Goal: Task Accomplishment & Management: Complete application form

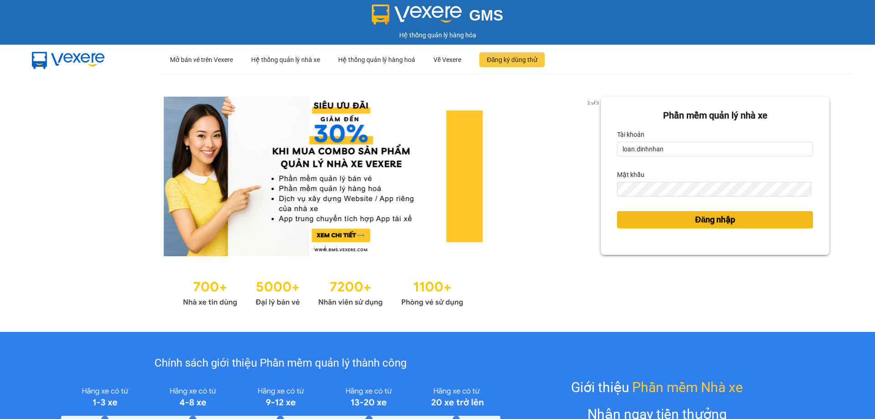
click at [682, 224] on button "Đăng nhập" at bounding box center [715, 219] width 196 height 17
click at [710, 224] on span "Đăng nhập" at bounding box center [715, 219] width 40 height 13
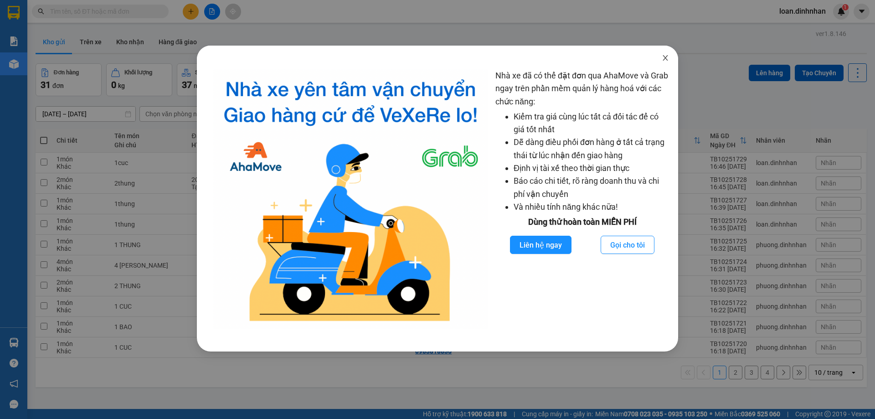
click at [666, 56] on icon "close" at bounding box center [664, 57] width 7 height 7
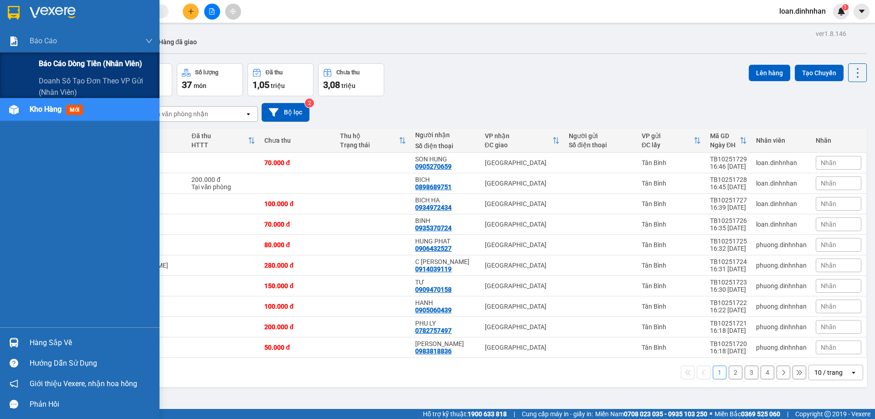
click at [42, 57] on div "Báo cáo dòng tiền (nhân viên)" at bounding box center [96, 63] width 114 height 23
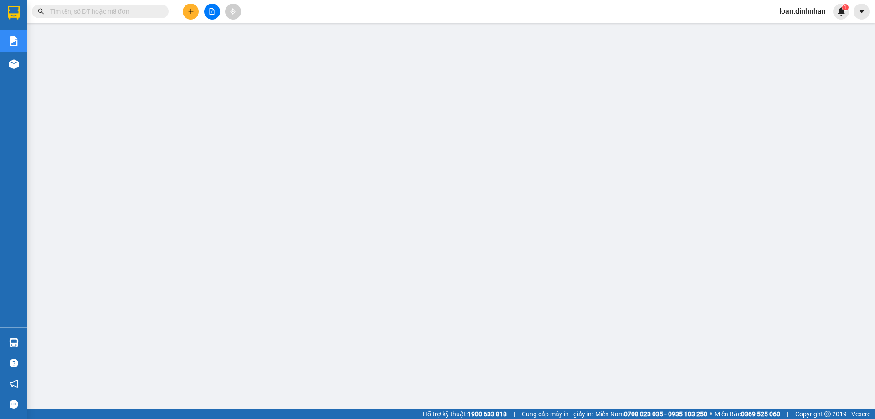
click at [794, 9] on span "loan.dinhnhan" at bounding box center [802, 10] width 61 height 11
click at [789, 27] on span "Đăng xuất" at bounding box center [806, 28] width 42 height 10
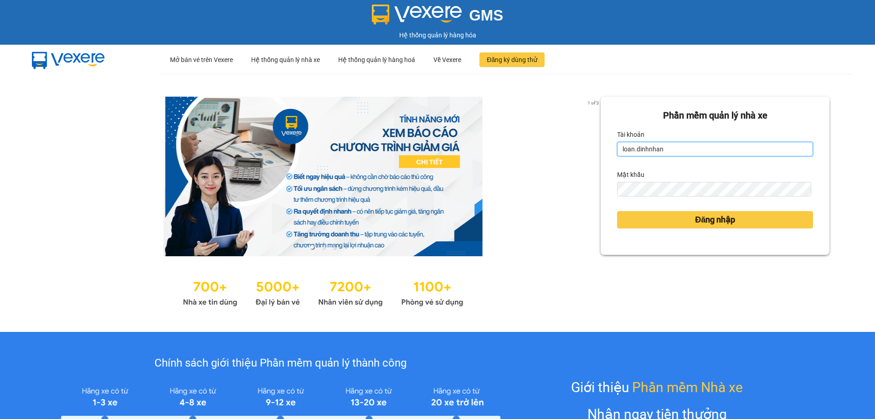
drag, startPoint x: 678, startPoint y: 149, endPoint x: 678, endPoint y: 154, distance: 5.0
click at [678, 154] on input "loan.dinhnhan" at bounding box center [715, 149] width 196 height 15
type input "phuong.dinhnhan"
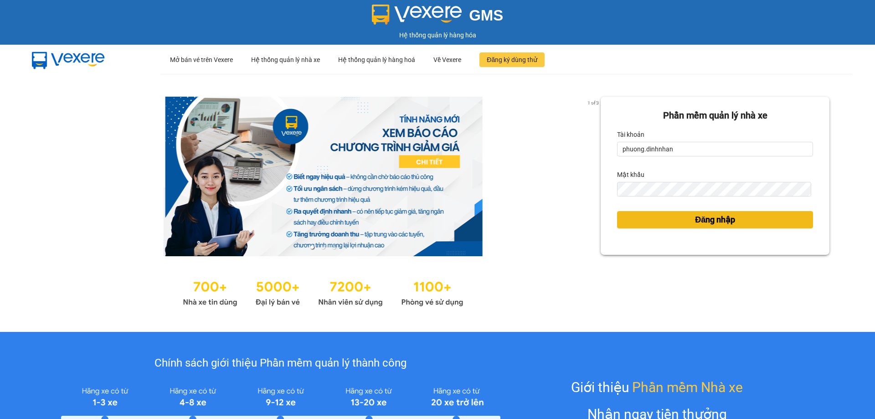
click at [695, 215] on span "Đăng nhập" at bounding box center [715, 219] width 40 height 13
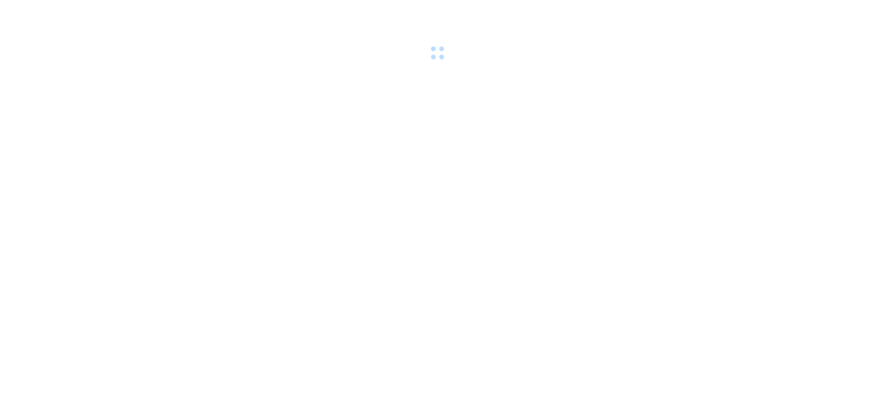
click at [691, 215] on body at bounding box center [437, 209] width 875 height 419
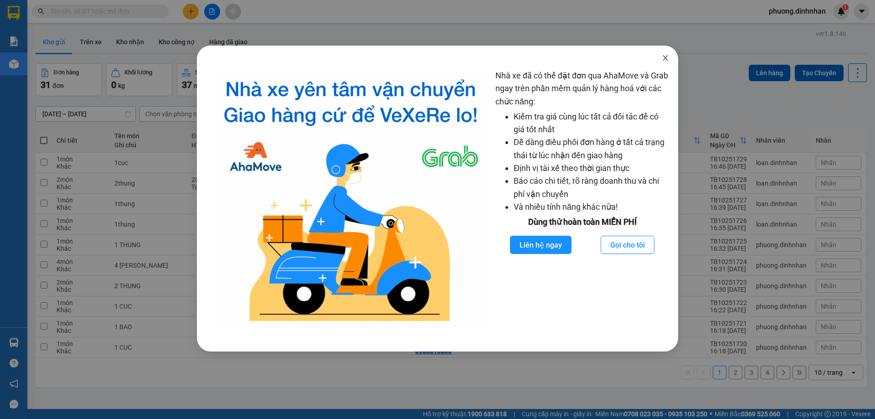
click at [666, 56] on icon "close" at bounding box center [664, 57] width 7 height 7
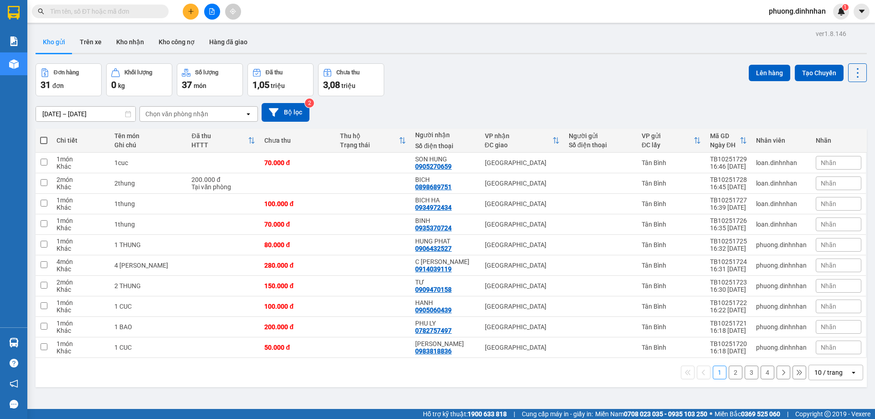
click at [188, 10] on icon "plus" at bounding box center [191, 11] width 6 height 6
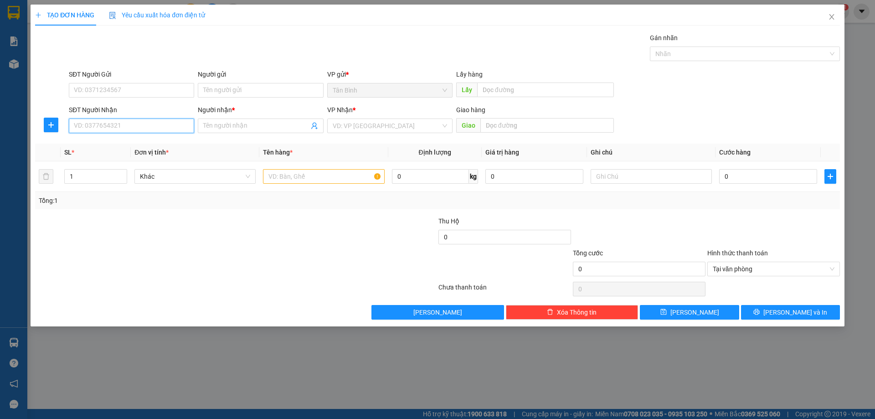
click at [97, 129] on input "SĐT Người Nhận" at bounding box center [131, 125] width 125 height 15
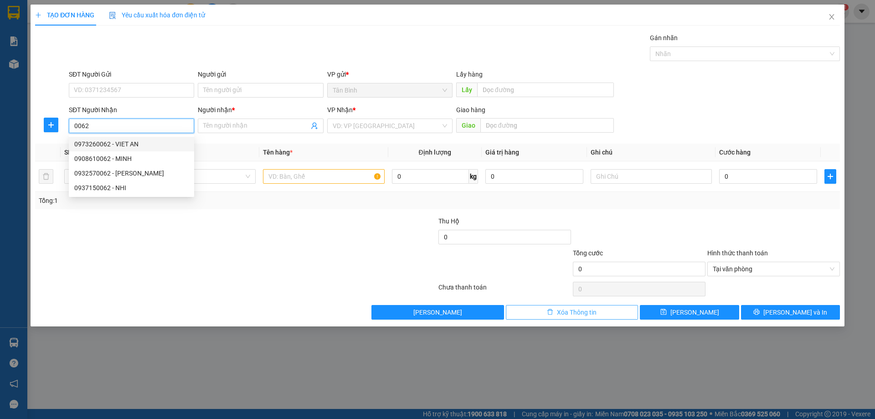
type input "0062"
drag, startPoint x: 530, startPoint y: 307, endPoint x: 322, endPoint y: 201, distance: 233.9
click at [530, 305] on button "Xóa Thông tin" at bounding box center [572, 312] width 133 height 15
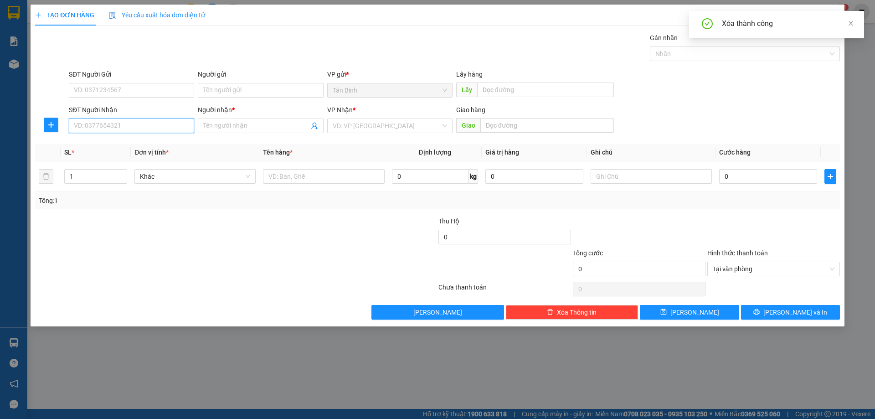
click at [119, 124] on input "SĐT Người Nhận" at bounding box center [131, 125] width 125 height 15
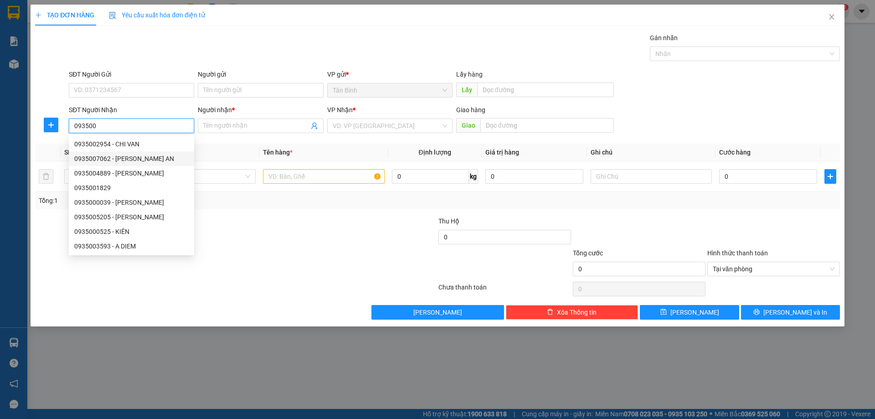
click at [140, 160] on div "0935007062 - PHAN AN" at bounding box center [131, 159] width 114 height 10
type input "0935007062"
type input "PHAN AN"
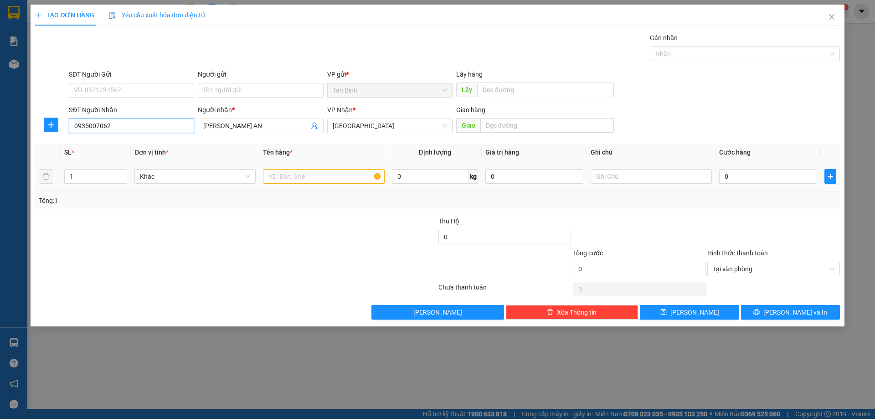
type input "0935007062"
click at [312, 179] on input "text" at bounding box center [323, 176] width 121 height 15
type input "2 BAO"
type input "2"
click at [123, 173] on icon "up" at bounding box center [122, 174] width 3 height 3
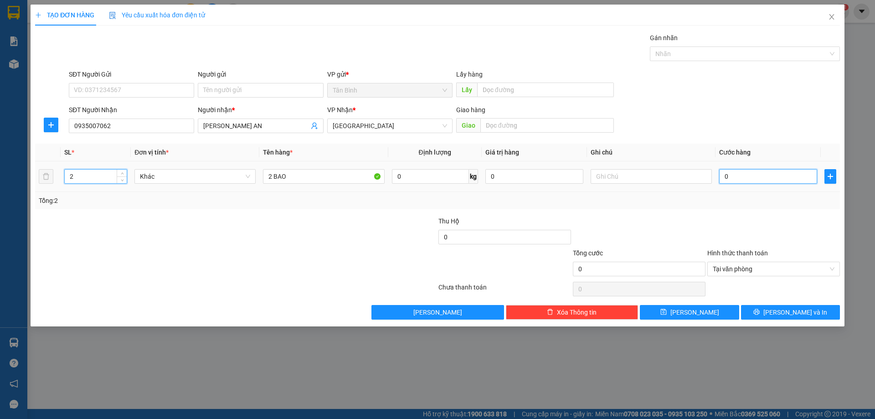
click at [756, 178] on input "0" at bounding box center [768, 176] width 98 height 15
type input "1"
type input "16"
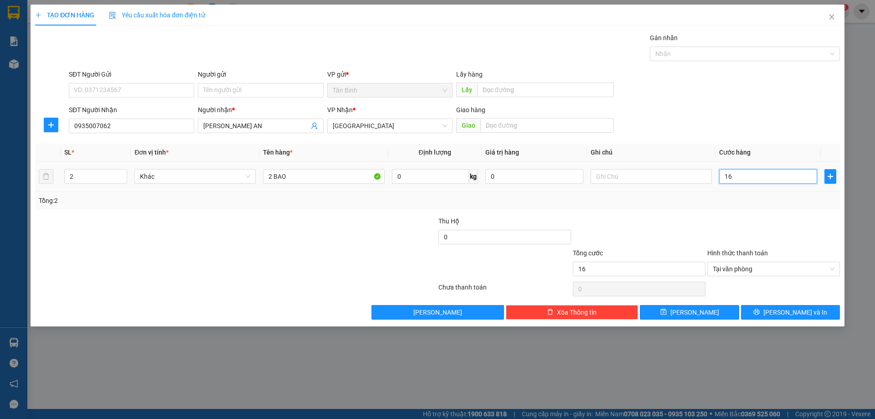
type input "160"
type input "1.600"
type input "16.000"
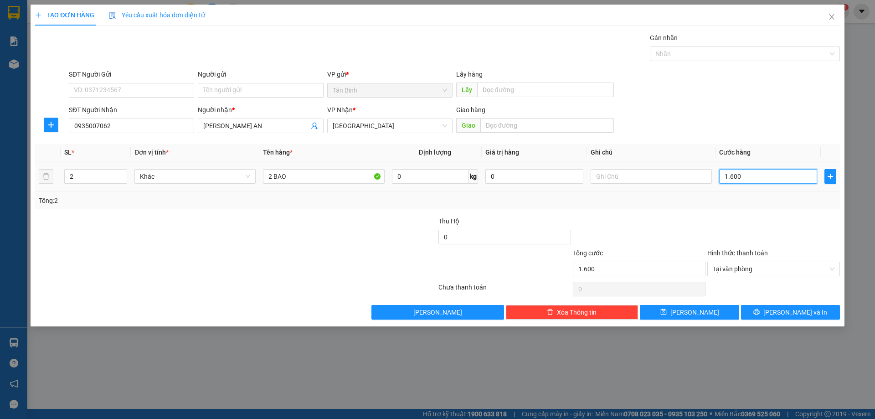
type input "16.000"
type input "160.000"
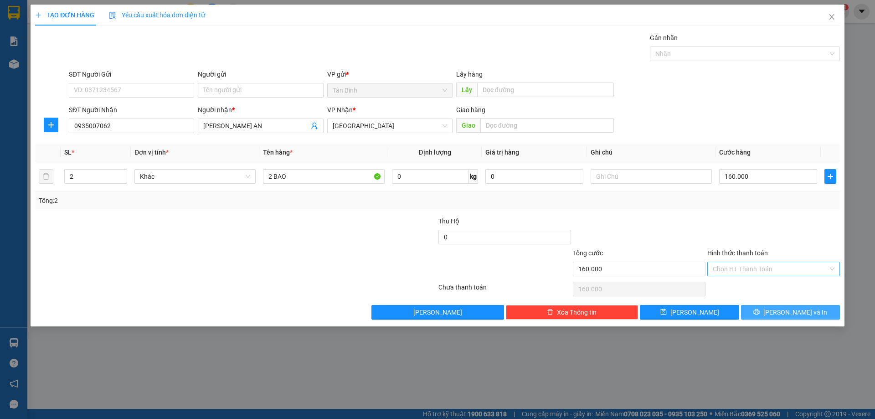
drag, startPoint x: 823, startPoint y: 315, endPoint x: 817, endPoint y: 293, distance: 23.0
click at [823, 315] on button "[PERSON_NAME] và In" at bounding box center [790, 312] width 99 height 15
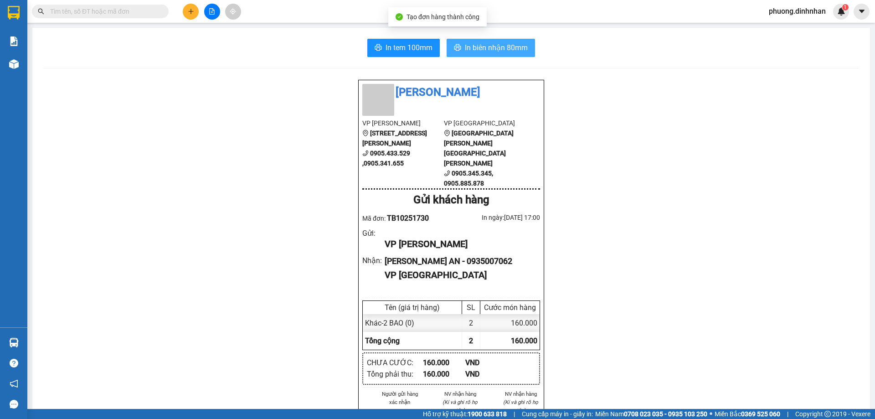
click at [526, 45] on button "In biên nhận 80mm" at bounding box center [490, 48] width 88 height 18
click at [201, 12] on div at bounding box center [212, 12] width 68 height 16
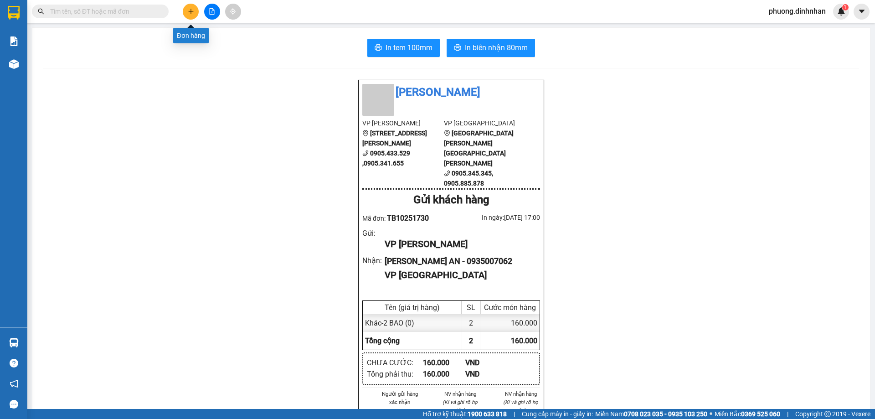
click at [190, 12] on icon "plus" at bounding box center [191, 11] width 6 height 6
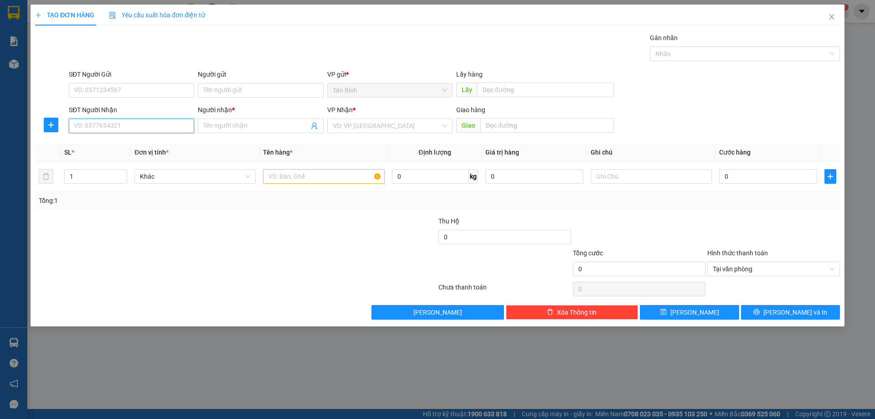
click at [118, 125] on input "SĐT Người Nhận" at bounding box center [131, 125] width 125 height 15
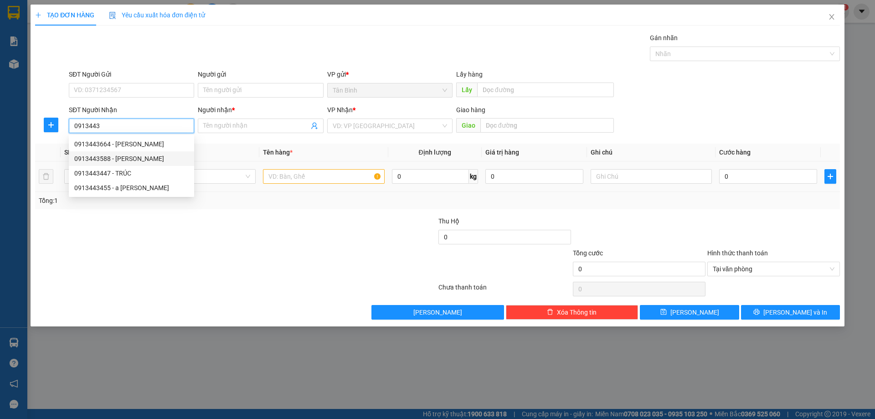
drag, startPoint x: 129, startPoint y: 159, endPoint x: 245, endPoint y: 185, distance: 118.3
click at [136, 159] on div "0913443588 - HIỂN" at bounding box center [131, 159] width 114 height 10
type input "0913443588"
type input "HIỂN"
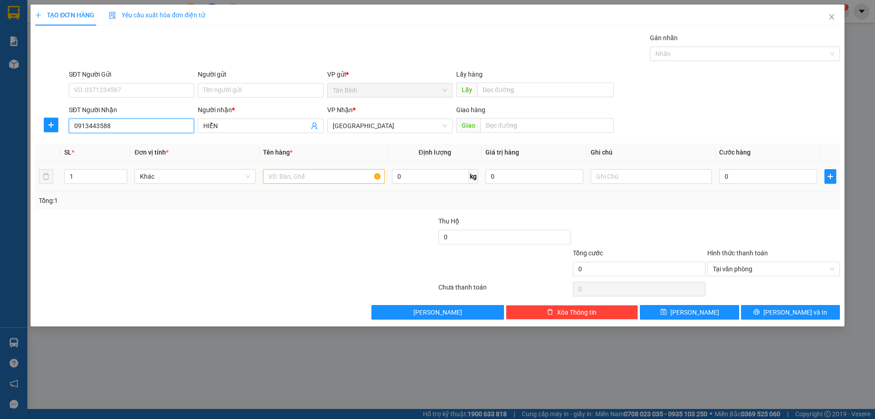
type input "0913443588"
click at [279, 178] on input "text" at bounding box center [323, 176] width 121 height 15
type input "2 T XOP"
type input "2"
click at [123, 171] on span "up" at bounding box center [121, 173] width 5 height 5
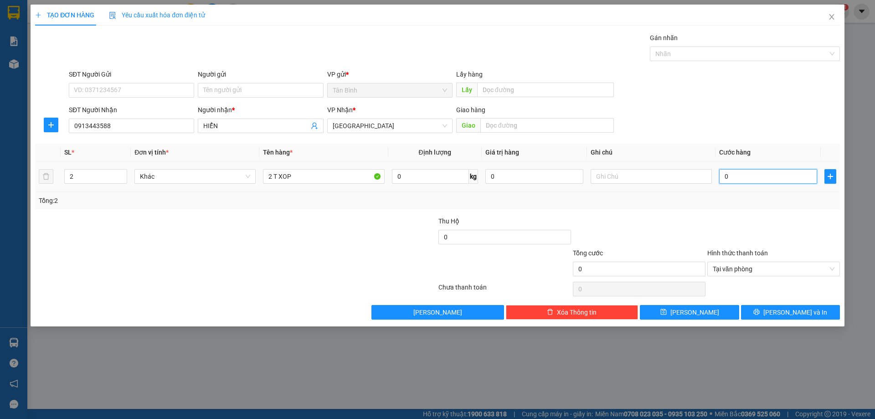
click at [738, 177] on input "0" at bounding box center [768, 176] width 98 height 15
click at [632, 180] on input "text" at bounding box center [650, 176] width 121 height 15
type input "GTN"
click at [743, 181] on input "0" at bounding box center [768, 176] width 98 height 15
type input "6"
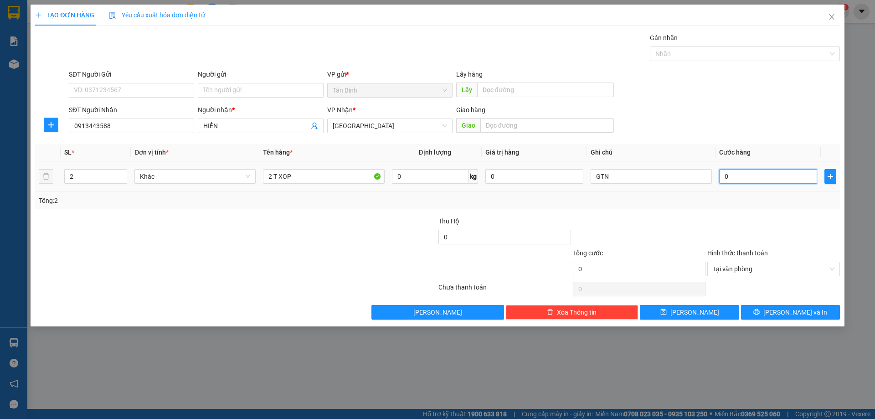
type input "6"
type input "60"
type input "600"
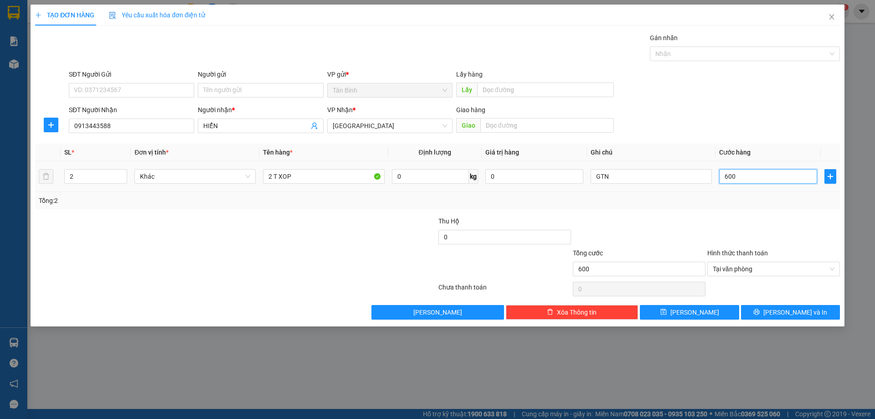
type input "6.000"
type input "60.000"
type input "600.000"
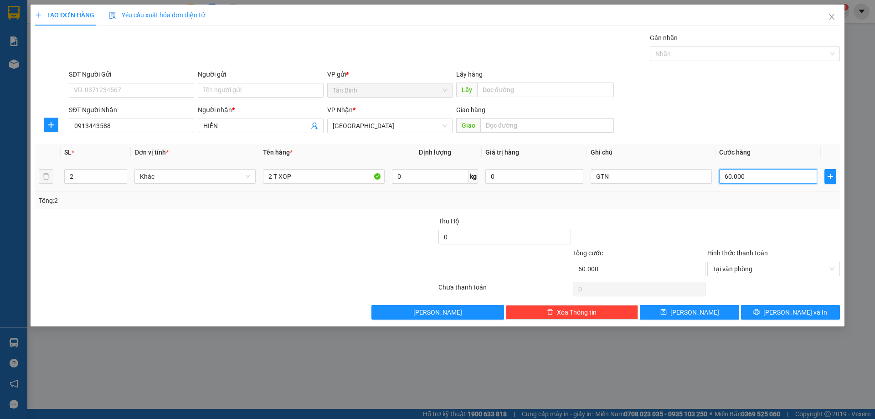
type input "600.000"
click at [790, 307] on span "[PERSON_NAME] và In" at bounding box center [795, 312] width 64 height 10
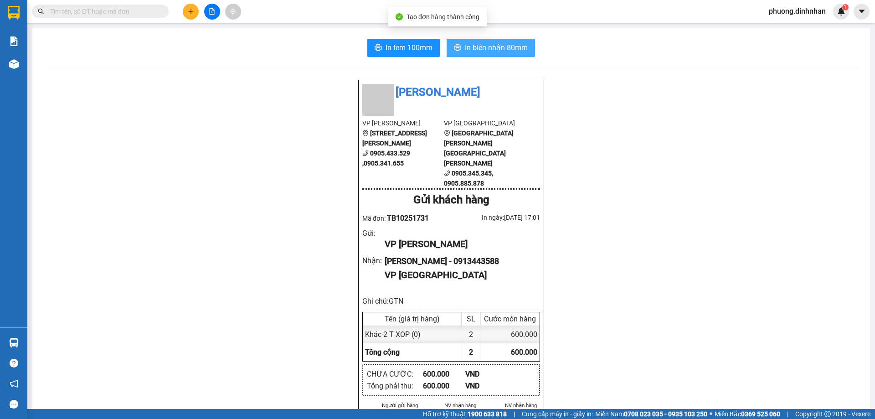
click at [503, 52] on span "In biên nhận 80mm" at bounding box center [496, 47] width 63 height 11
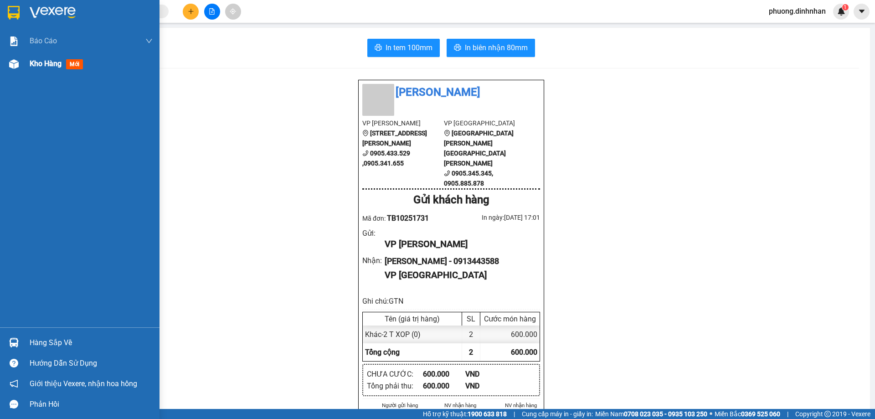
click at [14, 66] on img at bounding box center [14, 64] width 10 height 10
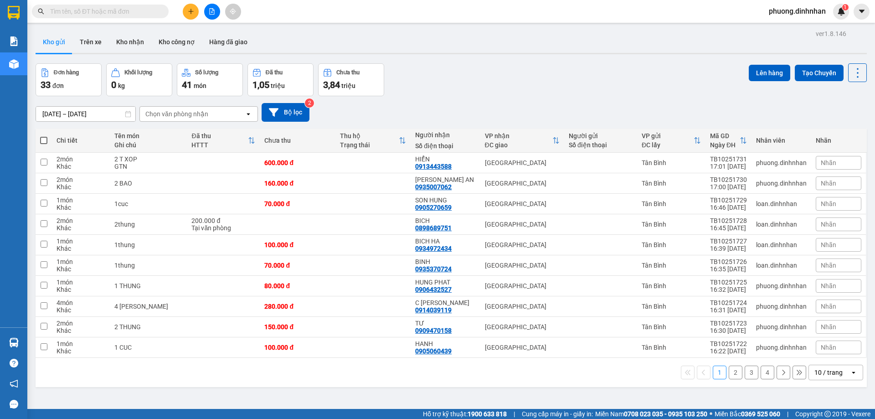
click at [190, 12] on icon "plus" at bounding box center [191, 11] width 6 height 6
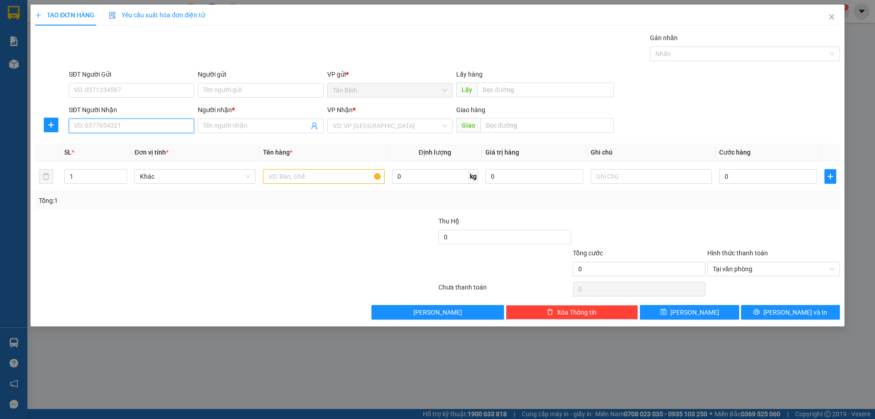
drag, startPoint x: 120, startPoint y: 129, endPoint x: 127, endPoint y: 127, distance: 6.9
click at [123, 128] on input "SĐT Người Nhận" at bounding box center [131, 125] width 125 height 15
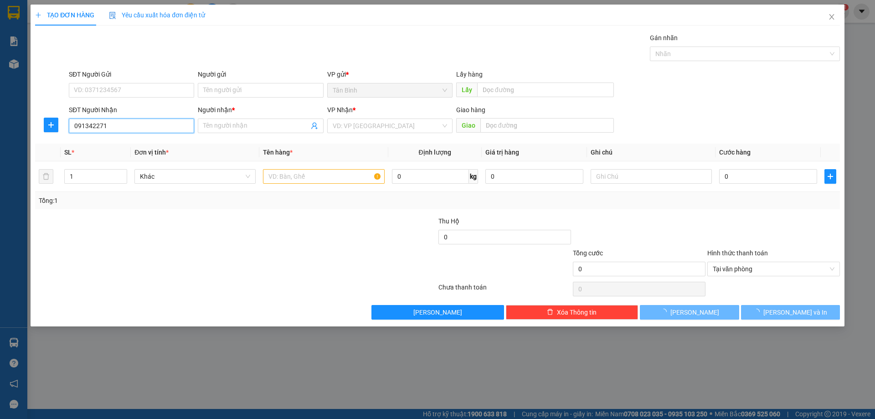
type input "0913422713"
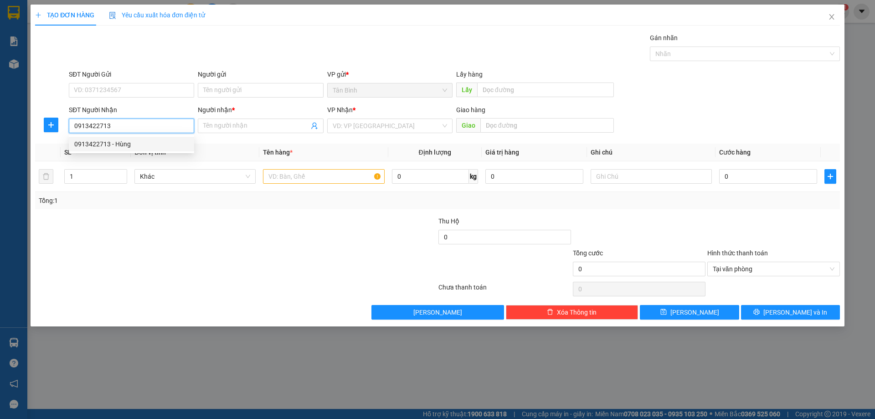
click at [134, 141] on div "0913422713 - Hùng" at bounding box center [131, 144] width 114 height 10
type input "Hùng"
type input "0913422713"
click at [288, 173] on input "text" at bounding box center [323, 176] width 121 height 15
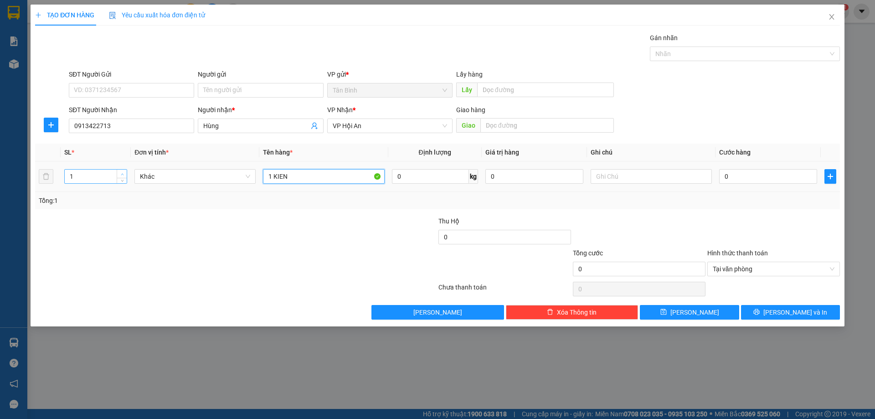
type input "1 KIEN"
click at [119, 172] on span "up" at bounding box center [121, 173] width 5 height 5
type input "1"
click at [123, 181] on span "down" at bounding box center [121, 179] width 5 height 5
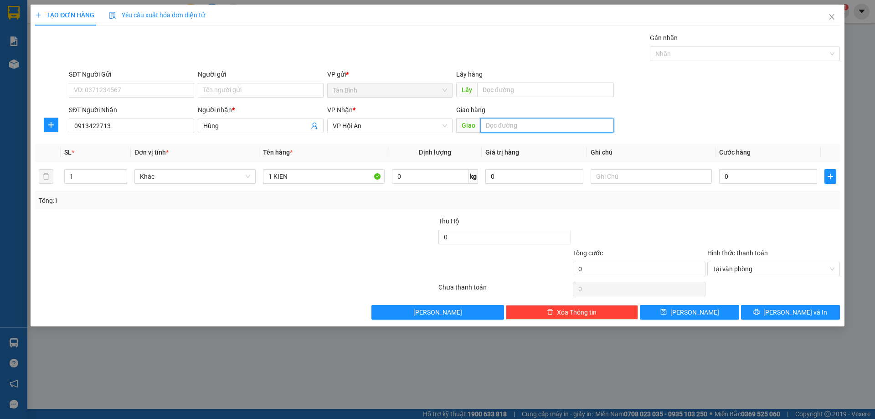
click at [497, 124] on input "text" at bounding box center [546, 125] width 133 height 15
click at [362, 128] on span "VP Hội An" at bounding box center [390, 126] width 114 height 14
type input "HOI AN"
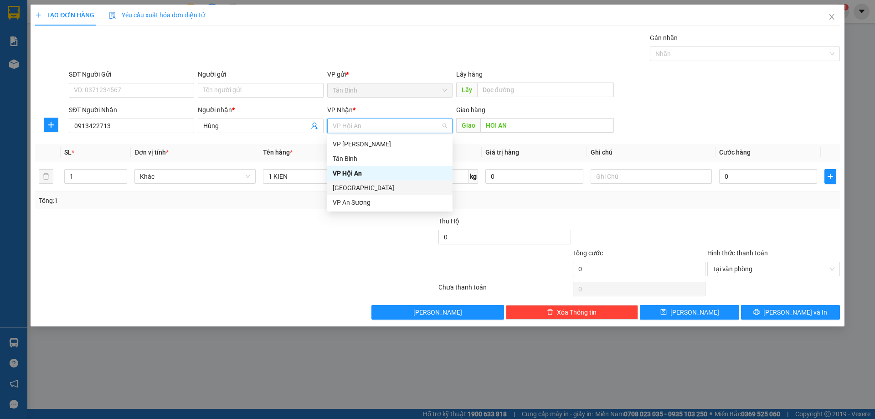
click at [358, 184] on div "[GEOGRAPHIC_DATA]" at bounding box center [390, 188] width 114 height 10
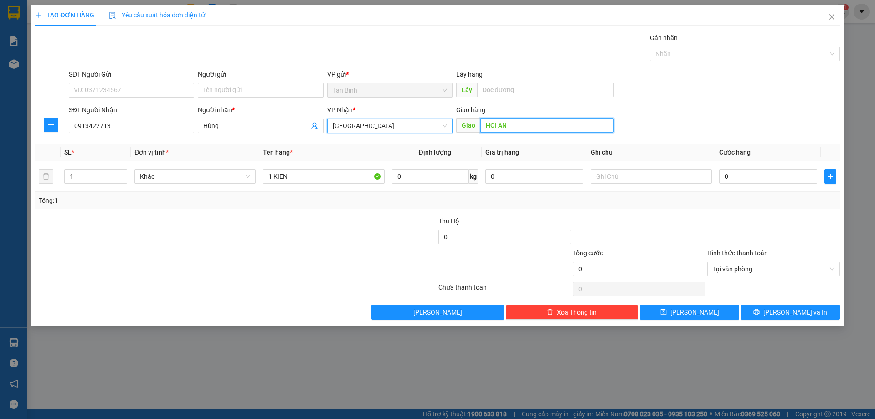
click at [511, 128] on input "HOI AN" at bounding box center [546, 125] width 133 height 15
click at [511, 125] on input "text" at bounding box center [546, 125] width 133 height 15
type input "VINH DIEN"
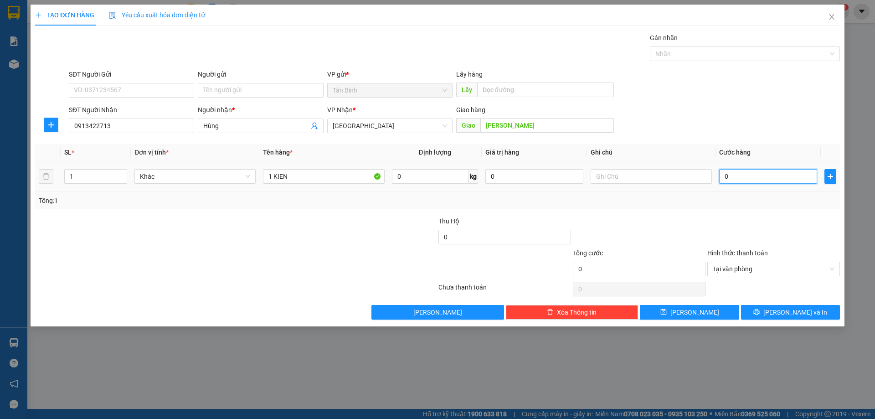
click at [728, 176] on input "0" at bounding box center [768, 176] width 98 height 15
type input "2"
type input "20"
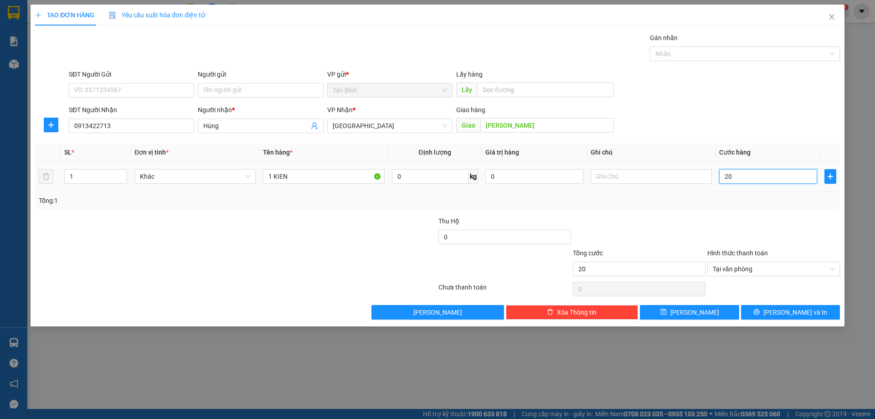
type input "200"
type input "2.000"
type input "20.000"
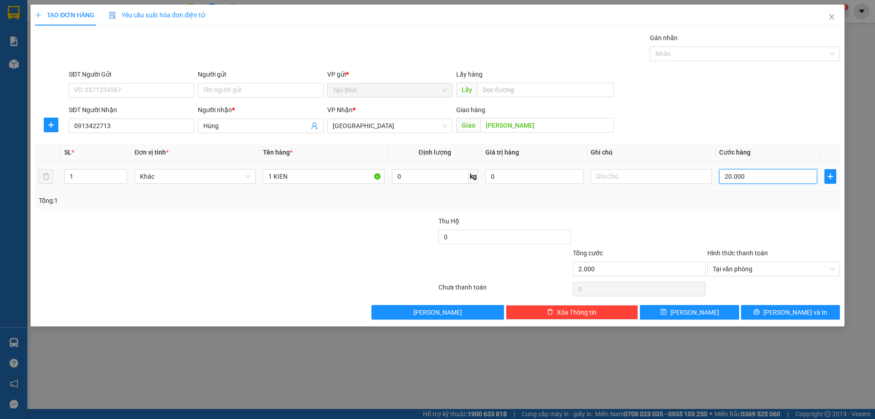
type input "20.000"
type input "200.000"
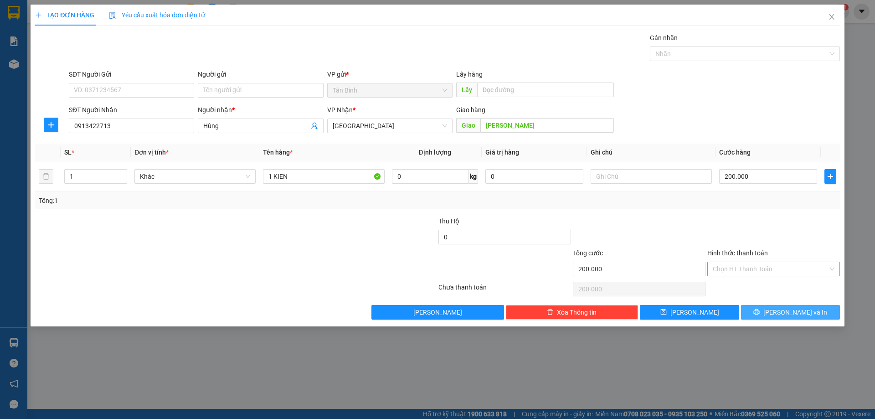
drag, startPoint x: 817, startPoint y: 313, endPoint x: 815, endPoint y: 302, distance: 11.5
click at [817, 310] on button "[PERSON_NAME] và In" at bounding box center [790, 312] width 99 height 15
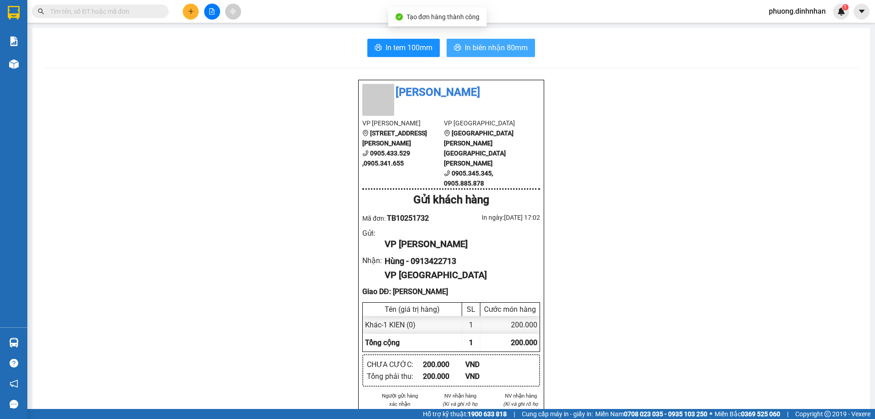
click at [499, 52] on span "In biên nhận 80mm" at bounding box center [496, 47] width 63 height 11
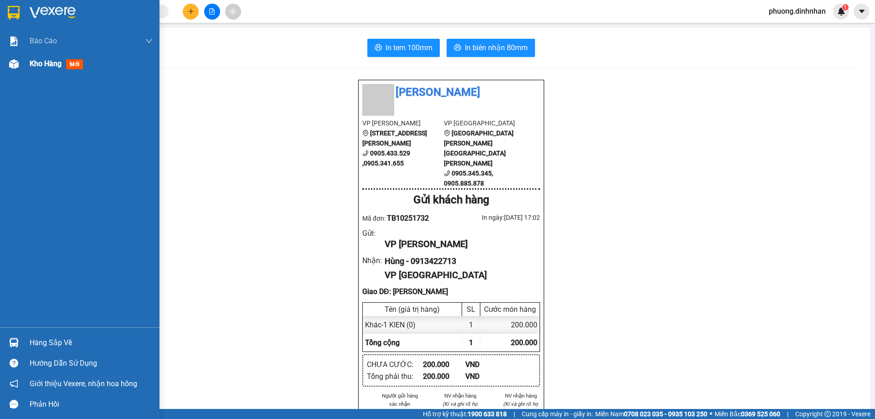
click at [10, 64] on img at bounding box center [14, 64] width 10 height 10
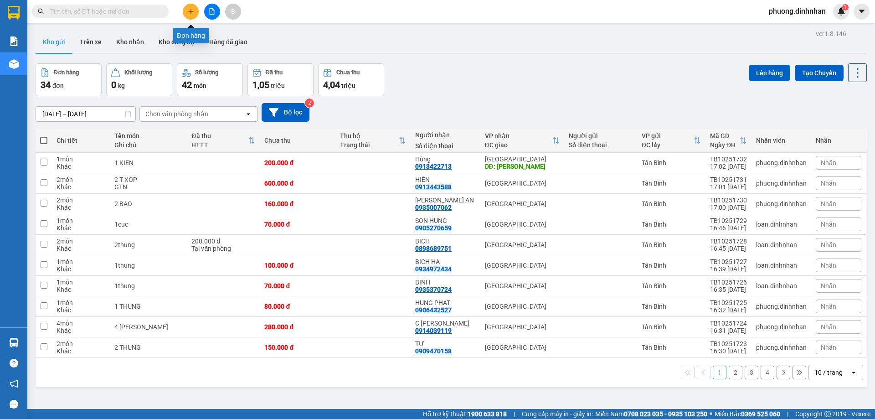
click at [194, 10] on icon "plus" at bounding box center [191, 11] width 6 height 6
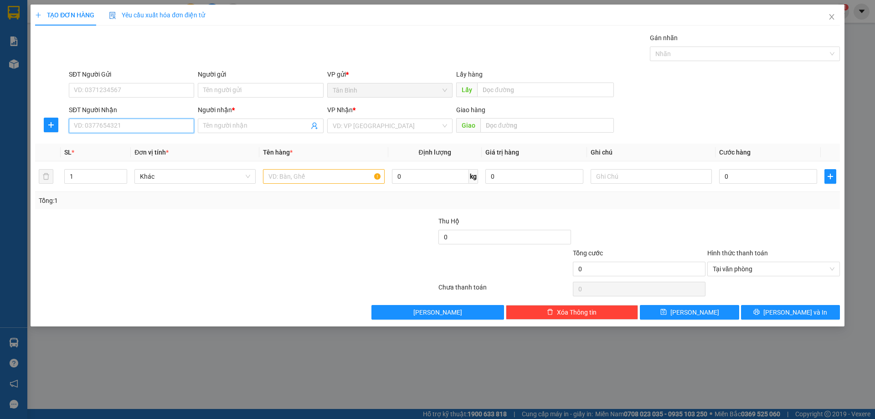
click at [89, 125] on input "SĐT Người Nhận" at bounding box center [131, 125] width 125 height 15
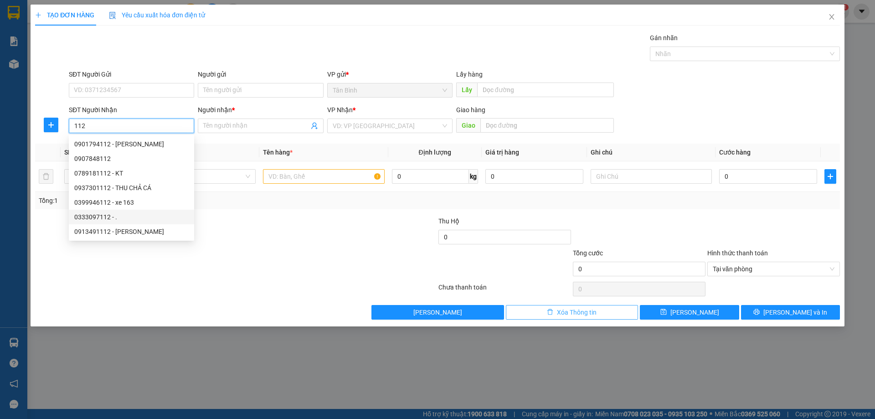
type input "112"
click at [544, 308] on button "Xóa Thông tin" at bounding box center [572, 312] width 133 height 15
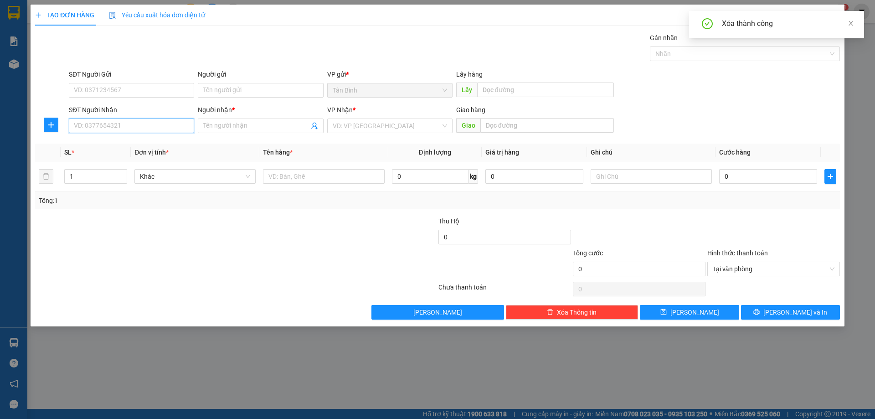
click at [88, 128] on input "SĐT Người Nhận" at bounding box center [131, 125] width 125 height 15
type input "0903779112"
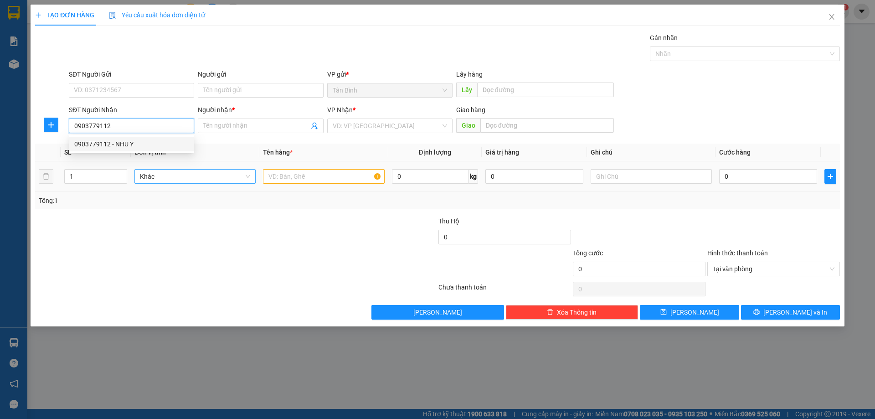
drag, startPoint x: 114, startPoint y: 144, endPoint x: 187, endPoint y: 176, distance: 79.4
click at [118, 144] on div "0903779112 - NHU Y" at bounding box center [131, 144] width 114 height 10
type input "NHU Y"
type input "0903779112"
click at [283, 174] on input "text" at bounding box center [323, 176] width 121 height 15
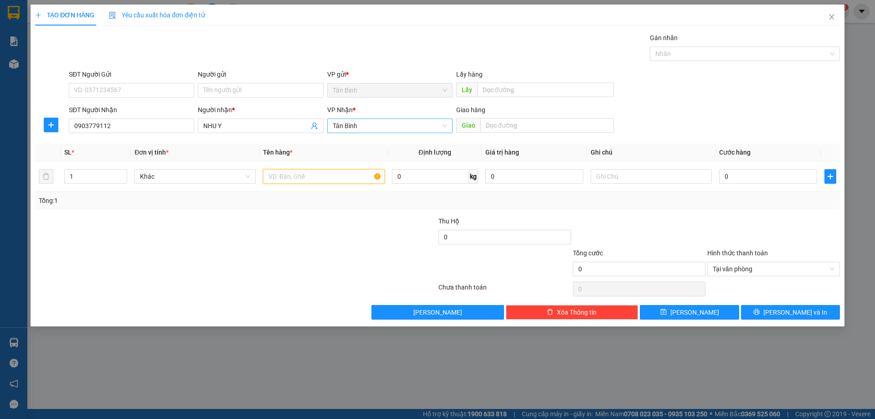
click at [415, 125] on span "Tân Bình" at bounding box center [390, 126] width 114 height 14
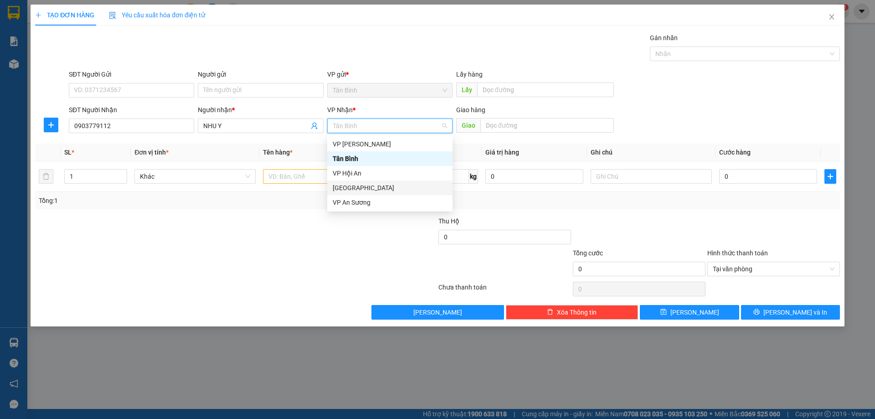
click at [360, 185] on div "[GEOGRAPHIC_DATA]" at bounding box center [390, 188] width 114 height 10
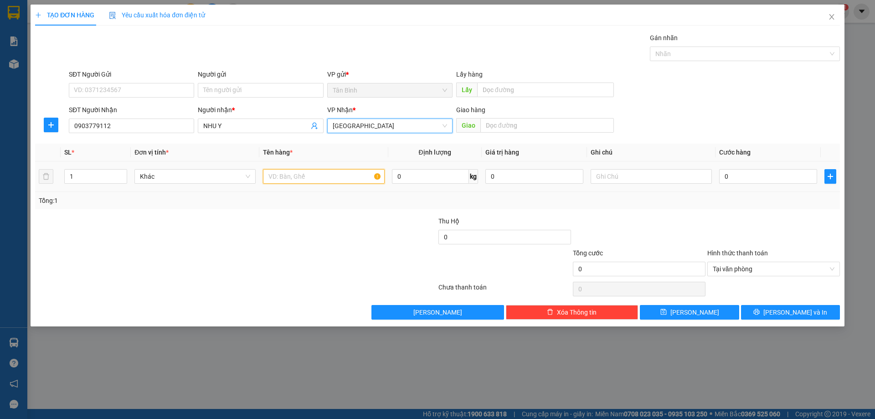
click at [278, 173] on input "text" at bounding box center [323, 176] width 121 height 15
type input "1 BAO"
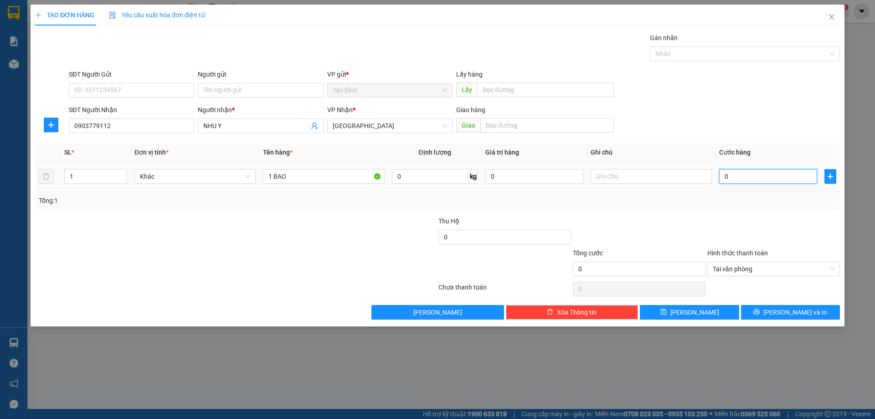
click at [736, 176] on input "0" at bounding box center [768, 176] width 98 height 15
type input "1"
type input "17"
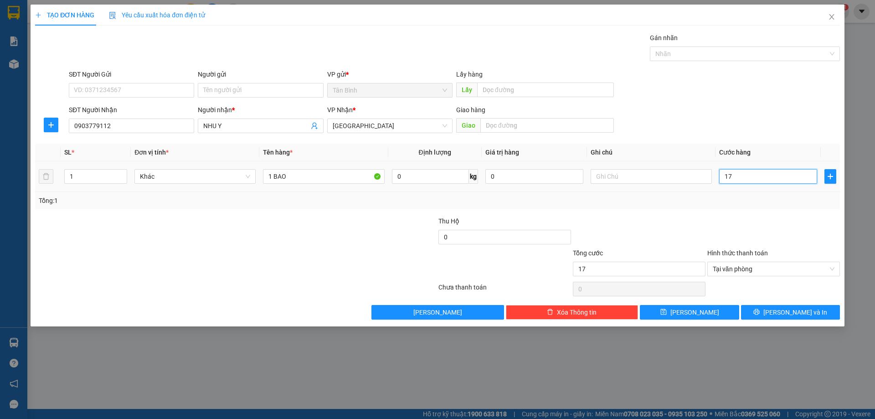
type input "170"
type input "1.700"
type input "17.000"
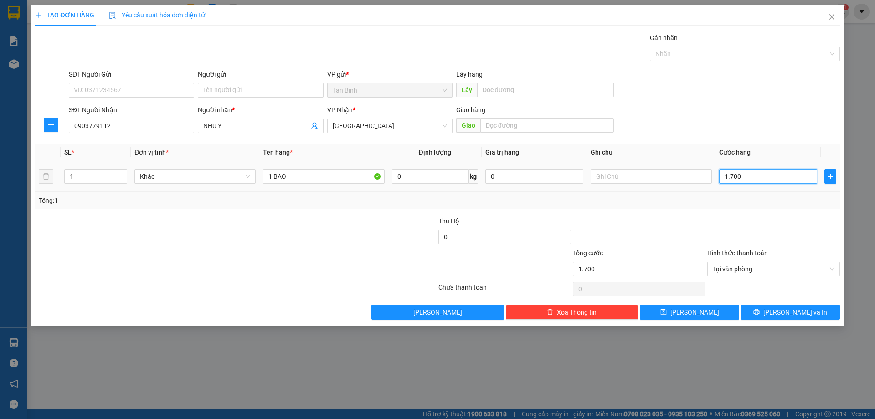
type input "17.000"
type input "170.000"
type input "17.000"
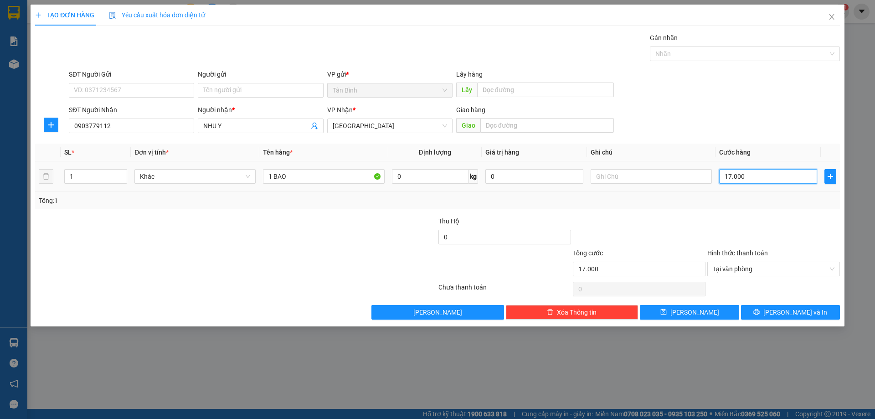
type input "1.700"
type input "170"
type input "17"
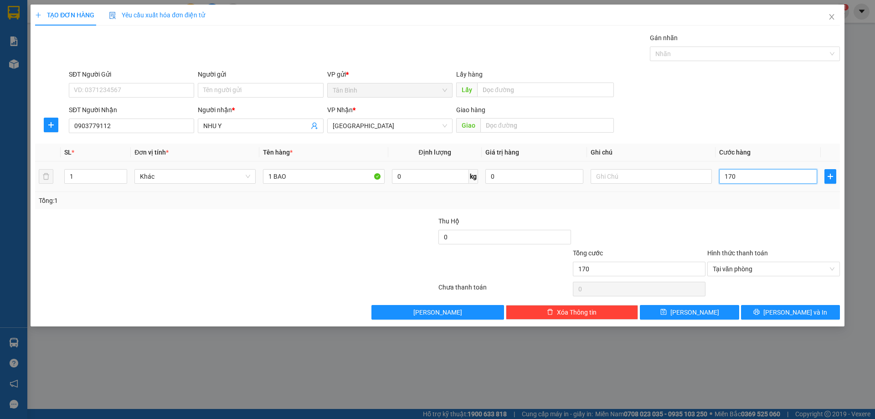
type input "17"
type input "1"
type input "15"
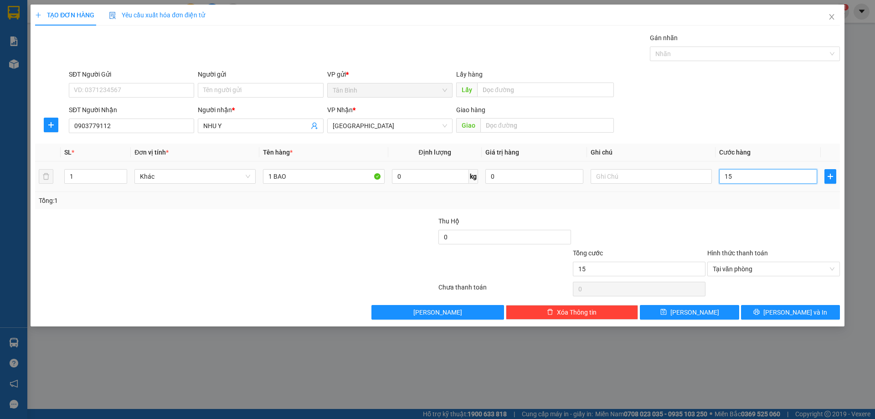
type input "150"
type input "1.500"
type input "15.000"
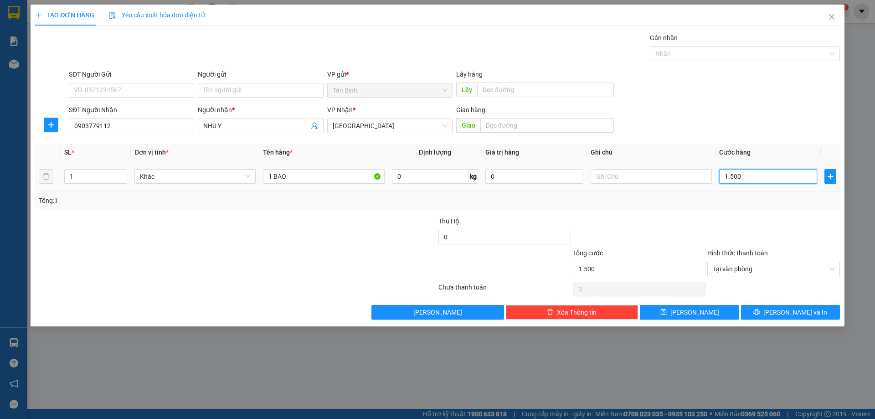
type input "15.000"
type input "150.000"
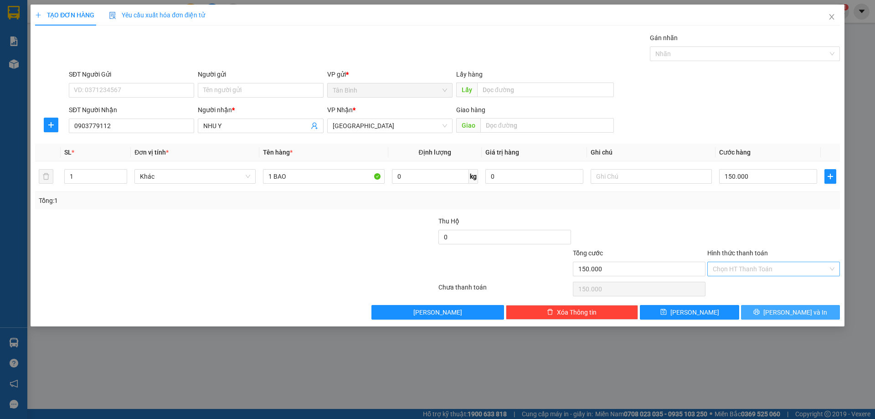
drag, startPoint x: 809, startPoint y: 312, endPoint x: 809, endPoint y: 281, distance: 30.5
click at [809, 305] on button "[PERSON_NAME] và In" at bounding box center [790, 312] width 99 height 15
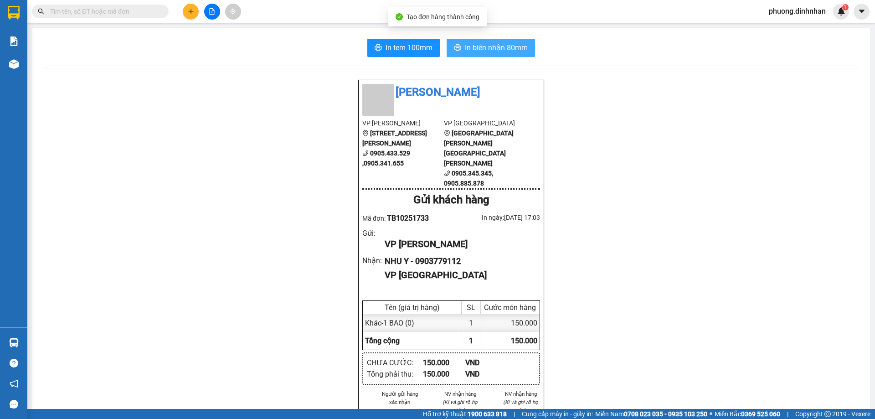
click at [519, 49] on span "In biên nhận 80mm" at bounding box center [496, 47] width 63 height 11
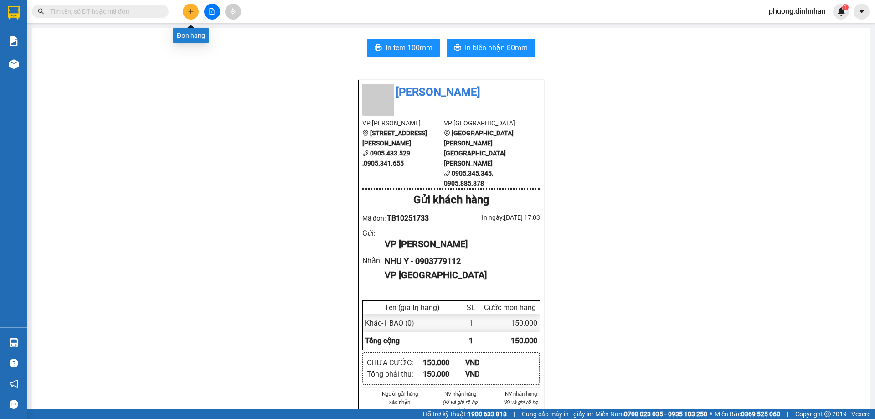
click at [194, 16] on button at bounding box center [191, 12] width 16 height 16
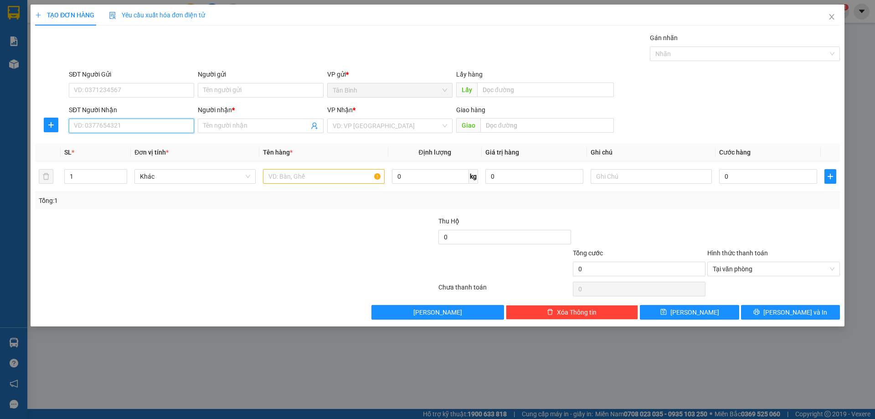
click at [86, 124] on input "SĐT Người Nhận" at bounding box center [131, 125] width 125 height 15
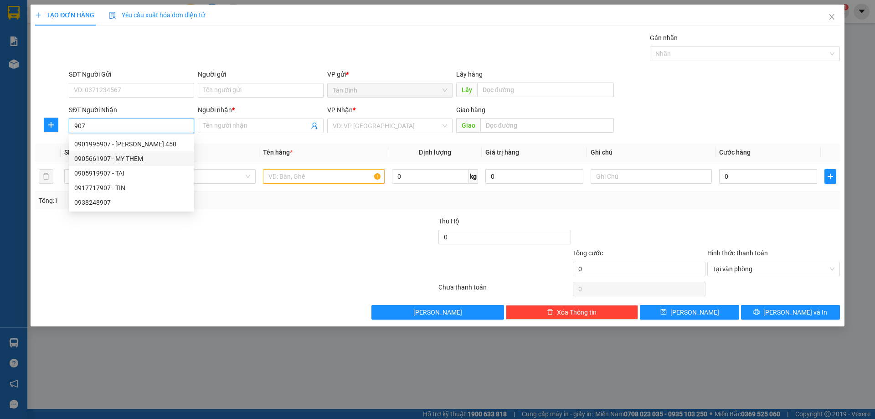
click at [138, 158] on div "0905661907 - MY THEM" at bounding box center [131, 159] width 114 height 10
type input "0905661907"
type input "MY THEM"
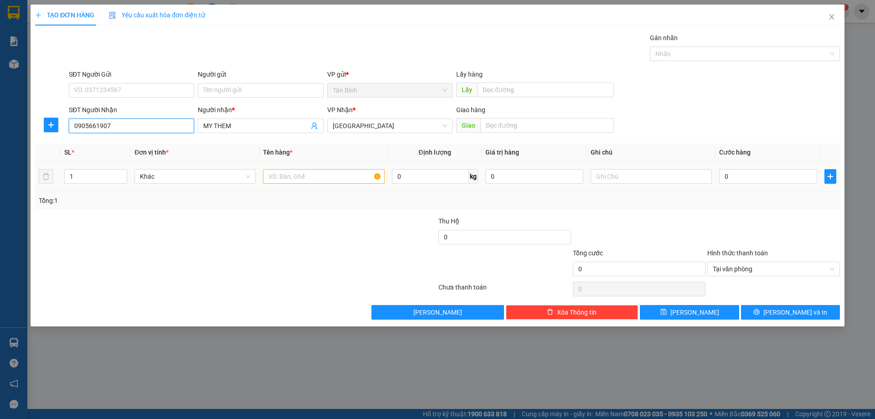
type input "0905661907"
click at [271, 171] on input "text" at bounding box center [323, 176] width 121 height 15
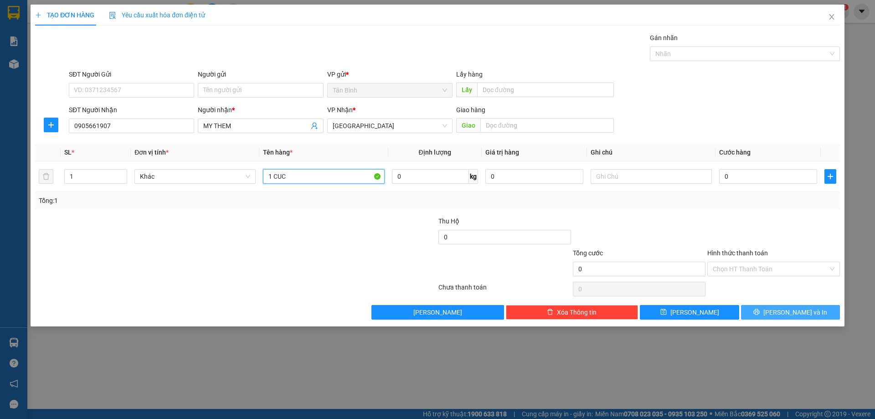
type input "1 CUC"
click at [804, 313] on span "[PERSON_NAME] và In" at bounding box center [795, 312] width 64 height 10
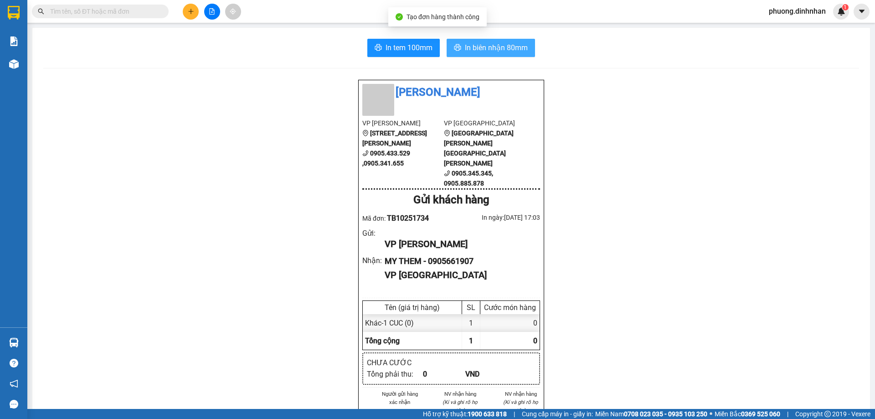
click at [487, 52] on span "In biên nhận 80mm" at bounding box center [496, 47] width 63 height 11
click at [192, 10] on icon "plus" at bounding box center [191, 11] width 6 height 6
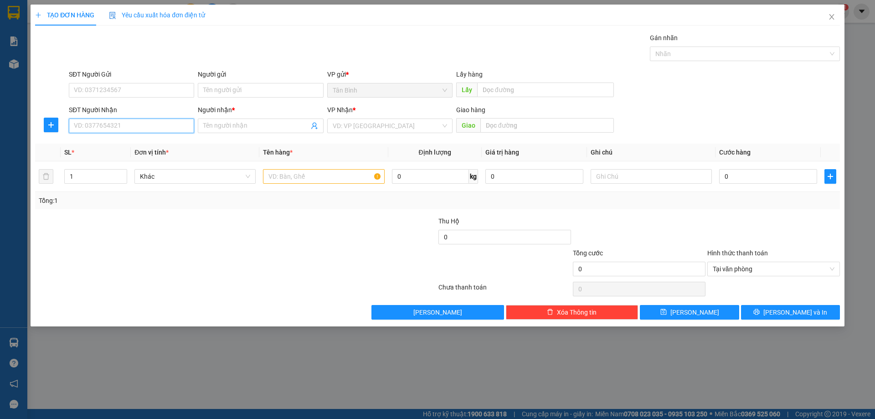
click at [82, 121] on input "SĐT Người Nhận" at bounding box center [131, 125] width 125 height 15
type input "0905063073"
drag, startPoint x: 112, startPoint y: 140, endPoint x: 265, endPoint y: 195, distance: 162.0
click at [114, 142] on div "0905063073 - HOANG" at bounding box center [131, 144] width 114 height 10
type input "HOANG"
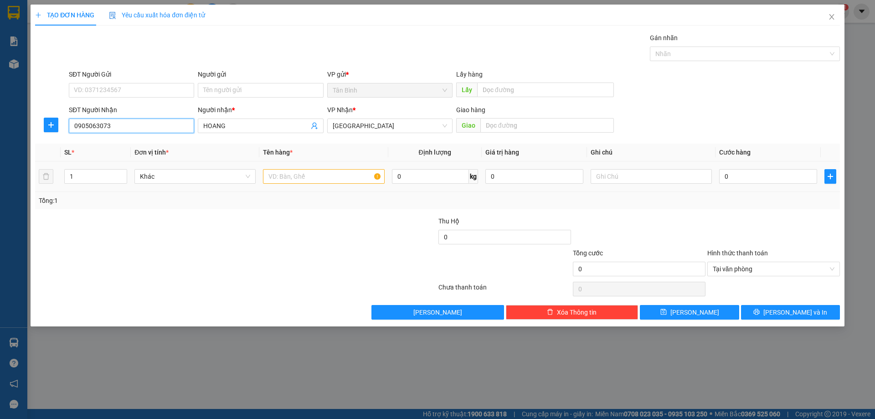
type input "0905063073"
click at [284, 177] on input "text" at bounding box center [323, 176] width 121 height 15
type input "1 CAY"
click at [724, 180] on input "0" at bounding box center [768, 176] width 98 height 15
type input "2"
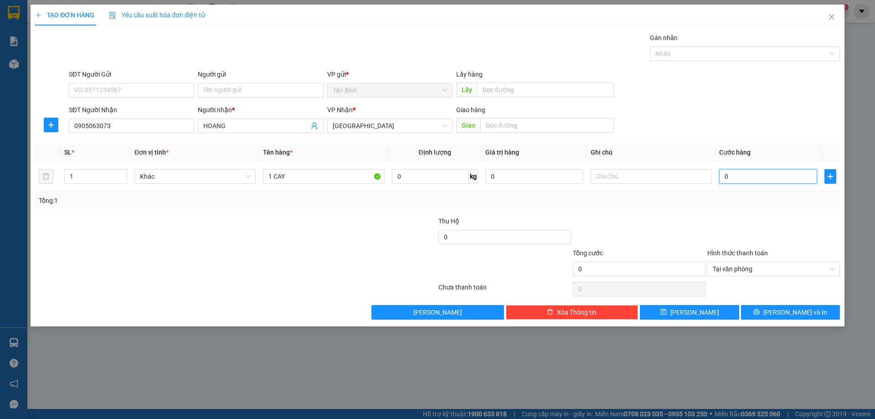
type input "2"
type input "20"
type input "200"
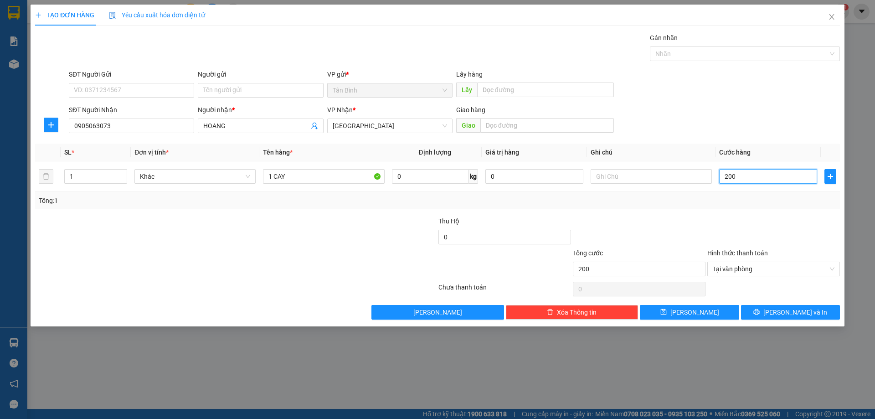
type input "2.000"
type input "20.000"
type input "200.000"
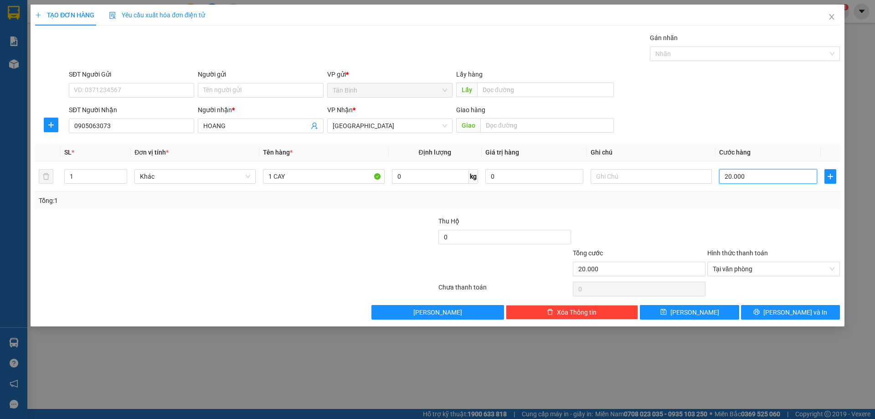
type input "200.000"
click at [814, 308] on button "[PERSON_NAME] và In" at bounding box center [790, 312] width 99 height 15
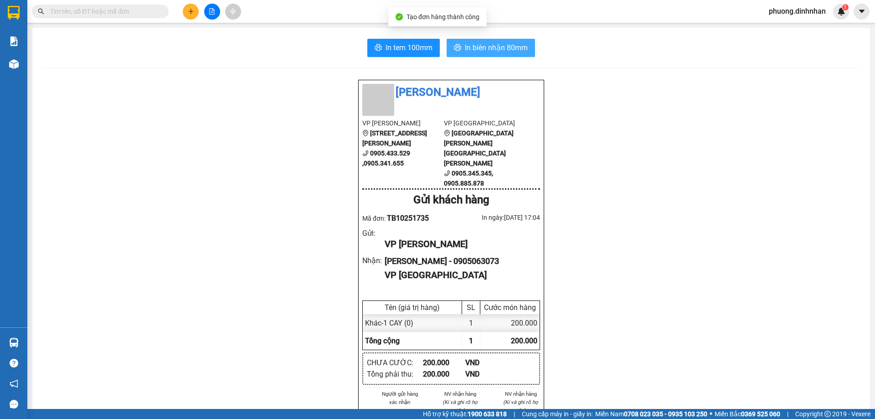
click at [489, 46] on span "In biên nhận 80mm" at bounding box center [496, 47] width 63 height 11
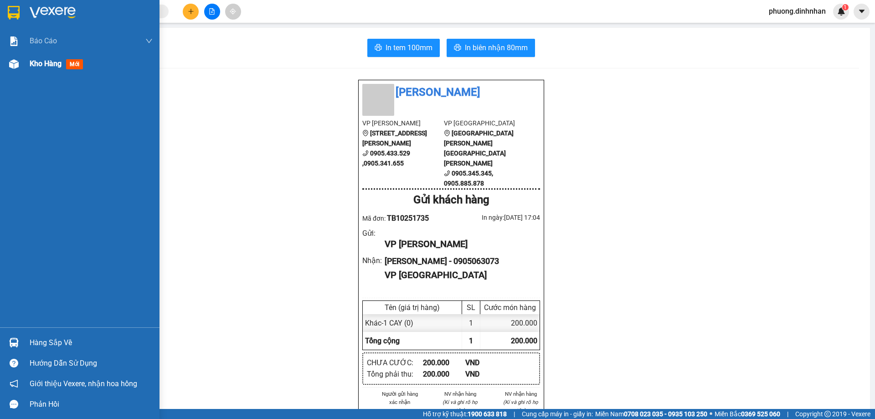
click at [6, 65] on div at bounding box center [14, 64] width 16 height 16
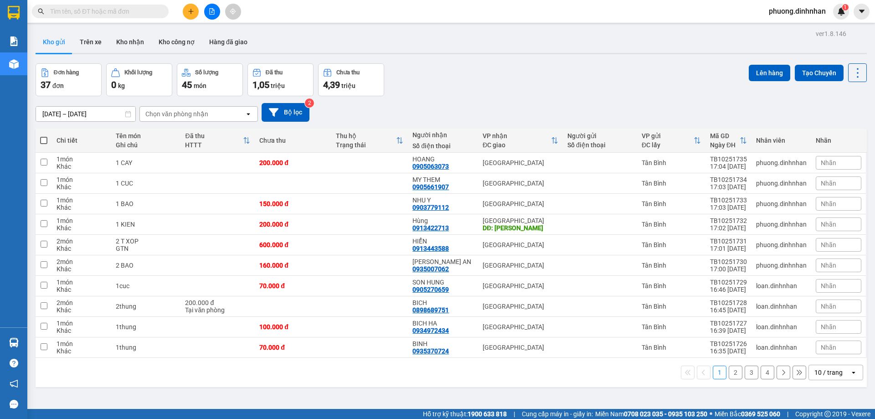
click at [46, 138] on span at bounding box center [43, 140] width 7 height 7
click at [44, 136] on input "checkbox" at bounding box center [44, 136] width 0 height 0
checkbox input "true"
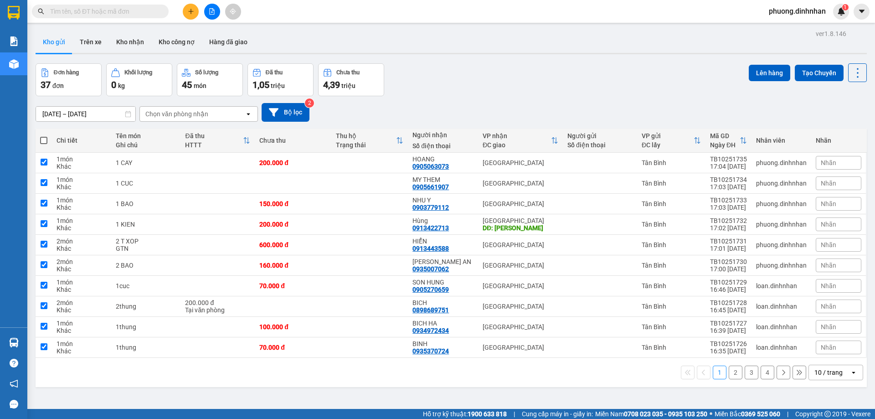
checkbox input "true"
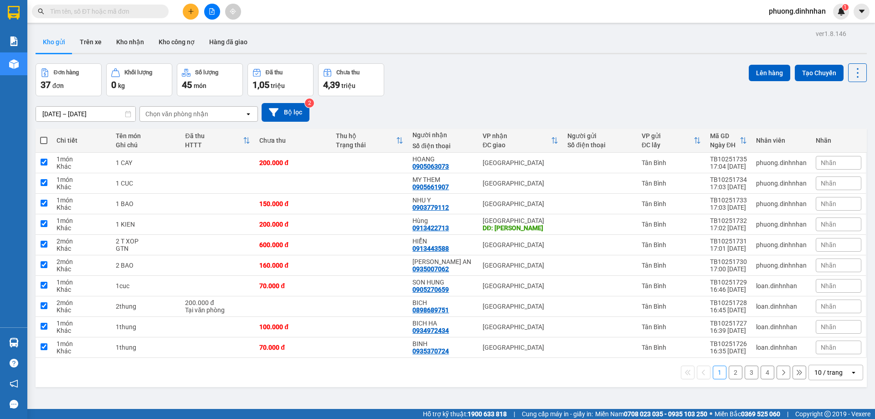
checkbox input "true"
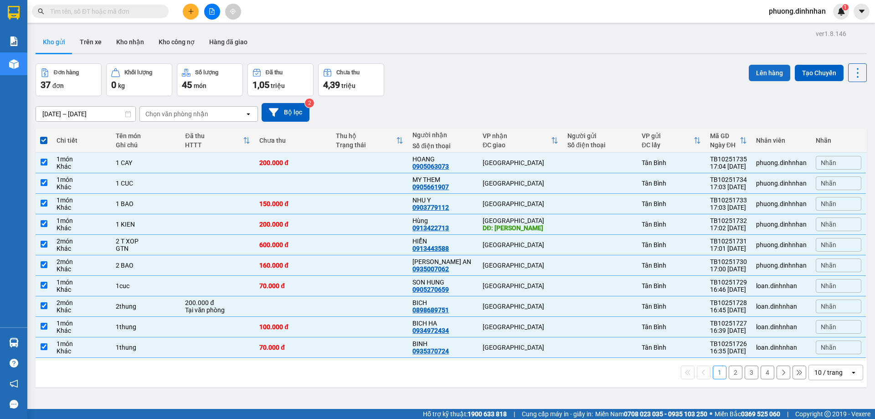
click at [764, 67] on button "Lên hàng" at bounding box center [768, 73] width 41 height 16
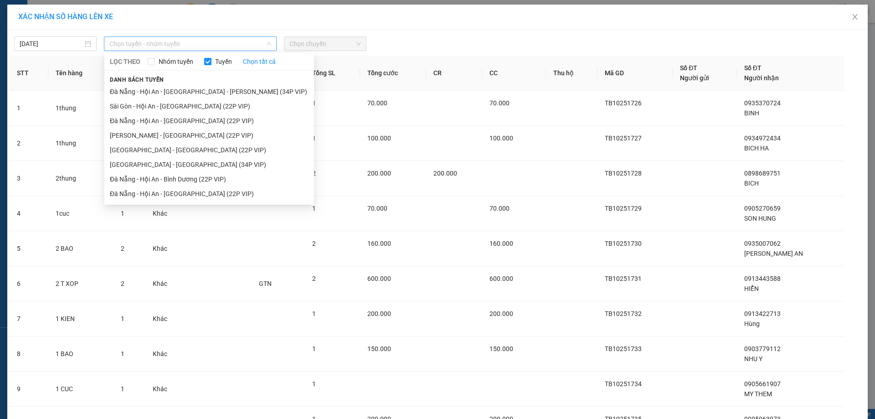
click at [208, 44] on span "Chọn tuyến - nhóm tuyến" at bounding box center [190, 44] width 162 height 14
click at [195, 103] on li "Sài Gòn - Hội An - [GEOGRAPHIC_DATA] (22P VIP)" at bounding box center [209, 106] width 210 height 15
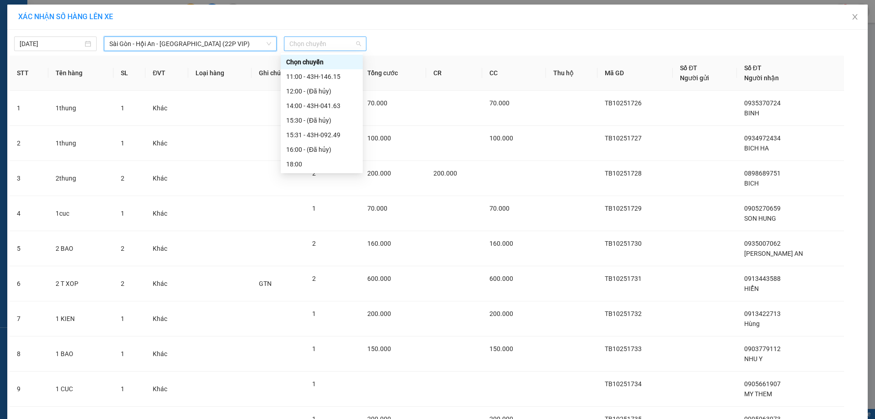
click at [318, 44] on span "Chọn chuyến" at bounding box center [325, 44] width 72 height 14
click at [302, 161] on div "18:00" at bounding box center [321, 164] width 71 height 10
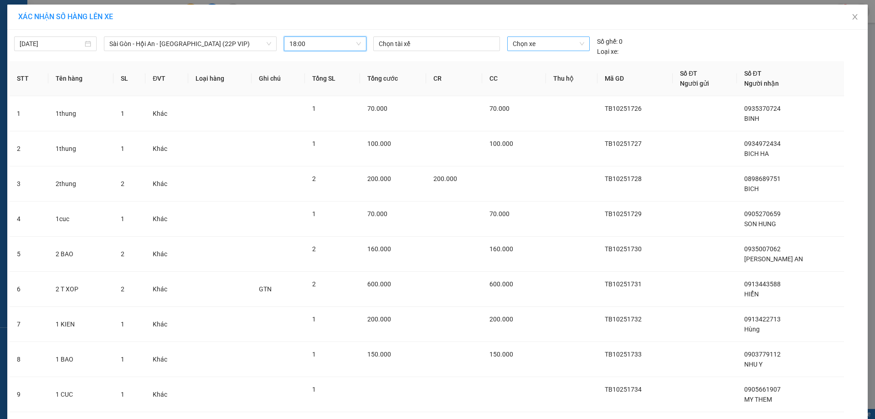
click at [534, 46] on span "Chọn xe" at bounding box center [547, 44] width 71 height 14
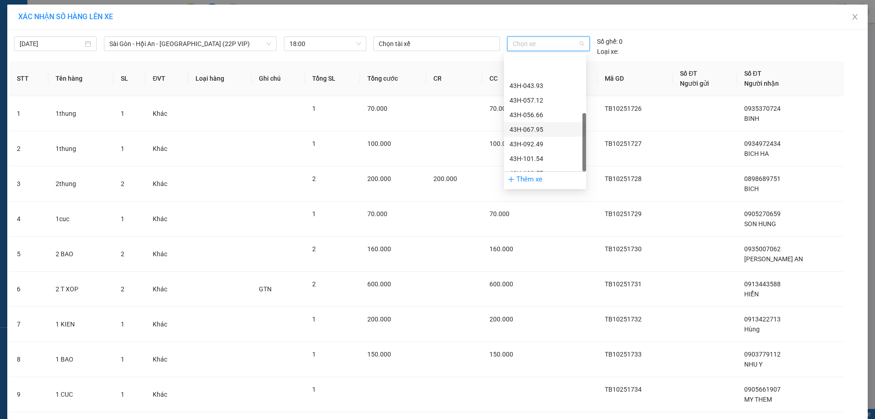
scroll to position [175, 0]
click at [538, 130] on div "43H-102.57" at bounding box center [544, 135] width 71 height 10
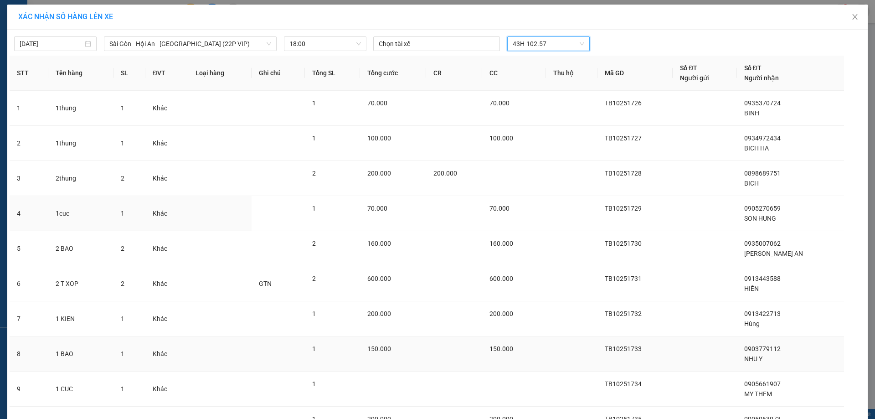
scroll to position [89, 0]
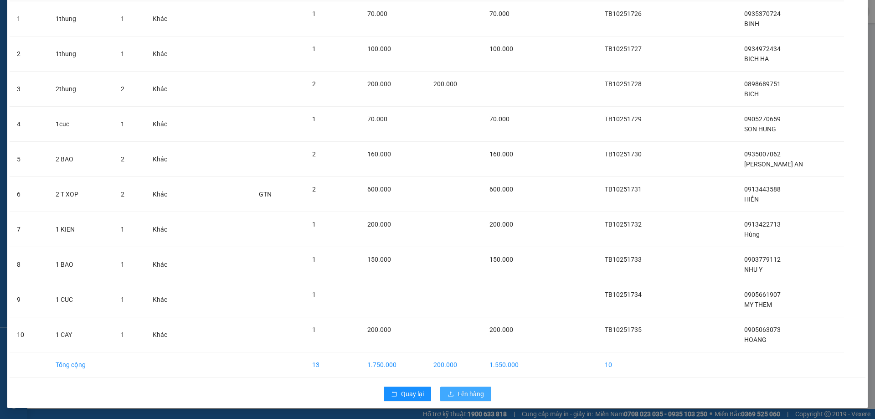
click at [467, 394] on span "Lên hàng" at bounding box center [470, 394] width 26 height 10
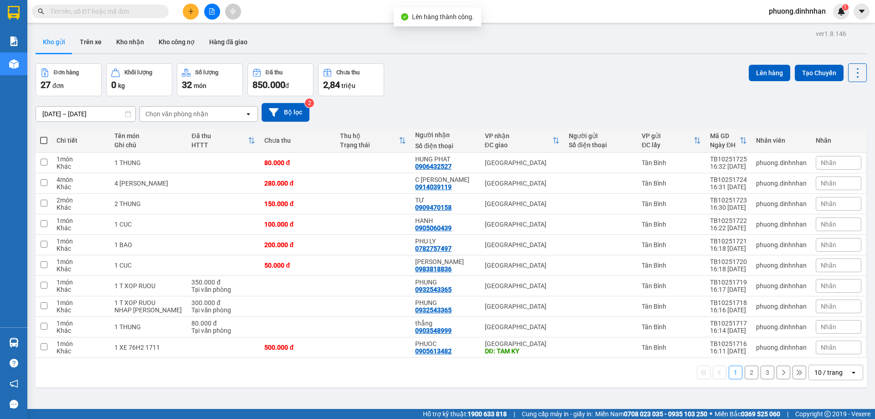
click at [43, 137] on span at bounding box center [43, 140] width 7 height 7
click at [44, 136] on input "checkbox" at bounding box center [44, 136] width 0 height 0
checkbox input "true"
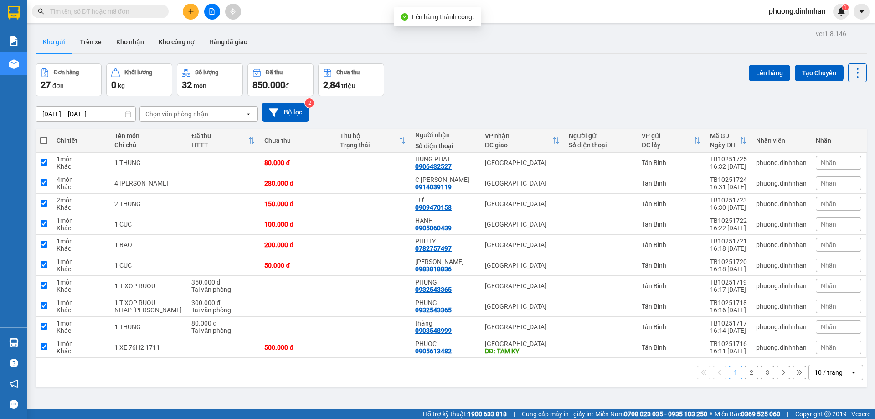
checkbox input "true"
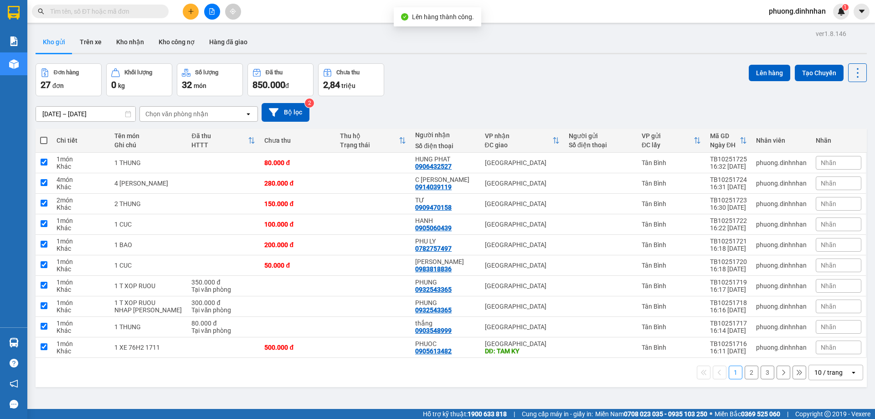
checkbox input "true"
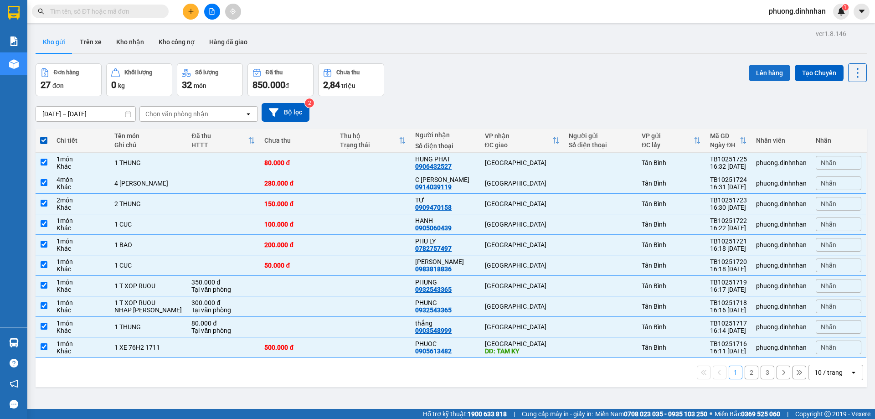
click at [762, 73] on button "Lên hàng" at bounding box center [768, 73] width 41 height 16
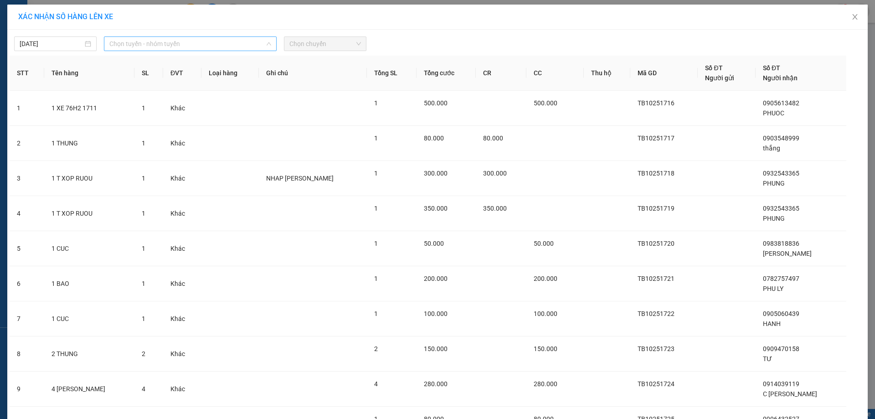
click at [196, 47] on span "Chọn tuyến - nhóm tuyến" at bounding box center [190, 44] width 162 height 14
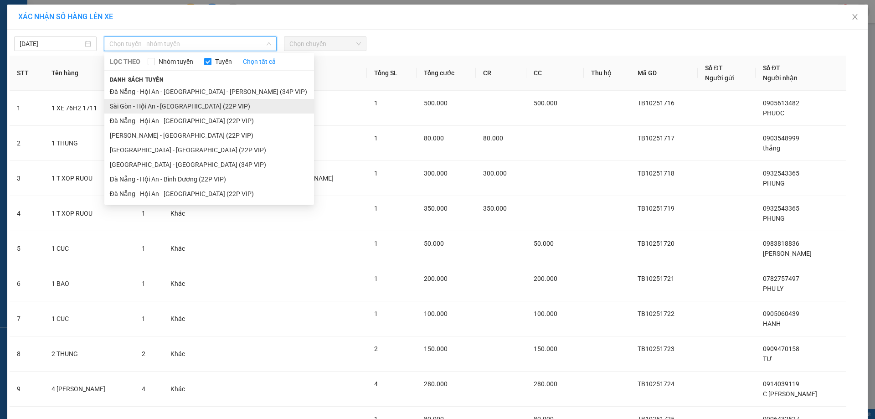
click at [179, 104] on li "Sài Gòn - Hội An - [GEOGRAPHIC_DATA] (22P VIP)" at bounding box center [209, 106] width 210 height 15
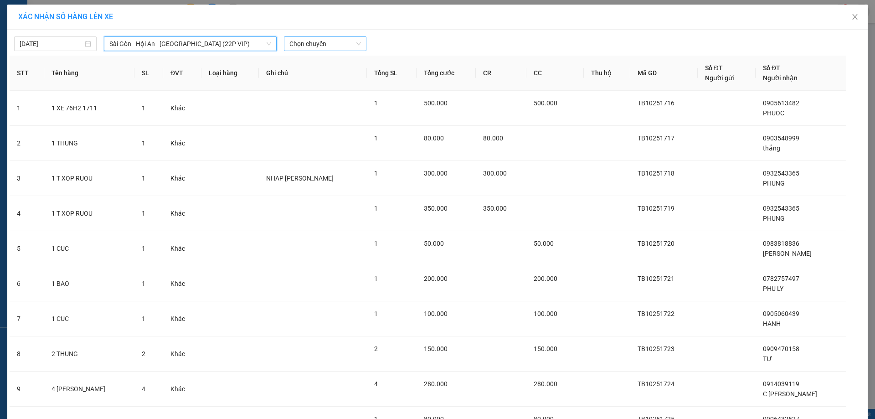
click at [338, 43] on span "Chọn chuyến" at bounding box center [325, 44] width 72 height 14
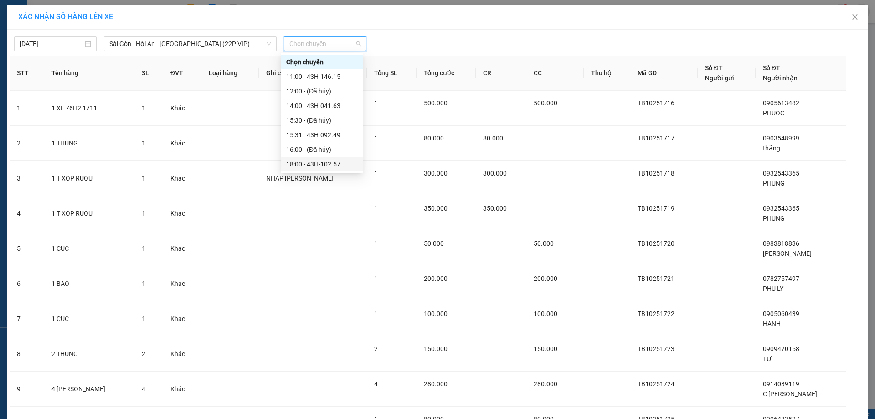
click at [336, 159] on div "18:00 - 43H-102.57" at bounding box center [321, 164] width 71 height 10
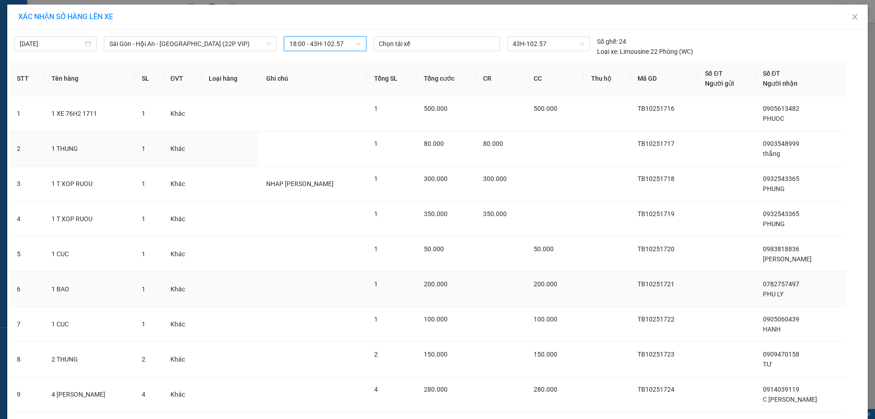
scroll to position [95, 0]
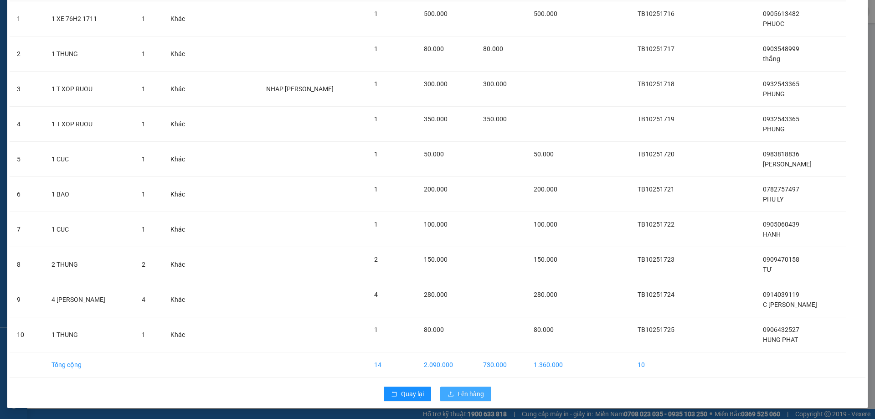
click at [483, 395] on button "Lên hàng" at bounding box center [465, 393] width 51 height 15
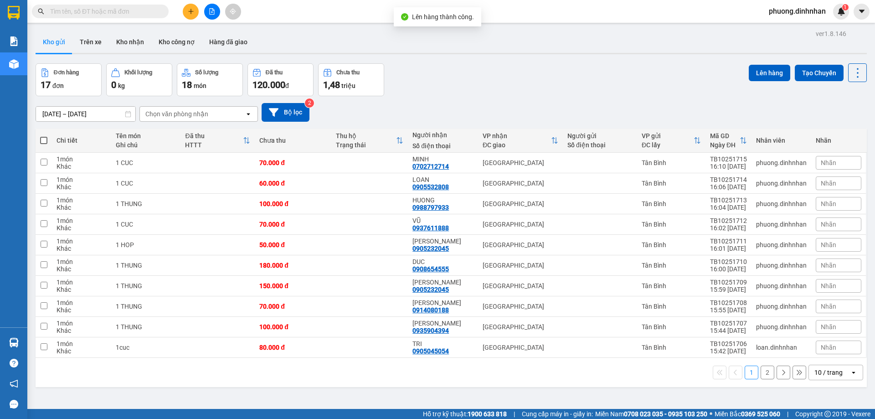
click at [44, 139] on span at bounding box center [43, 140] width 7 height 7
click at [44, 136] on input "checkbox" at bounding box center [44, 136] width 0 height 0
checkbox input "true"
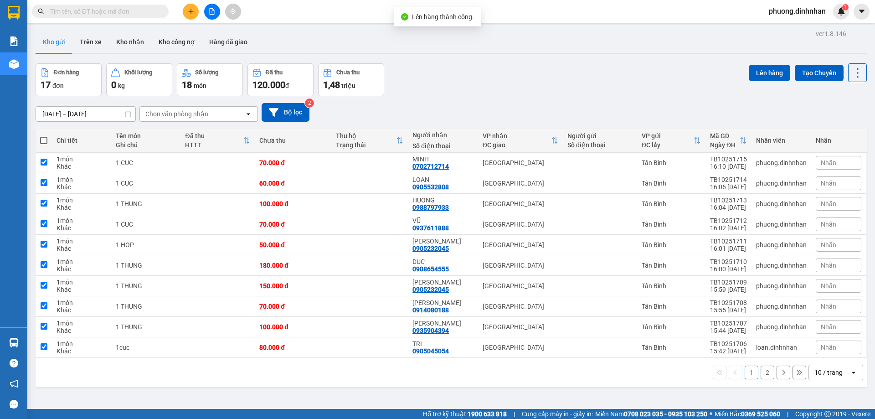
checkbox input "true"
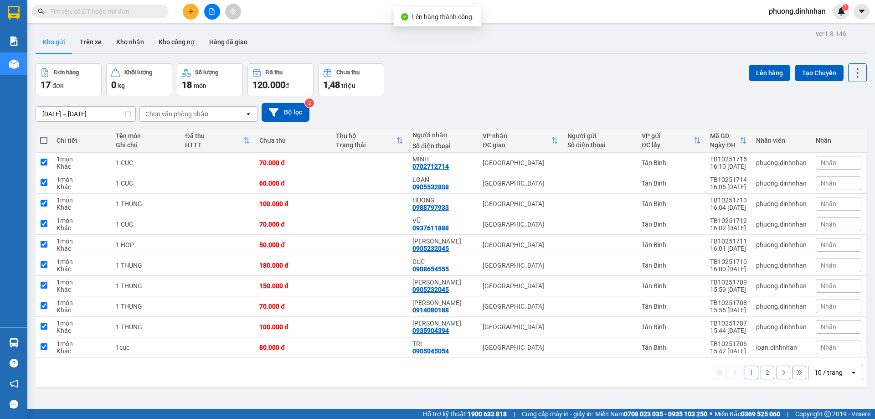
checkbox input "true"
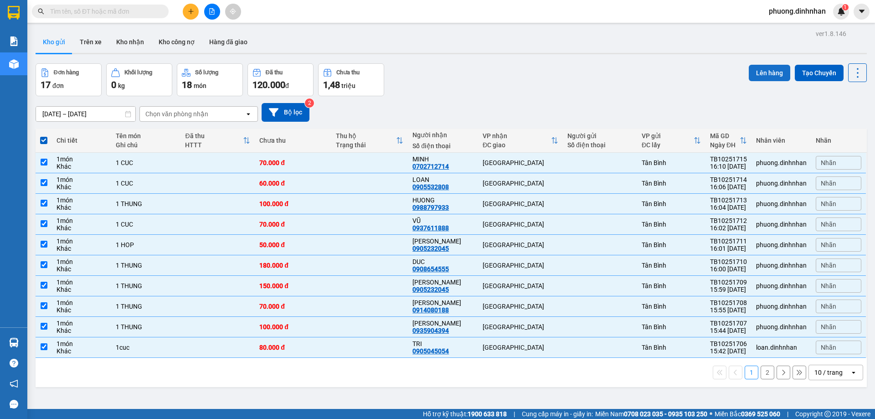
click at [763, 71] on button "Lên hàng" at bounding box center [768, 73] width 41 height 16
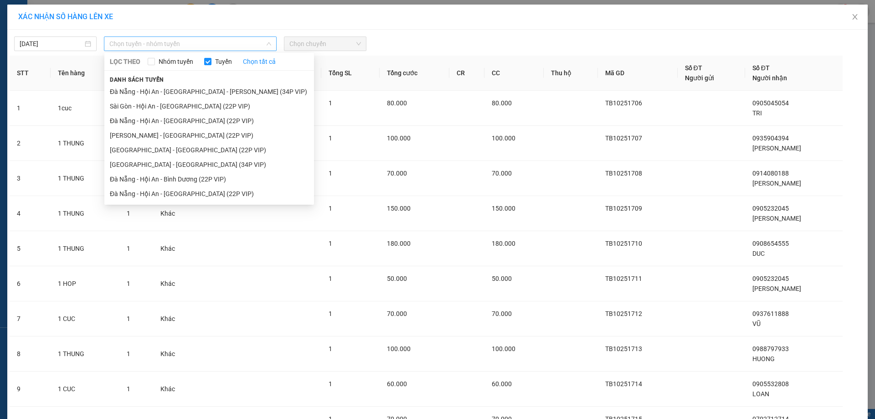
click at [228, 46] on span "Chọn tuyến - nhóm tuyến" at bounding box center [190, 44] width 162 height 14
click at [188, 102] on li "Sài Gòn - Hội An - [GEOGRAPHIC_DATA] (22P VIP)" at bounding box center [209, 106] width 210 height 15
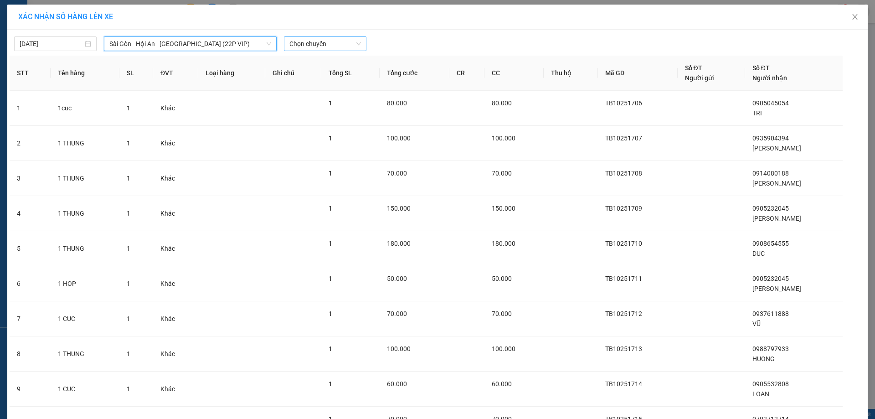
click at [310, 45] on span "Chọn chuyến" at bounding box center [325, 44] width 72 height 14
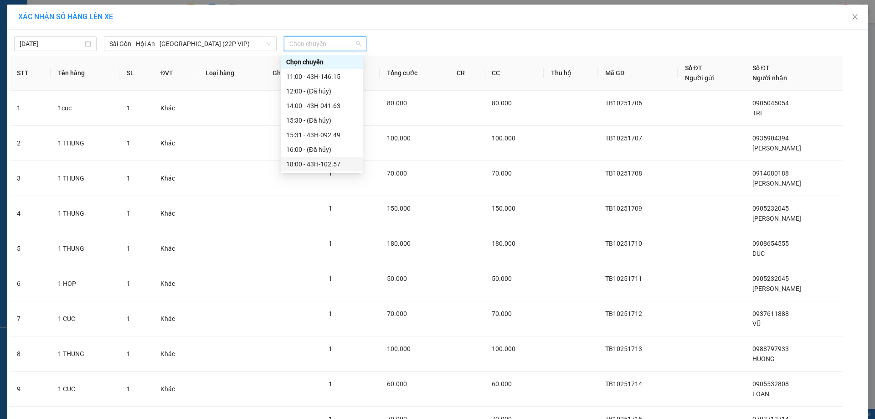
click at [329, 160] on div "18:00 - 43H-102.57" at bounding box center [321, 164] width 71 height 10
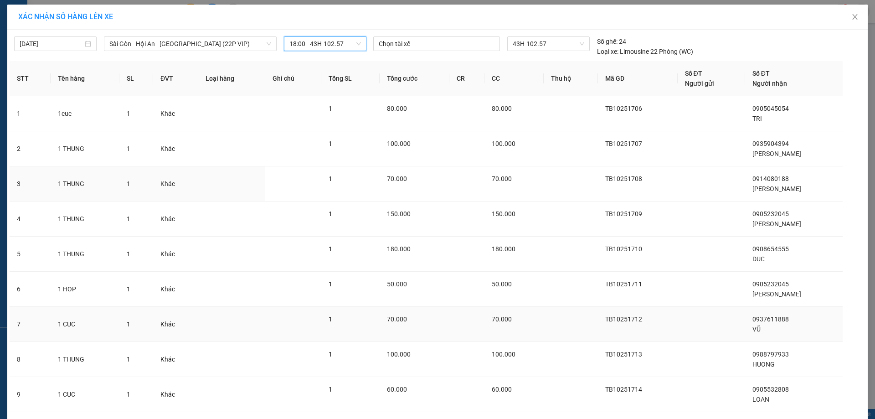
scroll to position [95, 0]
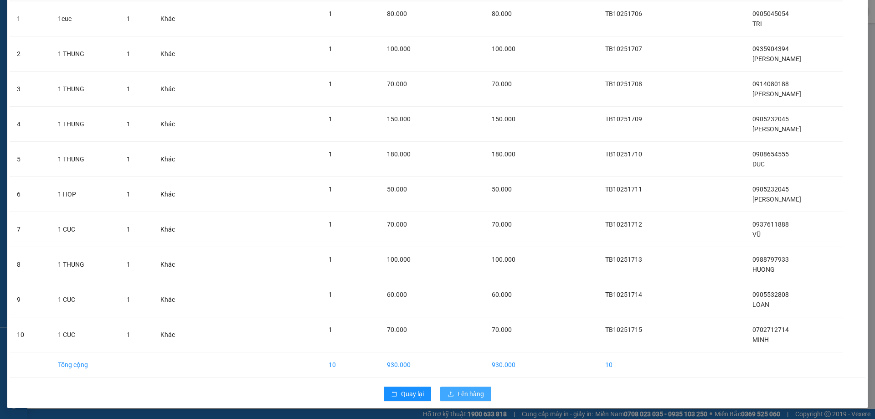
click at [458, 389] on button "Lên hàng" at bounding box center [465, 393] width 51 height 15
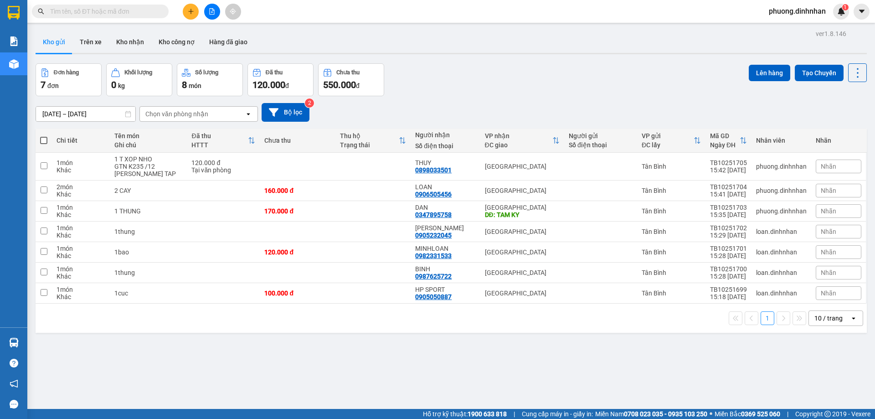
click at [46, 139] on span at bounding box center [43, 140] width 7 height 7
click at [44, 136] on input "checkbox" at bounding box center [44, 136] width 0 height 0
checkbox input "true"
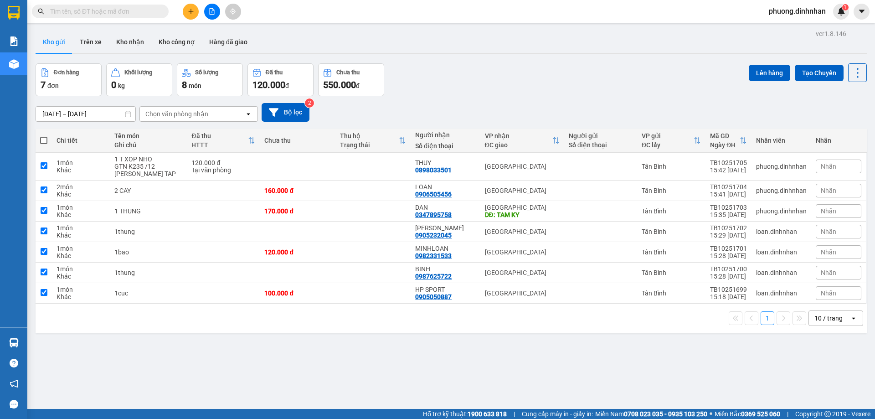
checkbox input "true"
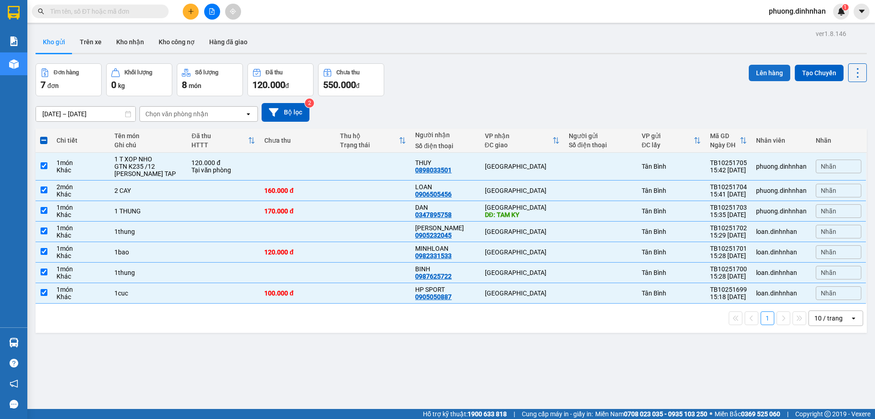
click at [776, 72] on button "Lên hàng" at bounding box center [768, 73] width 41 height 16
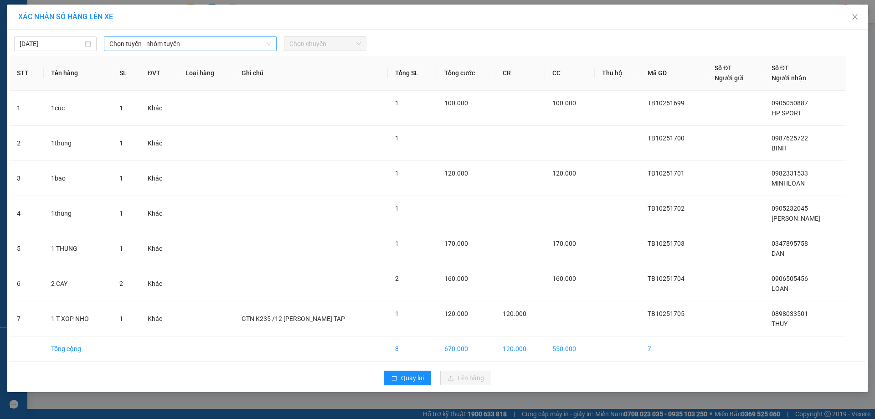
click at [237, 49] on span "Chọn tuyến - nhóm tuyến" at bounding box center [190, 44] width 162 height 14
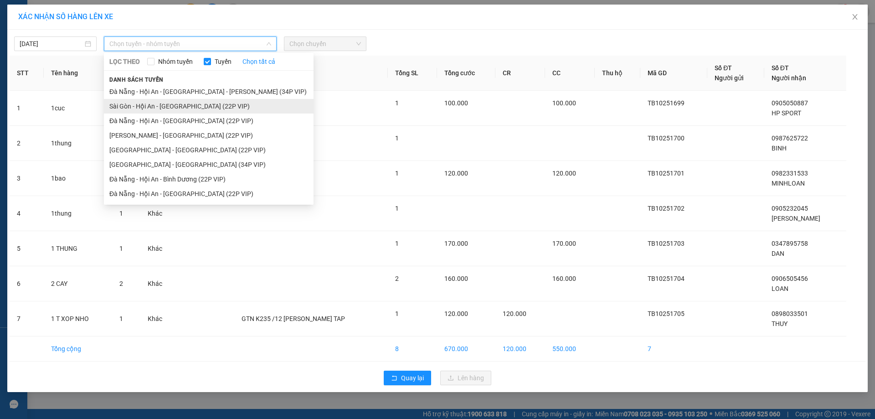
click at [211, 105] on li "Sài Gòn - Hội An - [GEOGRAPHIC_DATA] (22P VIP)" at bounding box center [209, 106] width 210 height 15
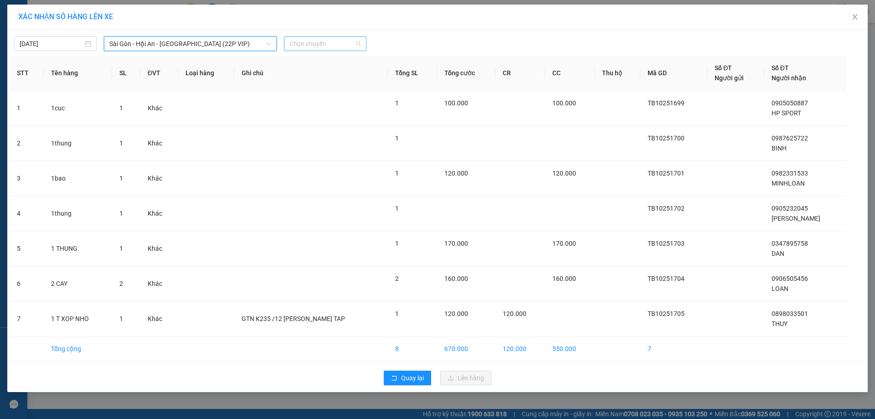
click at [346, 40] on span "Chọn chuyến" at bounding box center [325, 44] width 72 height 14
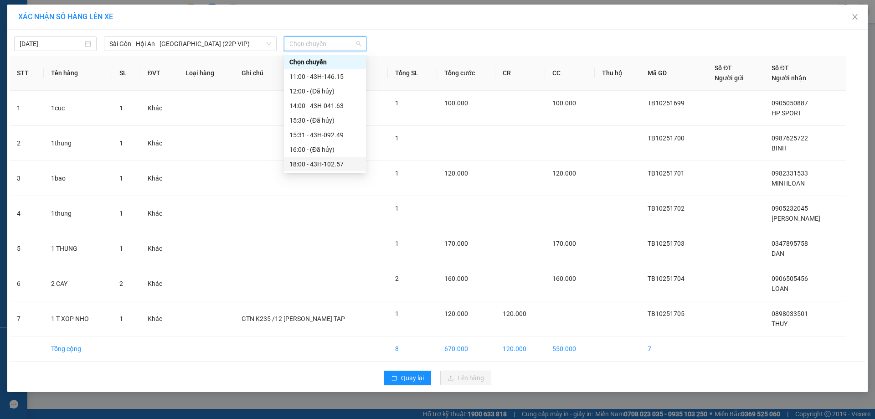
click at [333, 160] on div "18:00 - 43H-102.57" at bounding box center [324, 164] width 71 height 10
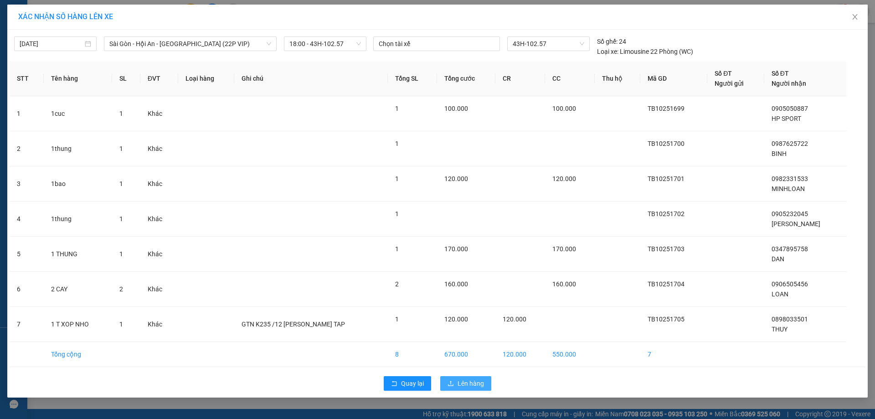
click at [459, 384] on span "Lên hàng" at bounding box center [470, 383] width 26 height 10
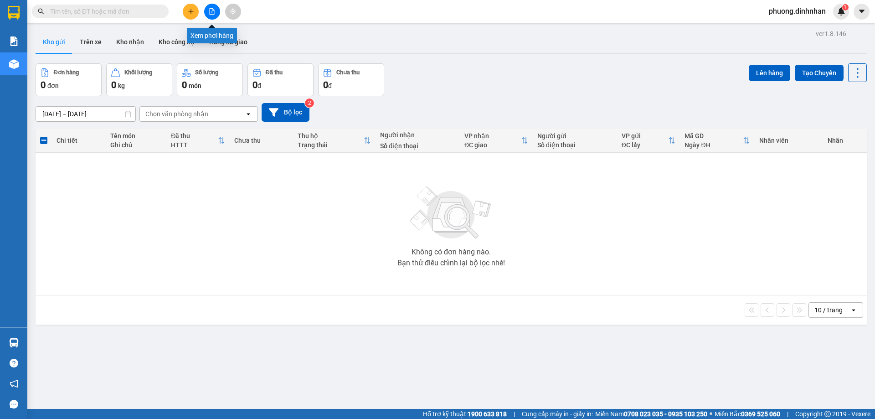
click at [215, 10] on button at bounding box center [212, 12] width 16 height 16
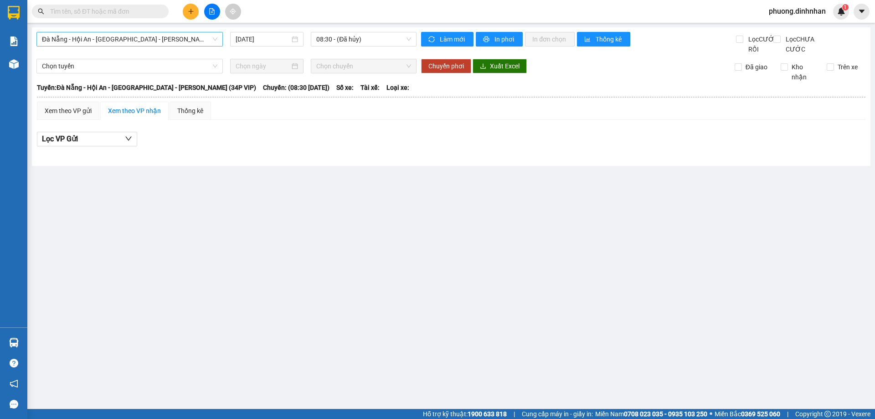
click at [181, 38] on span "Đà Nẵng - Hội An - [GEOGRAPHIC_DATA] - [GEOGRAPHIC_DATA] (34P VIP)" at bounding box center [129, 39] width 175 height 14
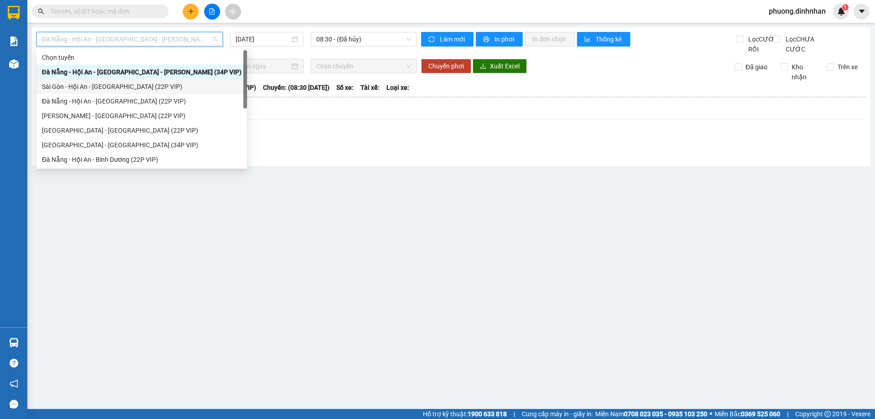
click at [146, 87] on div "Sài Gòn - Hội An - [GEOGRAPHIC_DATA] (22P VIP)" at bounding box center [142, 87] width 200 height 10
type input "[DATE]"
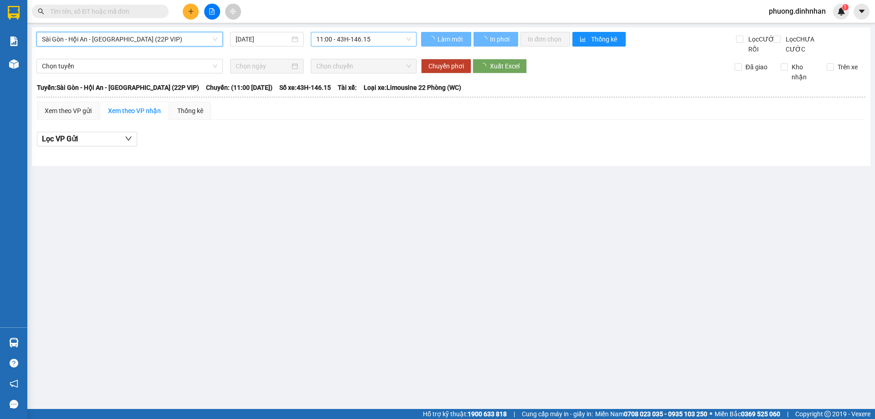
click at [347, 46] on div "11:00 - 43H-146.15" at bounding box center [364, 39] width 106 height 15
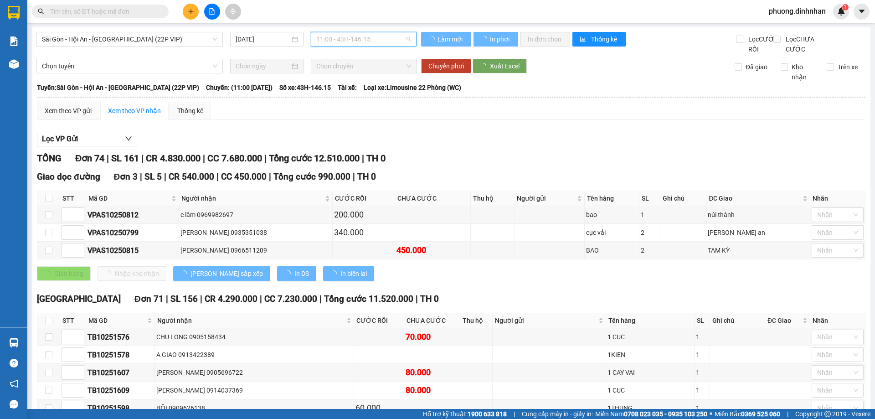
click at [344, 42] on span "11:00 - 43H-146.15" at bounding box center [363, 39] width 95 height 14
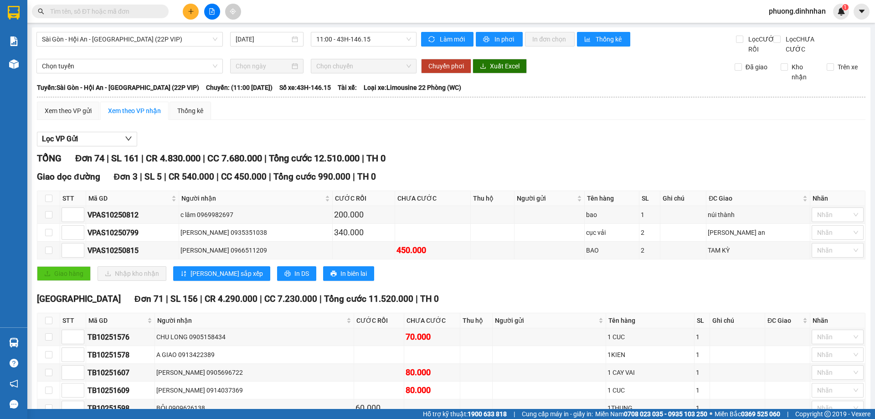
click at [360, 147] on div "Lọc VP Gửi" at bounding box center [451, 139] width 828 height 15
click at [367, 41] on span "11:00 - 43H-146.15" at bounding box center [363, 39] width 95 height 14
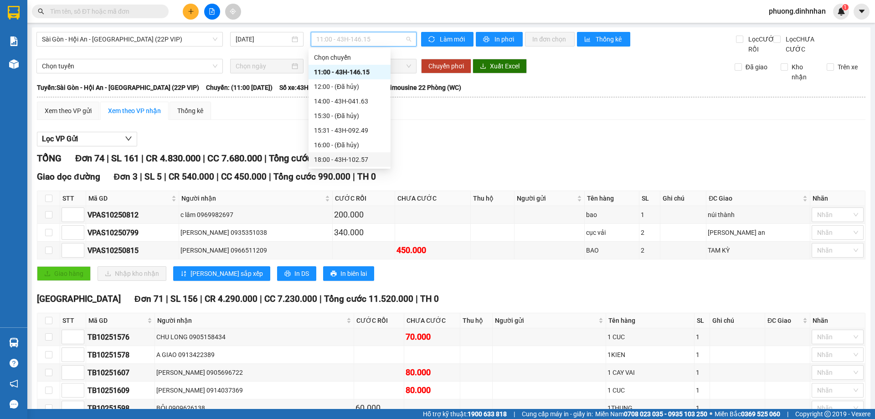
click at [349, 159] on div "18:00 - 43H-102.57" at bounding box center [349, 159] width 71 height 10
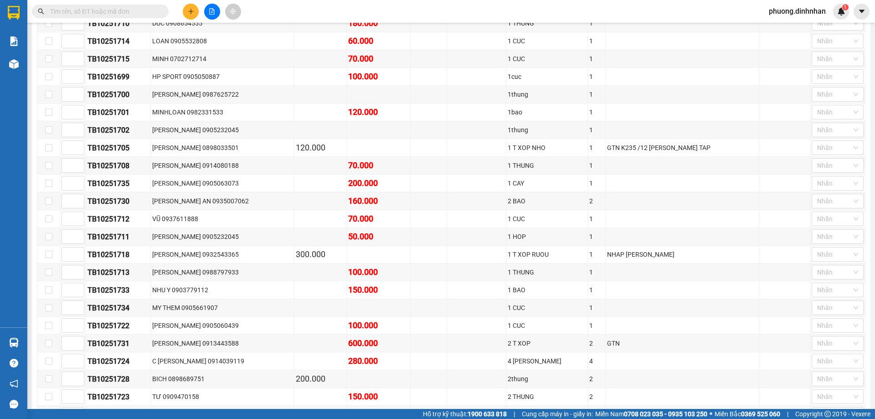
scroll to position [580, 0]
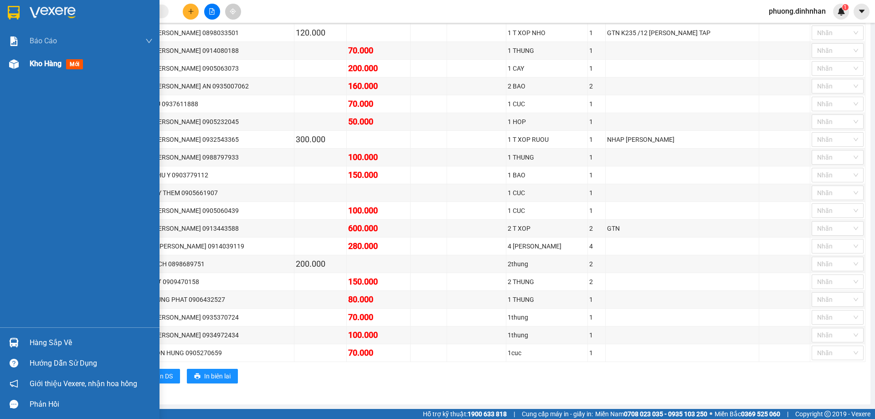
click at [15, 68] on img at bounding box center [14, 64] width 10 height 10
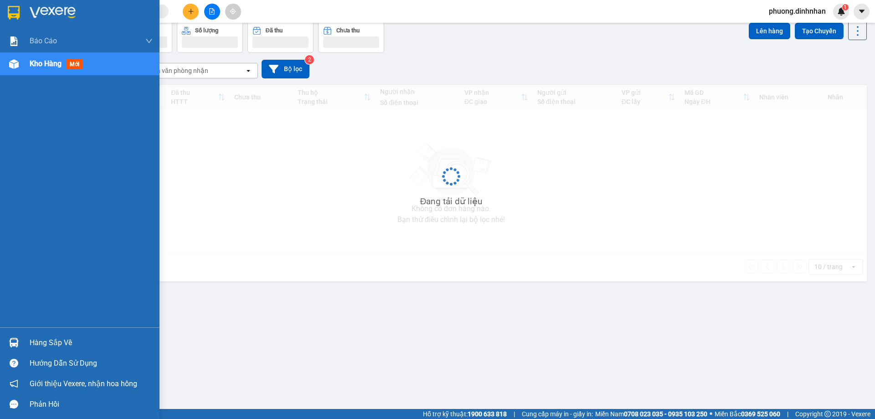
scroll to position [42, 0]
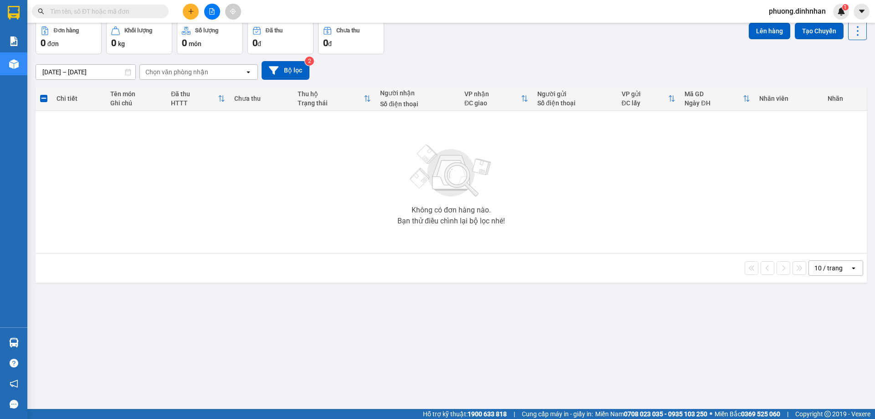
click at [127, 10] on input "text" at bounding box center [104, 11] width 108 height 10
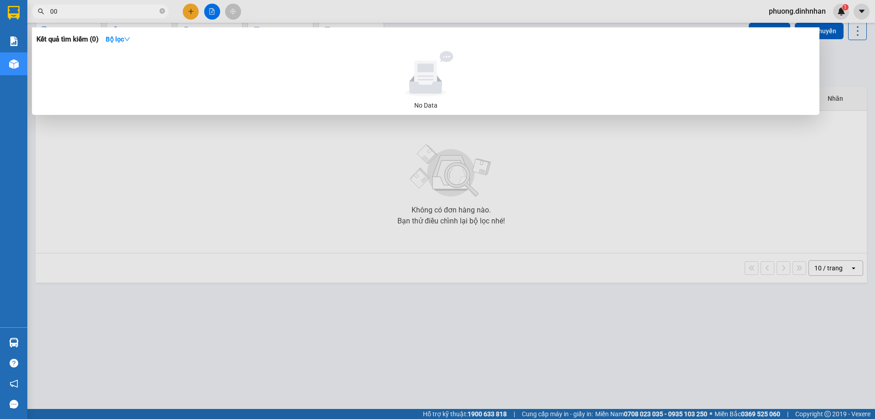
type input "008"
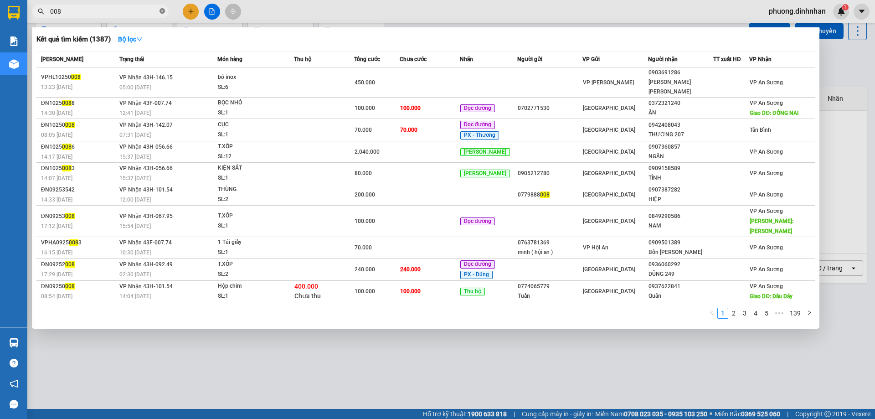
click at [162, 9] on icon "close-circle" at bounding box center [161, 10] width 5 height 5
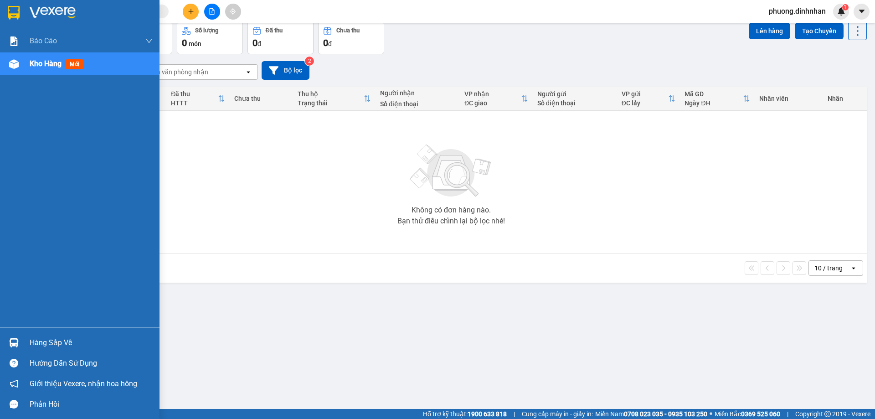
click at [10, 66] on img at bounding box center [14, 64] width 10 height 10
click at [17, 67] on img at bounding box center [14, 64] width 10 height 10
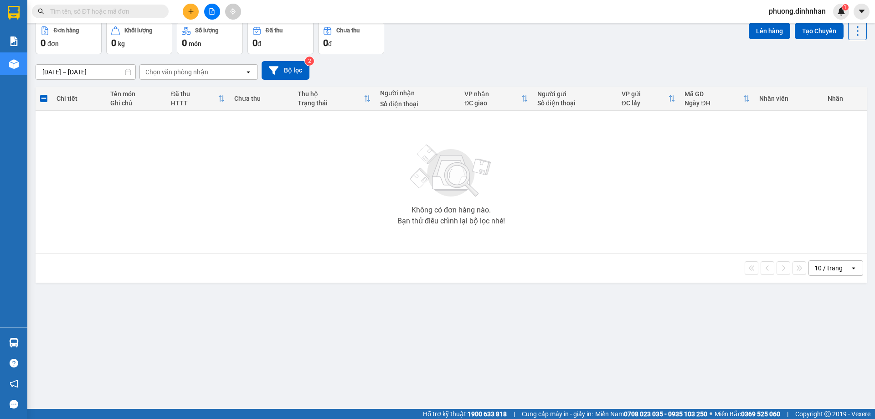
drag, startPoint x: 139, startPoint y: 10, endPoint x: 149, endPoint y: 10, distance: 10.0
click at [143, 10] on input "text" at bounding box center [104, 11] width 108 height 10
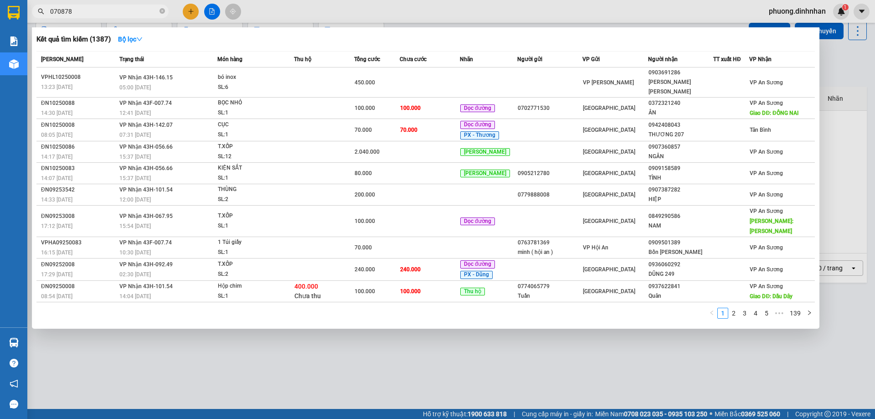
type input "0708781"
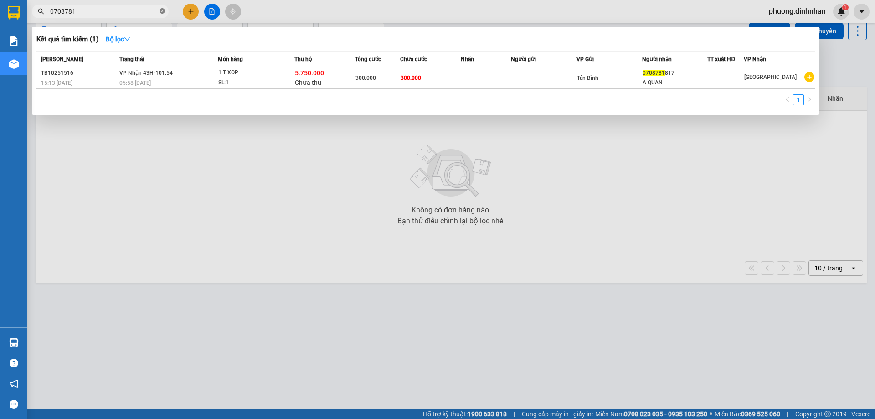
click at [163, 11] on icon "close-circle" at bounding box center [161, 10] width 5 height 5
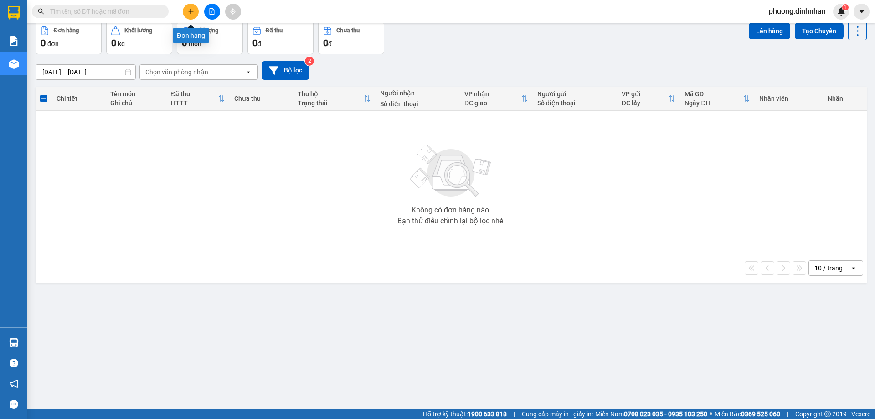
click at [193, 12] on icon "plus" at bounding box center [191, 11] width 6 height 6
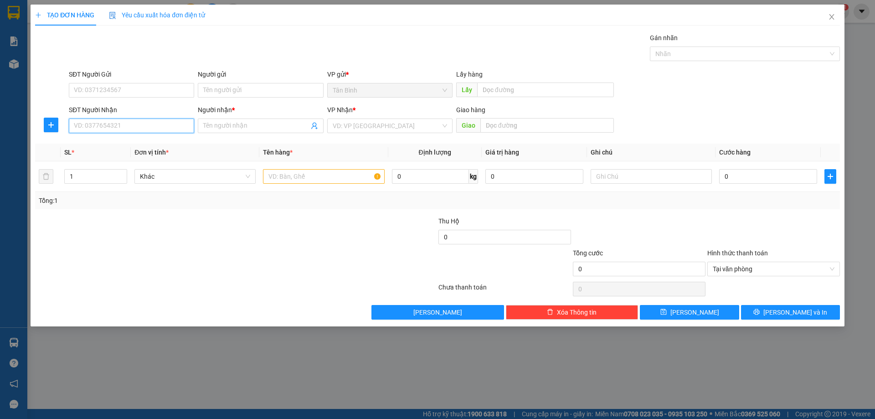
click at [84, 127] on input "SĐT Người Nhận" at bounding box center [131, 125] width 125 height 15
click at [102, 126] on input "SĐT Người Nhận" at bounding box center [131, 125] width 125 height 15
click at [81, 126] on input "SĐT Người Nhận" at bounding box center [131, 125] width 125 height 15
click at [117, 141] on div "0905335457 - NGA" at bounding box center [131, 144] width 114 height 10
type input "0905335457"
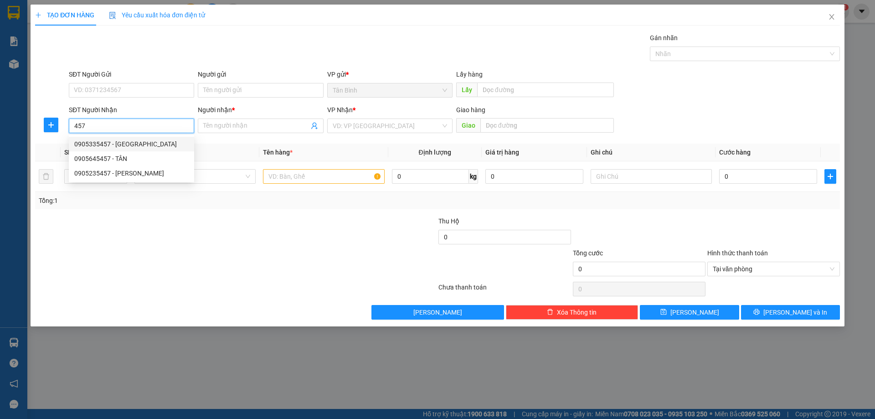
type input "NGA"
type input "0905335457"
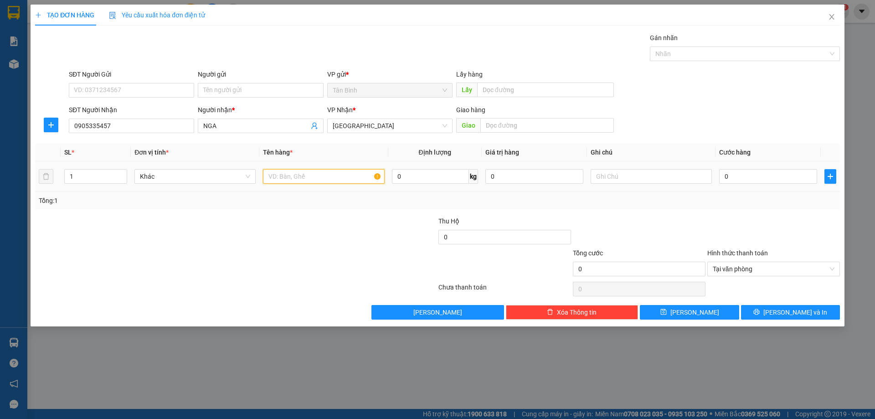
click at [292, 177] on input "text" at bounding box center [323, 176] width 121 height 15
type input "1 THUNG"
click at [743, 170] on input "0" at bounding box center [768, 176] width 98 height 15
type input "6"
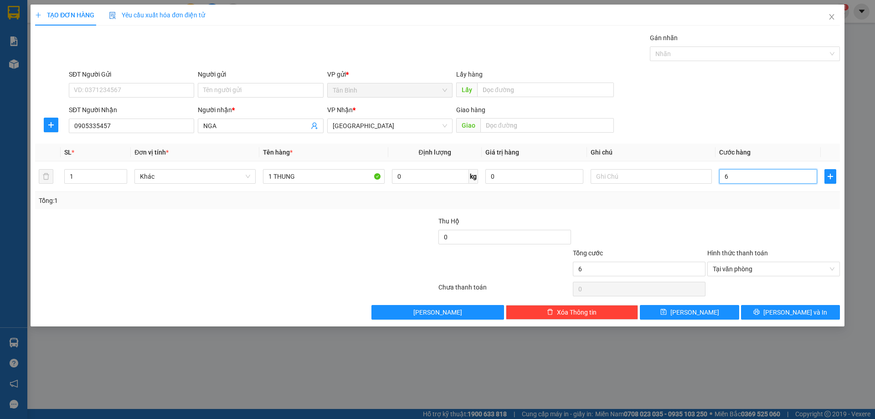
type input "60"
type input "600"
type input "6.000"
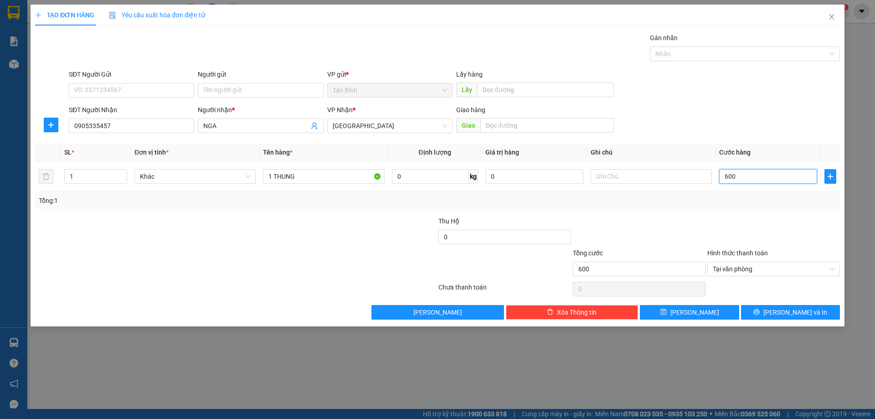
type input "6.000"
type input "60.000"
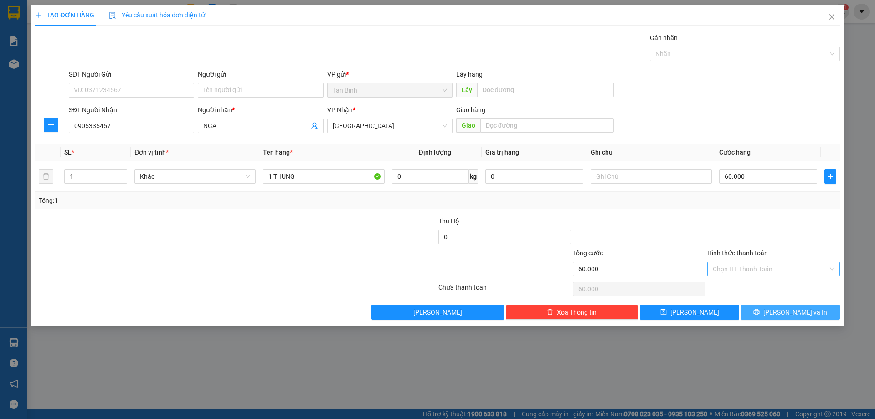
drag, startPoint x: 799, startPoint y: 309, endPoint x: 799, endPoint y: 302, distance: 7.3
click at [799, 309] on span "[PERSON_NAME] và In" at bounding box center [795, 312] width 64 height 10
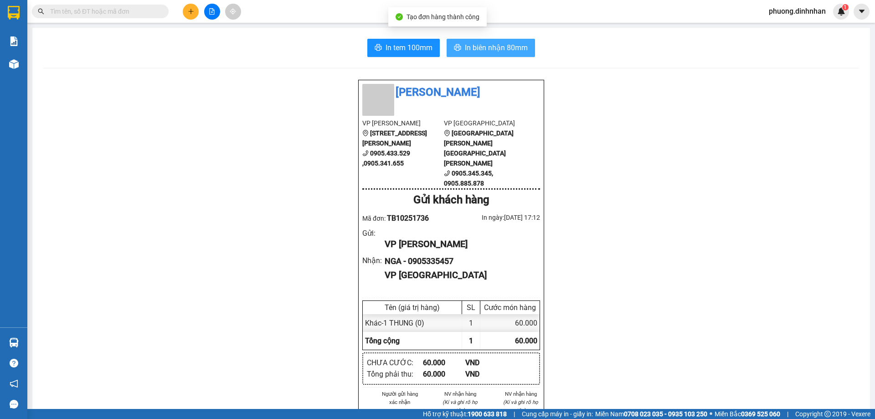
click at [488, 46] on span "In biên nhận 80mm" at bounding box center [496, 47] width 63 height 11
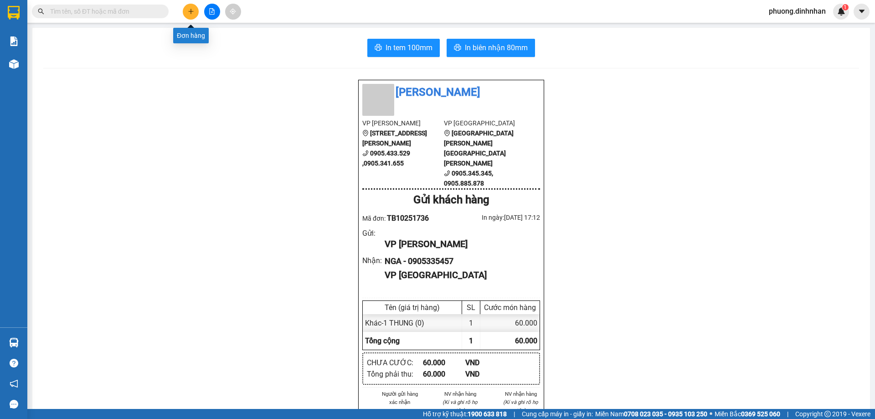
click at [183, 11] on button at bounding box center [191, 12] width 16 height 16
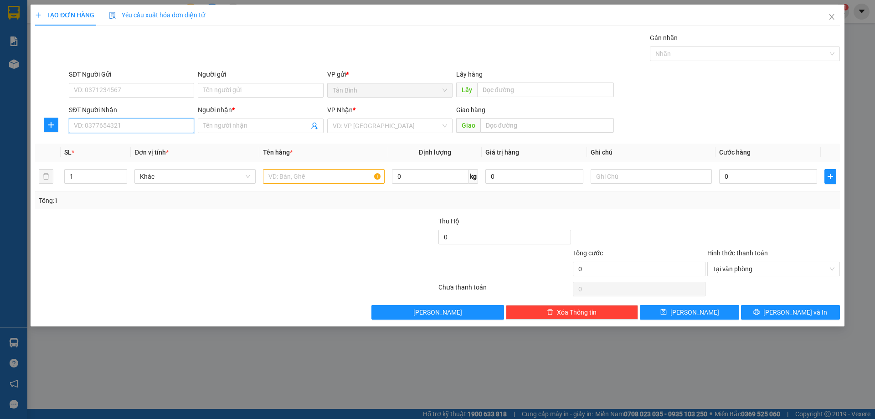
click at [104, 122] on input "SĐT Người Nhận" at bounding box center [131, 125] width 125 height 15
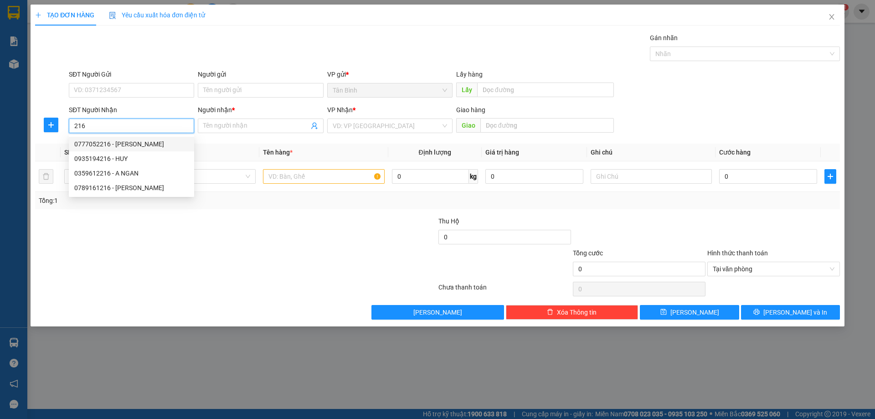
click at [154, 147] on div "0777052216 - NGỌC HÀ" at bounding box center [131, 144] width 114 height 10
type input "0777052216"
type input "NGỌC HÀ"
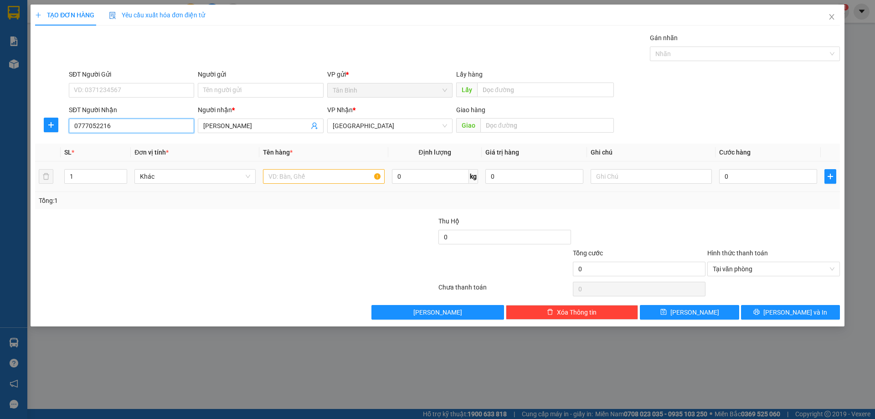
type input "0777052216"
click at [274, 178] on input "text" at bounding box center [323, 176] width 121 height 15
type input "2 BAO"
type input "2"
click at [123, 171] on span "up" at bounding box center [121, 173] width 5 height 5
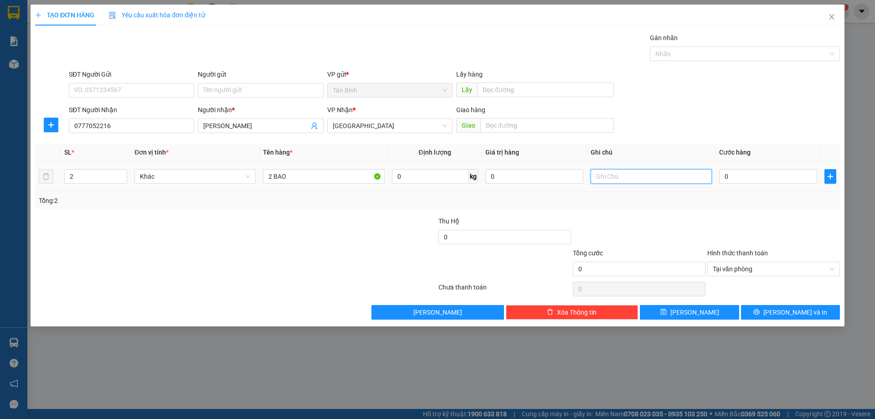
click at [629, 170] on input "text" at bounding box center [650, 176] width 121 height 15
type input "CHU SU"
click at [733, 178] on input "0" at bounding box center [768, 176] width 98 height 15
type input "3"
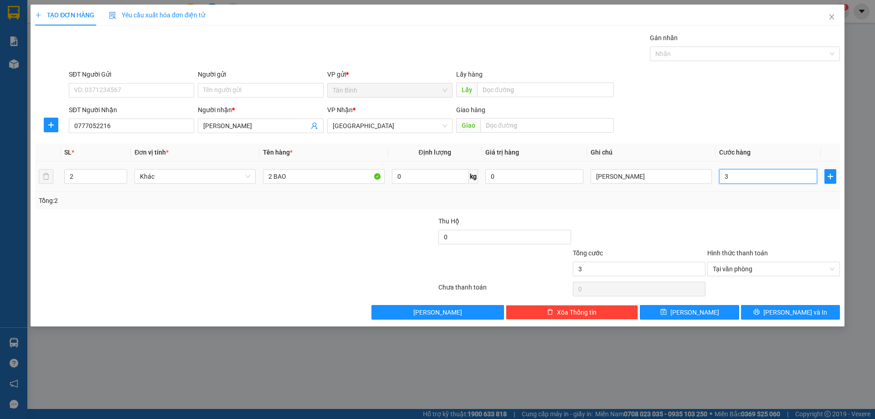
type input "35"
type input "350"
type input "3.500"
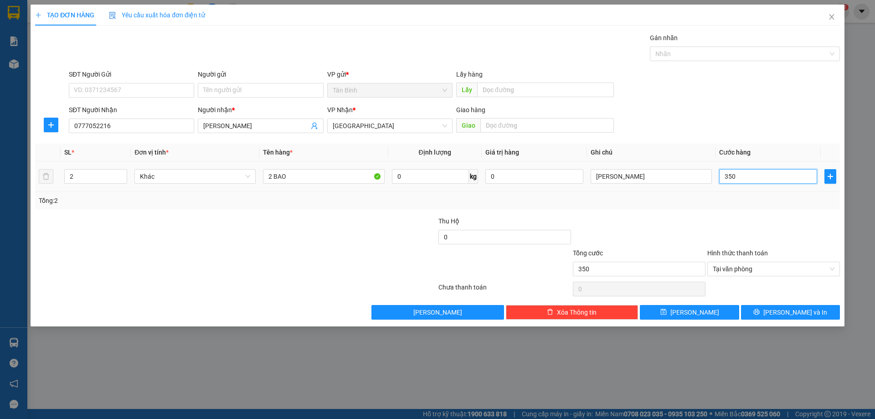
type input "3.500"
type input "35.000"
type input "350.000"
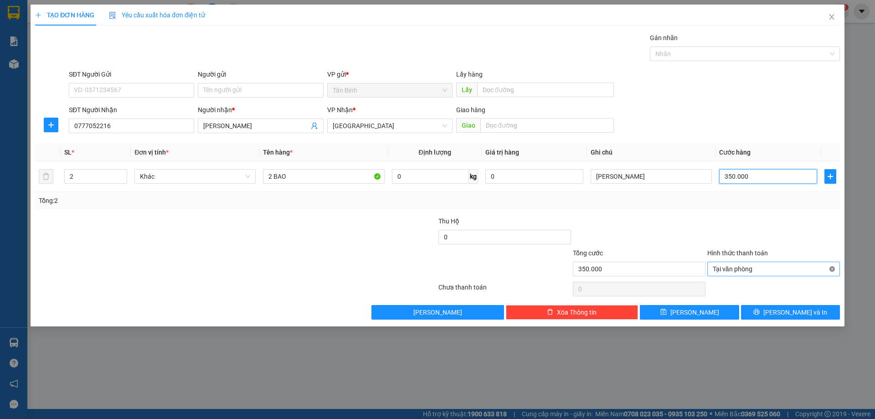
type input "350.000"
drag, startPoint x: 821, startPoint y: 311, endPoint x: 819, endPoint y: 300, distance: 11.2
click at [821, 311] on button "[PERSON_NAME] và In" at bounding box center [790, 312] width 99 height 15
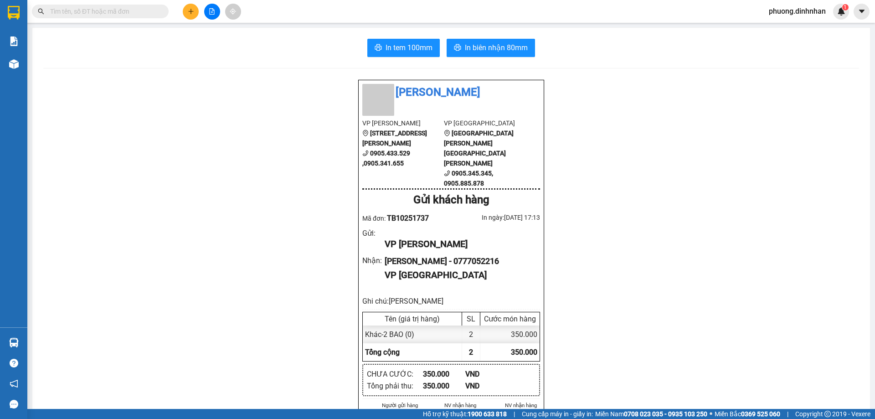
click at [184, 18] on div at bounding box center [212, 12] width 68 height 16
click at [196, 13] on button at bounding box center [191, 12] width 16 height 16
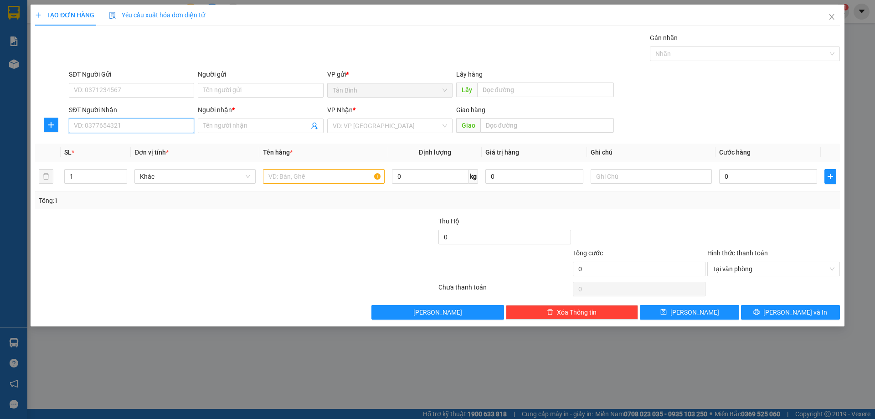
click at [113, 125] on input "SĐT Người Nhận" at bounding box center [131, 125] width 125 height 15
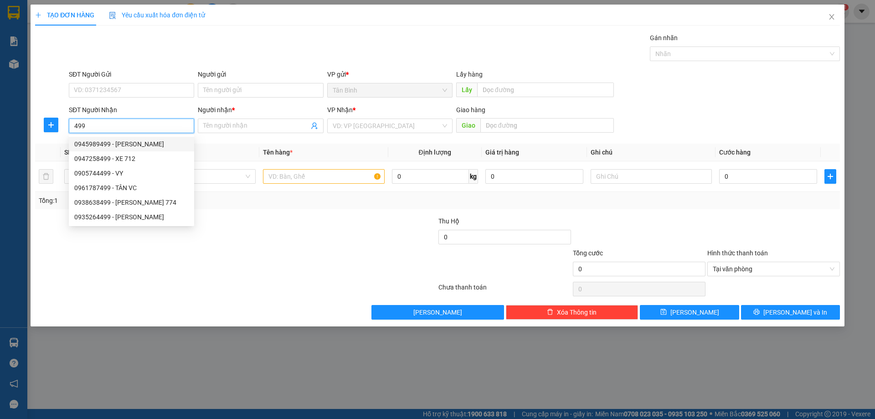
drag, startPoint x: 133, startPoint y: 141, endPoint x: 277, endPoint y: 178, distance: 148.2
click at [142, 144] on div "0945989499 - NHU Y" at bounding box center [131, 144] width 114 height 10
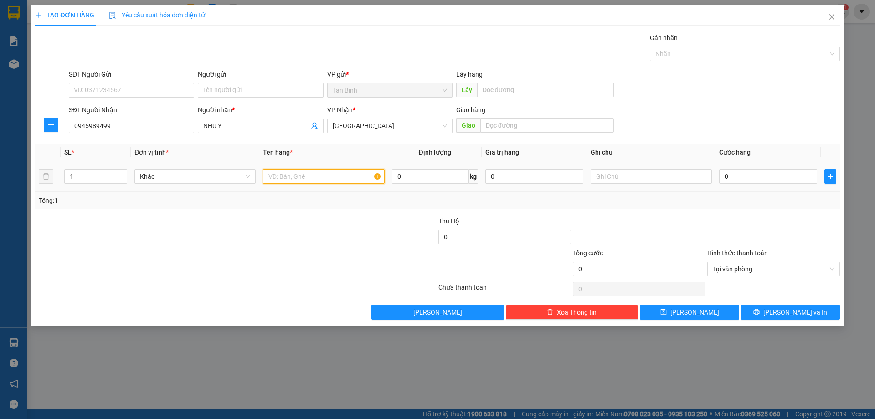
click at [281, 178] on input "text" at bounding box center [323, 176] width 121 height 15
click at [739, 176] on input "0" at bounding box center [768, 176] width 98 height 15
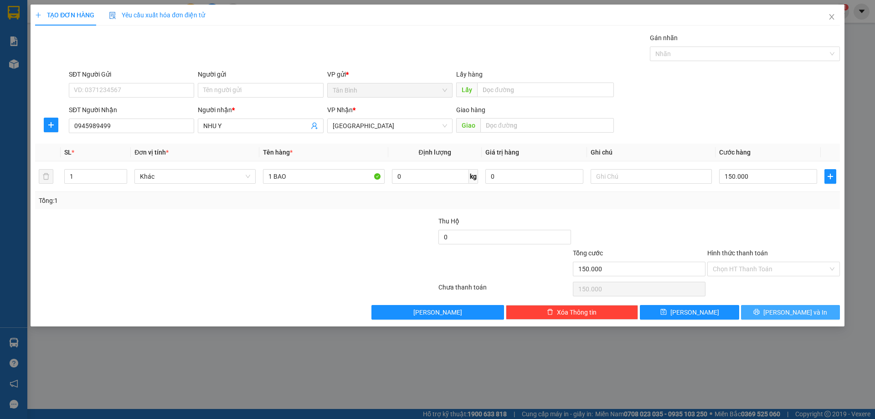
drag, startPoint x: 816, startPoint y: 310, endPoint x: 407, endPoint y: 80, distance: 468.7
click at [812, 302] on div "Transit Pickup Surcharge Ids Transit Deliver Surcharge Ids Transit Deliver Surc…" at bounding box center [437, 176] width 804 height 287
click at [769, 310] on button "[PERSON_NAME] và In" at bounding box center [790, 312] width 99 height 15
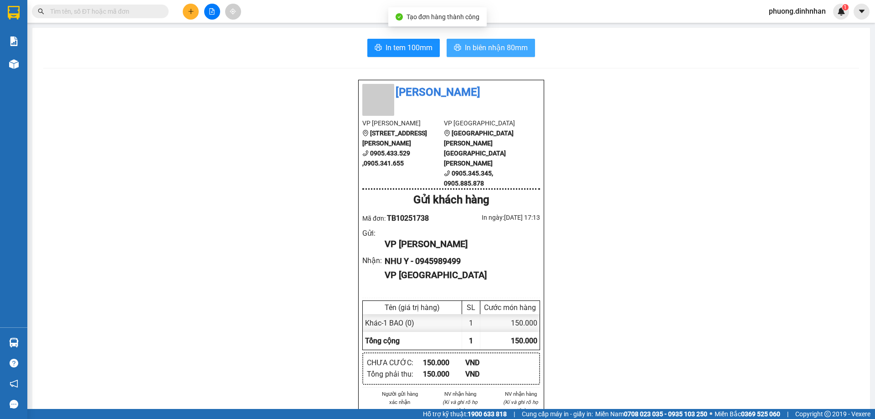
click at [498, 45] on span "In biên nhận 80mm" at bounding box center [496, 47] width 63 height 11
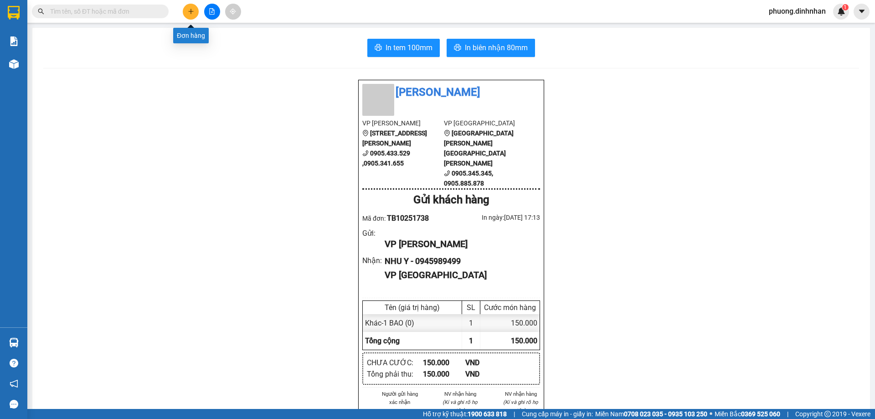
click at [193, 11] on icon "plus" at bounding box center [190, 11] width 5 height 0
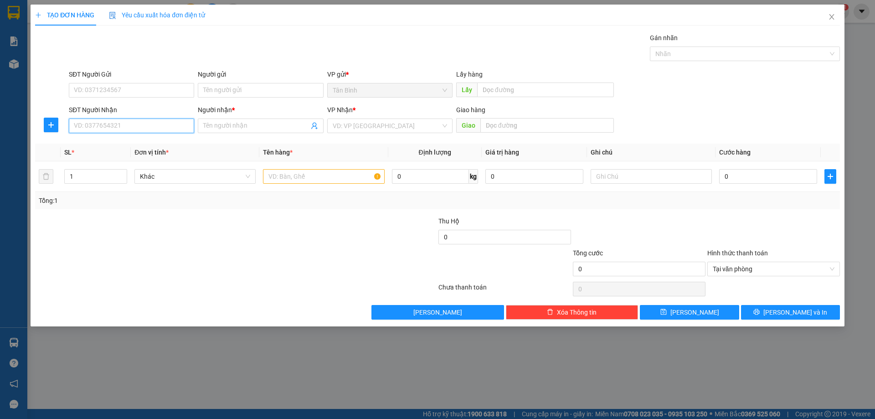
click at [118, 128] on input "SĐT Người Nhận" at bounding box center [131, 125] width 125 height 15
click at [111, 123] on input "SĐT Người Nhận" at bounding box center [131, 125] width 125 height 15
click at [119, 146] on div "0905130748 - SON TON" at bounding box center [131, 144] width 114 height 10
click at [277, 172] on input "text" at bounding box center [323, 176] width 121 height 15
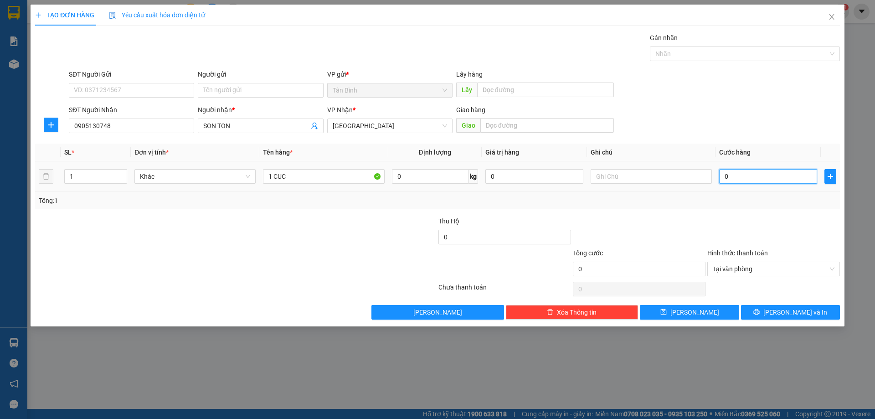
click at [729, 177] on input "0" at bounding box center [768, 176] width 98 height 15
click at [794, 311] on span "[PERSON_NAME] và In" at bounding box center [795, 312] width 64 height 10
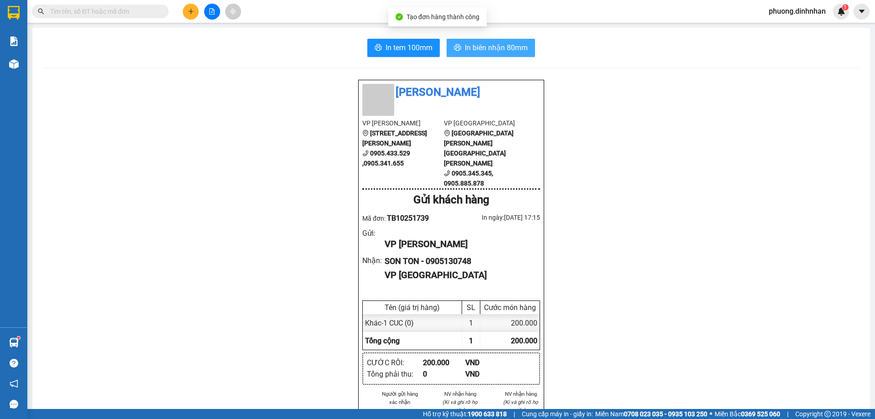
click at [519, 48] on span "In biên nhận 80mm" at bounding box center [496, 47] width 63 height 11
click at [190, 15] on button at bounding box center [191, 12] width 16 height 16
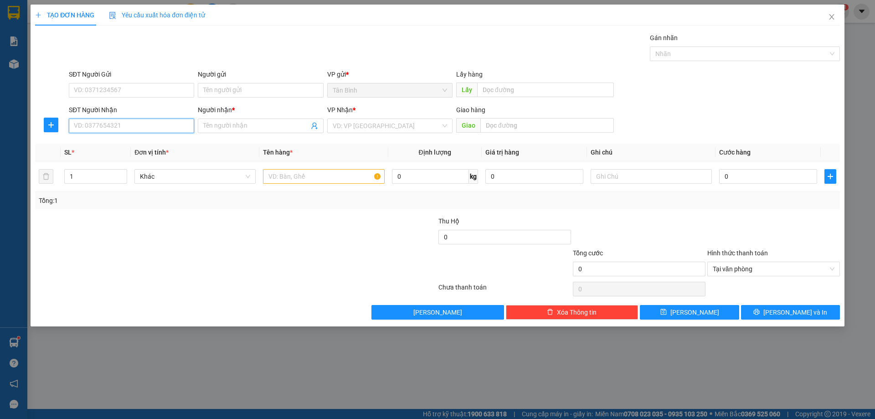
click at [101, 123] on input "SĐT Người Nhận" at bounding box center [131, 125] width 125 height 15
click at [93, 125] on input "SĐT Người Nhận" at bounding box center [131, 125] width 125 height 15
click at [135, 143] on div "0974265531 - MINH LONG" at bounding box center [131, 144] width 114 height 10
click at [280, 174] on input "text" at bounding box center [323, 176] width 121 height 15
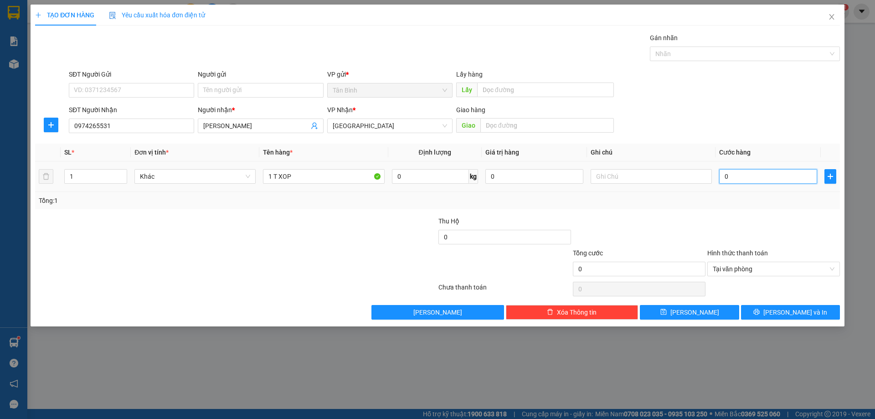
click at [777, 176] on input "0" at bounding box center [768, 176] width 98 height 15
click at [821, 307] on button "[PERSON_NAME] và In" at bounding box center [790, 312] width 99 height 15
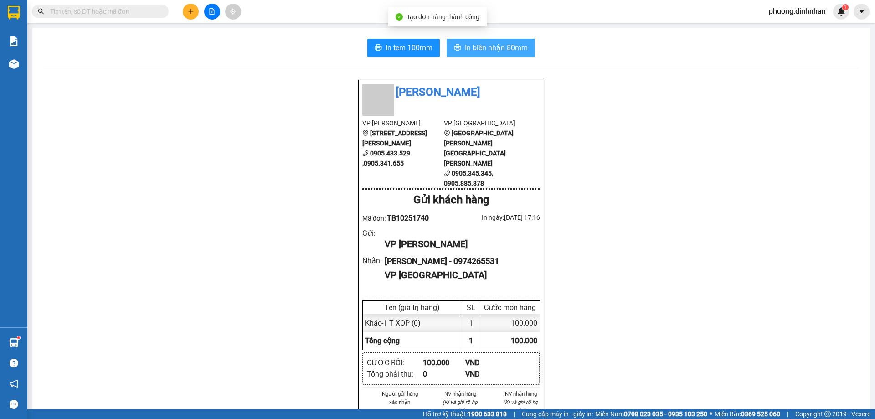
click at [492, 51] on span "In biên nhận 80mm" at bounding box center [496, 47] width 63 height 11
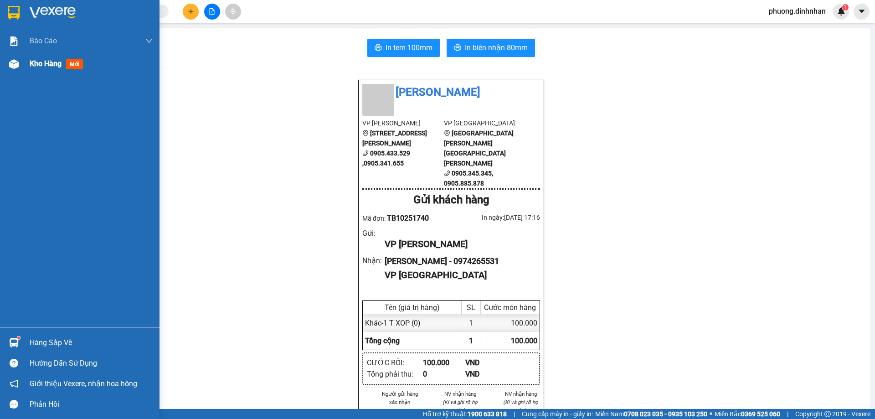
click at [16, 64] on img at bounding box center [14, 64] width 10 height 10
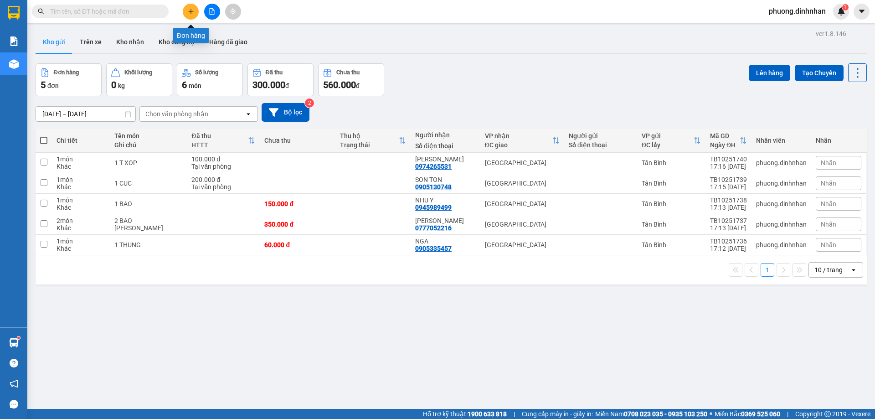
click at [190, 15] on button at bounding box center [191, 12] width 16 height 16
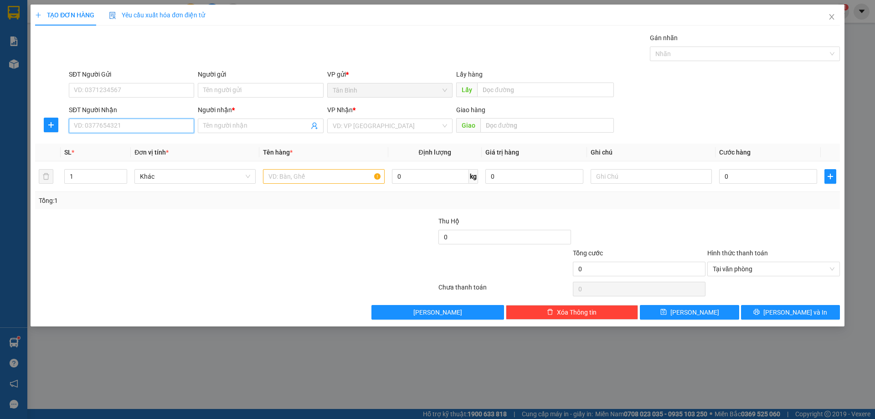
click at [107, 127] on input "SĐT Người Nhận" at bounding box center [131, 125] width 125 height 15
click at [129, 149] on div "0906479579 - THOI" at bounding box center [131, 144] width 114 height 10
click at [272, 178] on input "text" at bounding box center [323, 176] width 121 height 15
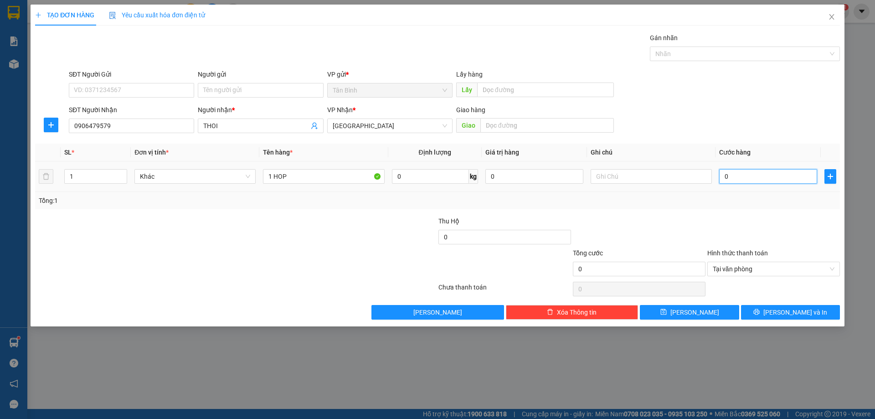
click at [736, 179] on input "0" at bounding box center [768, 176] width 98 height 15
click at [822, 310] on button "[PERSON_NAME] và In" at bounding box center [790, 312] width 99 height 15
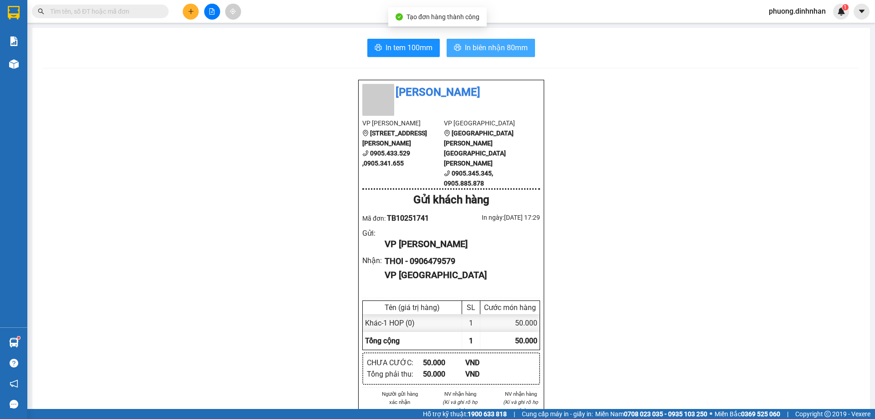
click at [476, 47] on span "In biên nhận 80mm" at bounding box center [496, 47] width 63 height 11
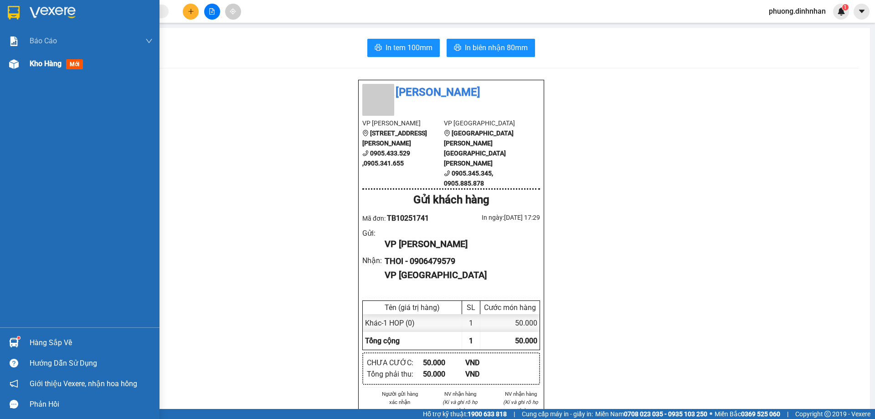
click at [13, 67] on img at bounding box center [14, 64] width 10 height 10
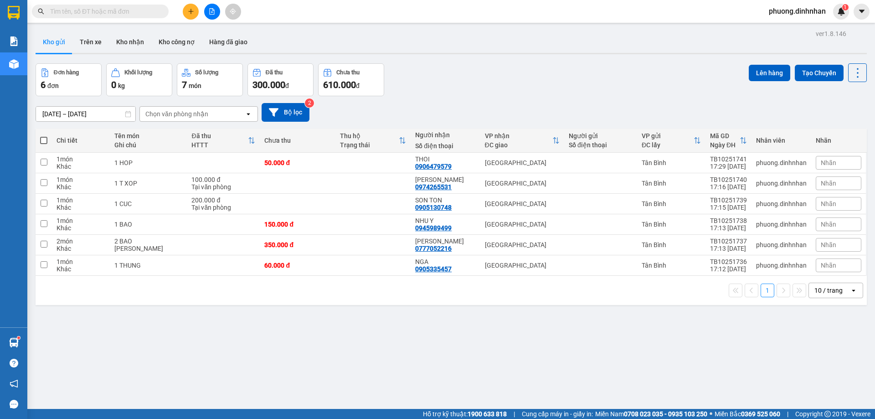
click at [74, 12] on input "text" at bounding box center [104, 11] width 108 height 10
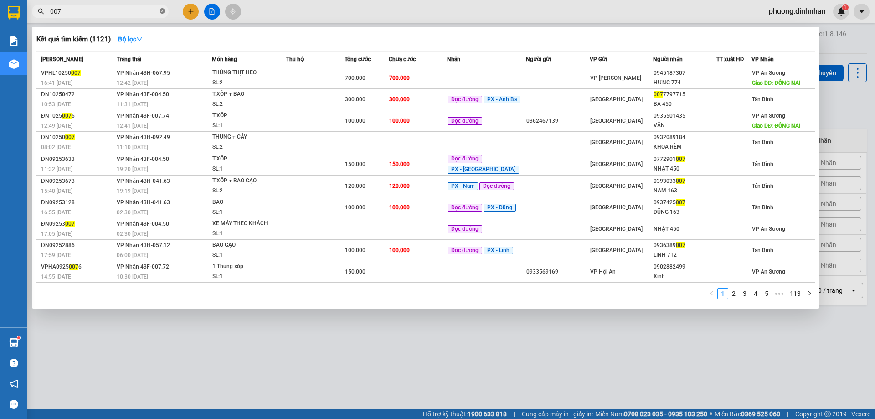
click at [161, 11] on icon "close-circle" at bounding box center [161, 10] width 5 height 5
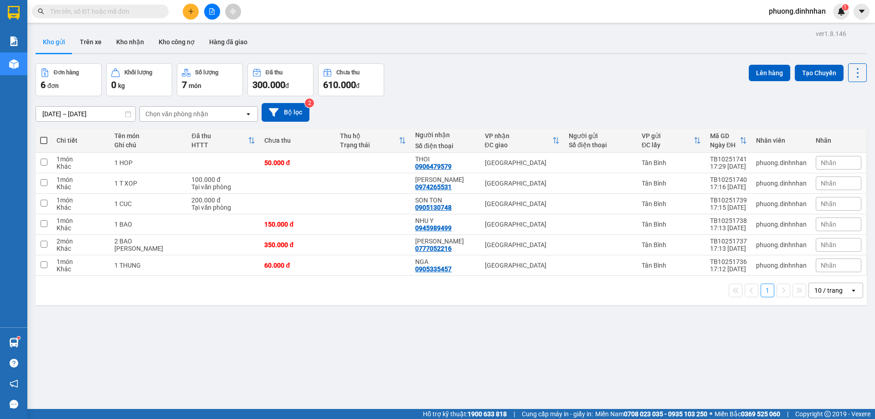
click at [104, 12] on input "text" at bounding box center [104, 11] width 108 height 10
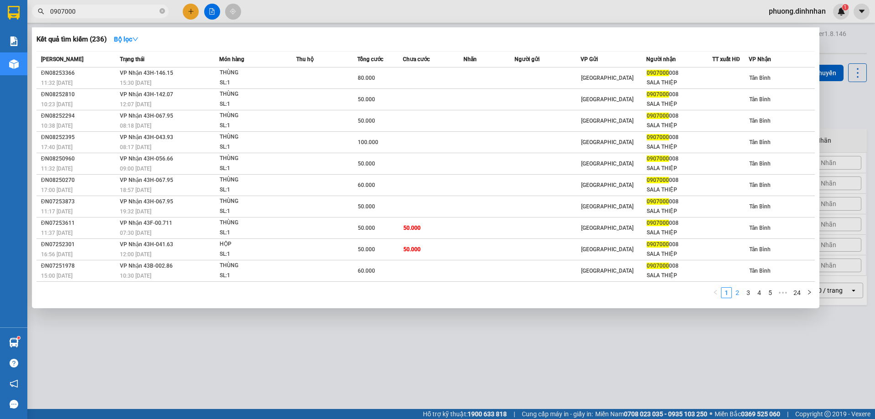
click at [738, 291] on link "2" at bounding box center [737, 292] width 10 height 10
click at [761, 293] on link "4" at bounding box center [759, 292] width 10 height 10
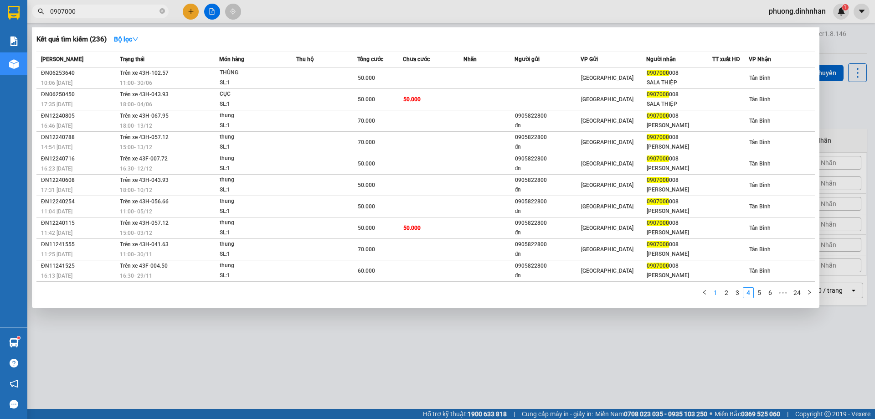
click at [717, 295] on link "1" at bounding box center [715, 292] width 10 height 10
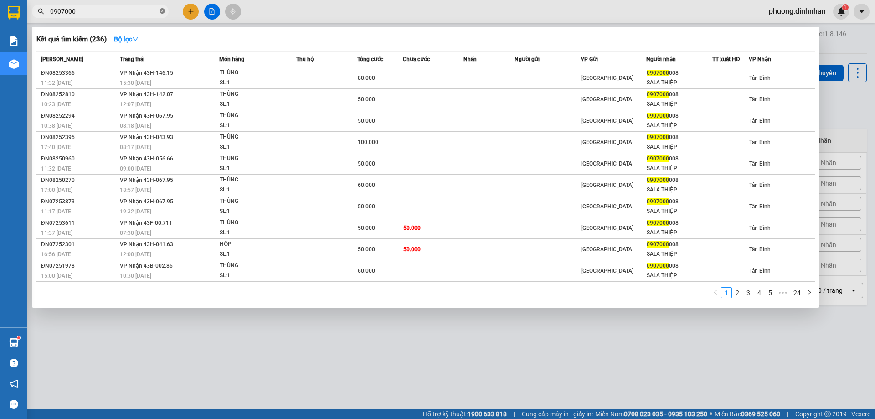
click at [161, 14] on icon "close-circle" at bounding box center [161, 10] width 5 height 5
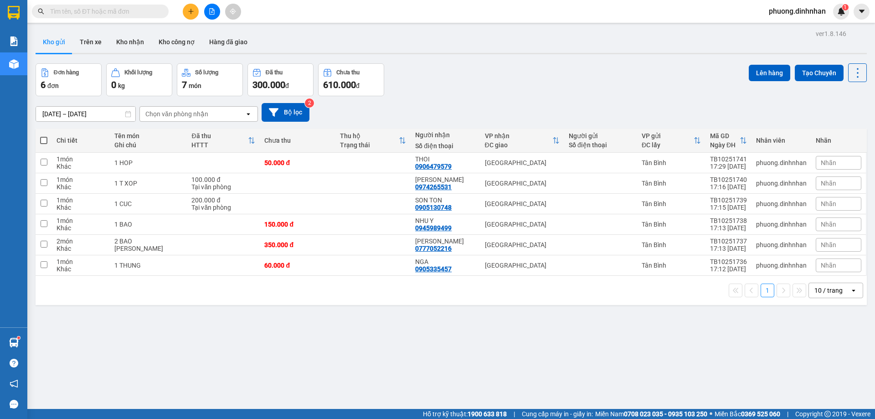
click at [142, 11] on input "text" at bounding box center [104, 11] width 108 height 10
click at [197, 15] on button at bounding box center [191, 12] width 16 height 16
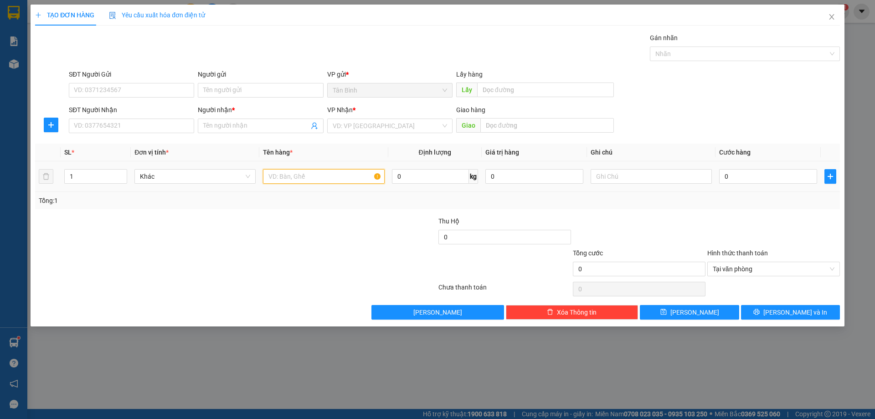
click at [329, 174] on input "text" at bounding box center [323, 176] width 121 height 15
click at [195, 128] on div "SĐT Người Nhận VD: 0377654321" at bounding box center [131, 121] width 129 height 32
click at [167, 130] on input "SĐT Người Nhận" at bounding box center [131, 125] width 125 height 15
click at [234, 128] on input "Người nhận *" at bounding box center [255, 126] width 105 height 10
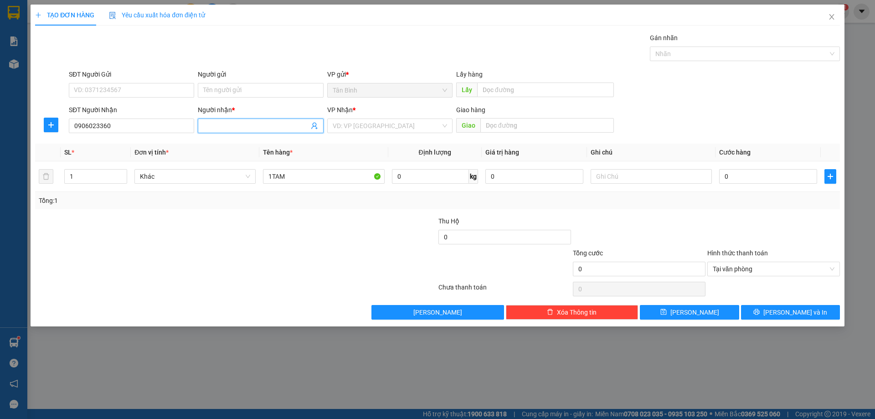
drag, startPoint x: 406, startPoint y: 124, endPoint x: 399, endPoint y: 134, distance: 12.4
click at [404, 125] on input "search" at bounding box center [387, 126] width 108 height 14
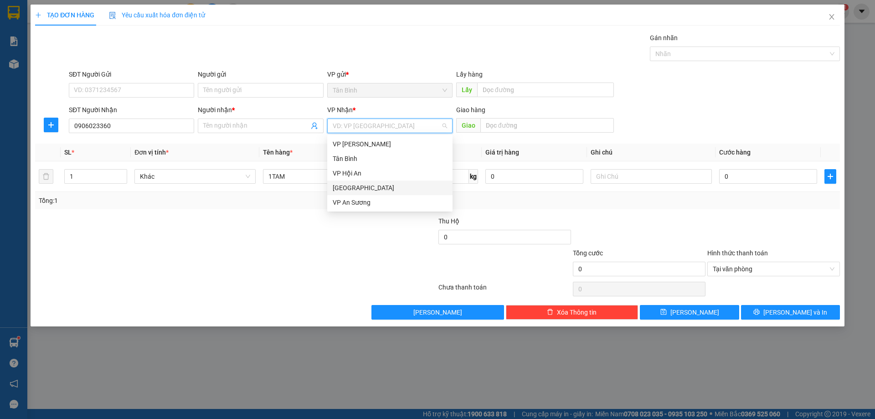
drag, startPoint x: 367, startPoint y: 186, endPoint x: 223, endPoint y: 156, distance: 147.1
click at [361, 186] on div "[GEOGRAPHIC_DATA]" at bounding box center [390, 188] width 114 height 10
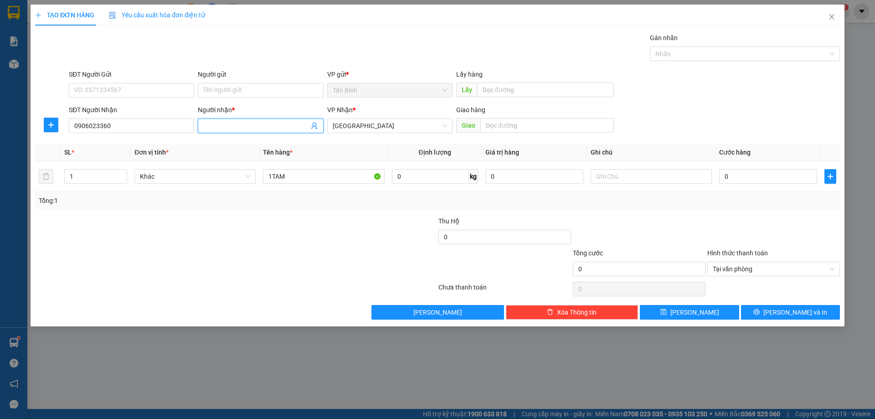
click at [239, 119] on span at bounding box center [260, 125] width 125 height 15
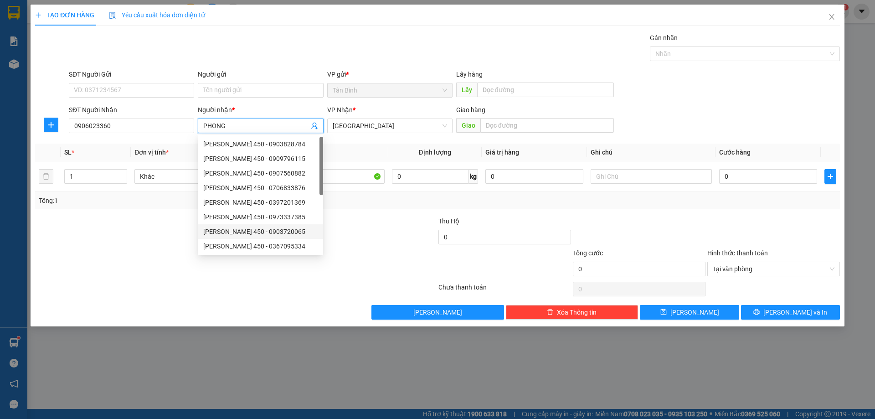
drag, startPoint x: 348, startPoint y: 229, endPoint x: 422, endPoint y: 227, distance: 73.4
click at [350, 229] on div at bounding box center [370, 232] width 134 height 32
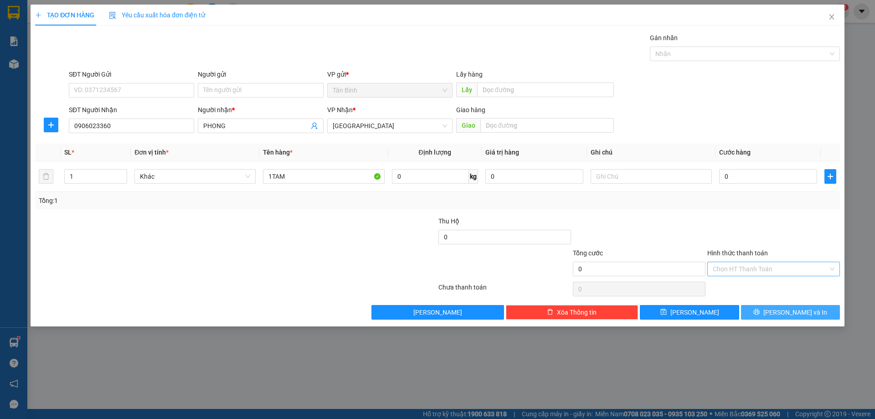
drag, startPoint x: 808, startPoint y: 311, endPoint x: 751, endPoint y: 325, distance: 58.2
click at [804, 311] on span "[PERSON_NAME] và In" at bounding box center [795, 312] width 64 height 10
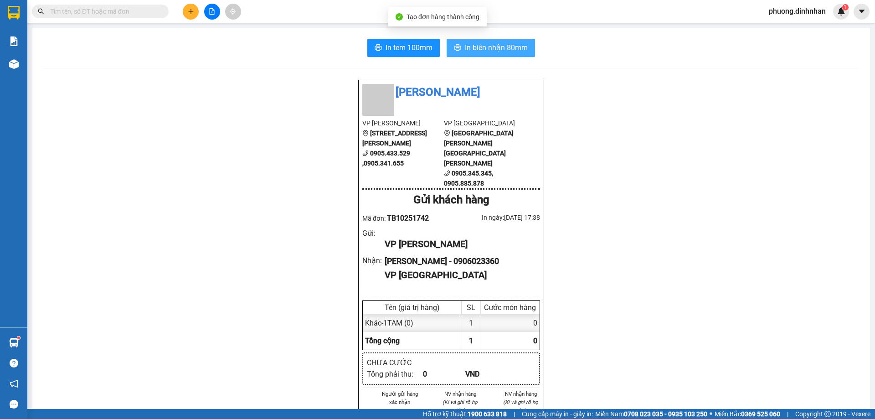
click at [490, 51] on span "In biên nhận 80mm" at bounding box center [496, 47] width 63 height 11
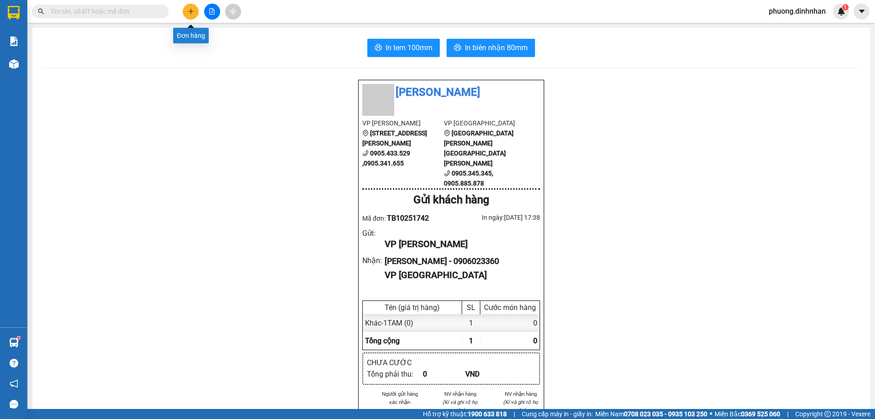
click at [188, 16] on button at bounding box center [191, 12] width 16 height 16
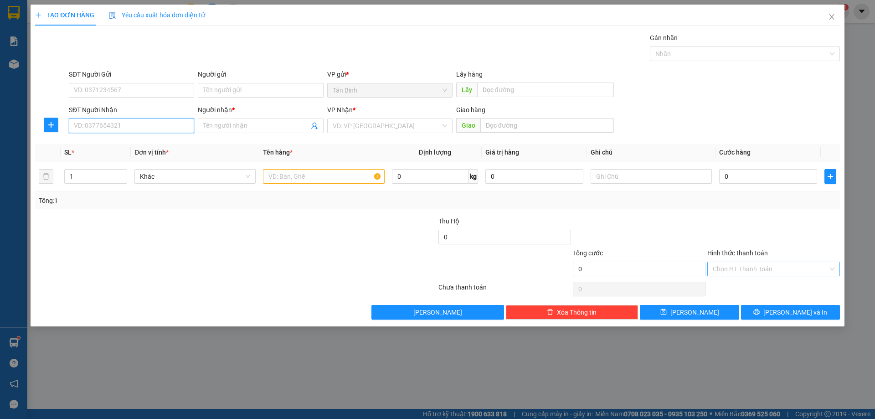
click at [115, 122] on input "SĐT Người Nhận" at bounding box center [131, 125] width 125 height 15
click at [97, 125] on input "SĐT Người Nhận" at bounding box center [131, 125] width 125 height 15
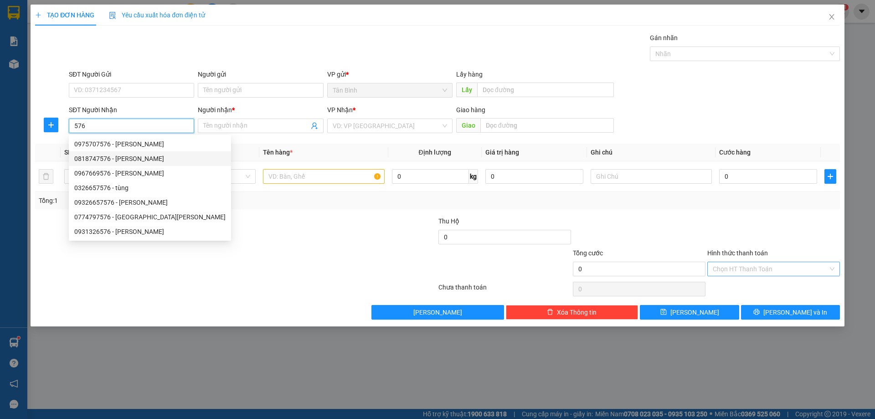
drag, startPoint x: 144, startPoint y: 158, endPoint x: 240, endPoint y: 185, distance: 99.1
click at [146, 158] on div "0818747576 - KIM TUNG" at bounding box center [149, 159] width 151 height 10
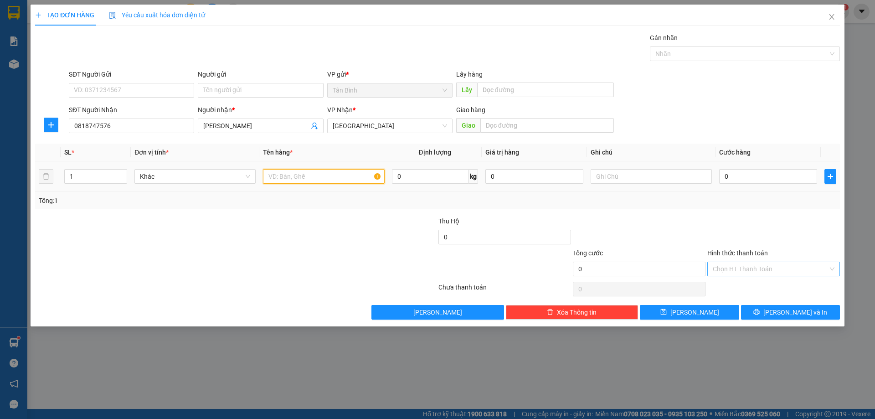
click at [283, 178] on input "text" at bounding box center [323, 176] width 121 height 15
click at [753, 182] on input "0" at bounding box center [768, 176] width 98 height 15
click at [831, 268] on div "Chọn HT Thanh Toán" at bounding box center [773, 268] width 133 height 15
click at [799, 223] on div at bounding box center [773, 232] width 134 height 32
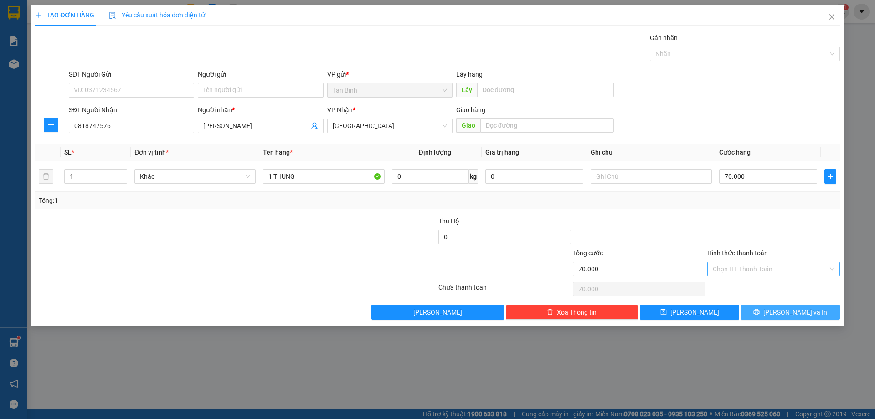
drag, startPoint x: 782, startPoint y: 306, endPoint x: 778, endPoint y: 263, distance: 42.5
click at [782, 302] on div "Transit Pickup Surcharge Ids Transit Deliver Surcharge Ids Transit Deliver Surc…" at bounding box center [437, 176] width 804 height 287
click at [762, 312] on button "[PERSON_NAME] và In" at bounding box center [790, 312] width 99 height 15
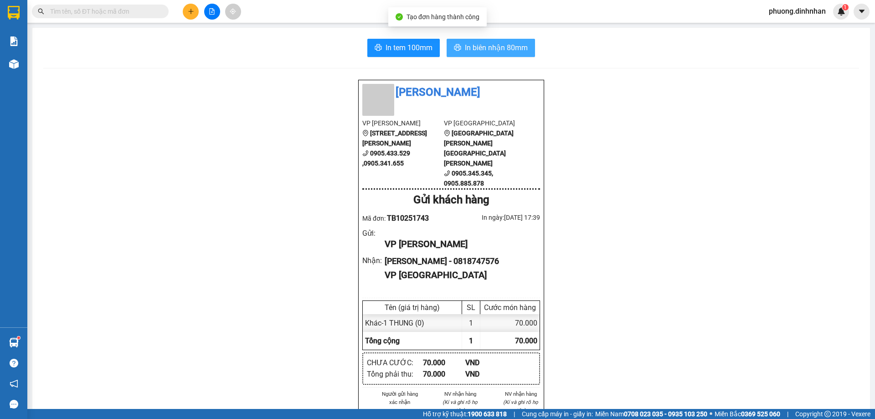
click at [519, 43] on span "In biên nhận 80mm" at bounding box center [496, 47] width 63 height 11
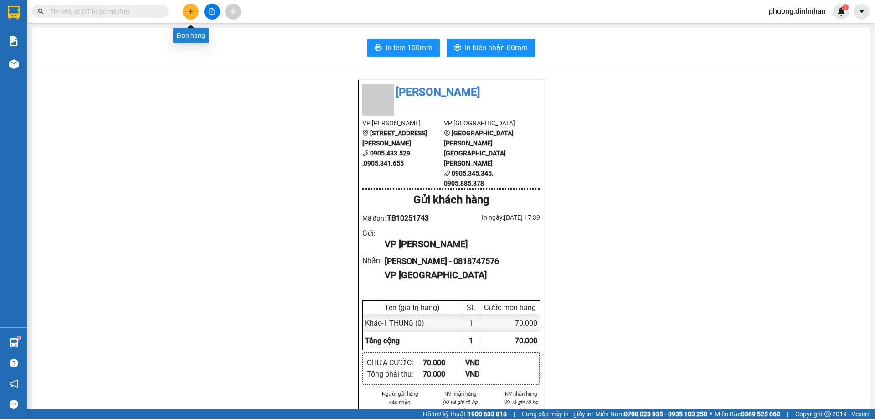
click at [190, 7] on button at bounding box center [191, 12] width 16 height 16
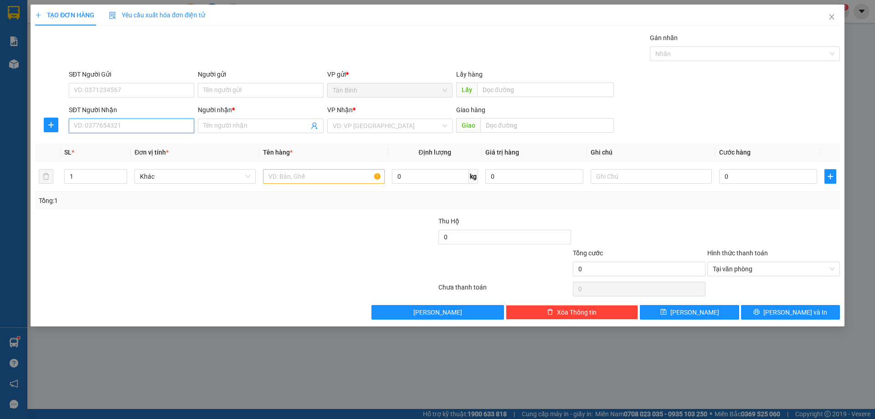
click at [112, 131] on input "SĐT Người Nhận" at bounding box center [131, 125] width 125 height 15
click at [124, 141] on div "0905311273 - TRAM" at bounding box center [131, 144] width 114 height 10
click at [296, 179] on input "text" at bounding box center [323, 176] width 121 height 15
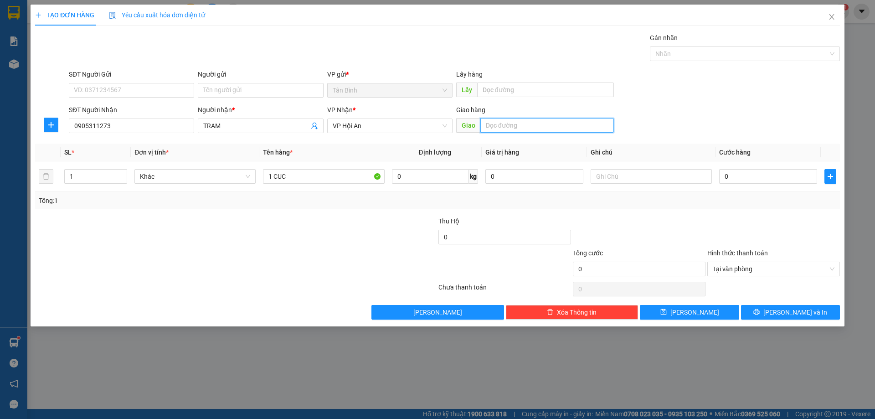
click at [523, 131] on input "text" at bounding box center [546, 125] width 133 height 15
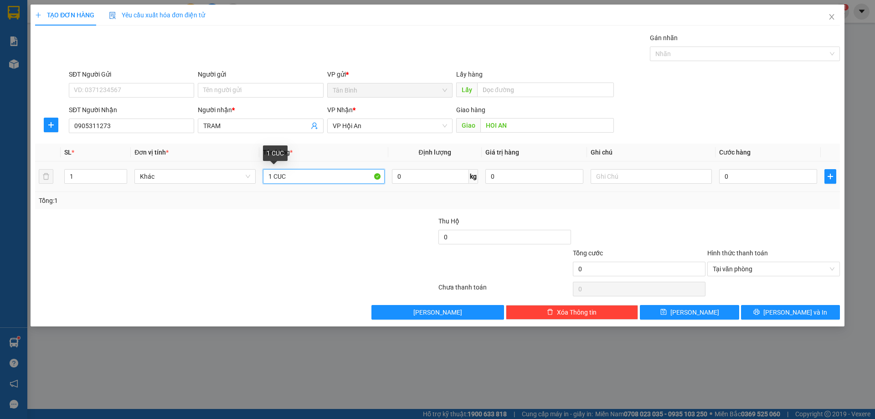
click at [302, 175] on input "1 CUC" at bounding box center [323, 176] width 121 height 15
click at [726, 176] on input "0" at bounding box center [768, 176] width 98 height 15
drag, startPoint x: 777, startPoint y: 228, endPoint x: 777, endPoint y: 202, distance: 26.0
click at [777, 222] on div at bounding box center [773, 232] width 134 height 32
click at [761, 179] on input "0" at bounding box center [768, 176] width 98 height 15
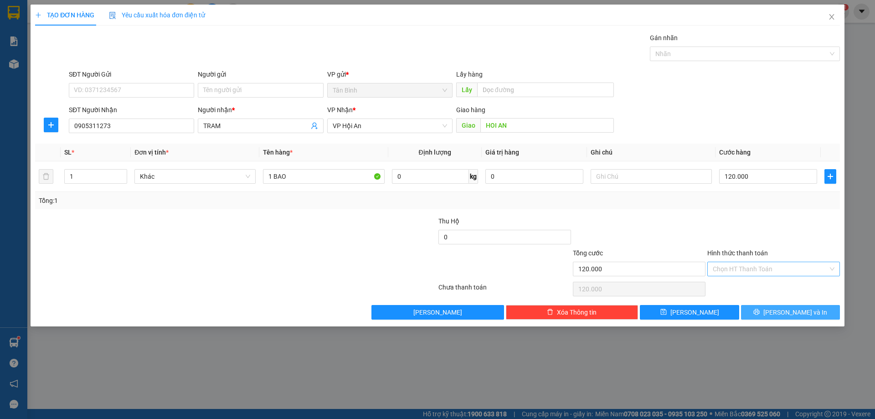
drag, startPoint x: 814, startPoint y: 309, endPoint x: 766, endPoint y: 237, distance: 85.8
click at [814, 307] on button "[PERSON_NAME] và In" at bounding box center [790, 312] width 99 height 15
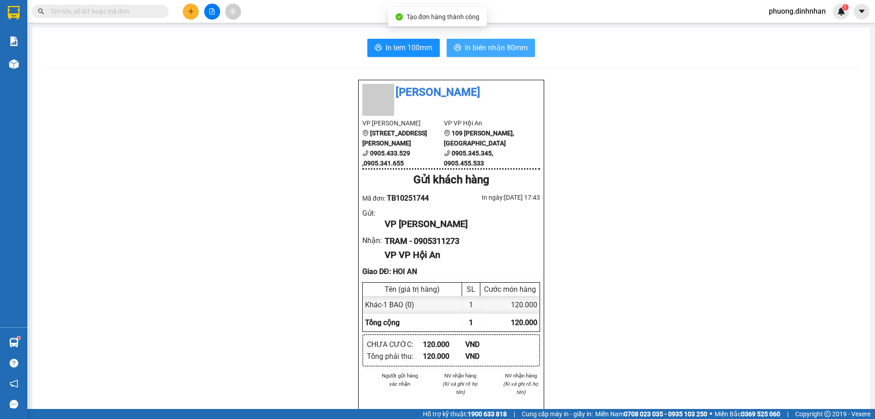
click at [498, 42] on span "In biên nhận 80mm" at bounding box center [496, 47] width 63 height 11
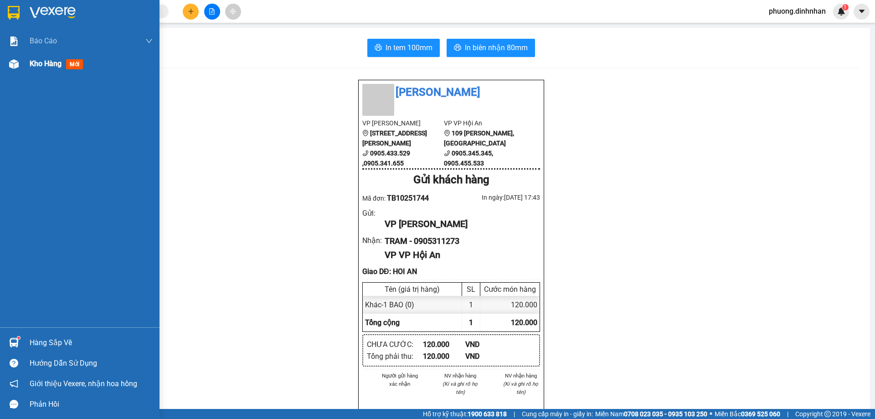
click at [14, 67] on img at bounding box center [14, 64] width 10 height 10
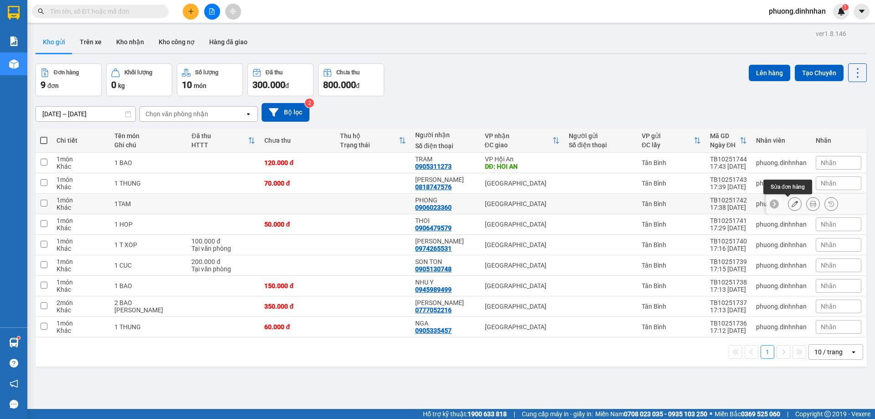
click at [791, 201] on icon at bounding box center [794, 203] width 6 height 6
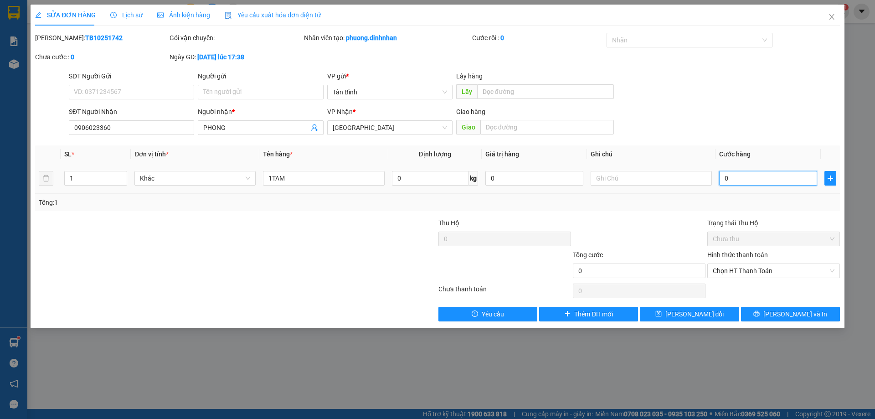
click at [775, 179] on input "0" at bounding box center [768, 178] width 98 height 15
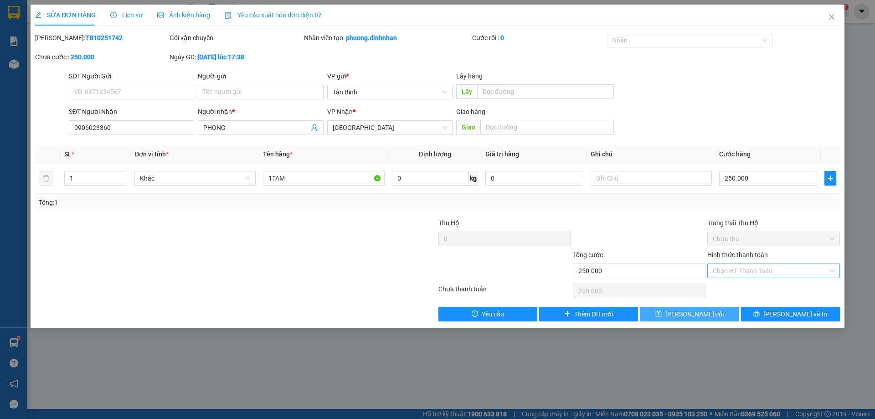
click at [706, 313] on span "[PERSON_NAME] thay đổi" at bounding box center [694, 314] width 59 height 10
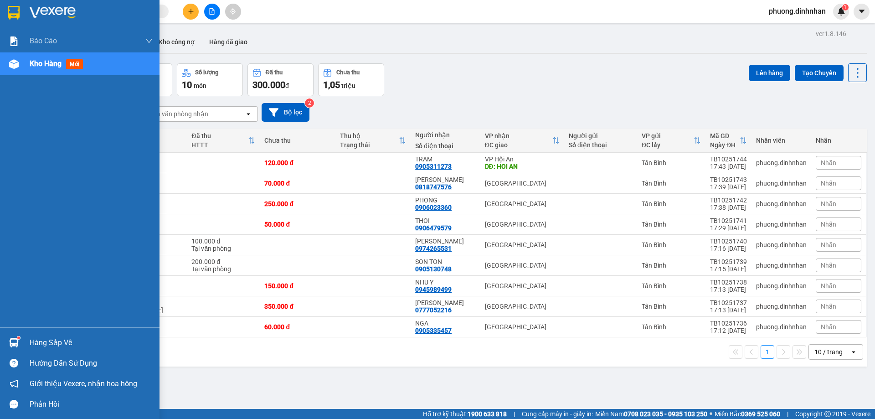
click at [20, 64] on div at bounding box center [14, 64] width 16 height 16
click at [15, 62] on img at bounding box center [14, 64] width 10 height 10
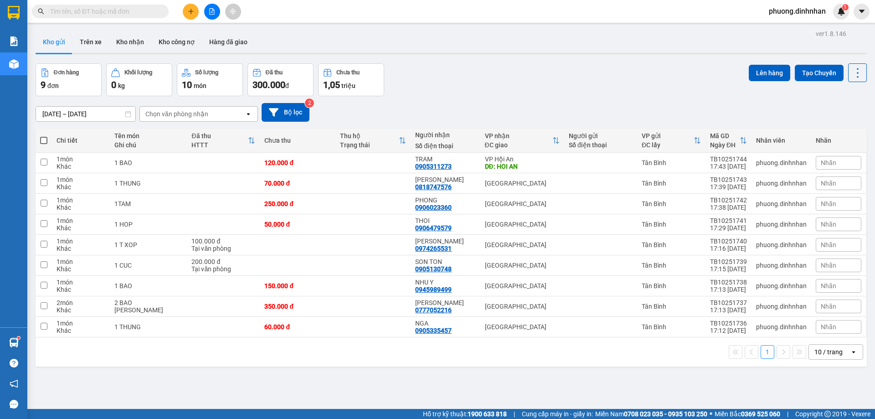
click at [45, 138] on span at bounding box center [43, 140] width 7 height 7
click at [44, 136] on input "checkbox" at bounding box center [44, 136] width 0 height 0
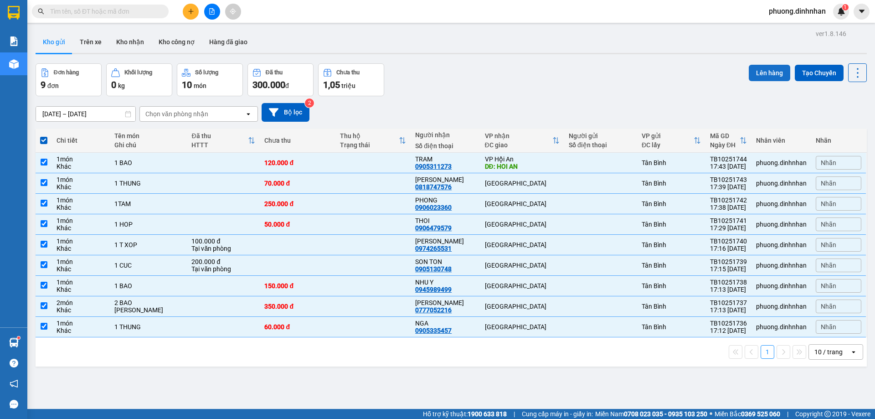
click at [756, 77] on button "Lên hàng" at bounding box center [768, 73] width 41 height 16
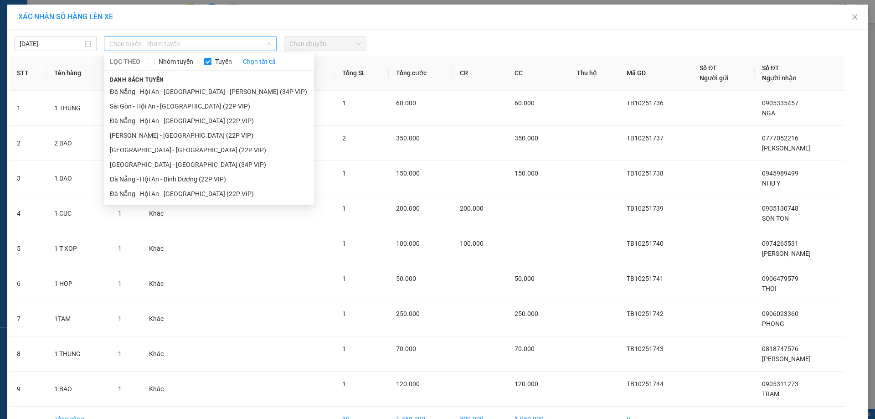
click at [195, 43] on span "Chọn tuyến - nhóm tuyến" at bounding box center [190, 44] width 162 height 14
click at [179, 102] on li "Sài Gòn - Hội An - [GEOGRAPHIC_DATA] (22P VIP)" at bounding box center [209, 106] width 210 height 15
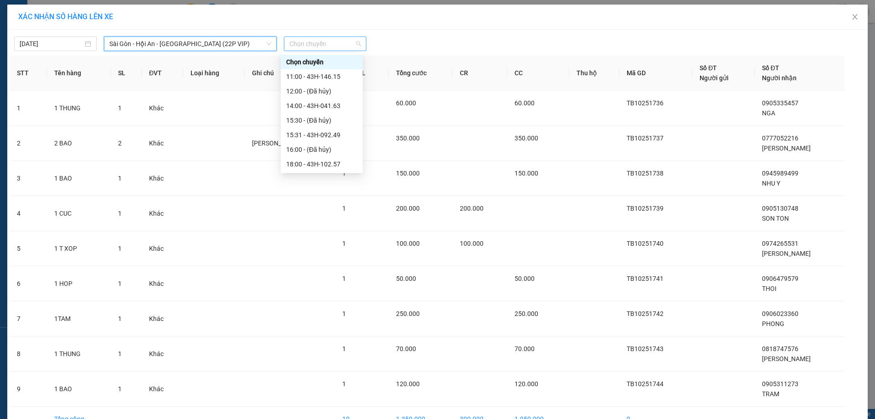
click at [297, 46] on span "Chọn chuyến" at bounding box center [325, 44] width 72 height 14
click at [324, 162] on div "18:00 - 43H-102.57" at bounding box center [321, 164] width 71 height 10
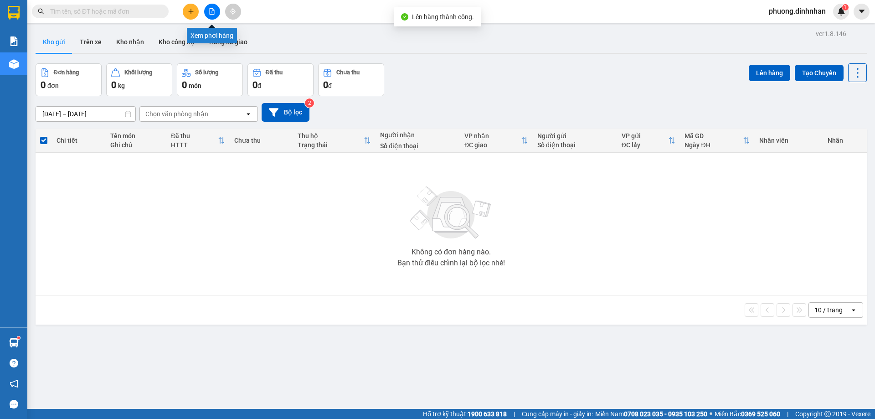
click at [212, 13] on icon "file-add" at bounding box center [212, 11] width 6 height 6
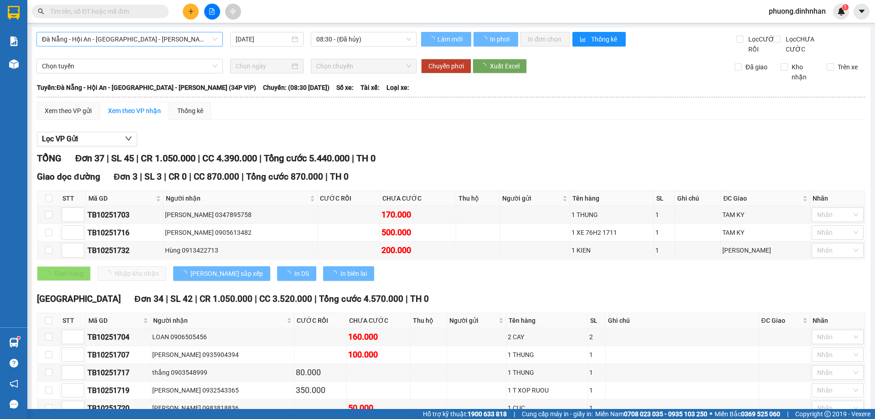
click at [163, 36] on span "Đà Nẵng - Hội An - [GEOGRAPHIC_DATA] - [GEOGRAPHIC_DATA] (34P VIP)" at bounding box center [129, 39] width 175 height 14
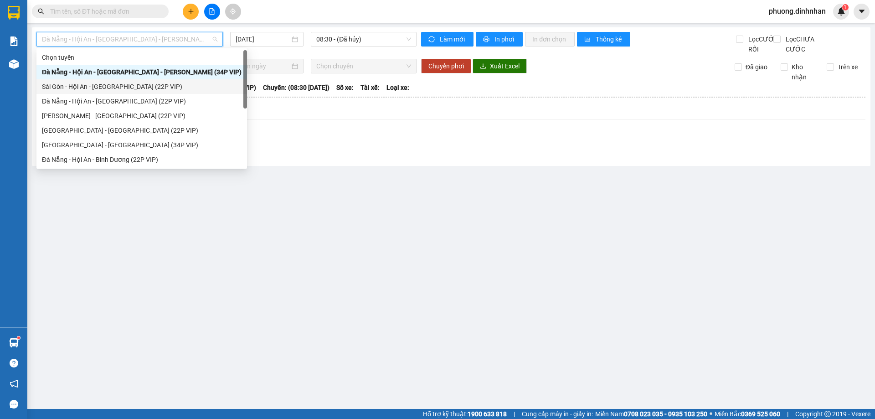
click at [132, 87] on div "Sài Gòn - Hội An - [GEOGRAPHIC_DATA] (22P VIP)" at bounding box center [142, 87] width 200 height 10
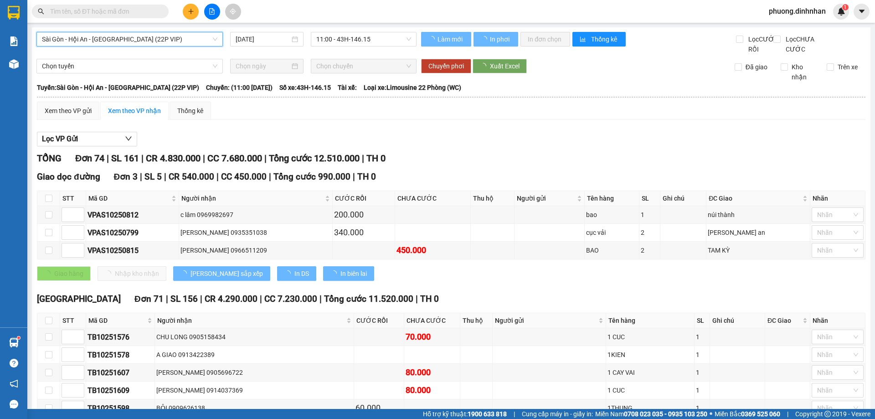
click at [326, 41] on span "11:00 - 43H-146.15" at bounding box center [363, 39] width 95 height 14
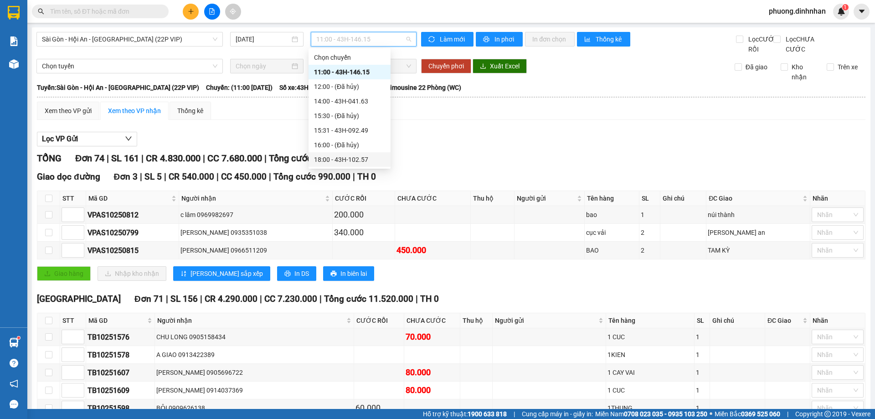
click at [360, 160] on div "18:00 - 43H-102.57" at bounding box center [349, 159] width 71 height 10
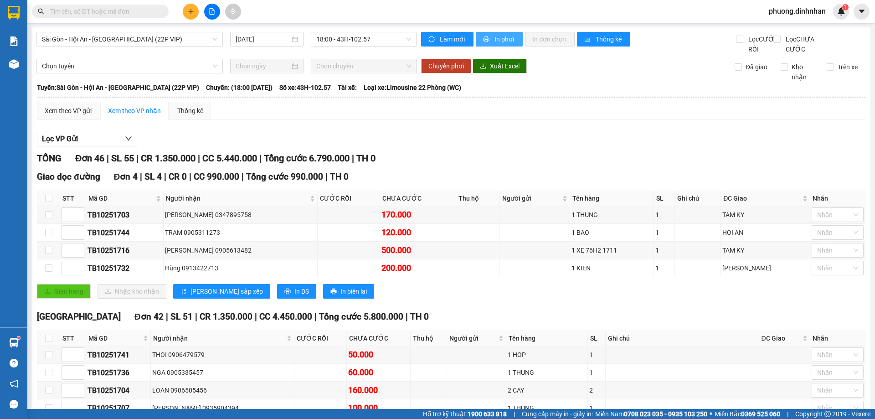
click at [505, 36] on span "In phơi" at bounding box center [504, 39] width 21 height 10
click at [89, 12] on input "text" at bounding box center [104, 11] width 108 height 10
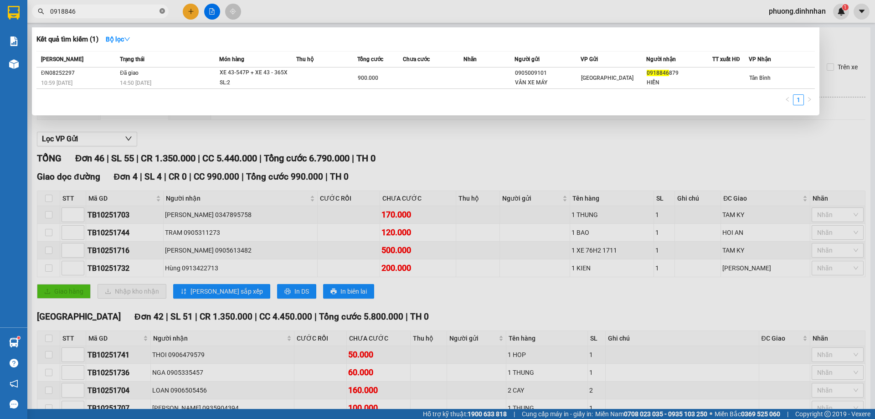
click at [163, 9] on icon "close-circle" at bounding box center [161, 10] width 5 height 5
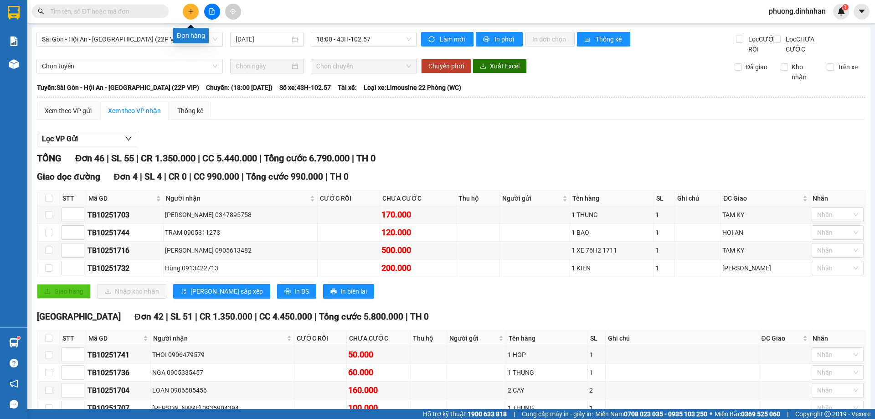
click at [190, 14] on icon "plus" at bounding box center [191, 11] width 6 height 6
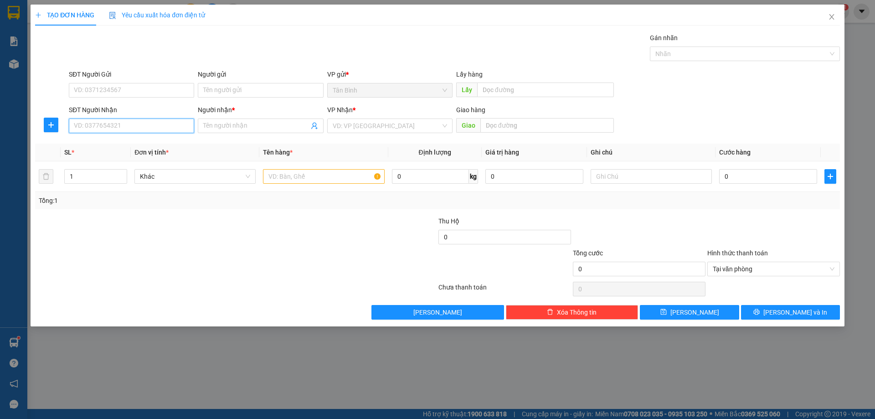
click at [106, 124] on input "SĐT Người Nhận" at bounding box center [131, 125] width 125 height 15
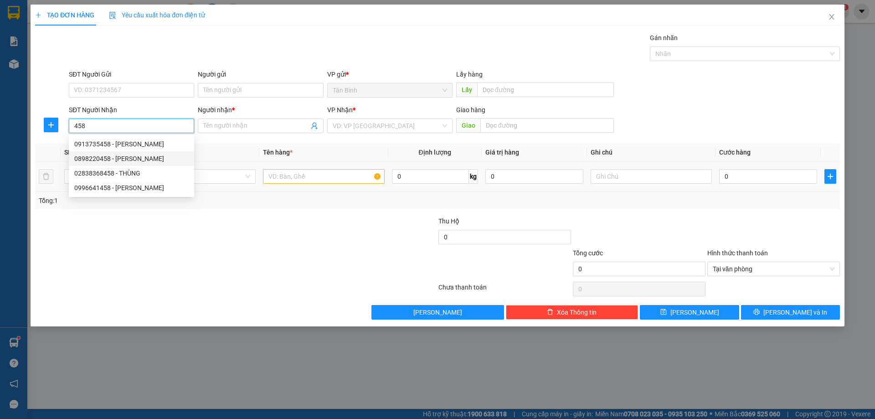
drag, startPoint x: 143, startPoint y: 160, endPoint x: 246, endPoint y: 166, distance: 103.6
click at [146, 158] on div "0898220458 - DUY BẢO" at bounding box center [131, 159] width 114 height 10
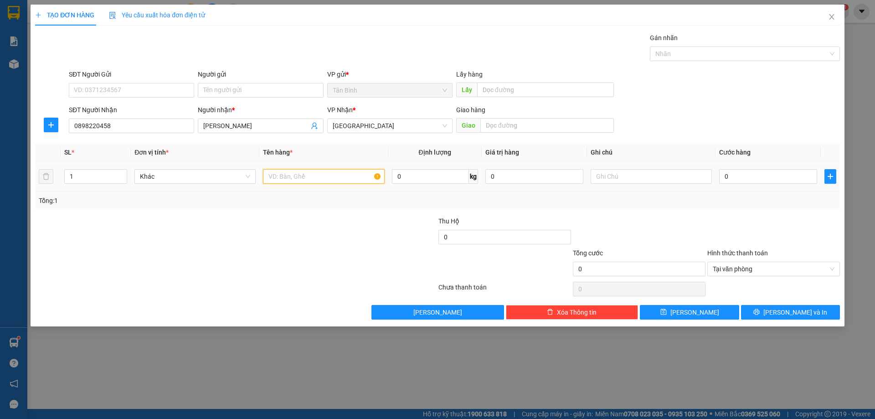
click at [287, 173] on input "text" at bounding box center [323, 176] width 121 height 15
click at [744, 172] on input "0" at bounding box center [768, 176] width 98 height 15
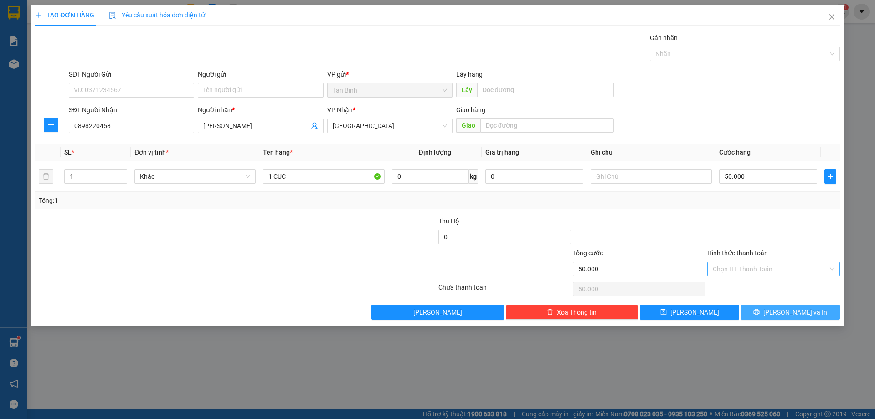
drag, startPoint x: 818, startPoint y: 307, endPoint x: 815, endPoint y: 290, distance: 18.0
click at [818, 307] on button "[PERSON_NAME] và In" at bounding box center [790, 312] width 99 height 15
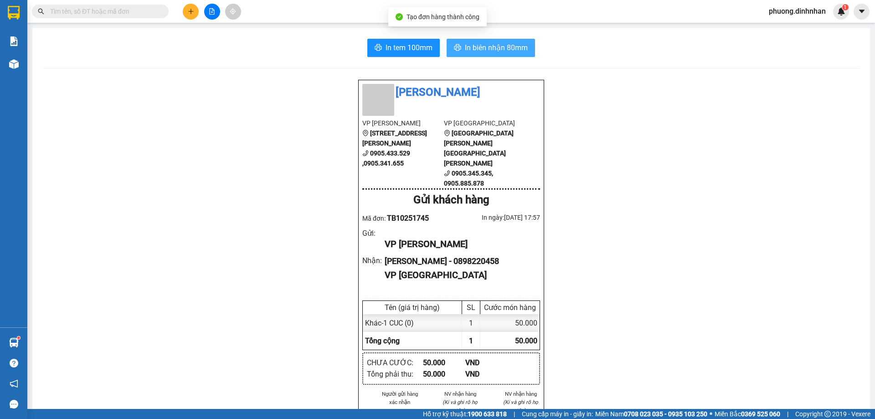
click at [512, 41] on button "In biên nhận 80mm" at bounding box center [490, 48] width 88 height 18
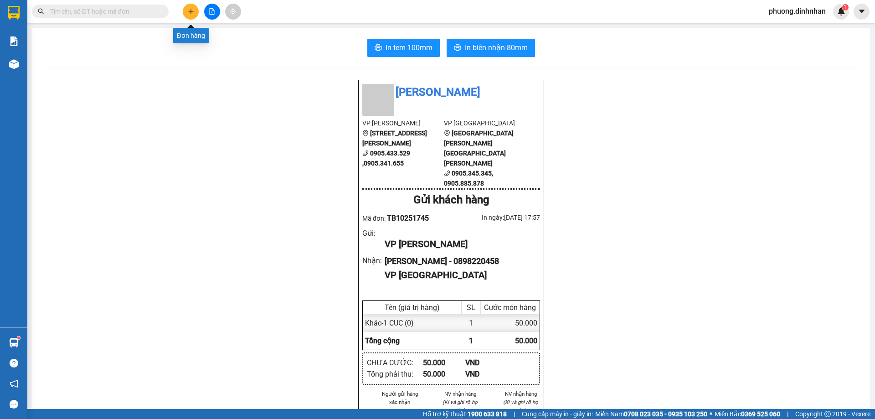
click at [190, 10] on icon "plus" at bounding box center [191, 11] width 6 height 6
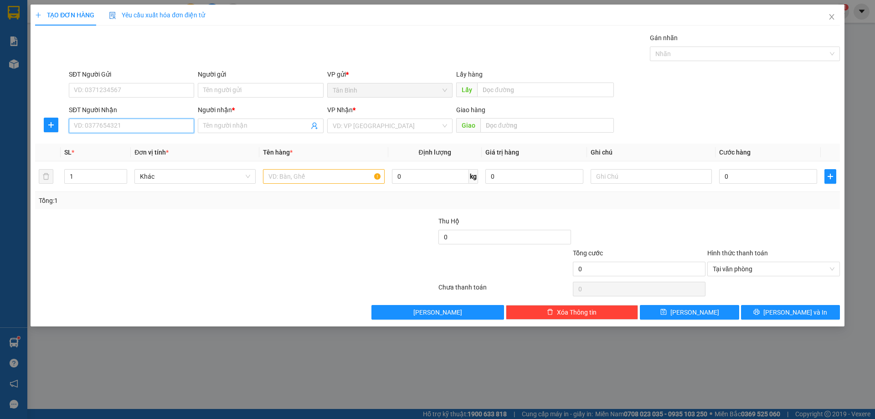
click at [90, 128] on input "SĐT Người Nhận" at bounding box center [131, 125] width 125 height 15
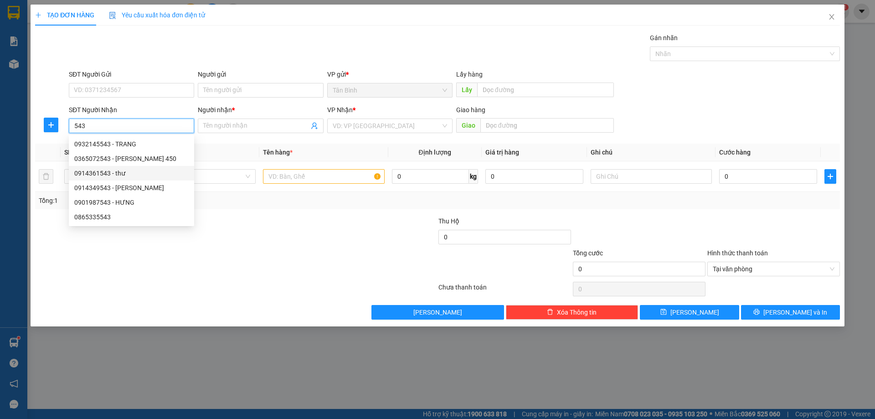
click at [122, 174] on div "0914361543 - thư" at bounding box center [131, 173] width 114 height 10
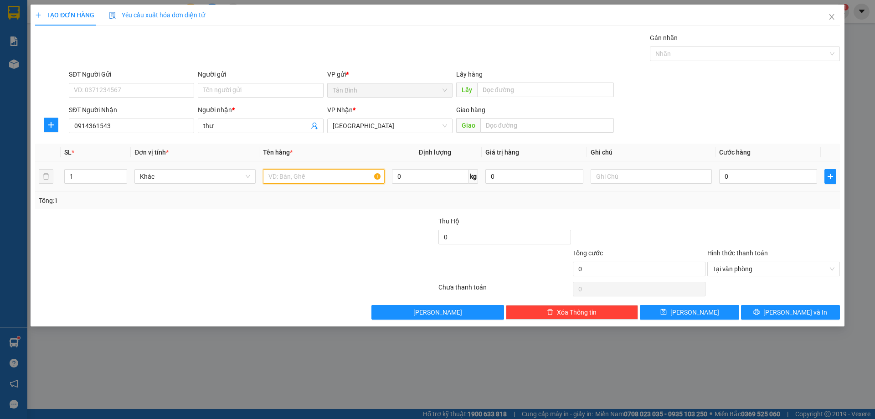
click at [275, 178] on input "text" at bounding box center [323, 176] width 121 height 15
click at [125, 173] on span "Increase Value" at bounding box center [122, 173] width 10 height 8
click at [754, 179] on input "0" at bounding box center [768, 176] width 98 height 15
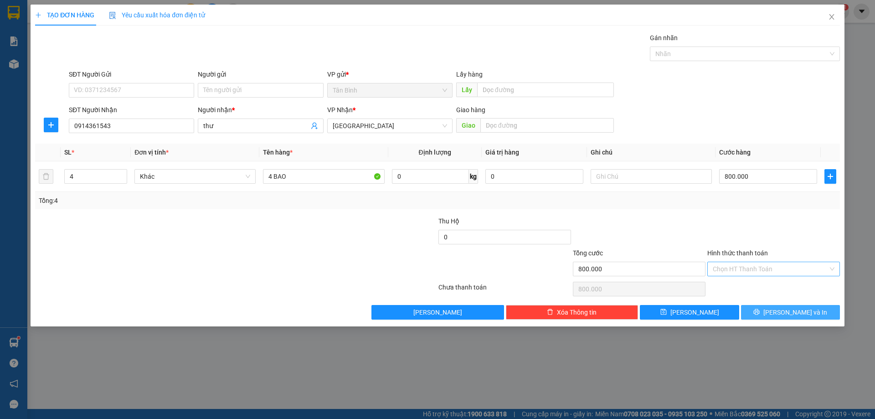
click at [827, 317] on button "[PERSON_NAME] và In" at bounding box center [790, 312] width 99 height 15
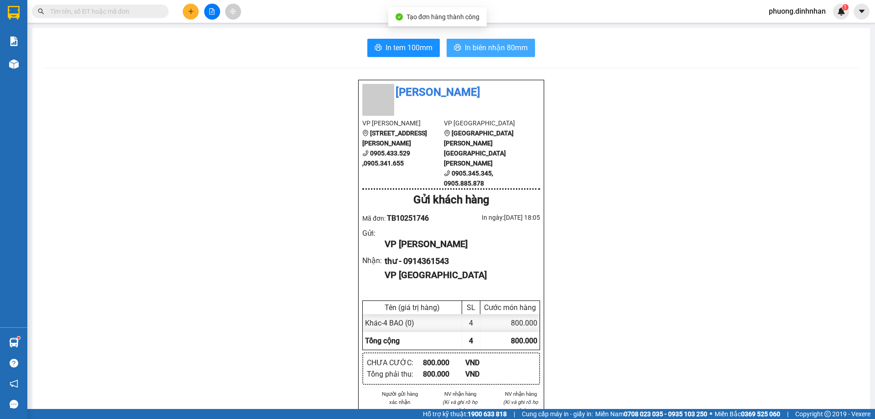
click at [494, 50] on span "In biên nhận 80mm" at bounding box center [496, 47] width 63 height 11
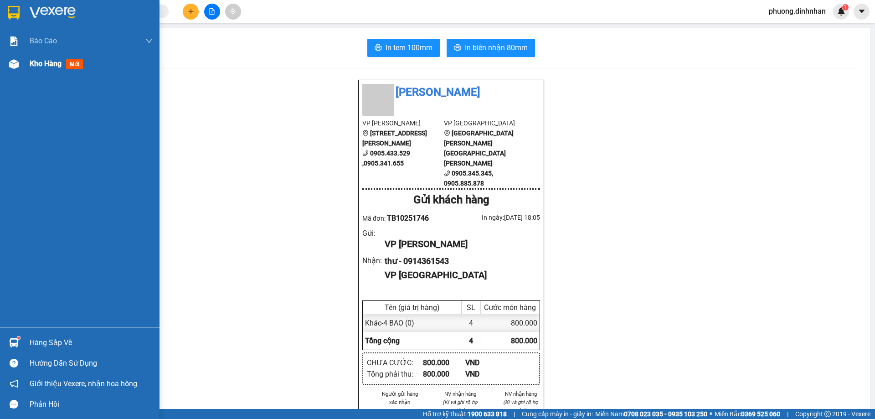
click at [16, 65] on img at bounding box center [14, 64] width 10 height 10
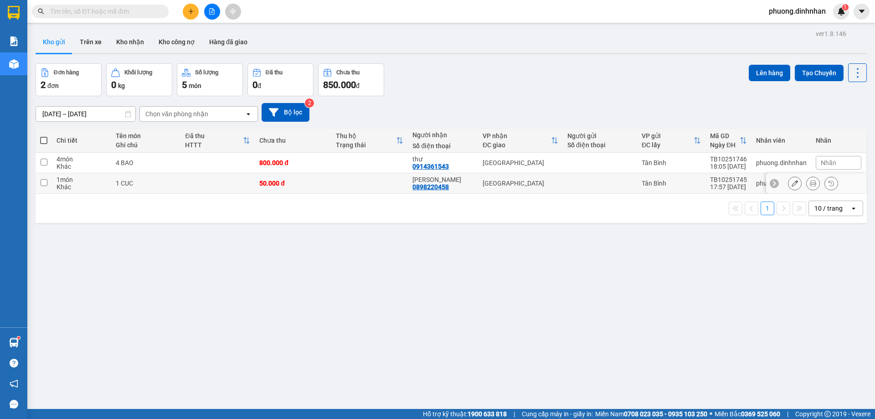
click at [538, 178] on td "[GEOGRAPHIC_DATA]" at bounding box center [520, 183] width 85 height 20
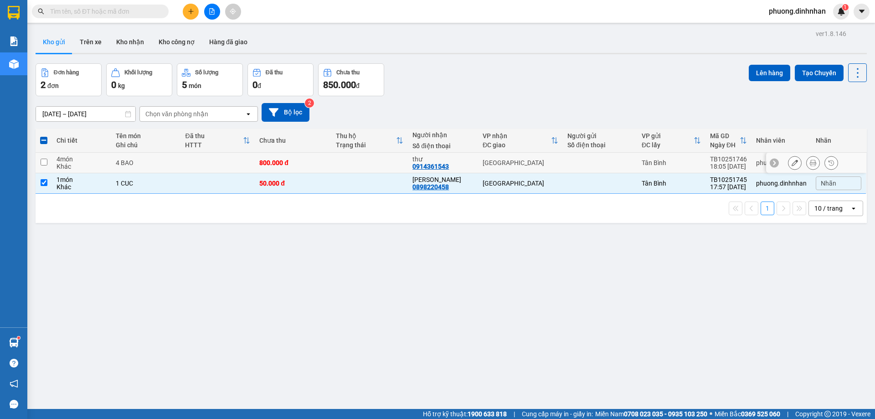
click at [538, 164] on div "[GEOGRAPHIC_DATA]" at bounding box center [520, 162] width 76 height 7
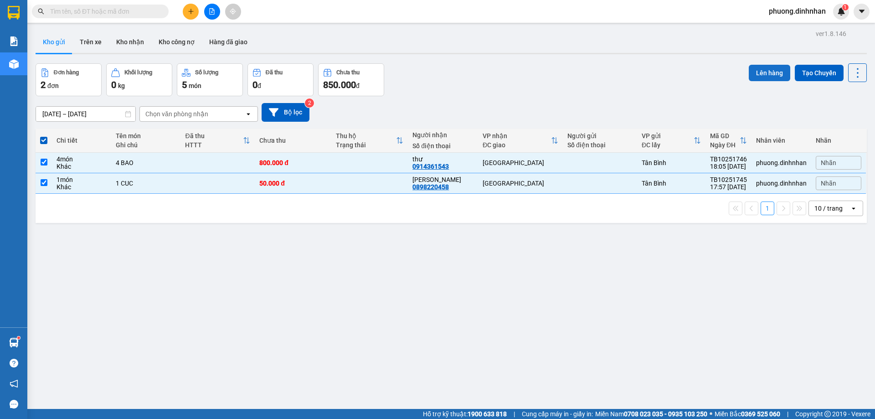
click at [768, 71] on button "Lên hàng" at bounding box center [768, 73] width 41 height 16
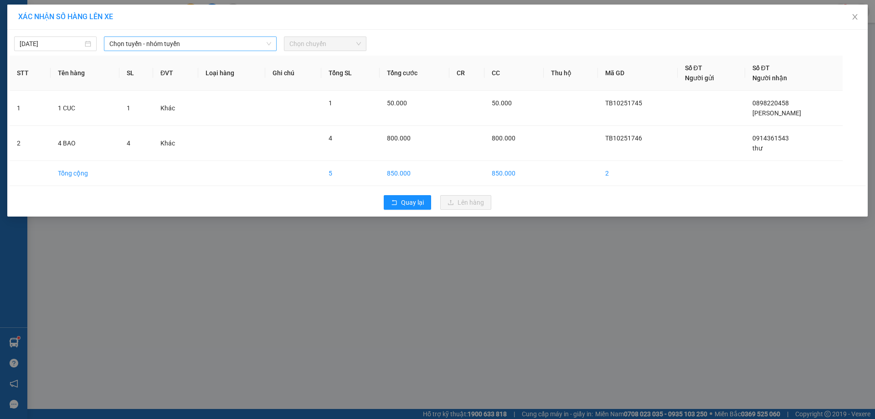
click at [220, 48] on span "Chọn tuyến - nhóm tuyến" at bounding box center [190, 44] width 162 height 14
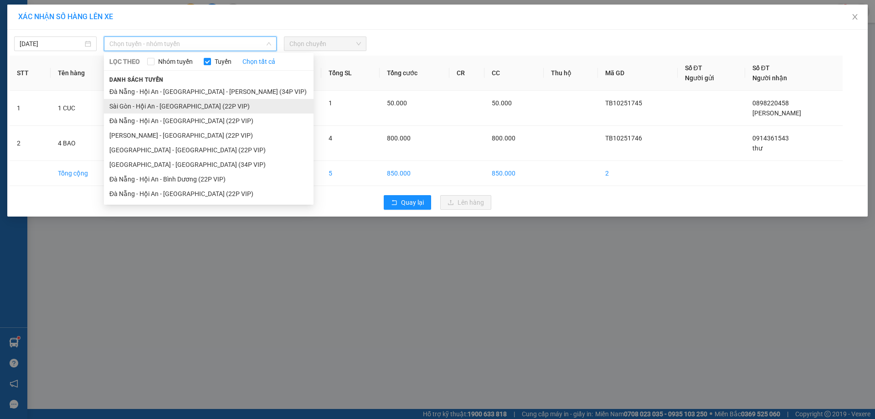
click at [202, 102] on li "Sài Gòn - Hội An - [GEOGRAPHIC_DATA] (22P VIP)" at bounding box center [209, 106] width 210 height 15
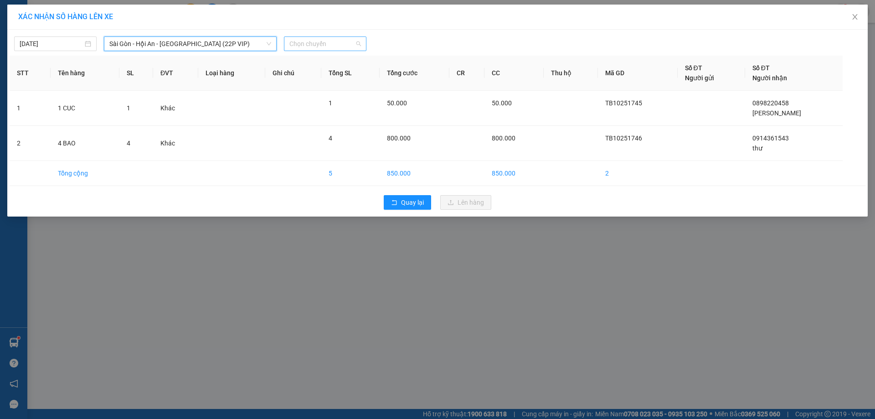
click at [308, 42] on span "Chọn chuyến" at bounding box center [325, 44] width 72 height 14
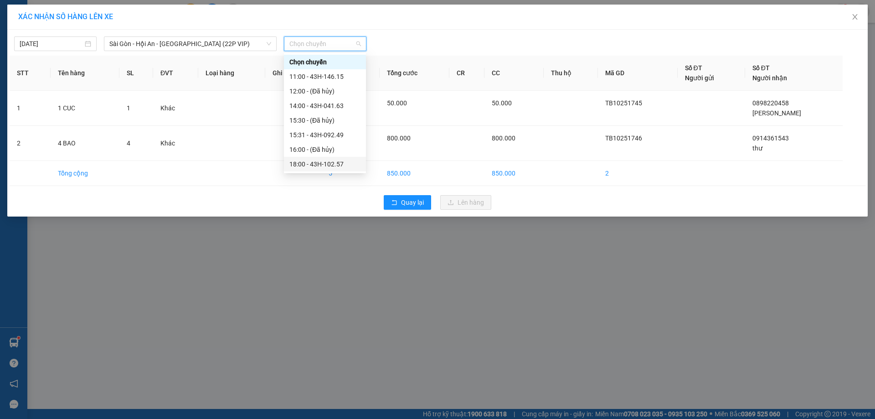
click at [333, 160] on div "18:00 - 43H-102.57" at bounding box center [324, 164] width 71 height 10
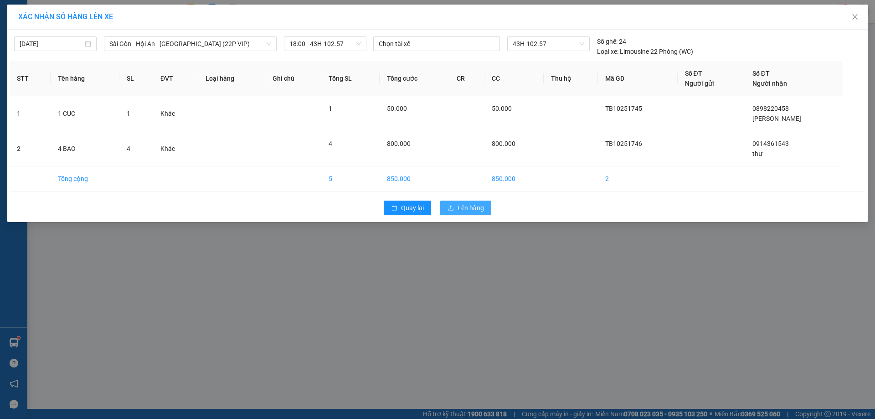
click at [461, 208] on span "Lên hàng" at bounding box center [470, 208] width 26 height 10
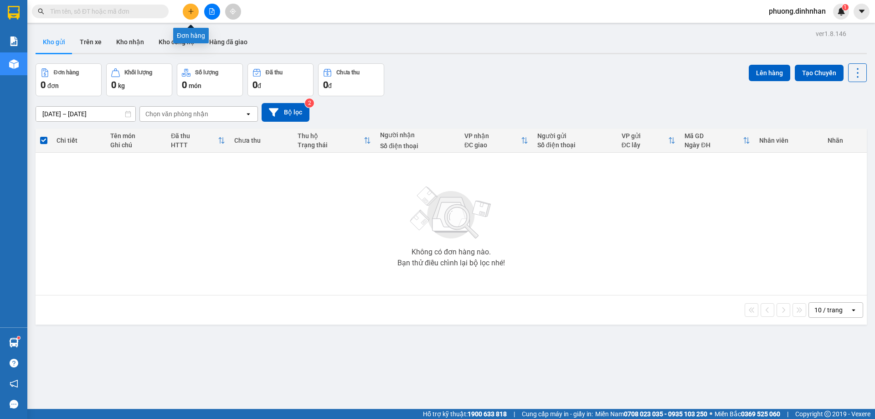
click at [192, 11] on icon "plus" at bounding box center [191, 11] width 6 height 6
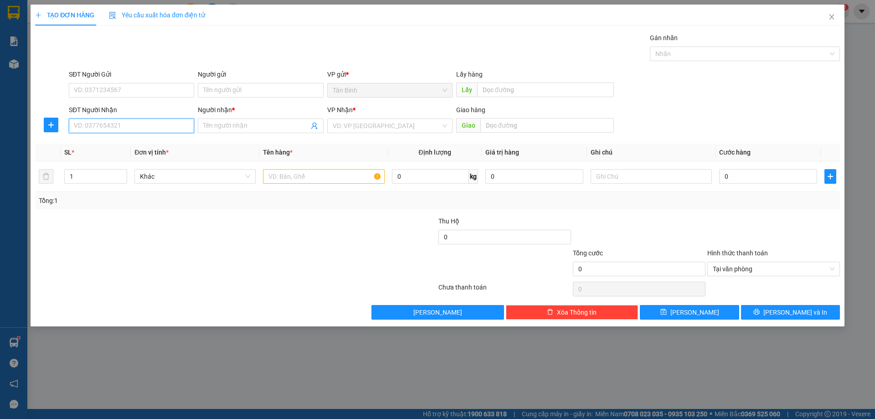
click at [111, 128] on input "SĐT Người Nhận" at bounding box center [131, 125] width 125 height 15
click at [116, 146] on div "0868857512 - THANH NGAN" at bounding box center [131, 144] width 114 height 10
click at [281, 181] on input "text" at bounding box center [323, 176] width 121 height 15
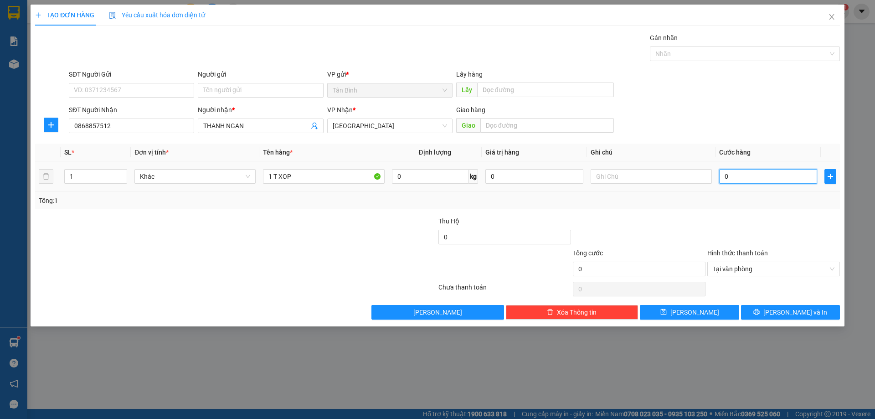
click at [738, 180] on input "0" at bounding box center [768, 176] width 98 height 15
click at [832, 314] on button "[PERSON_NAME] và In" at bounding box center [790, 312] width 99 height 15
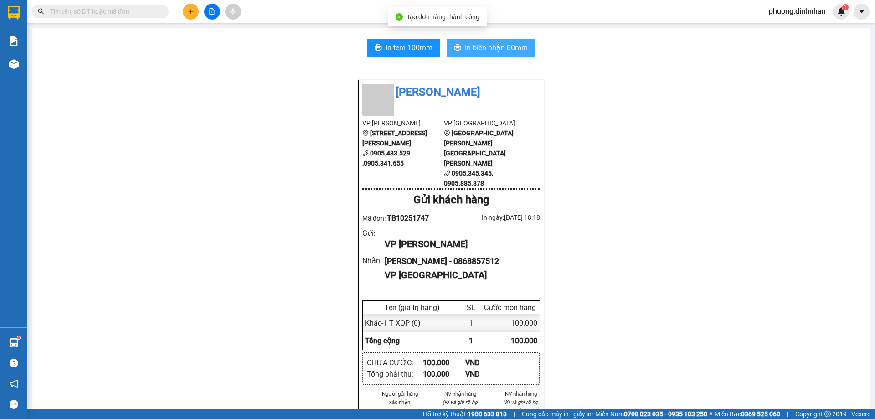
click at [516, 50] on span "In biên nhận 80mm" at bounding box center [496, 47] width 63 height 11
click at [189, 12] on icon "plus" at bounding box center [191, 11] width 6 height 6
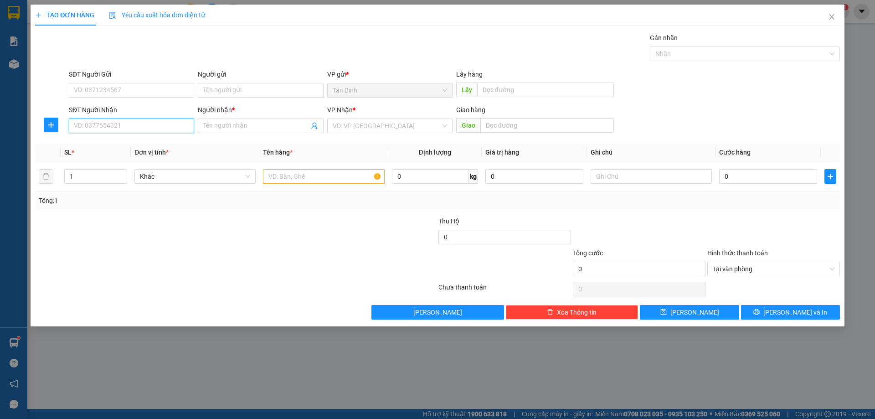
click at [108, 123] on input "SĐT Người Nhận" at bounding box center [131, 125] width 125 height 15
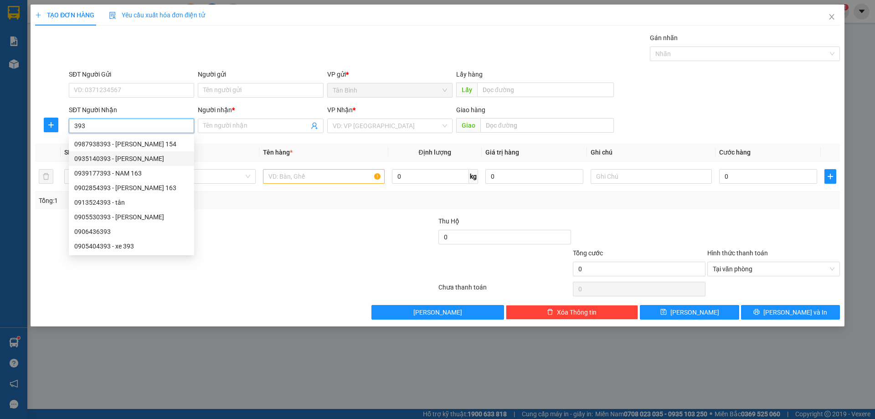
click at [119, 158] on div "0935140393 - toàn" at bounding box center [131, 159] width 114 height 10
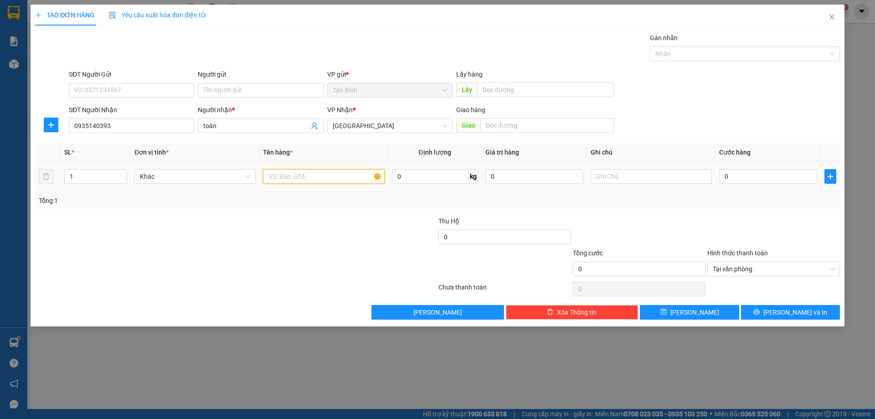
click at [272, 183] on input "text" at bounding box center [323, 176] width 121 height 15
click at [280, 178] on input "text" at bounding box center [323, 176] width 121 height 15
click at [122, 171] on span "up" at bounding box center [121, 173] width 5 height 5
click at [122, 172] on span "up" at bounding box center [121, 173] width 5 height 5
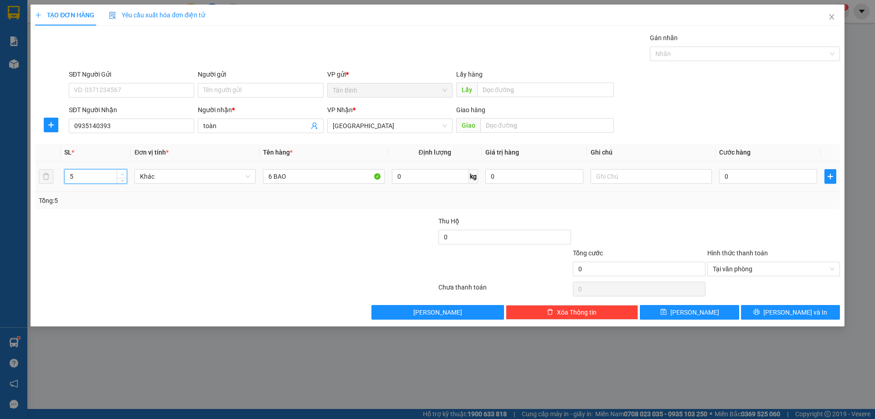
click at [122, 172] on span "up" at bounding box center [121, 173] width 5 height 5
click at [750, 166] on td "0" at bounding box center [767, 176] width 105 height 31
click at [750, 173] on input "0" at bounding box center [768, 176] width 98 height 15
click at [822, 311] on button "[PERSON_NAME] và In" at bounding box center [790, 312] width 99 height 15
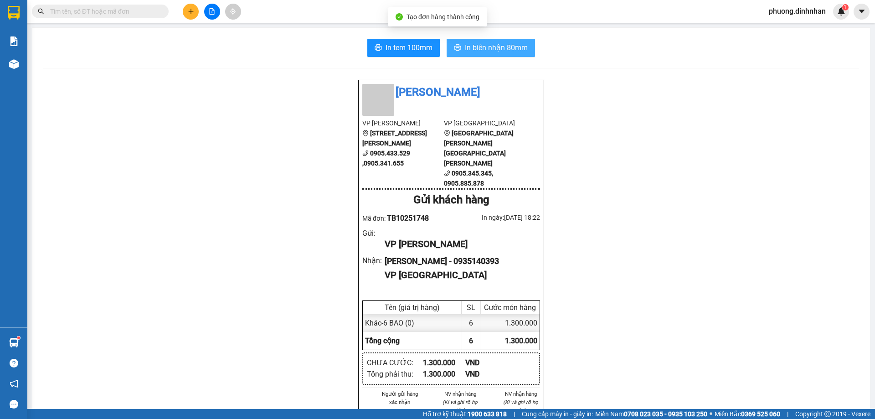
click at [476, 50] on span "In biên nhận 80mm" at bounding box center [496, 47] width 63 height 11
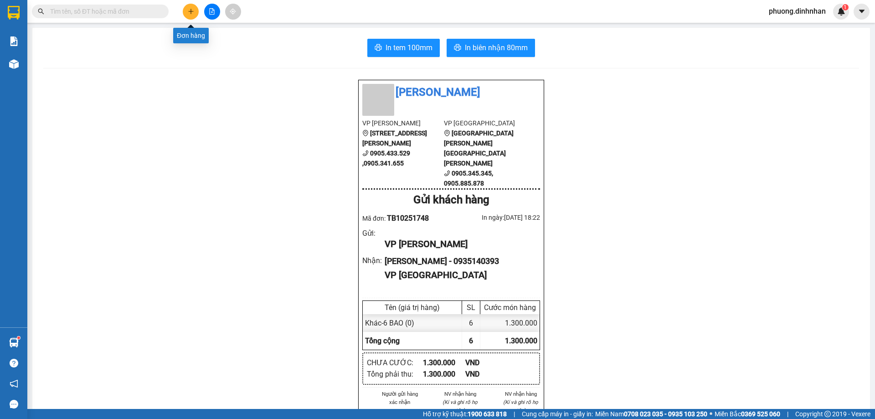
click at [192, 10] on icon "plus" at bounding box center [191, 11] width 6 height 6
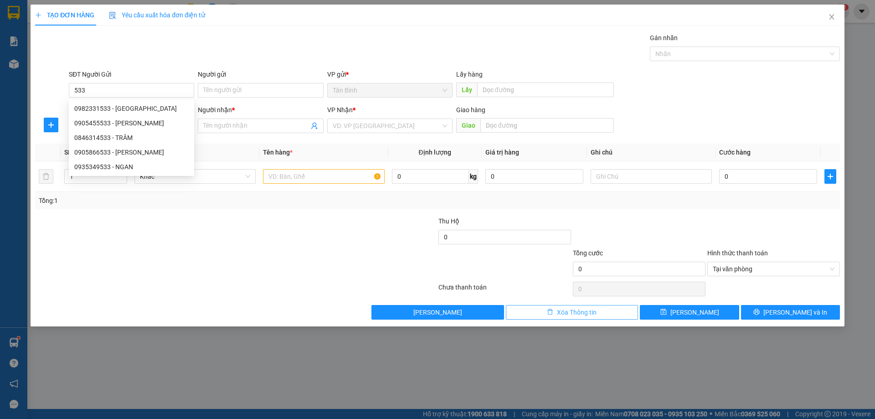
click at [588, 309] on span "Xóa Thông tin" at bounding box center [577, 312] width 40 height 10
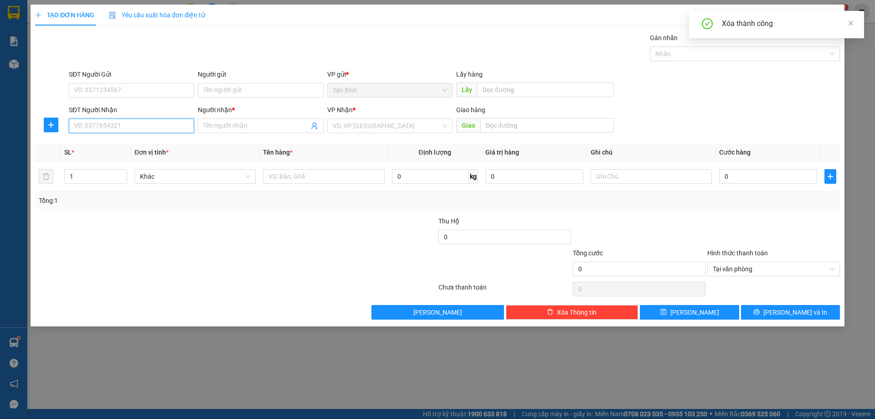
click at [132, 130] on input "SĐT Người Nhận" at bounding box center [131, 125] width 125 height 15
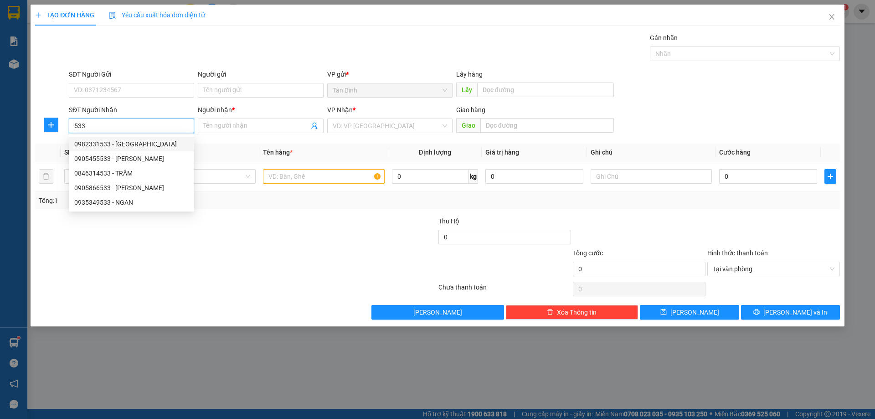
click at [131, 140] on div "0982331533 - MINHLOAN" at bounding box center [131, 144] width 114 height 10
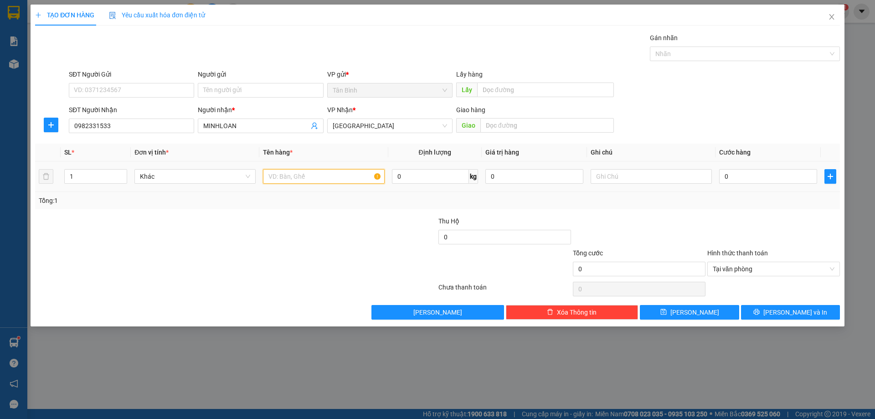
click at [310, 181] on input "text" at bounding box center [323, 176] width 121 height 15
click at [748, 179] on input "0" at bounding box center [768, 176] width 98 height 15
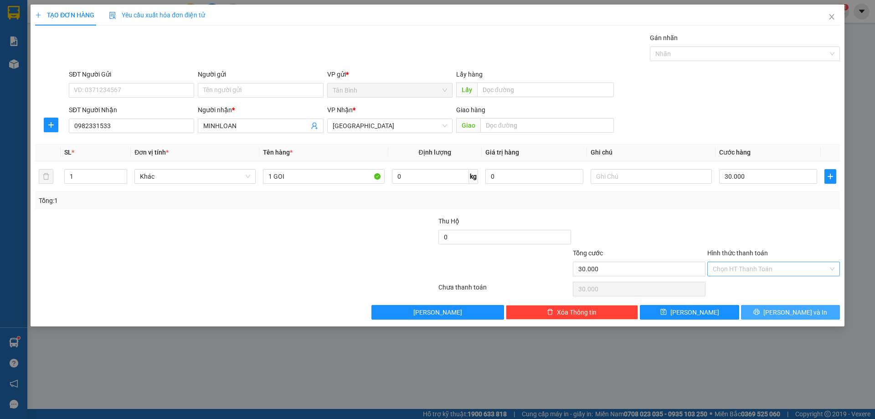
click at [829, 307] on button "[PERSON_NAME] và In" at bounding box center [790, 312] width 99 height 15
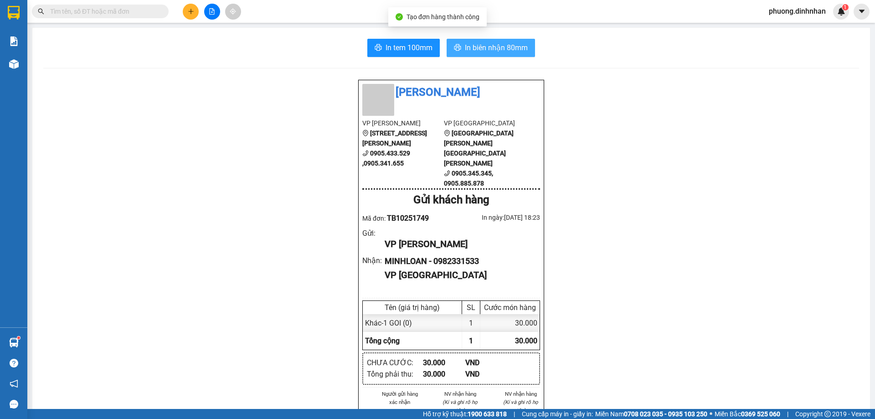
click at [483, 53] on span "In biên nhận 80mm" at bounding box center [496, 47] width 63 height 11
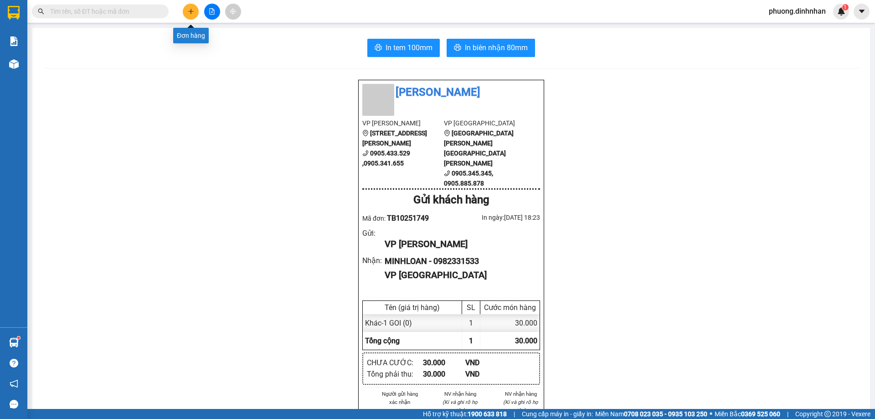
click at [190, 14] on icon "plus" at bounding box center [191, 11] width 6 height 6
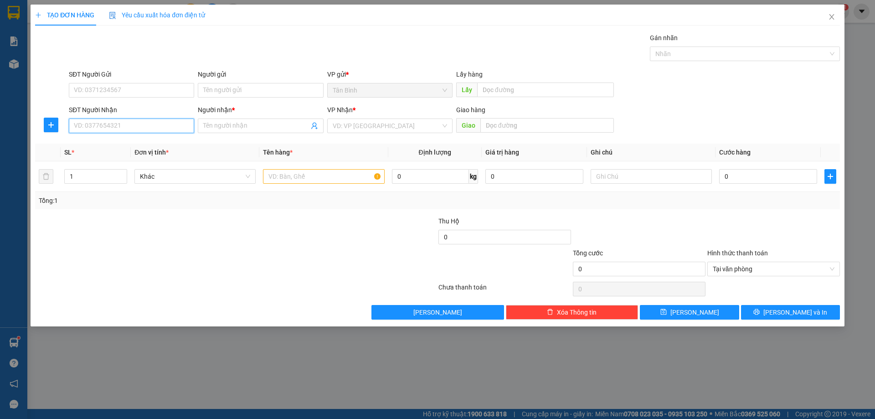
click at [113, 123] on input "SĐT Người Nhận" at bounding box center [131, 125] width 125 height 15
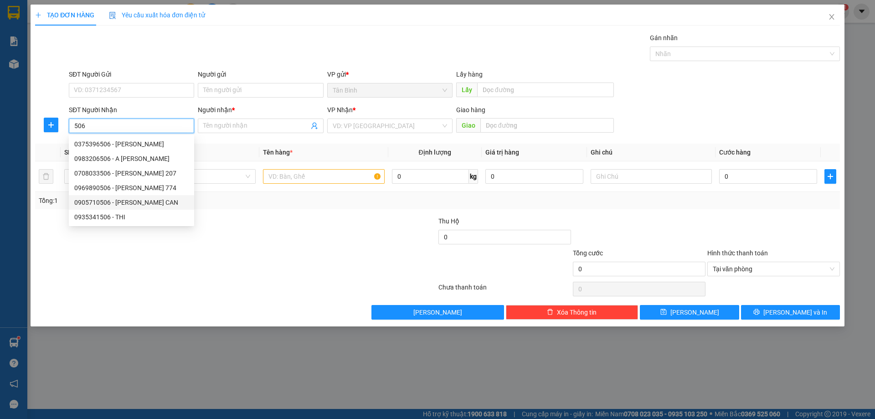
click at [144, 203] on div "0905710506 - HUYNH CAN" at bounding box center [131, 202] width 114 height 10
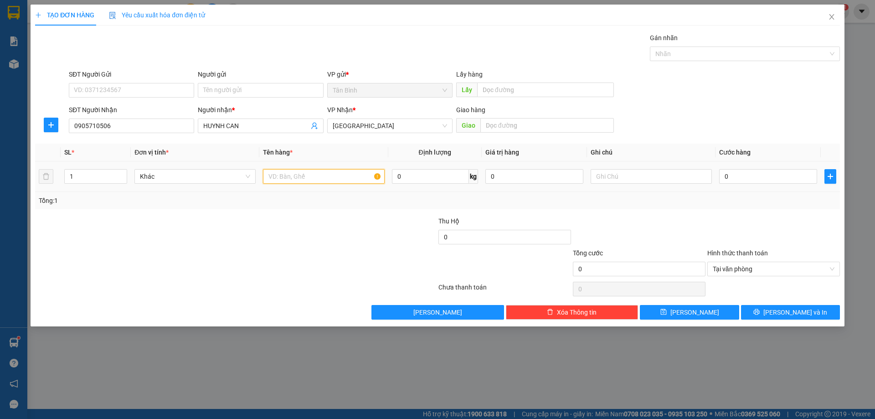
click at [287, 174] on input "text" at bounding box center [323, 176] width 121 height 15
click at [763, 177] on input "0" at bounding box center [768, 176] width 98 height 15
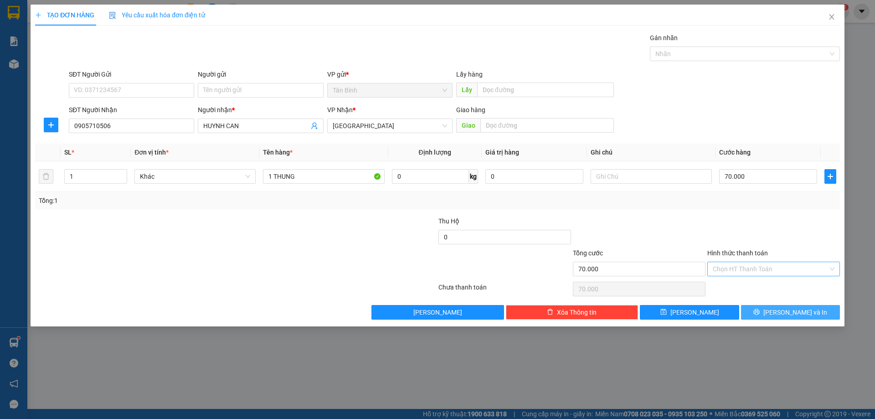
drag, startPoint x: 813, startPoint y: 312, endPoint x: 816, endPoint y: 302, distance: 9.9
click at [814, 312] on button "[PERSON_NAME] và In" at bounding box center [790, 312] width 99 height 15
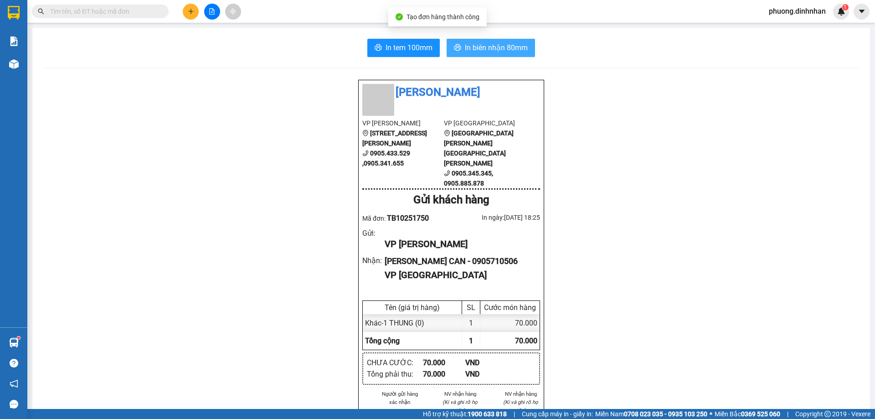
click at [490, 39] on button "In biên nhận 80mm" at bounding box center [490, 48] width 88 height 18
click at [104, 14] on input "text" at bounding box center [104, 11] width 108 height 10
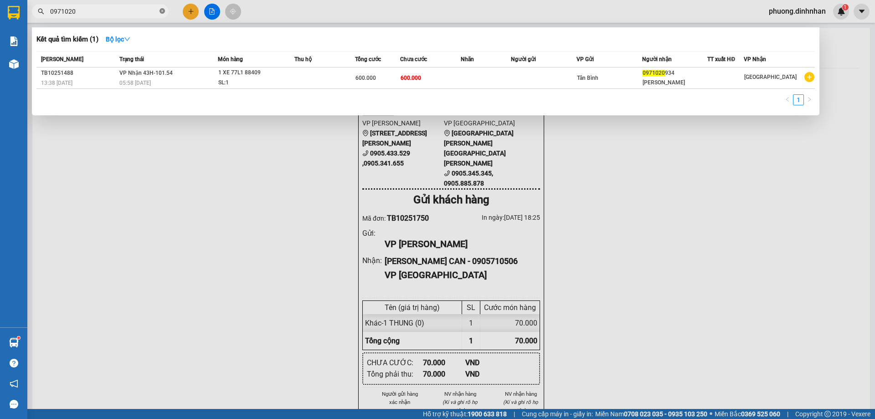
click at [164, 11] on icon "close-circle" at bounding box center [161, 10] width 5 height 5
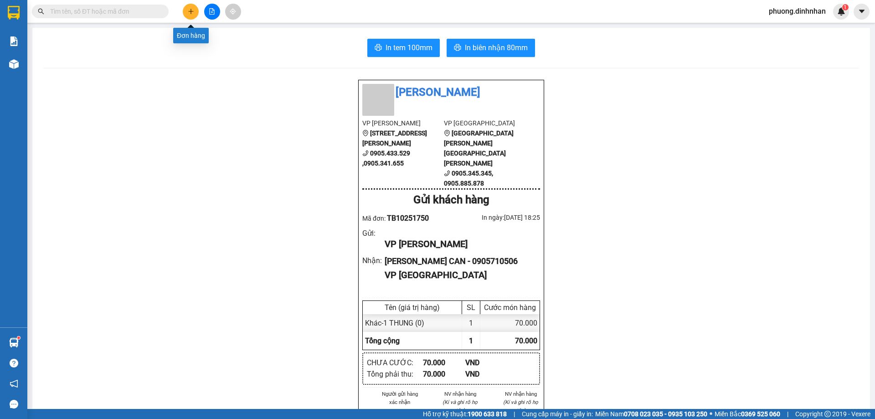
click at [185, 12] on button at bounding box center [191, 12] width 16 height 16
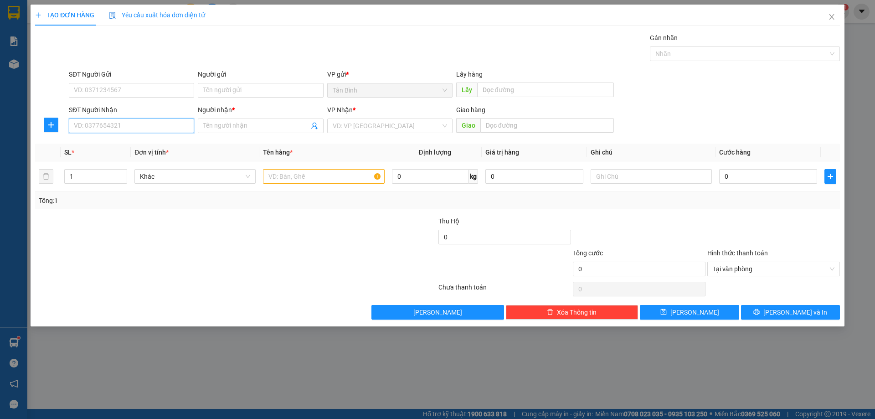
click at [119, 123] on input "SĐT Người Nhận" at bounding box center [131, 125] width 125 height 15
click at [144, 139] on div "0905045054 - TRI" at bounding box center [131, 144] width 114 height 10
click at [278, 177] on input "text" at bounding box center [323, 176] width 121 height 15
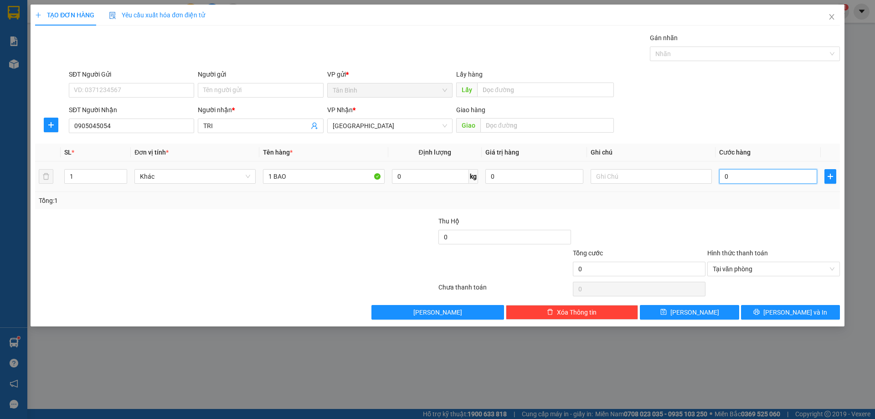
click at [748, 180] on input "0" at bounding box center [768, 176] width 98 height 15
click at [814, 307] on button "[PERSON_NAME] và In" at bounding box center [790, 312] width 99 height 15
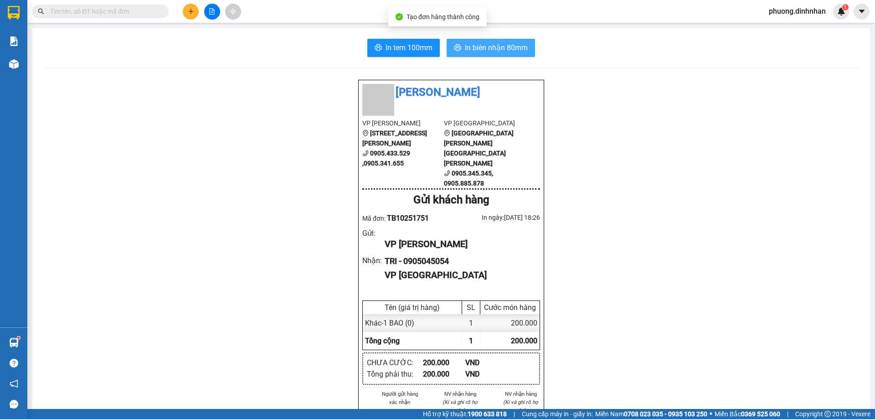
click at [511, 49] on span "In biên nhận 80mm" at bounding box center [496, 47] width 63 height 11
click at [75, 16] on input "text" at bounding box center [104, 11] width 108 height 10
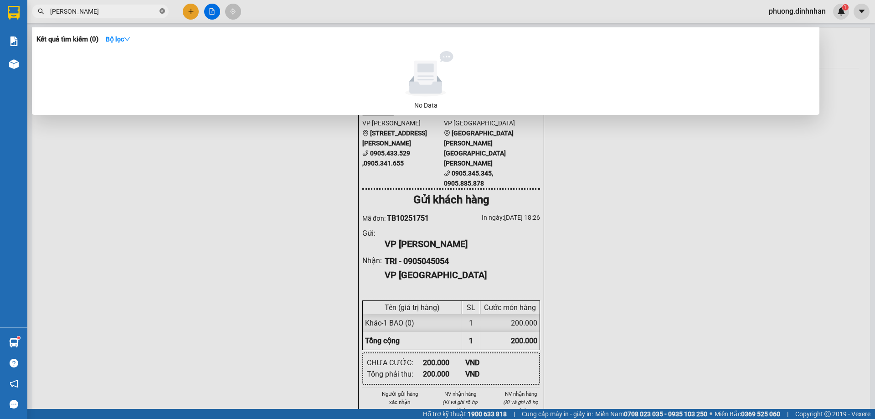
click at [164, 12] on icon "close-circle" at bounding box center [161, 10] width 5 height 5
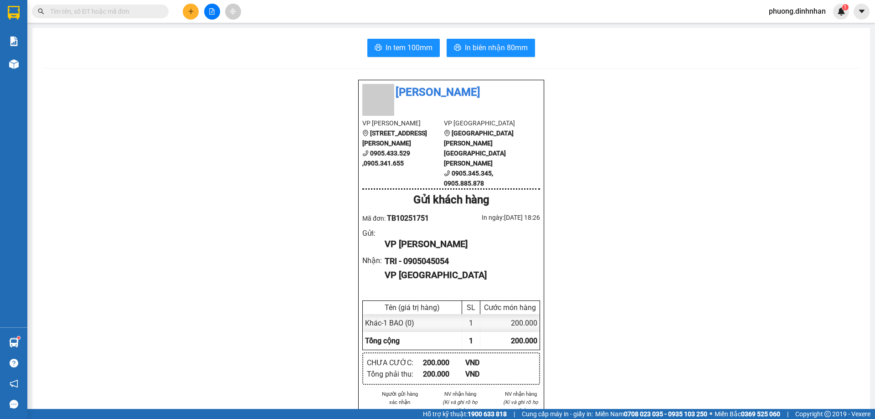
click at [127, 15] on input "text" at bounding box center [104, 11] width 108 height 10
click at [189, 11] on icon "plus" at bounding box center [190, 11] width 5 height 0
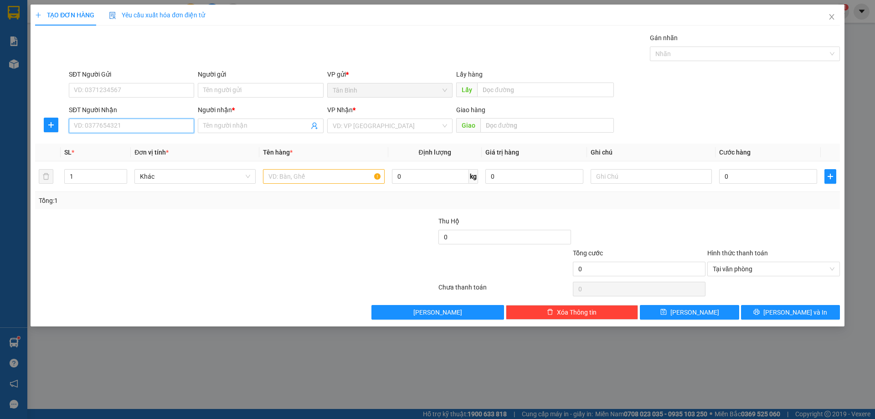
click at [98, 127] on input "SĐT Người Nhận" at bounding box center [131, 125] width 125 height 15
click at [141, 123] on input "SĐT Người Nhận" at bounding box center [131, 125] width 125 height 15
click at [137, 125] on input "SĐT Người Nhận" at bounding box center [131, 125] width 125 height 15
click at [119, 128] on input "SĐT Người Nhận" at bounding box center [131, 125] width 125 height 15
click at [109, 130] on input "SĐT Người Nhận" at bounding box center [131, 125] width 125 height 15
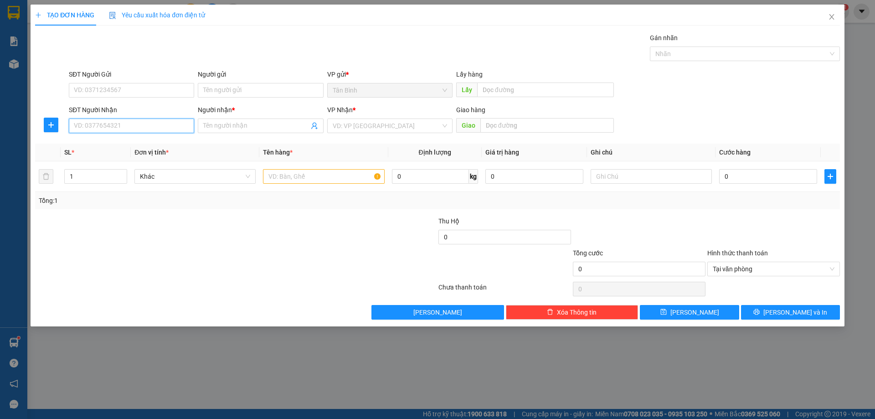
click at [105, 124] on input "SĐT Người Nhận" at bounding box center [131, 125] width 125 height 15
click at [98, 126] on input "SĐT Người Nhận" at bounding box center [131, 125] width 125 height 15
click at [123, 144] on div "0933730144 - A BA" at bounding box center [131, 144] width 114 height 10
click at [279, 182] on input "text" at bounding box center [323, 176] width 121 height 15
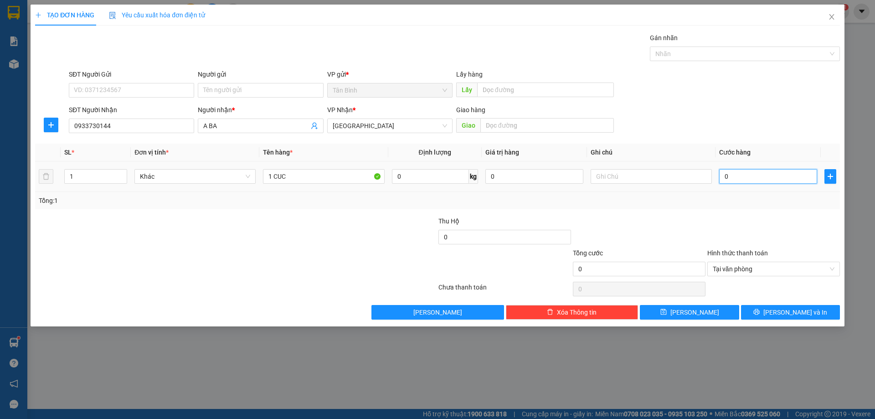
click at [764, 183] on input "0" at bounding box center [768, 176] width 98 height 15
click at [770, 184] on div "1.000" at bounding box center [768, 176] width 98 height 18
click at [763, 189] on td "1.000" at bounding box center [767, 176] width 105 height 31
click at [758, 180] on input "1.000" at bounding box center [768, 176] width 98 height 15
click at [792, 203] on div "Tổng: 1" at bounding box center [437, 200] width 797 height 10
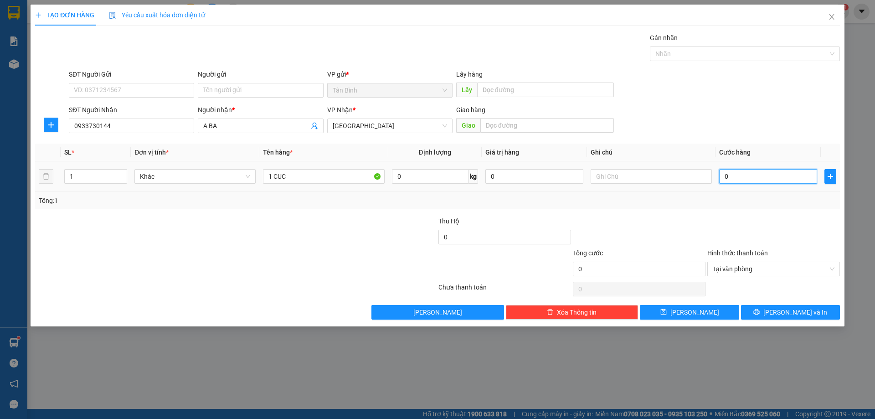
click at [745, 181] on input "0" at bounding box center [768, 176] width 98 height 15
drag, startPoint x: 819, startPoint y: 306, endPoint x: 812, endPoint y: 290, distance: 17.3
click at [818, 306] on button "[PERSON_NAME] và In" at bounding box center [790, 312] width 99 height 15
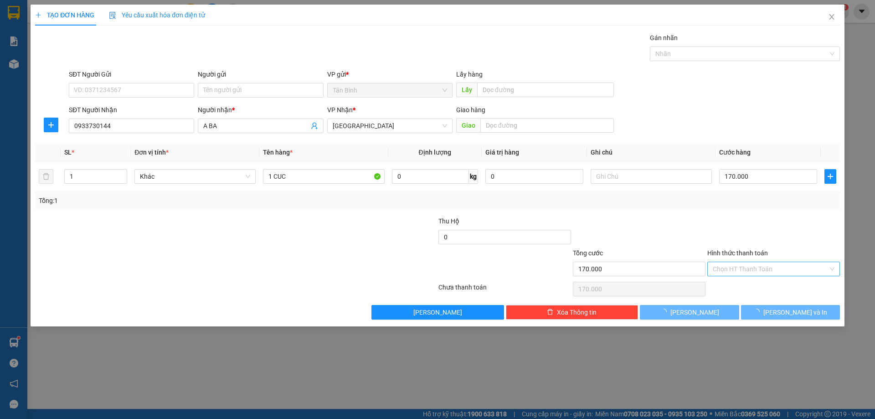
drag, startPoint x: 812, startPoint y: 290, endPoint x: 743, endPoint y: 231, distance: 90.8
click at [810, 284] on div at bounding box center [773, 289] width 134 height 18
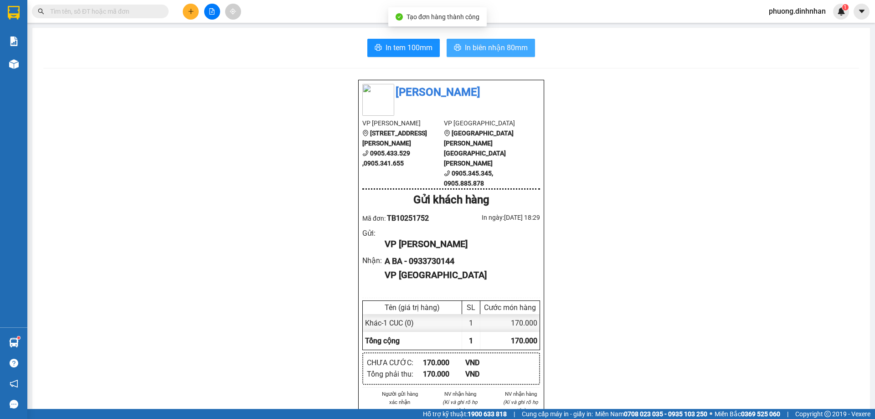
click at [479, 46] on span "In biên nhận 80mm" at bounding box center [496, 47] width 63 height 11
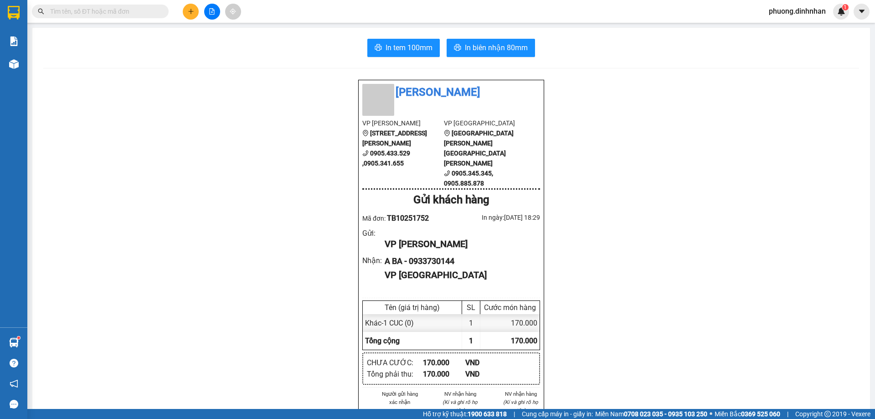
click at [92, 6] on input "text" at bounding box center [104, 11] width 108 height 10
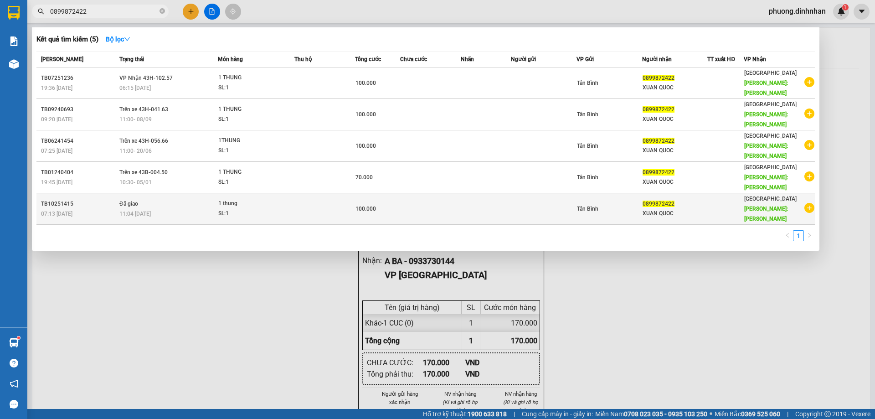
click at [438, 193] on td at bounding box center [430, 208] width 61 height 31
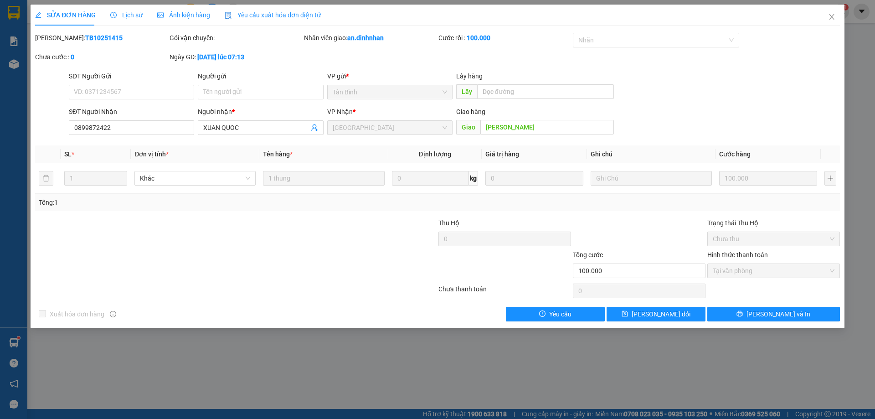
click at [133, 13] on span "Lịch sử" at bounding box center [126, 14] width 32 height 7
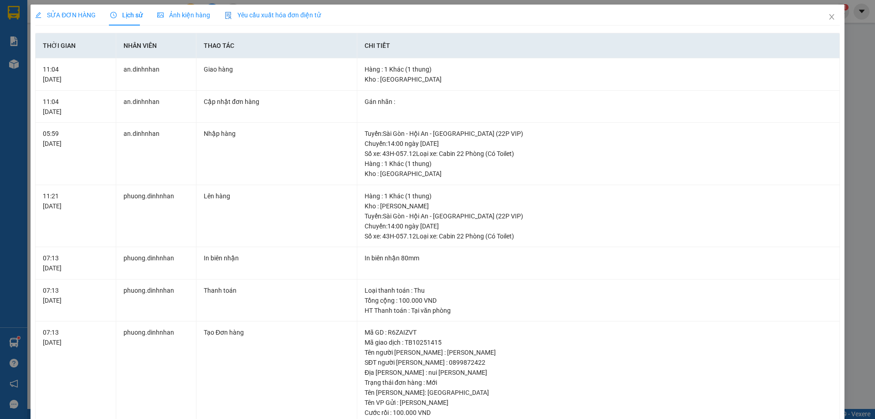
click at [66, 16] on span "SỬA ĐƠN HÀNG" at bounding box center [65, 14] width 61 height 7
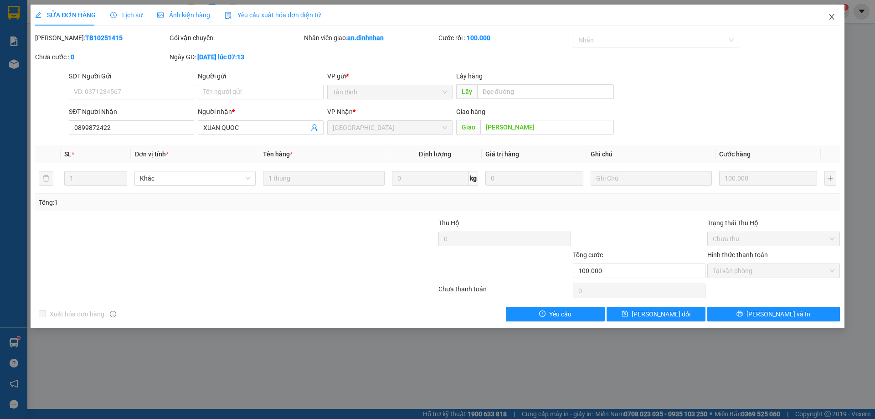
click at [830, 18] on icon "close" at bounding box center [831, 16] width 5 height 5
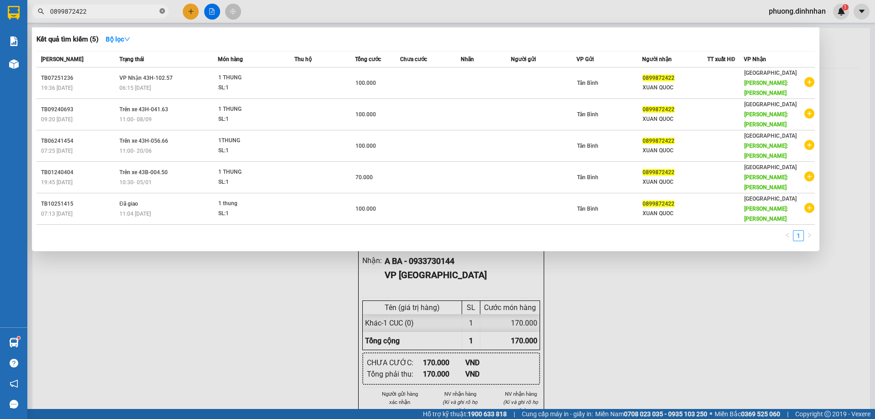
click at [162, 11] on icon "close-circle" at bounding box center [161, 10] width 5 height 5
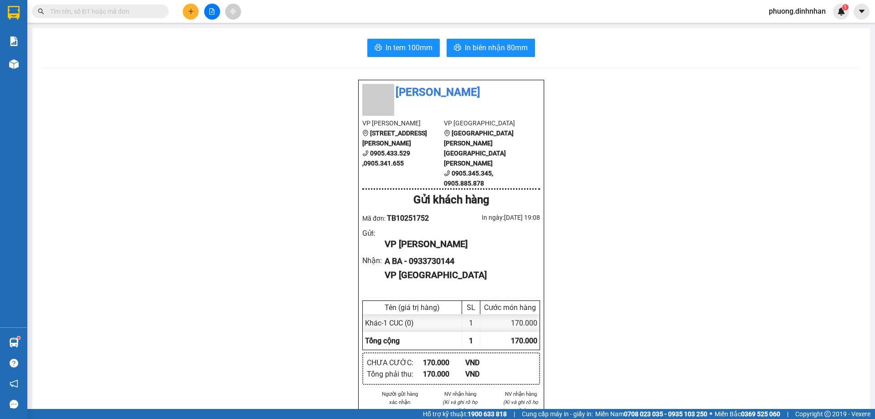
click at [220, 14] on button at bounding box center [212, 12] width 16 height 16
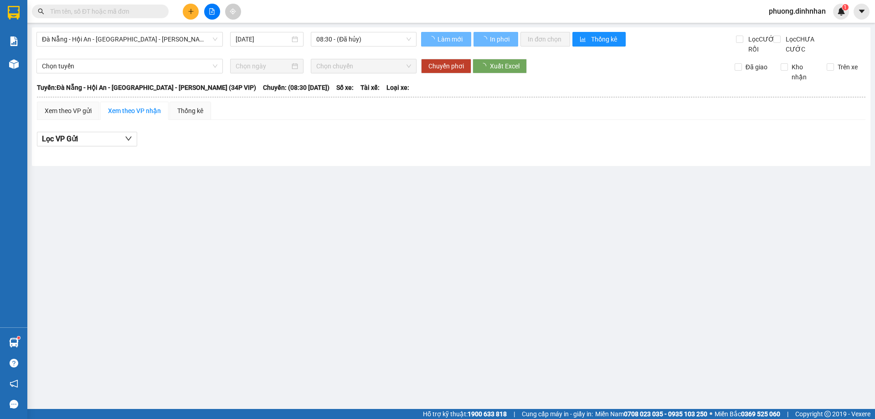
click at [123, 48] on div "Đà Nẵng - Hội An - Sài Gòn - Bình Dương (34P VIP) 11/10/2025 08:30 - (Đã hủy)" at bounding box center [226, 43] width 380 height 22
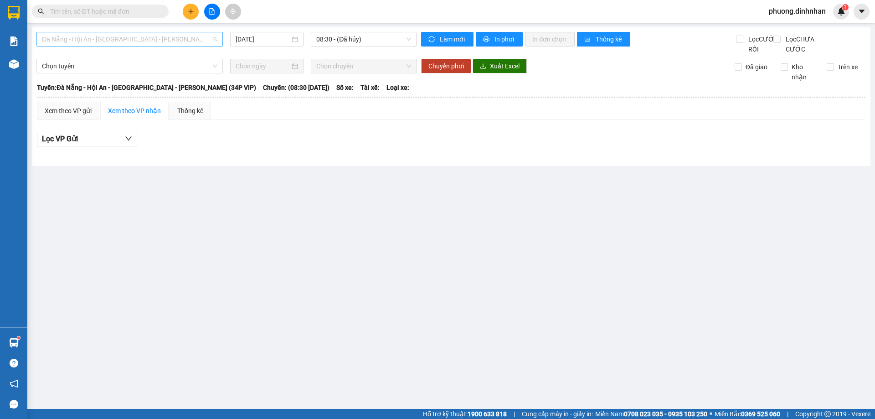
click at [124, 42] on span "Đà Nẵng - Hội An - [GEOGRAPHIC_DATA] - [GEOGRAPHIC_DATA] (34P VIP)" at bounding box center [129, 39] width 175 height 14
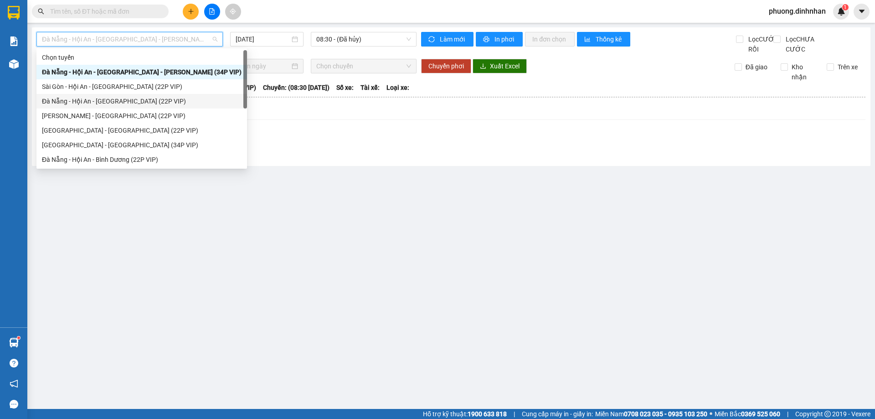
click at [99, 97] on div "Đà Nẵng - Hội An - [GEOGRAPHIC_DATA] (22P VIP)" at bounding box center [142, 101] width 200 height 10
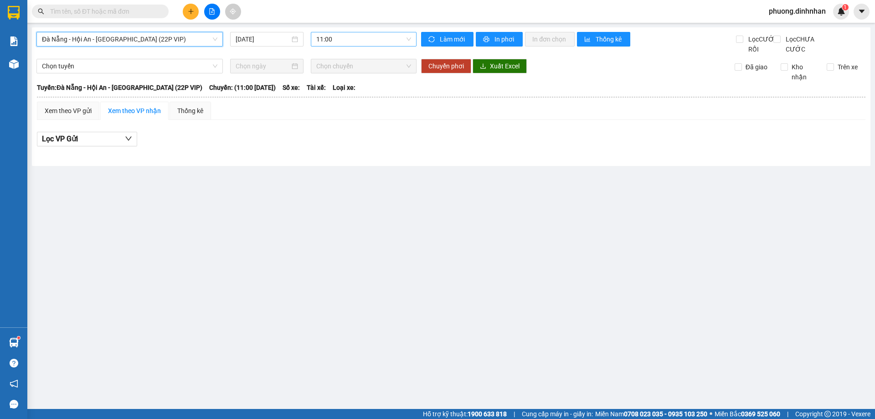
click at [360, 41] on span "11:00" at bounding box center [363, 39] width 95 height 14
click at [126, 35] on span "Đà Nẵng - Hội An - [GEOGRAPHIC_DATA] (22P VIP)" at bounding box center [129, 39] width 175 height 14
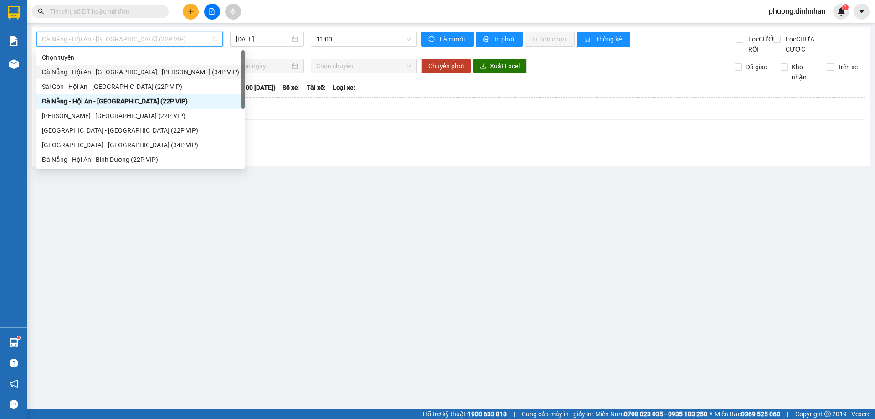
click at [91, 72] on div "Đà Nẵng - Hội An - [GEOGRAPHIC_DATA] - [GEOGRAPHIC_DATA] (34P VIP)" at bounding box center [140, 72] width 197 height 10
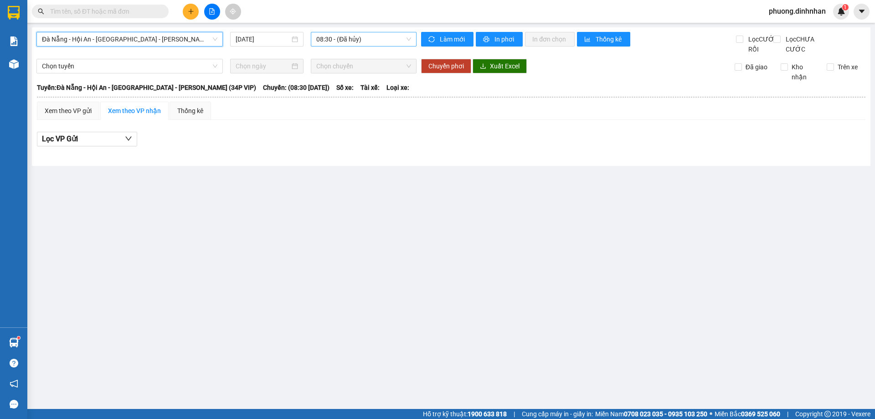
click at [341, 43] on span "08:30 - (Đã hủy)" at bounding box center [363, 39] width 95 height 14
click at [152, 45] on span "Đà Nẵng - Hội An - [GEOGRAPHIC_DATA] - [GEOGRAPHIC_DATA] (34P VIP)" at bounding box center [129, 39] width 175 height 14
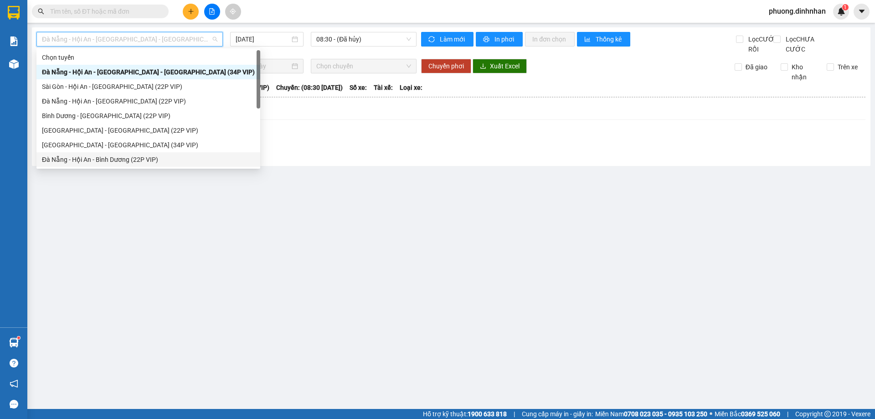
click at [109, 160] on div "Đà Nẵng - Hội An - Bình Dương (22P VIP)" at bounding box center [148, 159] width 213 height 10
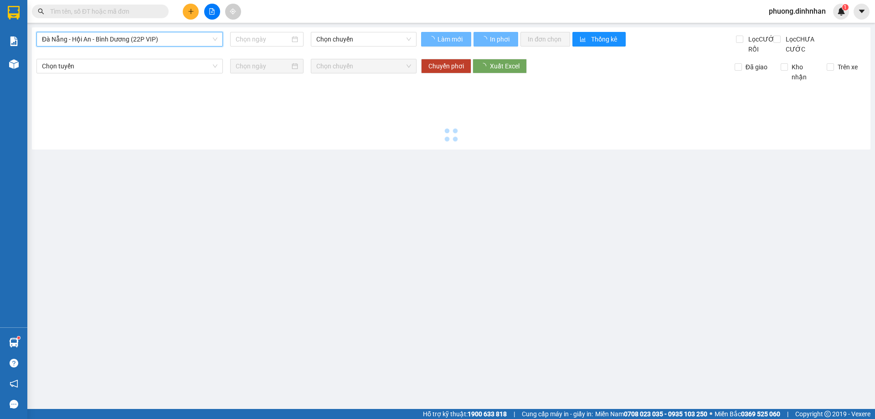
type input "[DATE]"
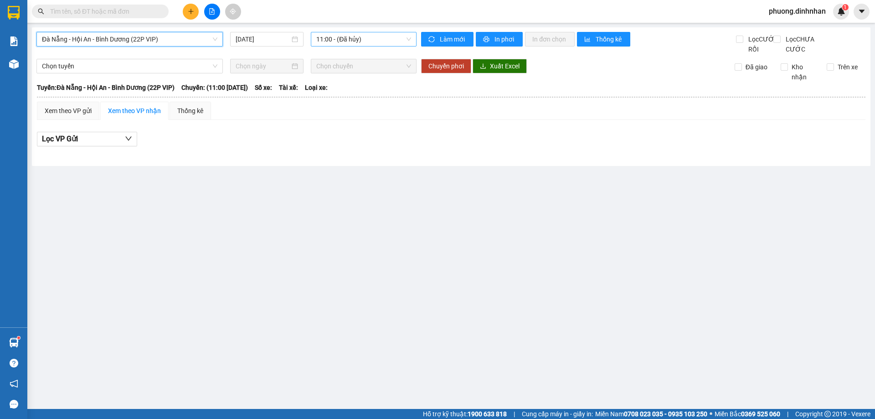
click at [363, 44] on span "11:00 - (Đã hủy)" at bounding box center [363, 39] width 95 height 14
click at [138, 32] on span "Đà Nẵng - Hội An - Bình Dương (22P VIP)" at bounding box center [129, 39] width 175 height 14
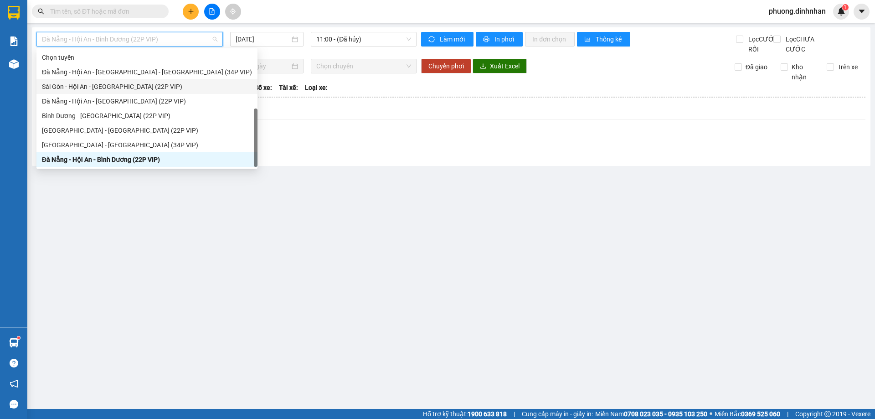
scroll to position [15, 0]
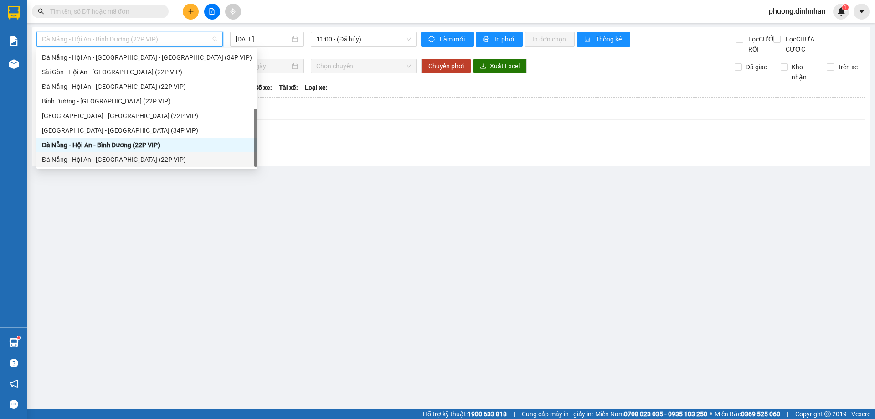
click at [119, 161] on div "Đà Nẵng - Hội An - [GEOGRAPHIC_DATA] (22P VIP)" at bounding box center [147, 159] width 210 height 10
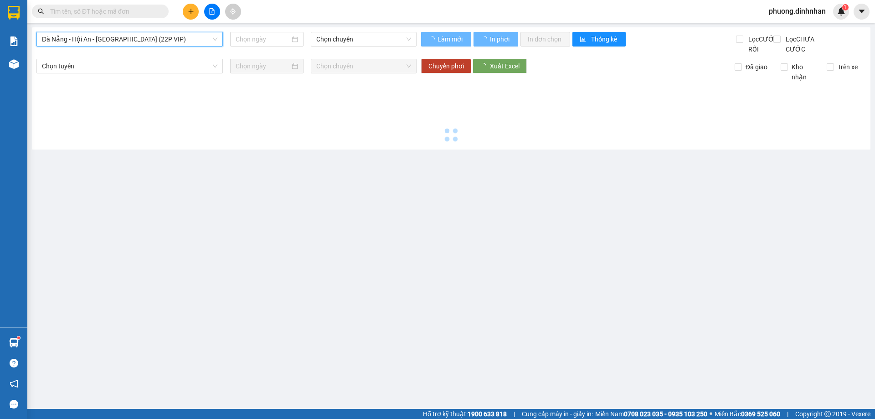
type input "[DATE]"
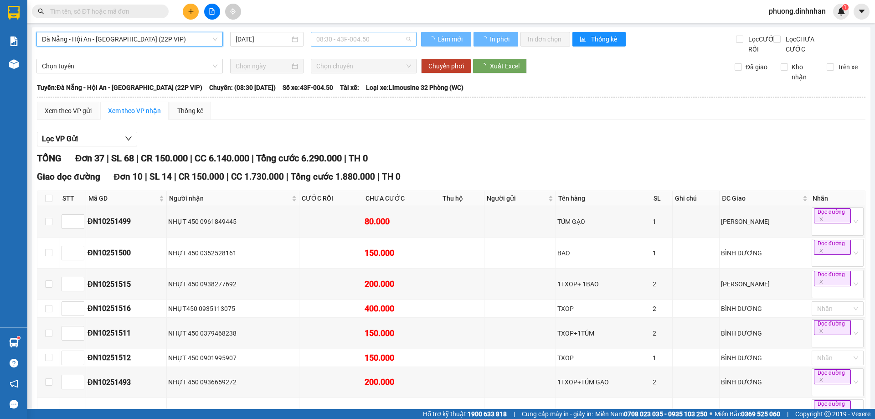
click at [349, 37] on span "08:30 - 43F-004.50" at bounding box center [363, 39] width 95 height 14
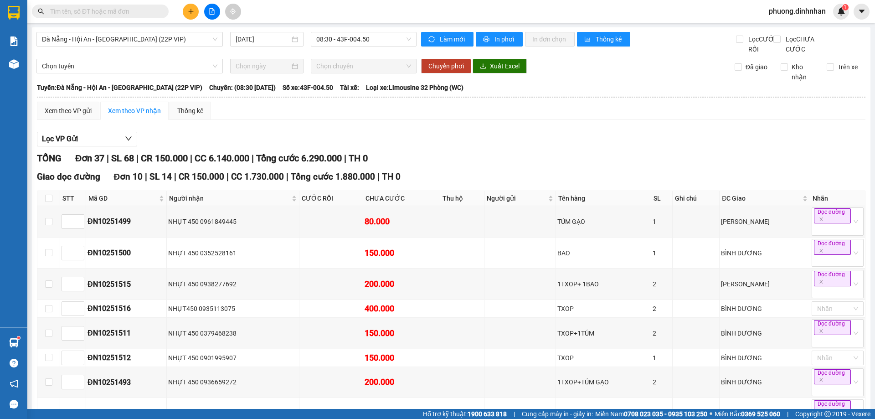
click at [627, 112] on div "Xem theo VP gửi Xem theo VP nhận Thống kê" at bounding box center [451, 111] width 828 height 18
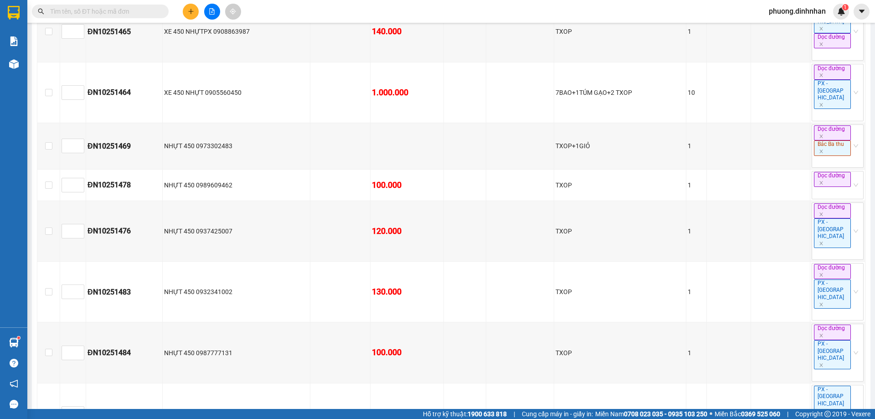
scroll to position [907, 0]
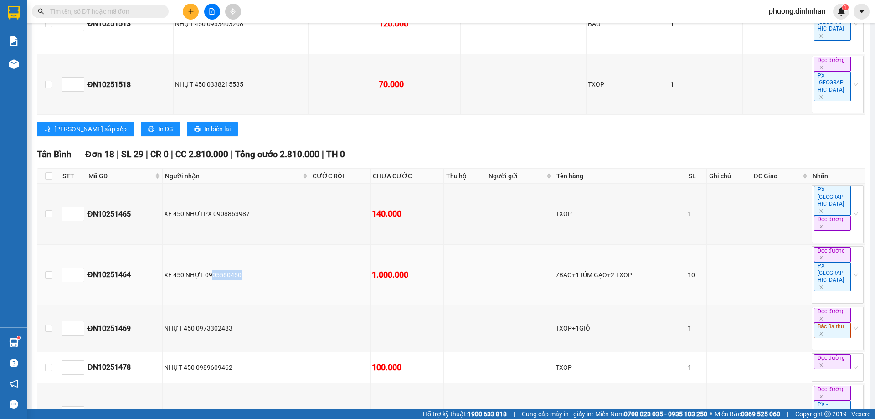
drag, startPoint x: 215, startPoint y: 166, endPoint x: 317, endPoint y: 159, distance: 101.8
click at [312, 245] on tr "ĐN10251464 XE 450 NHỰT 0905560450 1.000.000 7BAO+1TÚM GẠO+2 TXOP 10 Dọc đường P…" at bounding box center [451, 275] width 828 height 61
click at [344, 245] on td at bounding box center [340, 275] width 61 height 61
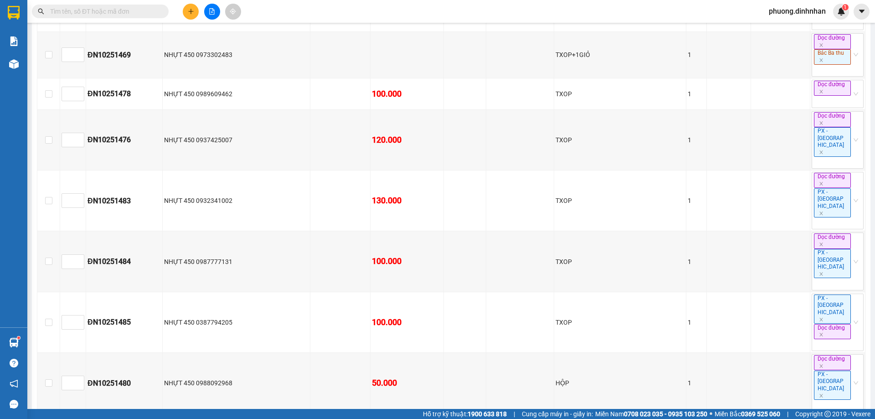
scroll to position [1362, 0]
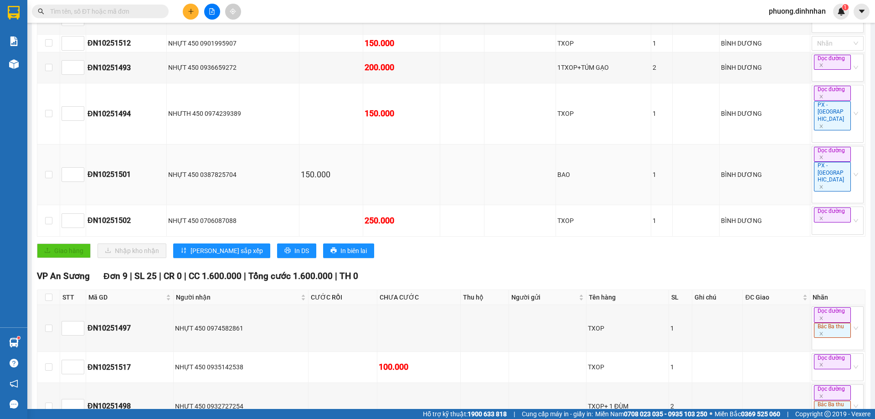
scroll to position [0, 0]
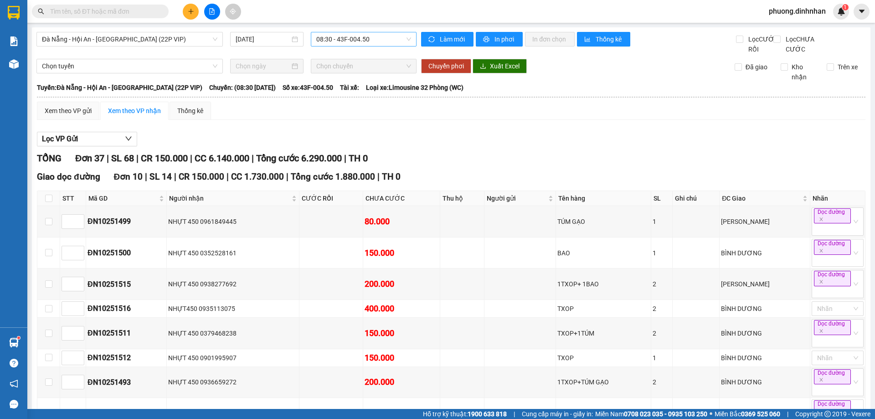
click at [364, 41] on span "08:30 - 43F-004.50" at bounding box center [363, 39] width 95 height 14
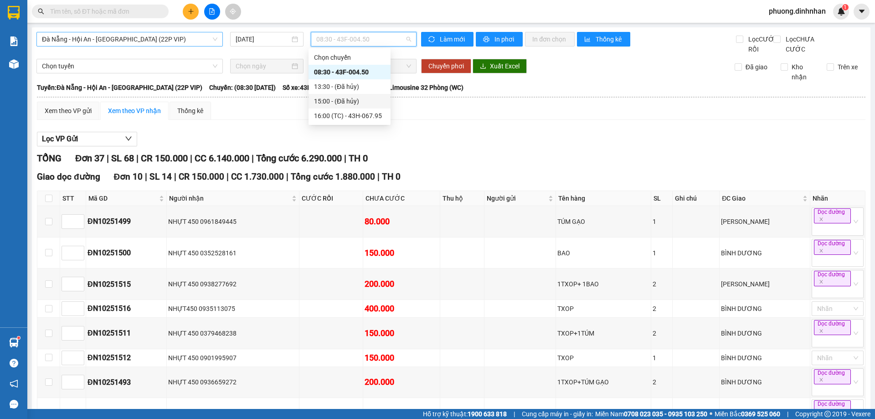
click at [132, 35] on span "Đà Nẵng - Hội An - [GEOGRAPHIC_DATA] (22P VIP)" at bounding box center [129, 39] width 175 height 14
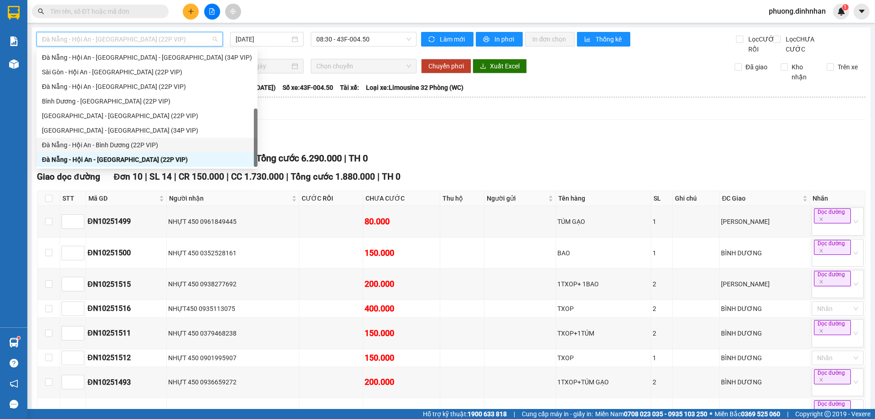
click at [105, 143] on div "Đà Nẵng - Hội An - Bình Dương (22P VIP)" at bounding box center [147, 145] width 210 height 10
type input "[DATE]"
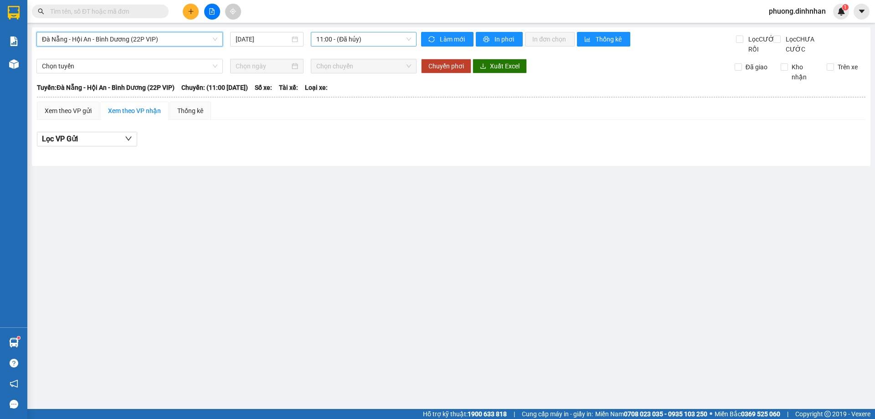
click at [339, 41] on span "11:00 - (Đã hủy)" at bounding box center [363, 39] width 95 height 14
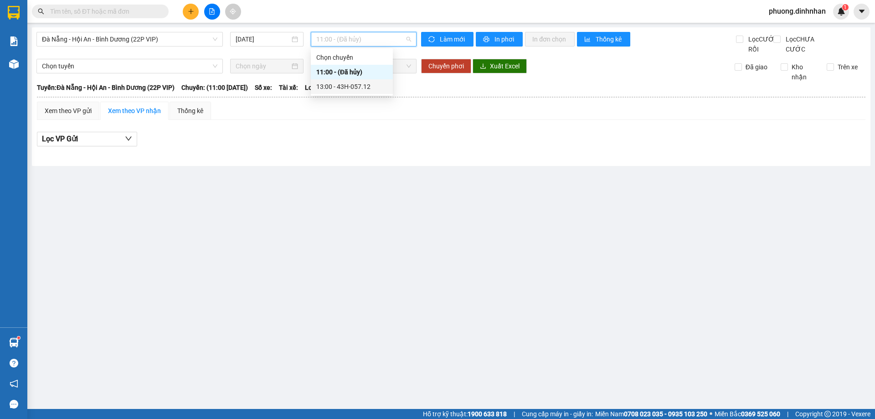
click at [350, 88] on div "13:00 - 43H-057.12" at bounding box center [351, 87] width 71 height 10
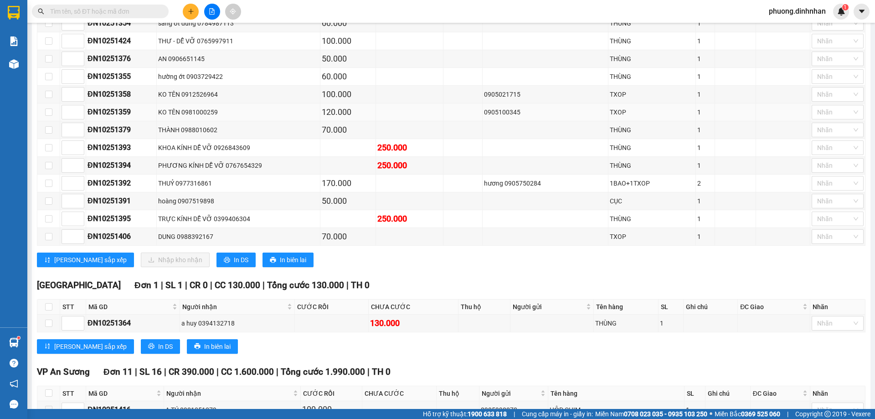
scroll to position [1048, 0]
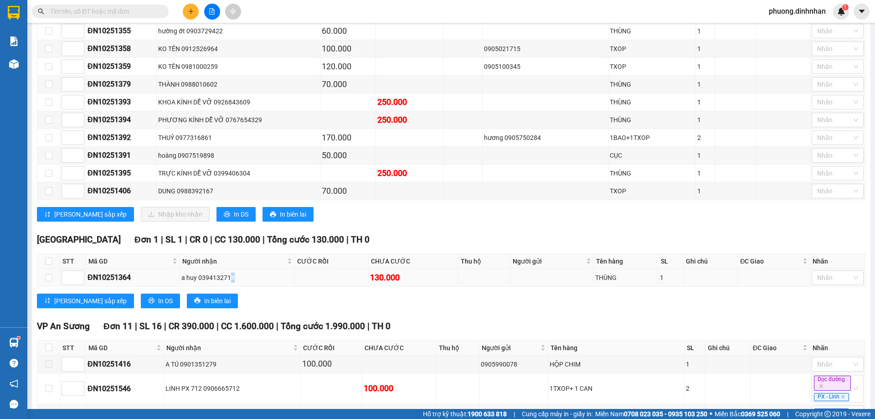
drag, startPoint x: 232, startPoint y: 293, endPoint x: 359, endPoint y: 295, distance: 126.2
click at [338, 287] on tr "ĐN10251364 a huy 0394132718 130.000 THÙNG 1 Nhãn" at bounding box center [451, 278] width 828 height 18
click at [386, 301] on div "[GEOGRAPHIC_DATA] Đơn 1 | SL 1 | CR 0 | CC 130.000 | Tổng cước 130.000 | TH 0 S…" at bounding box center [451, 274] width 828 height 82
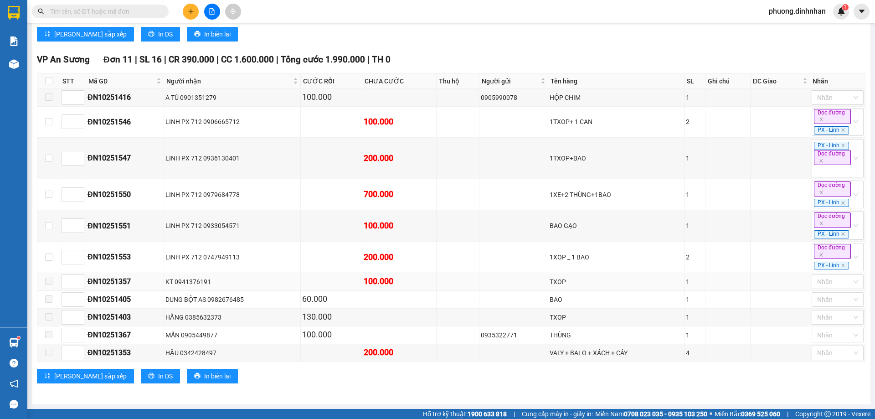
scroll to position [1093, 0]
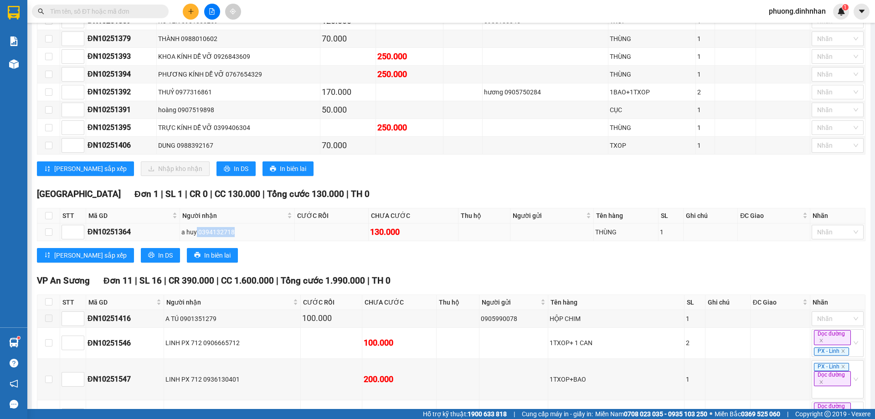
drag, startPoint x: 199, startPoint y: 245, endPoint x: 277, endPoint y: 252, distance: 78.7
click at [277, 241] on td "a huy 0394132718" at bounding box center [237, 232] width 115 height 18
click at [274, 262] on div "[PERSON_NAME] sắp xếp In DS In biên lai" at bounding box center [451, 255] width 828 height 15
drag, startPoint x: 526, startPoint y: 250, endPoint x: 550, endPoint y: 253, distance: 24.8
click at [550, 241] on td at bounding box center [551, 232] width 83 height 18
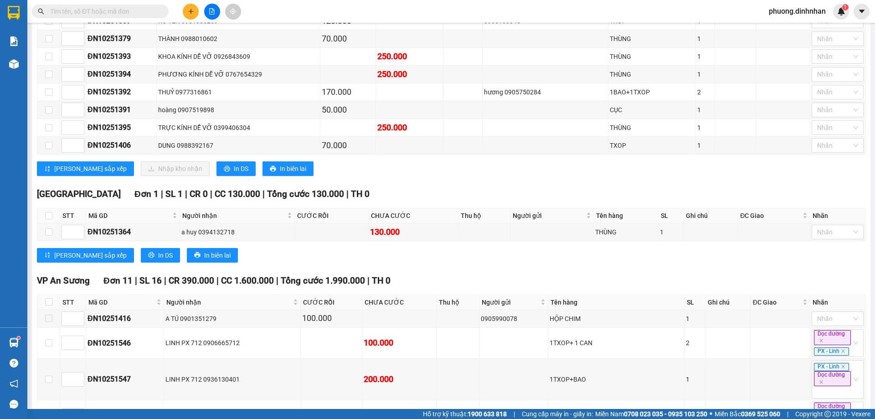
click at [551, 257] on div "[GEOGRAPHIC_DATA] Đơn 1 | SL 1 | CR 0 | CC 130.000 | Tổng cước 130.000 | TH 0 S…" at bounding box center [451, 228] width 828 height 82
click at [216, 176] on button "In DS" at bounding box center [235, 168] width 39 height 15
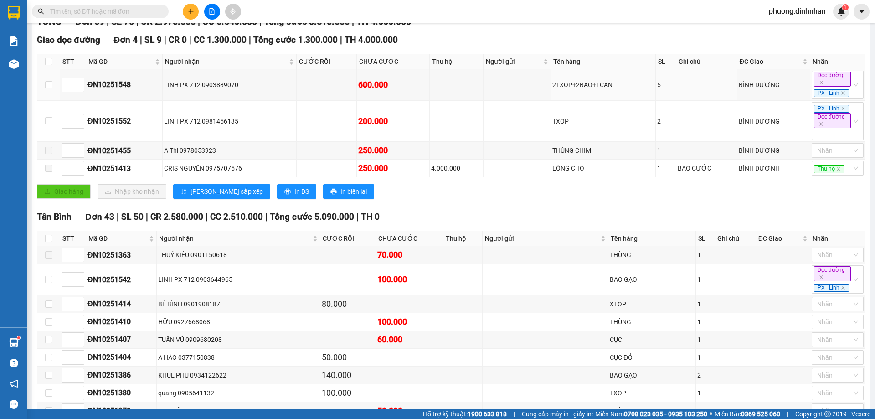
scroll to position [0, 0]
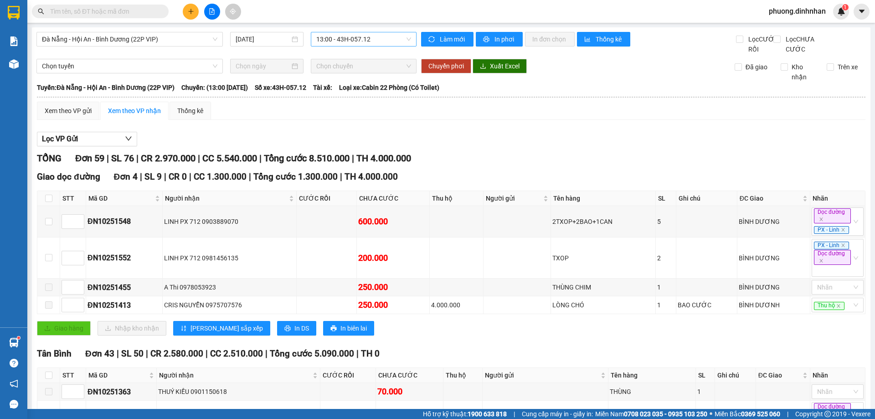
click at [340, 36] on span "13:00 - 43H-057.12" at bounding box center [363, 39] width 95 height 14
click at [148, 46] on div "Đà Nẵng - Hội An - [GEOGRAPHIC_DATA] (22P VIP) [DATE] 13:00 - 43H-057.12" at bounding box center [226, 43] width 380 height 22
click at [143, 45] on span "Đà Nẵng - Hội An - Bình Dương (22P VIP)" at bounding box center [129, 39] width 175 height 14
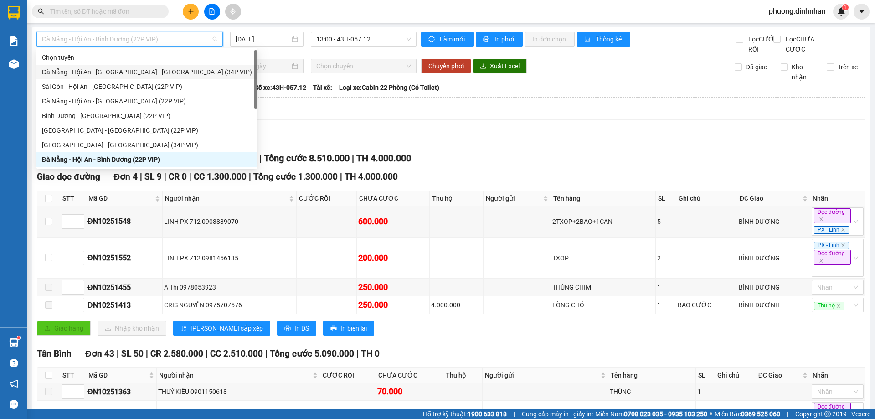
drag, startPoint x: 122, startPoint y: 74, endPoint x: 179, endPoint y: 69, distance: 57.6
click at [122, 74] on div "Đà Nẵng - Hội An - [GEOGRAPHIC_DATA] - [GEOGRAPHIC_DATA] (34P VIP)" at bounding box center [147, 72] width 210 height 10
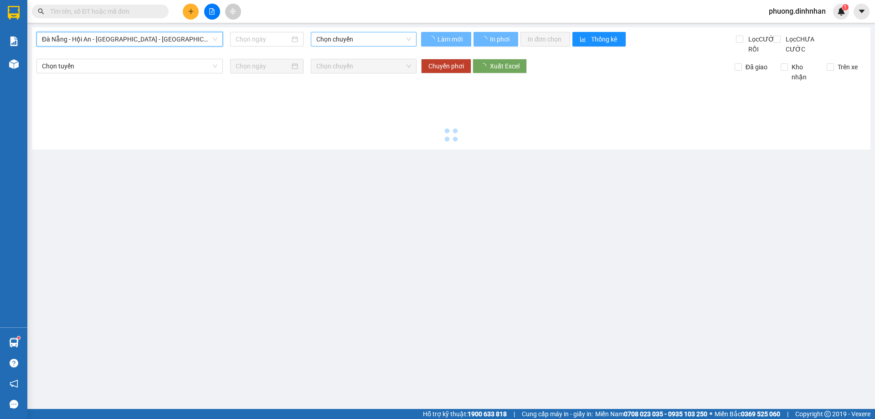
type input "[DATE]"
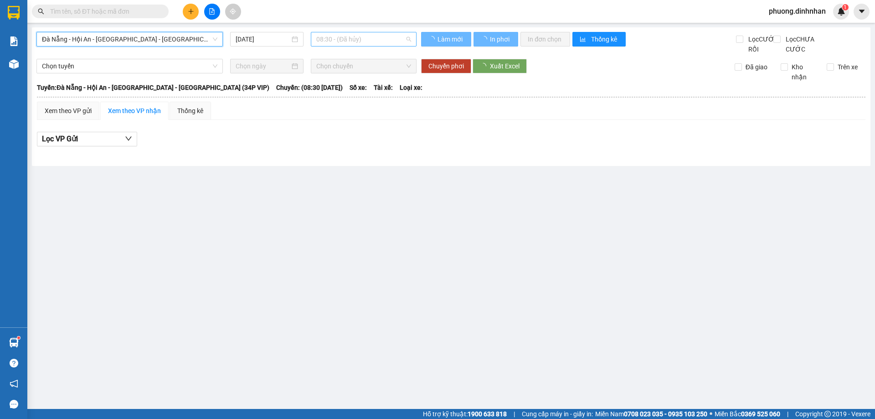
click at [349, 40] on span "08:30 - (Đã hủy)" at bounding box center [363, 39] width 95 height 14
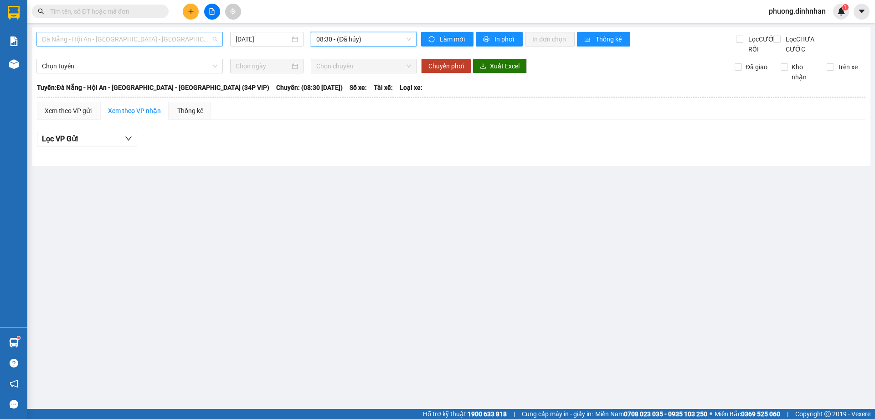
click at [94, 40] on span "Đà Nẵng - Hội An - [GEOGRAPHIC_DATA] - [GEOGRAPHIC_DATA] (34P VIP)" at bounding box center [129, 39] width 175 height 14
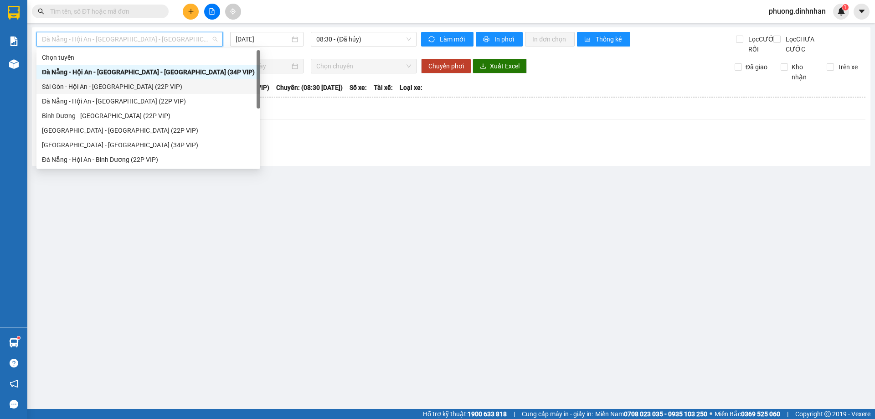
click at [84, 98] on div "Đà Nẵng - Hội An - [GEOGRAPHIC_DATA] (22P VIP)" at bounding box center [148, 101] width 213 height 10
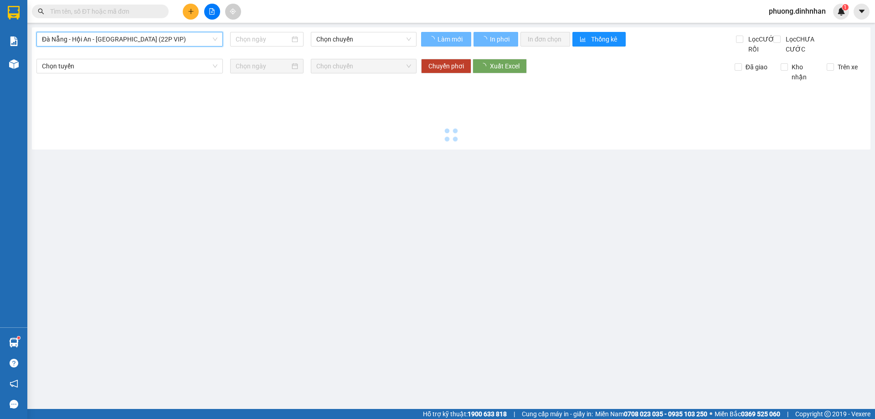
type input "[DATE]"
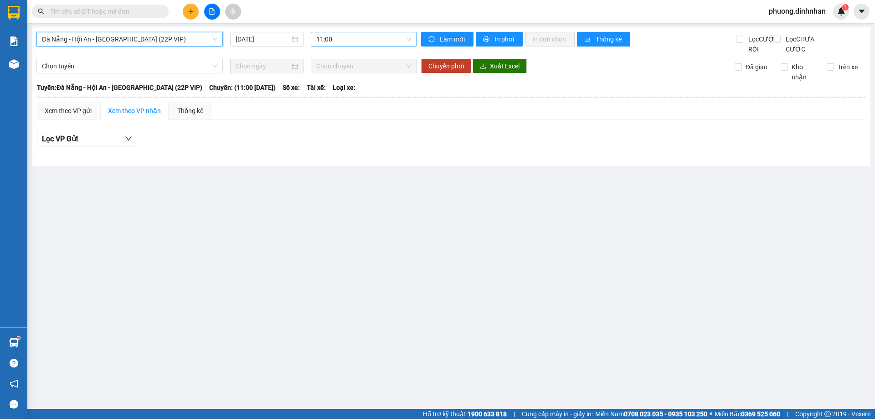
click at [354, 38] on span "11:00" at bounding box center [363, 39] width 95 height 14
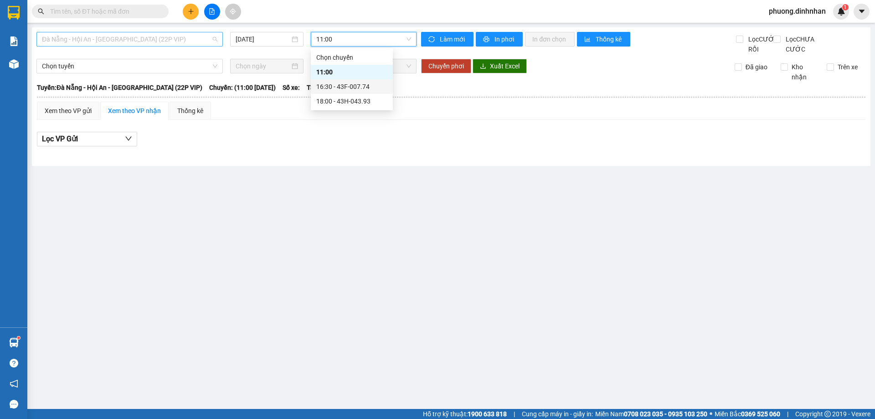
click at [122, 41] on span "Đà Nẵng - Hội An - [GEOGRAPHIC_DATA] (22P VIP)" at bounding box center [129, 39] width 175 height 14
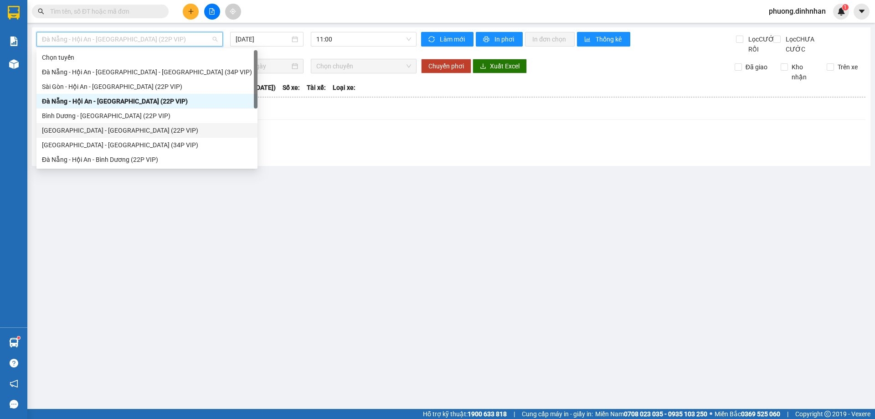
scroll to position [15, 0]
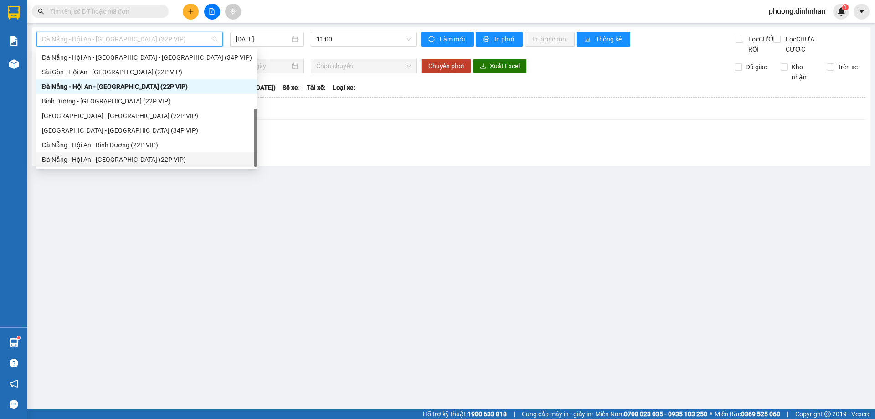
click at [113, 158] on div "Đà Nẵng - Hội An - [GEOGRAPHIC_DATA] (22P VIP)" at bounding box center [147, 159] width 210 height 10
type input "[DATE]"
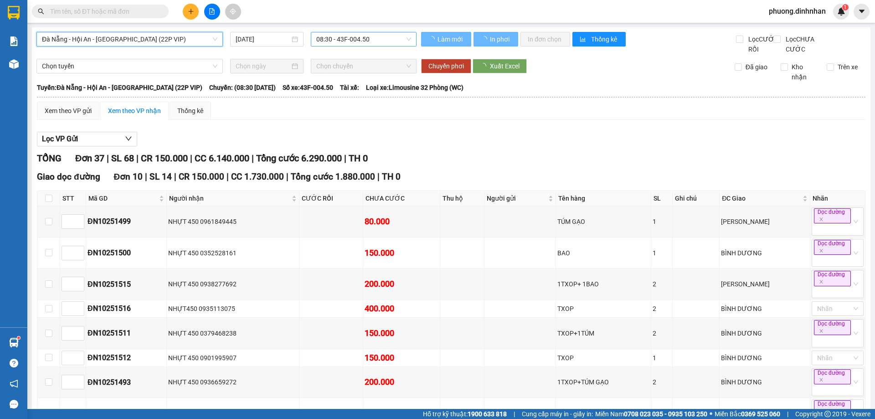
click at [382, 38] on span "08:30 - 43F-004.50" at bounding box center [363, 39] width 95 height 14
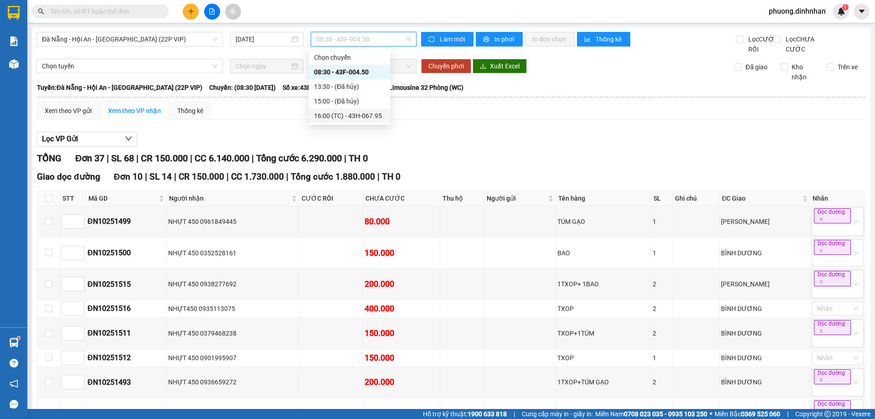
click at [348, 116] on div "16:00 (TC) - 43H-067.95" at bounding box center [349, 116] width 71 height 10
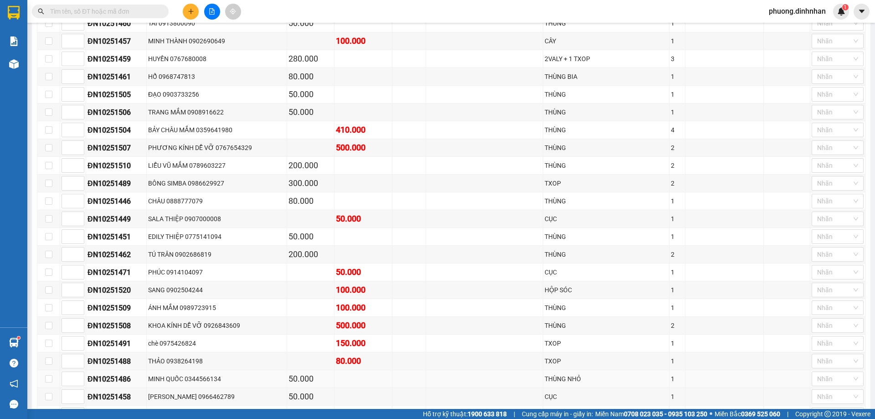
scroll to position [580, 0]
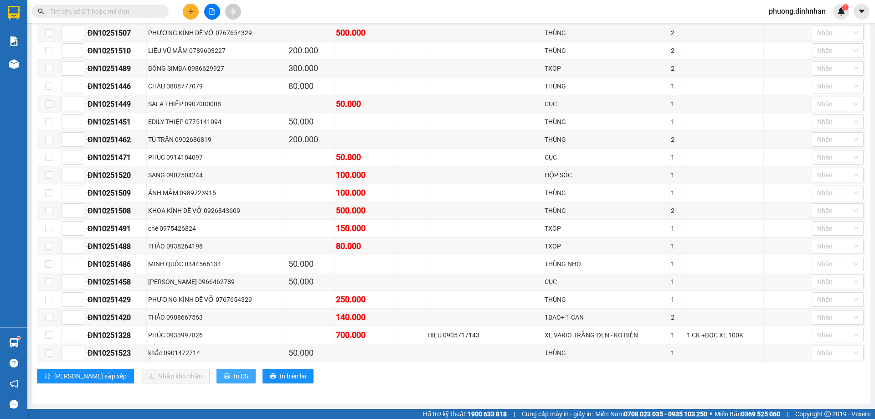
click at [216, 378] on button "In DS" at bounding box center [235, 376] width 39 height 15
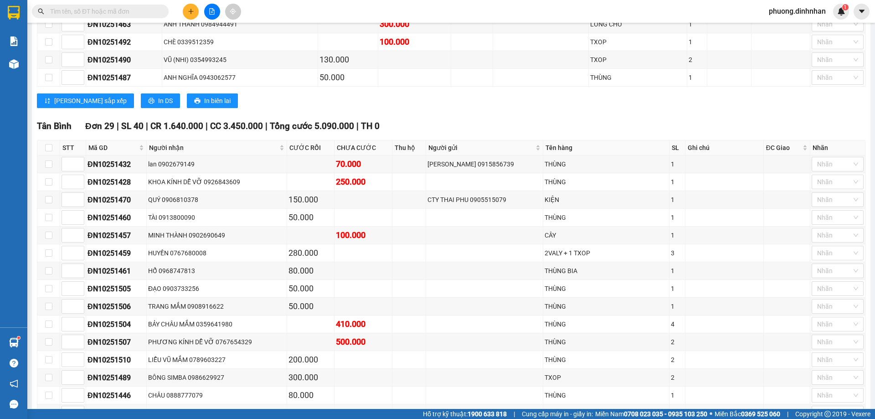
scroll to position [0, 0]
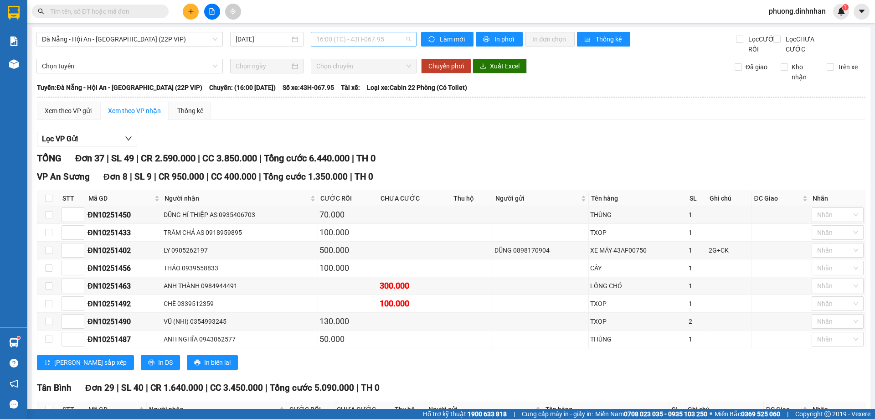
click at [338, 37] on span "16:00 (TC) - 43H-067.95" at bounding box center [363, 39] width 95 height 14
click at [100, 36] on span "Đà Nẵng - Hội An - [GEOGRAPHIC_DATA] (22P VIP)" at bounding box center [129, 39] width 175 height 14
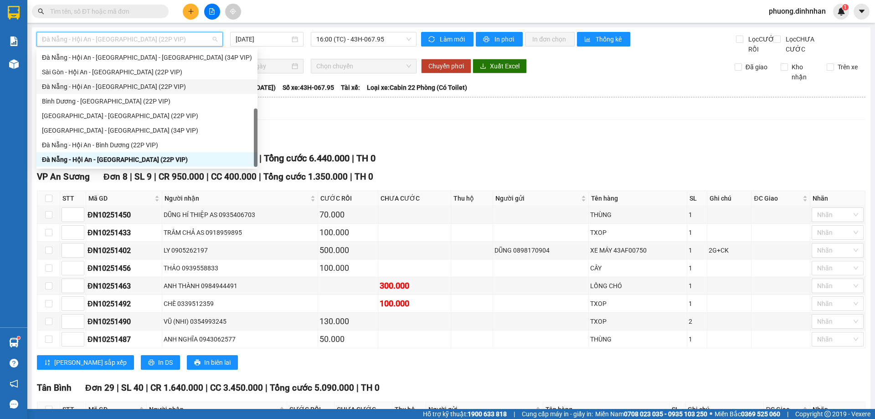
click at [90, 81] on div "Đà Nẵng - Hội An - [GEOGRAPHIC_DATA] (22P VIP)" at bounding box center [146, 86] width 221 height 15
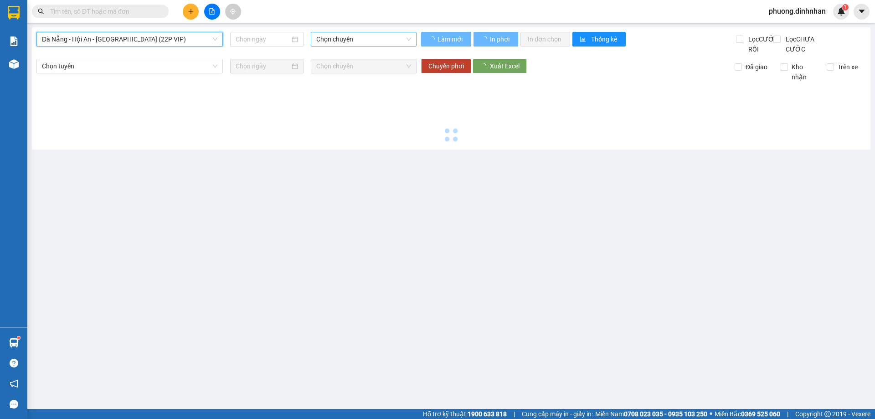
click at [332, 37] on span "Chọn chuyến" at bounding box center [363, 39] width 95 height 14
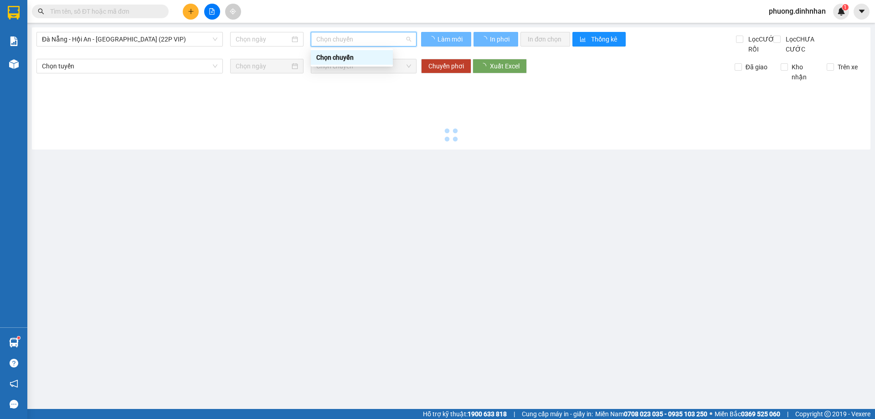
type input "[DATE]"
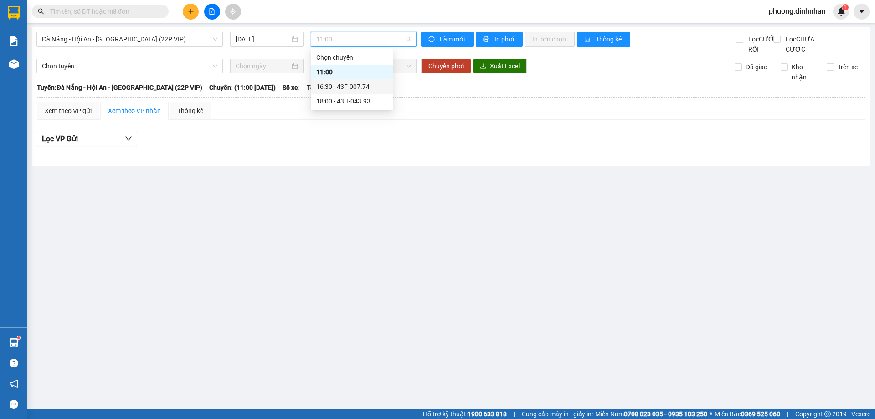
click at [336, 92] on div "16:30 - 43F-007.74" at bounding box center [352, 86] width 82 height 15
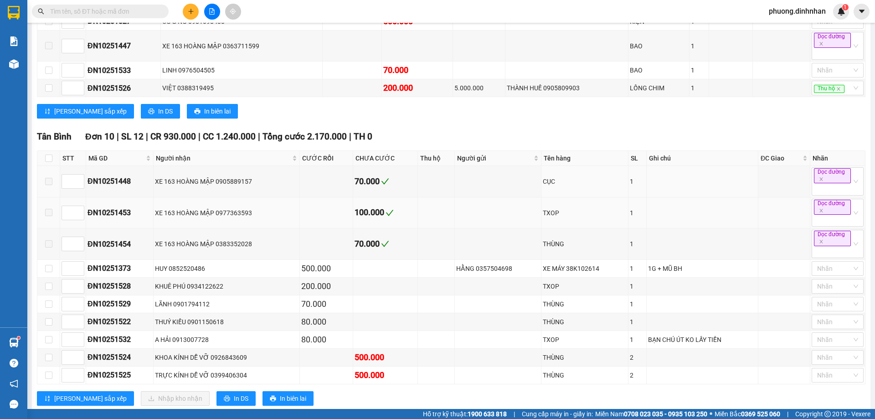
scroll to position [399, 0]
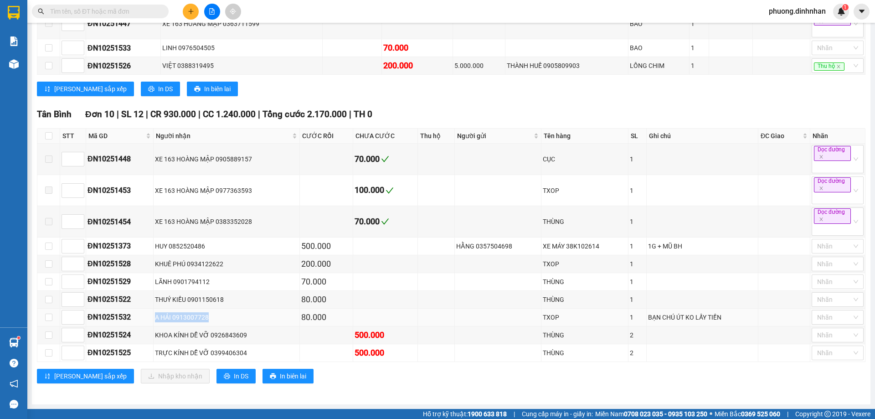
drag, startPoint x: 206, startPoint y: 321, endPoint x: 281, endPoint y: 321, distance: 75.2
click at [281, 321] on td "A HẢI 0913007728" at bounding box center [227, 317] width 146 height 18
click at [292, 318] on div "A HẢI 0913007728" at bounding box center [226, 317] width 143 height 10
click at [234, 371] on span "In DS" at bounding box center [241, 376] width 15 height 10
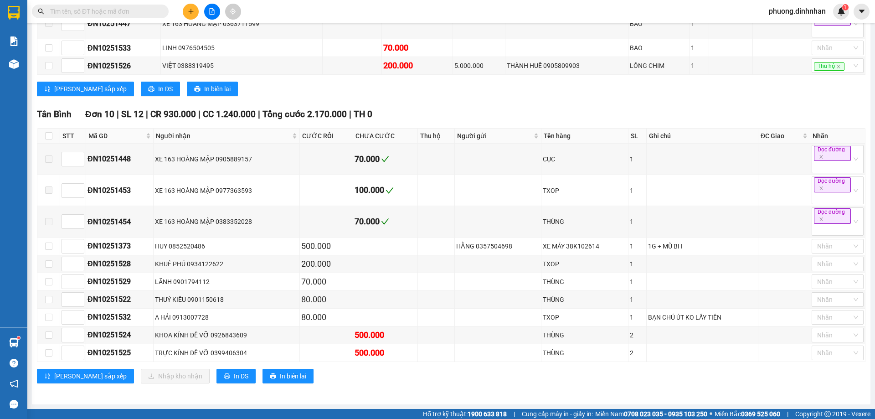
click at [199, 385] on div "[GEOGRAPHIC_DATA] 10 | SL 12 | CR 930.000 | CC 1.240.000 | Tổng cước 2.170.000 …" at bounding box center [451, 249] width 828 height 282
click at [234, 378] on span "In DS" at bounding box center [241, 376] width 15 height 10
drag, startPoint x: 367, startPoint y: 164, endPoint x: 403, endPoint y: 212, distance: 60.5
click at [403, 204] on tbody "ĐN10251448 XE 163 HOÀNG MẬP 0905889157 70.000 CỤC 1 Dọc đường ĐN10251453 XE 163…" at bounding box center [451, 252] width 828 height 218
click at [405, 229] on td "70.000" at bounding box center [385, 221] width 65 height 31
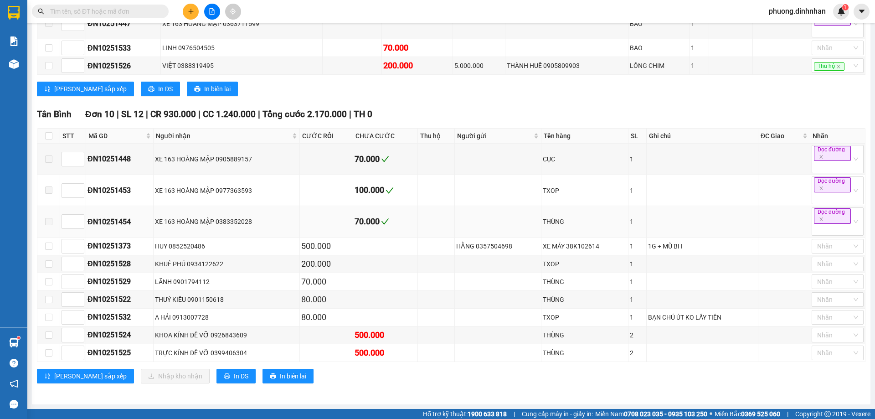
drag, startPoint x: 207, startPoint y: 166, endPoint x: 743, endPoint y: 227, distance: 539.2
click at [743, 227] on tbody "ĐN10251448 XE 163 HOÀNG MẬP 0905889157 70.000 CỤC 1 Dọc đường ĐN10251453 XE 163…" at bounding box center [451, 252] width 828 height 218
click at [418, 159] on td at bounding box center [436, 158] width 37 height 31
drag, startPoint x: 350, startPoint y: 157, endPoint x: 409, endPoint y: 219, distance: 85.7
click at [409, 219] on tbody "ĐN10251448 XE 163 HOÀNG MẬP 0905889157 70.000 CỤC 1 Dọc đường ĐN10251453 XE 163…" at bounding box center [451, 252] width 828 height 218
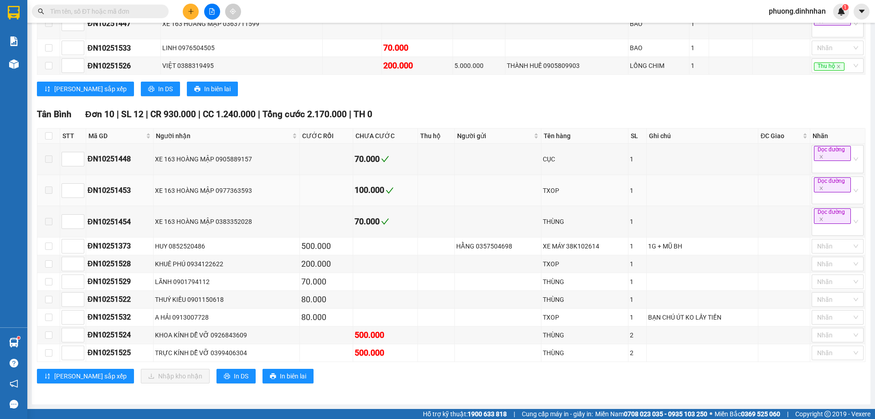
click at [422, 205] on tbody "ĐN10251448 XE 163 HOÀNG MẬP 0905889157 70.000 CỤC 1 Dọc đường ĐN10251453 XE 163…" at bounding box center [451, 252] width 828 height 218
click at [462, 291] on td at bounding box center [498, 300] width 87 height 18
click at [234, 380] on span "In DS" at bounding box center [241, 376] width 15 height 10
click at [360, 106] on div "18:00 - 43H-043.93" at bounding box center [349, 101] width 82 height 15
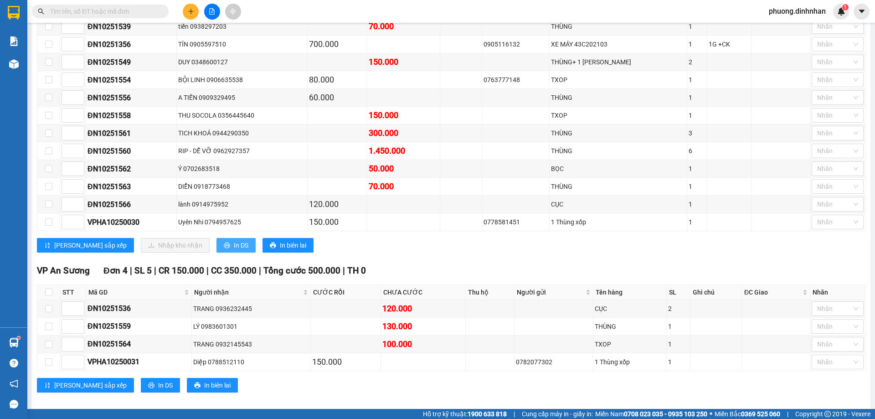
click at [234, 250] on span "In DS" at bounding box center [241, 245] width 15 height 10
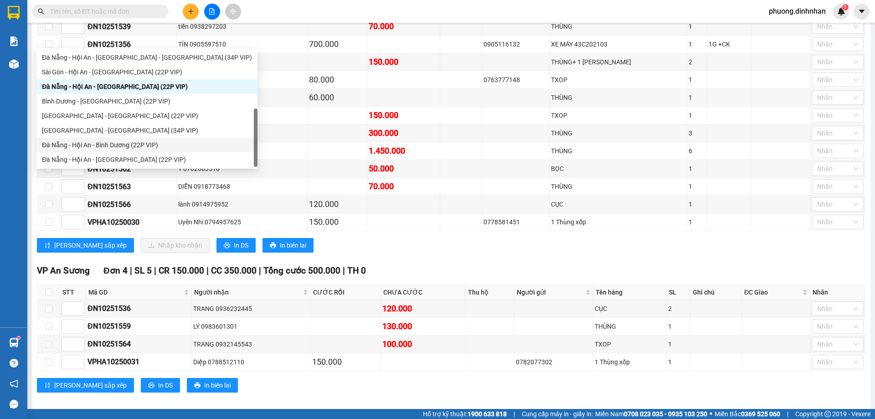
click at [110, 146] on div "Đà Nẵng - Hội An - Bình Dương (22P VIP)" at bounding box center [147, 145] width 210 height 10
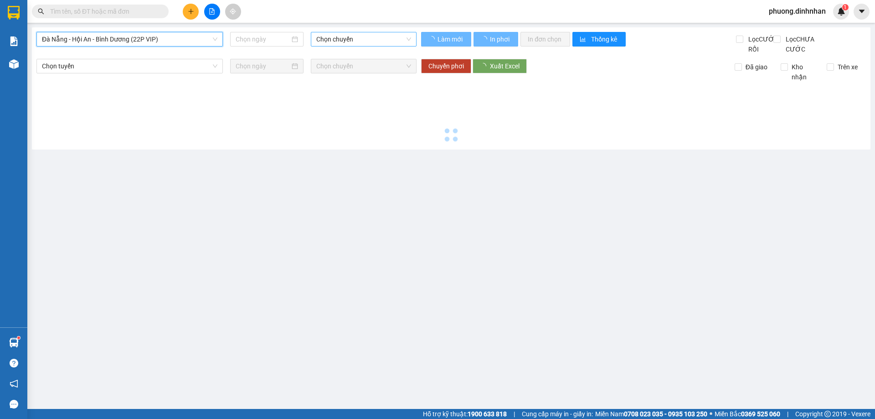
type input "[DATE]"
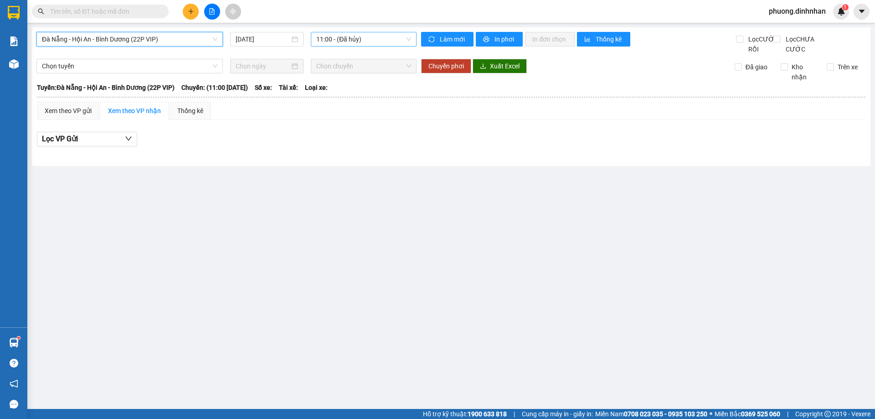
click at [366, 37] on span "11:00 - (Đã hủy)" at bounding box center [363, 39] width 95 height 14
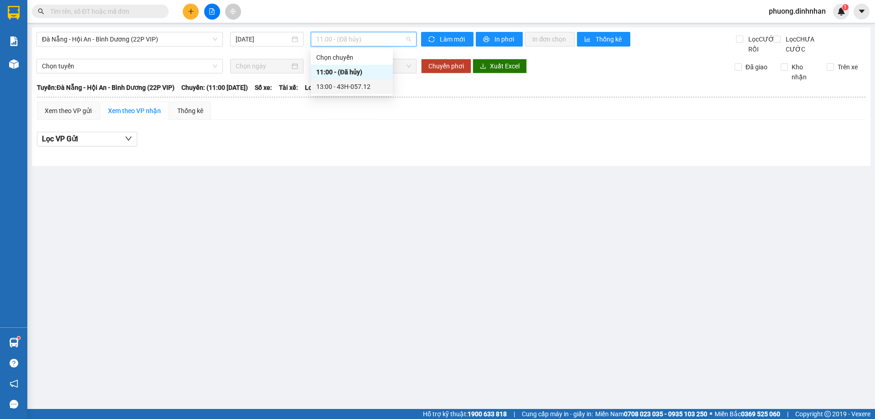
click at [346, 90] on div "13:00 - 43H-057.12" at bounding box center [351, 87] width 71 height 10
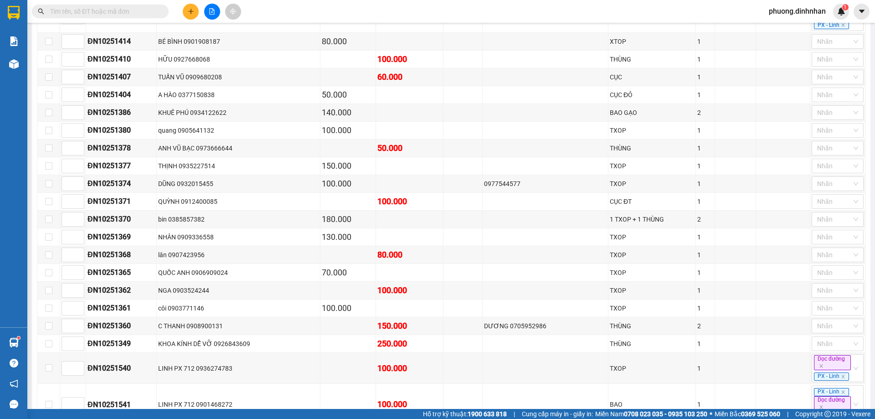
drag, startPoint x: 211, startPoint y: 246, endPoint x: 289, endPoint y: 236, distance: 78.6
drag, startPoint x: 165, startPoint y: 232, endPoint x: 454, endPoint y: 266, distance: 290.4
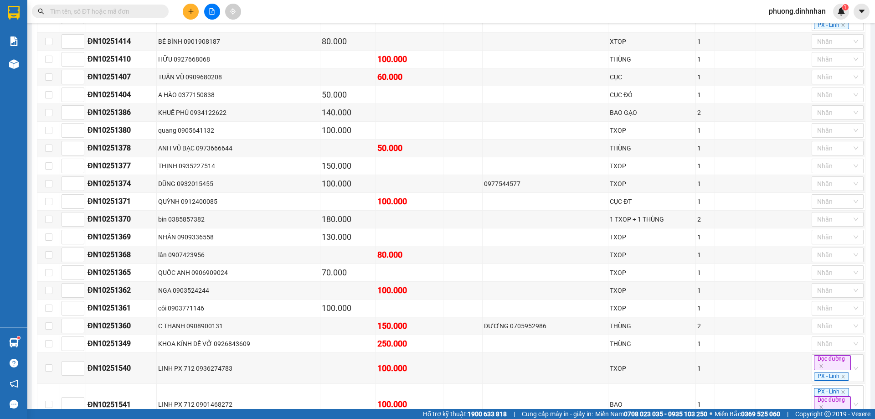
drag, startPoint x: 200, startPoint y: 241, endPoint x: 475, endPoint y: 242, distance: 274.2
drag, startPoint x: 187, startPoint y: 205, endPoint x: 414, endPoint y: 226, distance: 227.9
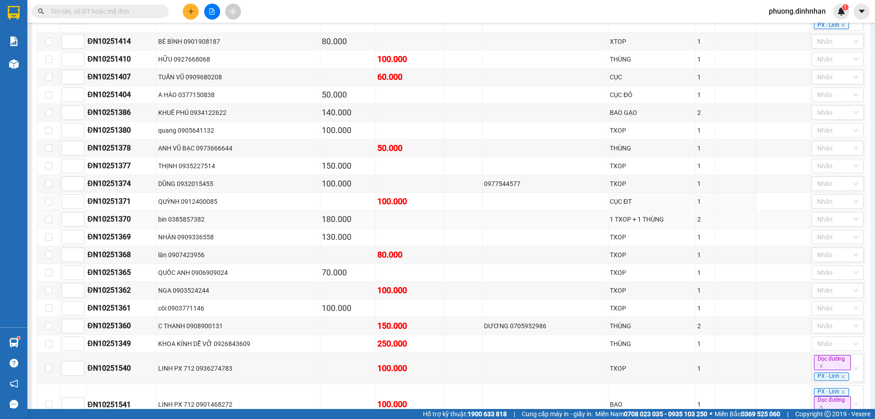
click at [337, 210] on tbody "ĐN10251363 THUÝ KIỀU 0901150618 70.000 THÙNG 1 Nhãn ĐN10251542 LINH PX 712 090…" at bounding box center [451, 416] width 828 height 865
click at [414, 226] on td at bounding box center [409, 219] width 67 height 18
drag, startPoint x: 163, startPoint y: 46, endPoint x: 162, endPoint y: 41, distance: 5.1
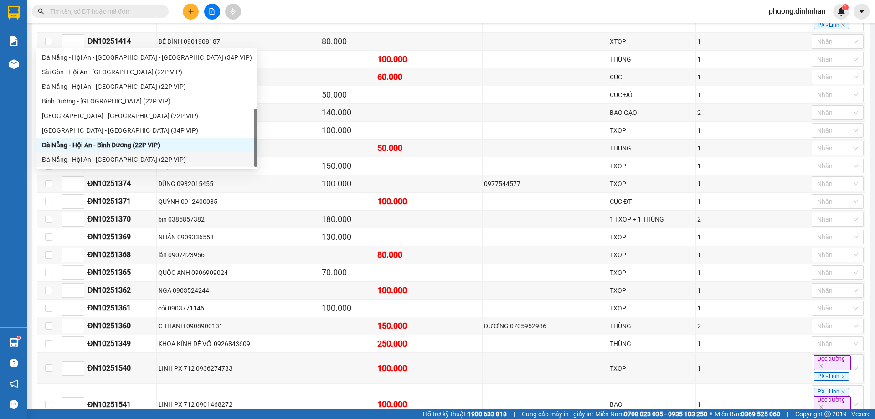
click at [117, 157] on div "Đà Nẵng - Hội An - [GEOGRAPHIC_DATA] (22P VIP)" at bounding box center [147, 159] width 210 height 10
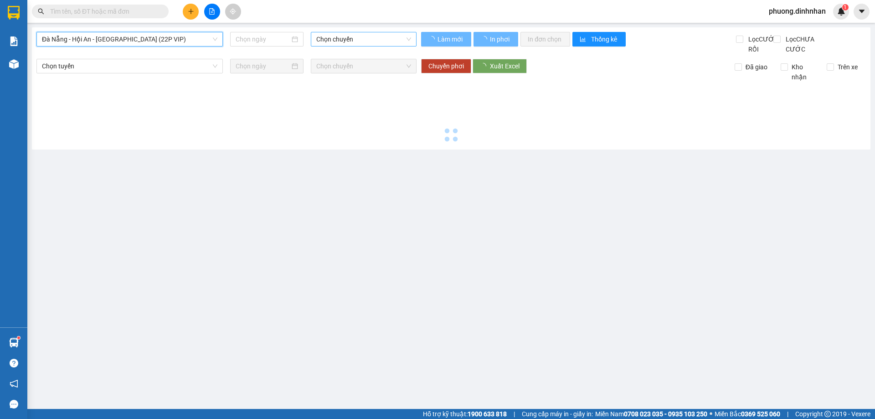
type input "[DATE]"
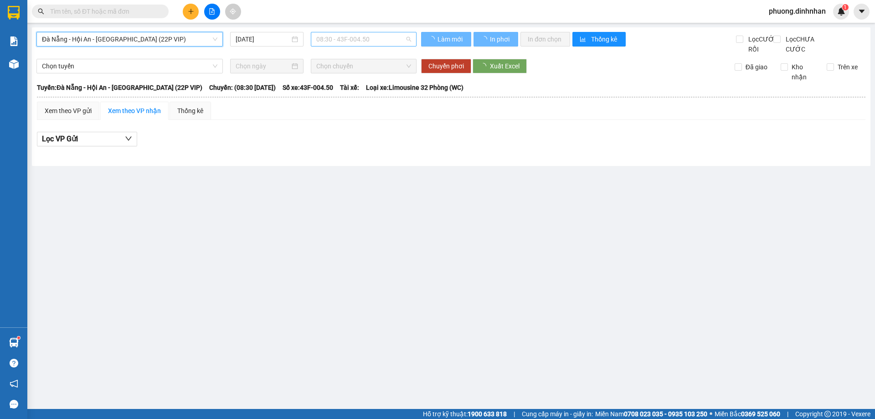
click at [325, 34] on span "08:30 - 43F-004.50" at bounding box center [363, 39] width 95 height 14
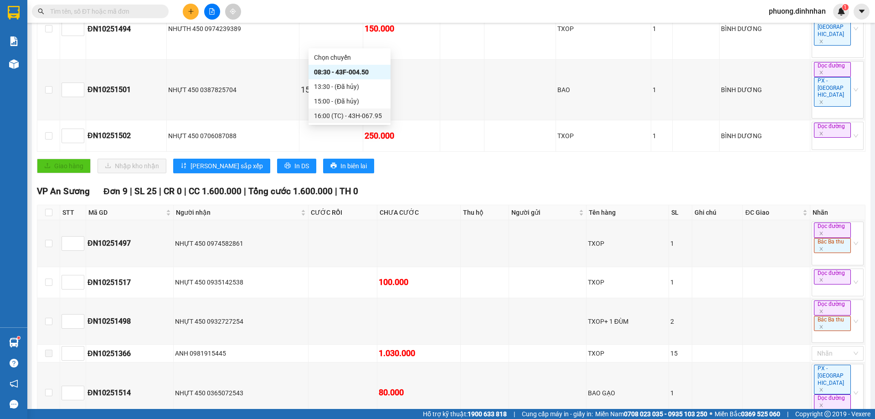
click at [339, 120] on div "16:00 (TC) - 43H-067.95" at bounding box center [349, 116] width 71 height 10
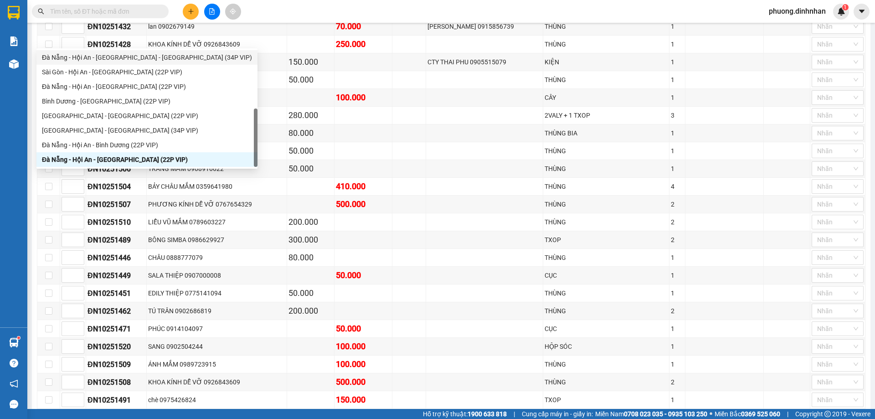
click at [103, 59] on div "Đà Nẵng - Hội An - [GEOGRAPHIC_DATA] - [GEOGRAPHIC_DATA] (34P VIP)" at bounding box center [147, 57] width 210 height 10
type input "[DATE]"
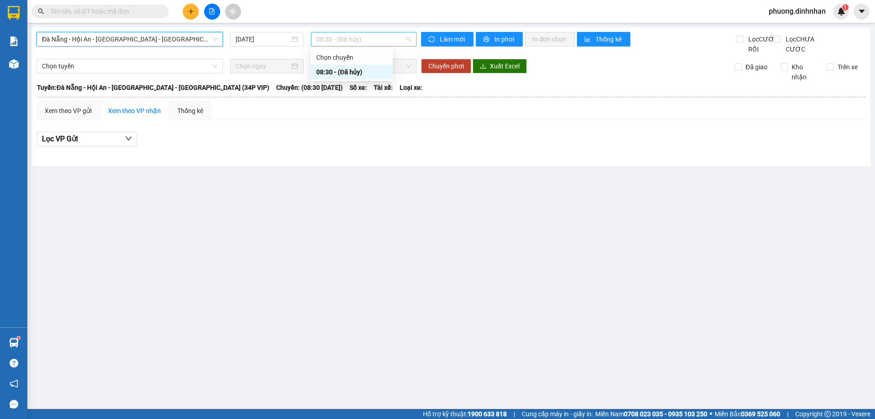
click at [362, 36] on span "08:30 - (Đã hủy)" at bounding box center [363, 39] width 95 height 14
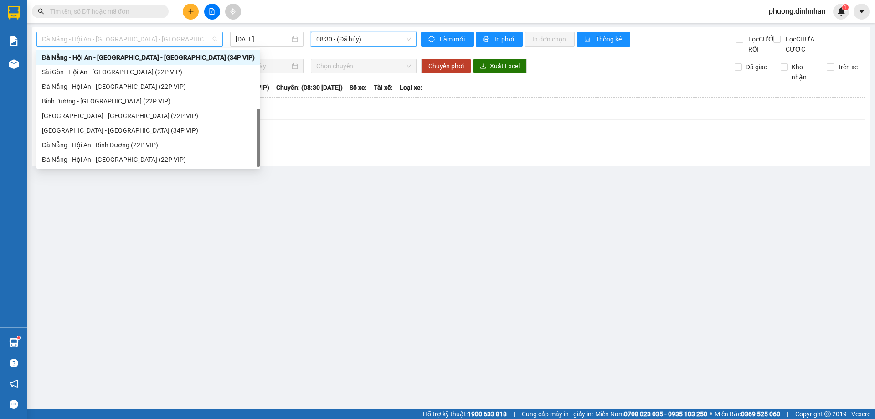
click at [181, 45] on span "Đà Nẵng - Hội An - [GEOGRAPHIC_DATA] - [GEOGRAPHIC_DATA] (34P VIP)" at bounding box center [129, 39] width 175 height 14
click at [135, 86] on div "Đà Nẵng - Hội An - [GEOGRAPHIC_DATA] (22P VIP)" at bounding box center [148, 87] width 213 height 10
type input "[DATE]"
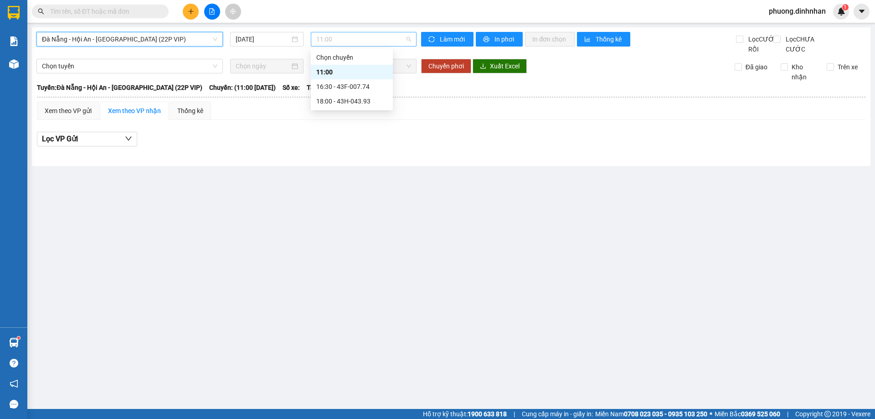
click at [349, 35] on span "11:00" at bounding box center [363, 39] width 95 height 14
click at [189, 15] on button at bounding box center [191, 12] width 16 height 16
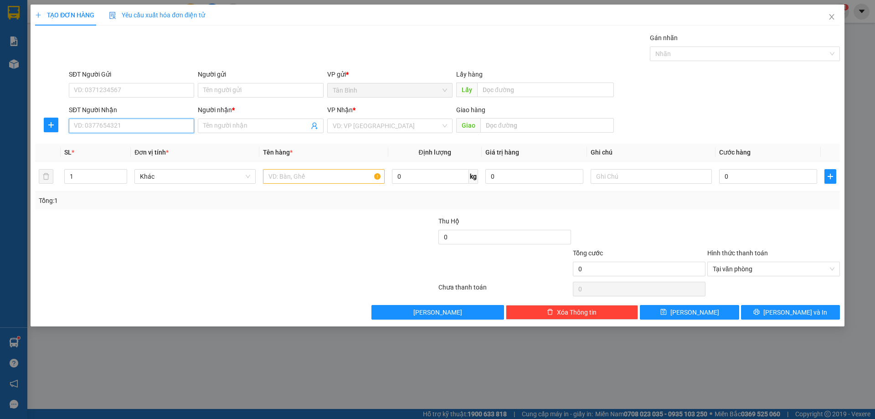
click at [118, 123] on input "SĐT Người Nhận" at bounding box center [131, 125] width 125 height 15
type input "0974479047"
click at [150, 141] on div "0974479047 - TRƯỜNG" at bounding box center [131, 144] width 114 height 10
type input "TRƯỜNG"
type input "0974479047"
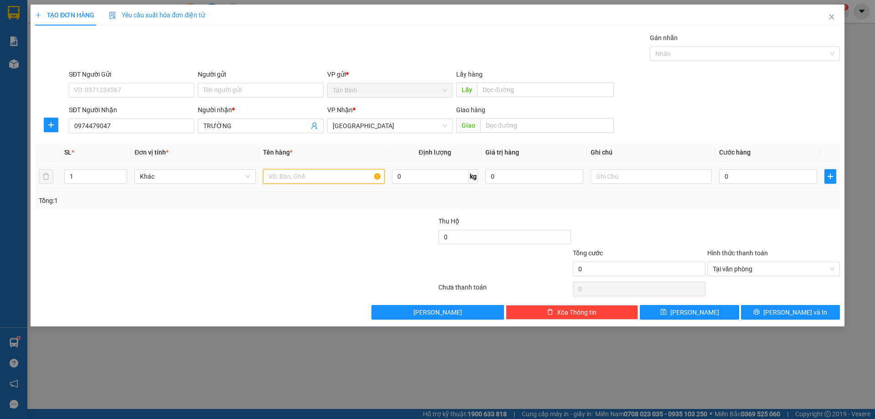
click at [296, 176] on input "text" at bounding box center [323, 176] width 121 height 15
type input "1 THUNG"
click at [513, 131] on div "Giao hàng Giao" at bounding box center [535, 121] width 158 height 32
click at [513, 131] on input "text" at bounding box center [546, 125] width 133 height 15
type input "HA LAM"
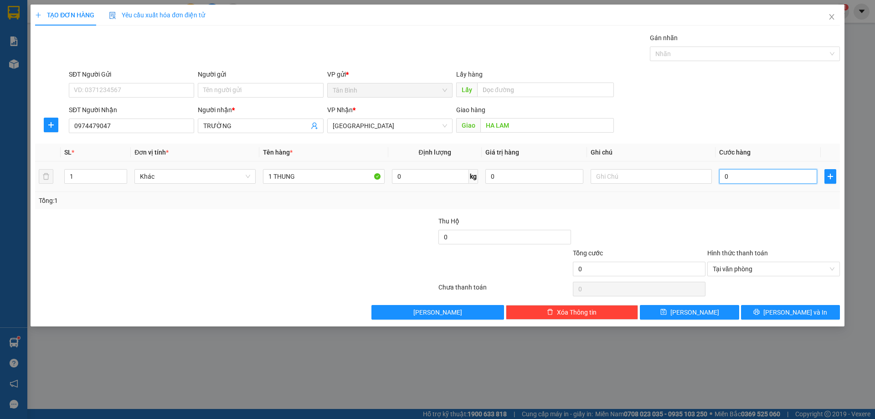
click at [735, 179] on input "0" at bounding box center [768, 176] width 98 height 15
type input "7"
type input "70"
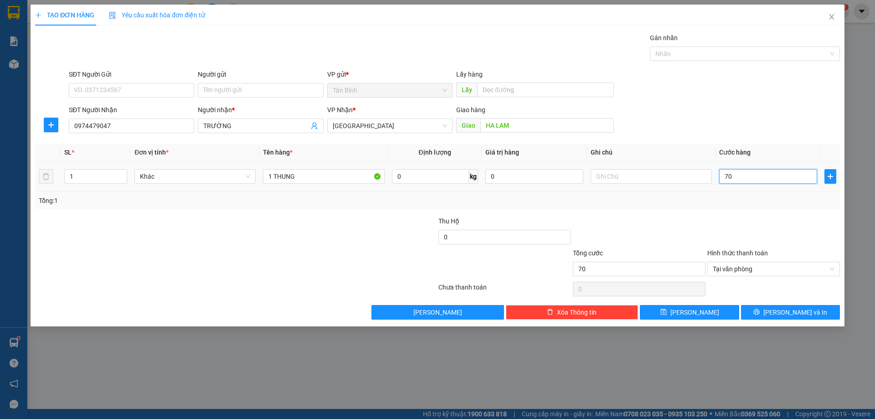
type input "700"
type input "7.000"
click at [817, 309] on button "[PERSON_NAME] và In" at bounding box center [790, 312] width 99 height 15
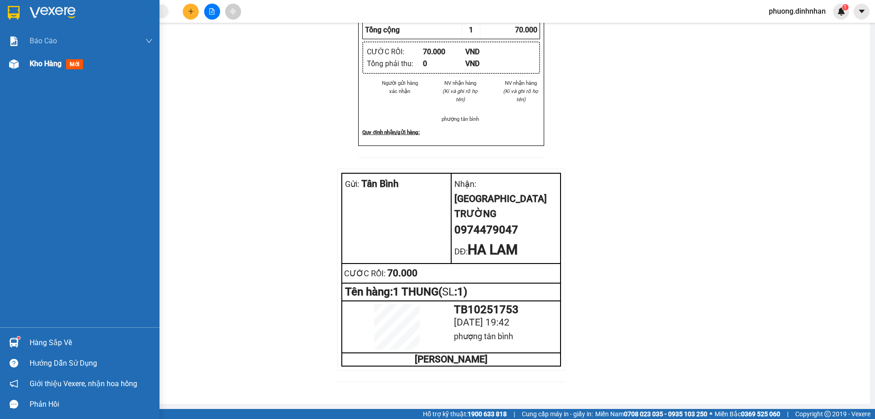
click at [23, 74] on div "Kho hàng mới" at bounding box center [79, 63] width 159 height 23
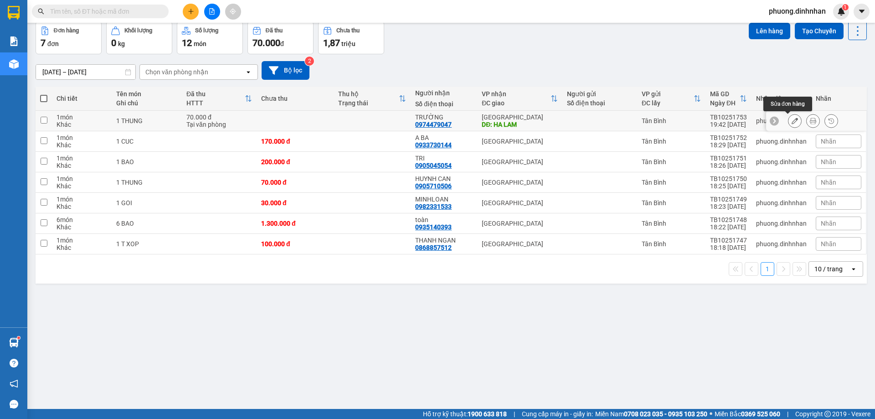
click at [788, 129] on button at bounding box center [794, 121] width 13 height 16
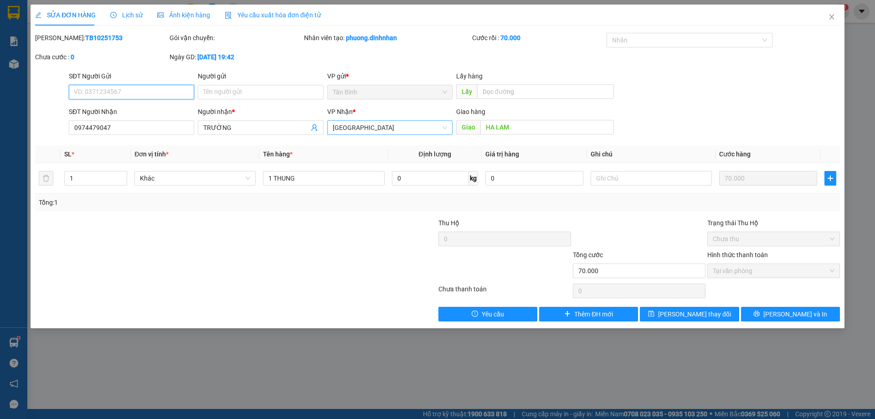
click at [400, 128] on span "[GEOGRAPHIC_DATA]" at bounding box center [390, 128] width 114 height 14
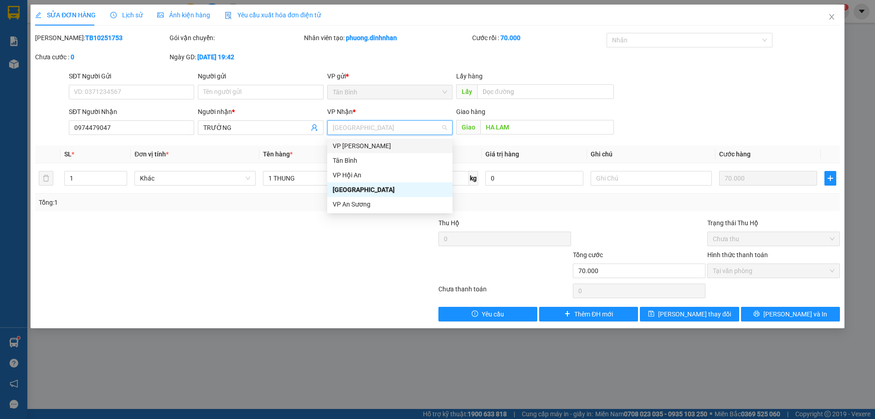
click at [381, 145] on div "VP [PERSON_NAME]" at bounding box center [390, 146] width 114 height 10
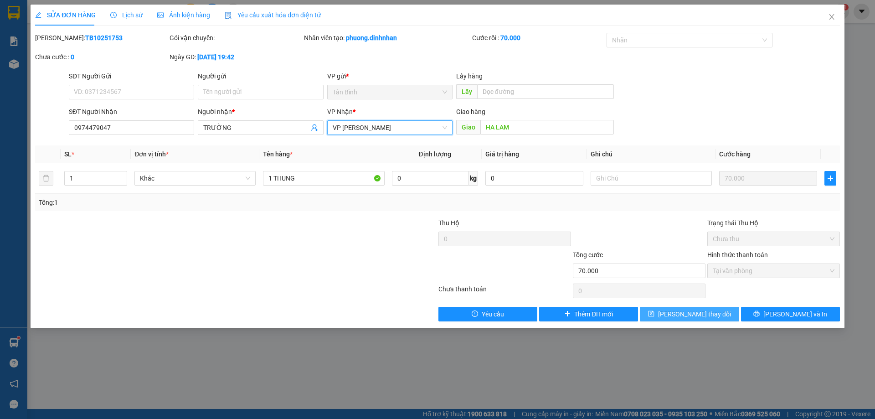
click at [689, 313] on span "[PERSON_NAME] thay đổi" at bounding box center [694, 314] width 73 height 10
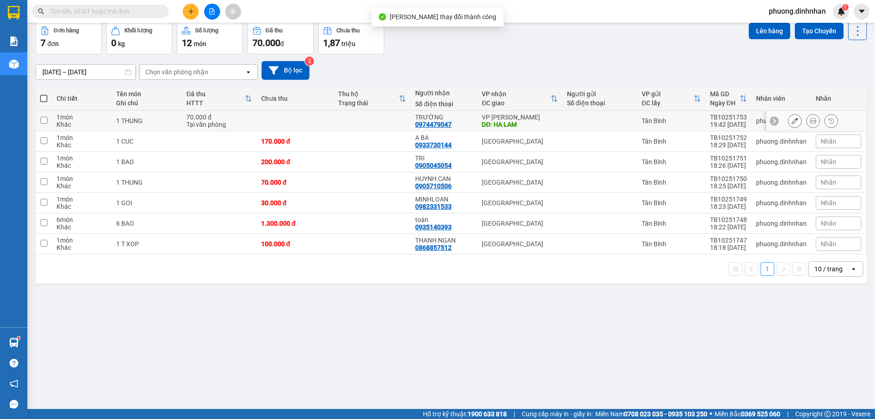
click at [810, 124] on icon at bounding box center [813, 121] width 6 height 6
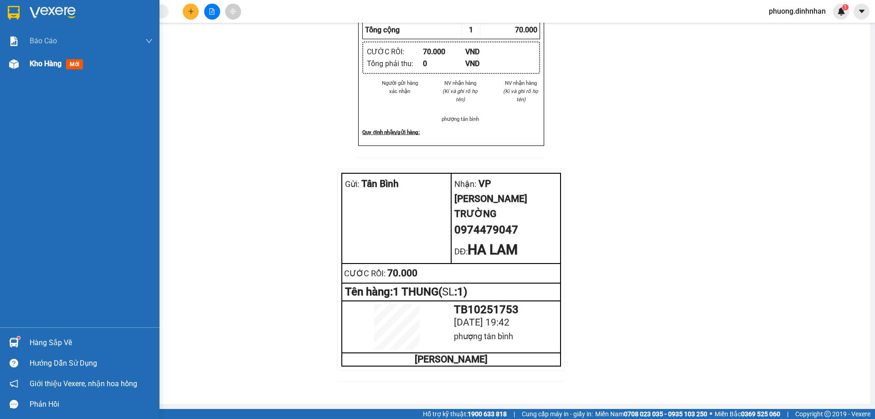
click at [21, 68] on div at bounding box center [14, 64] width 16 height 16
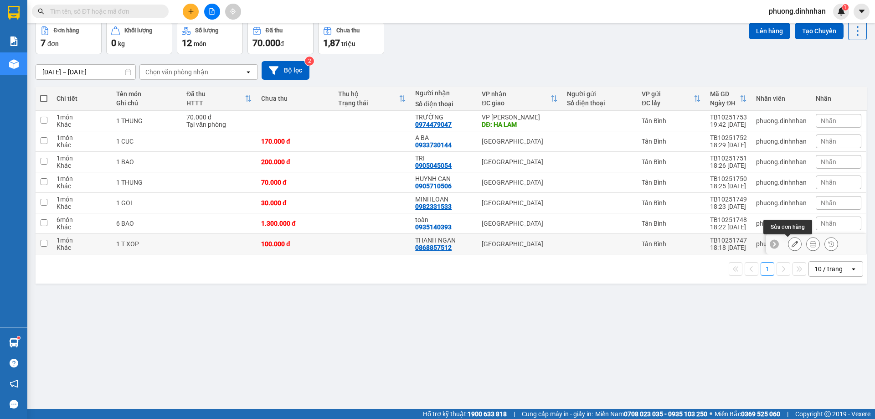
click at [791, 247] on icon at bounding box center [794, 244] width 6 height 6
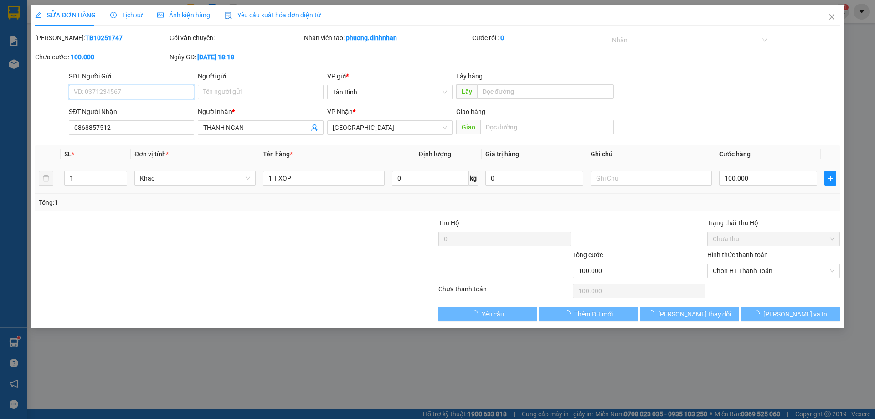
type input "0868857512"
type input "THANH NGAN"
type input "100.000"
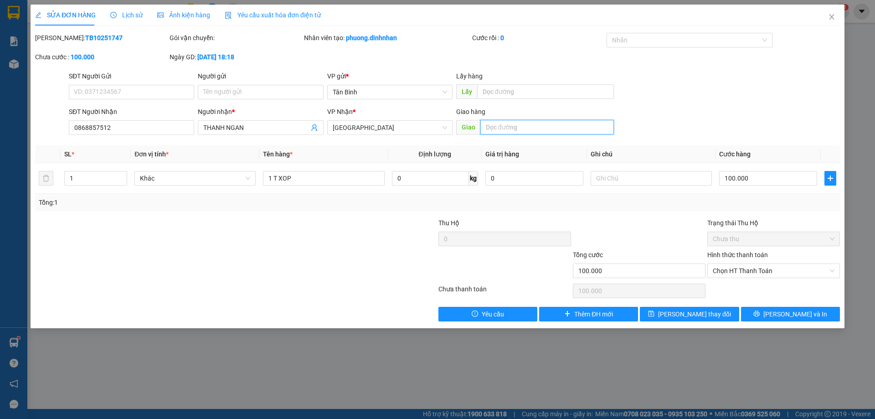
click at [545, 132] on input "text" at bounding box center [546, 127] width 133 height 15
type input "TAM KY"
click at [734, 87] on div "SĐT Người Gửi VD: 0371234567 Người gửi Tên người gửi VP gửi * [GEOGRAPHIC_DATA]…" at bounding box center [454, 87] width 774 height 32
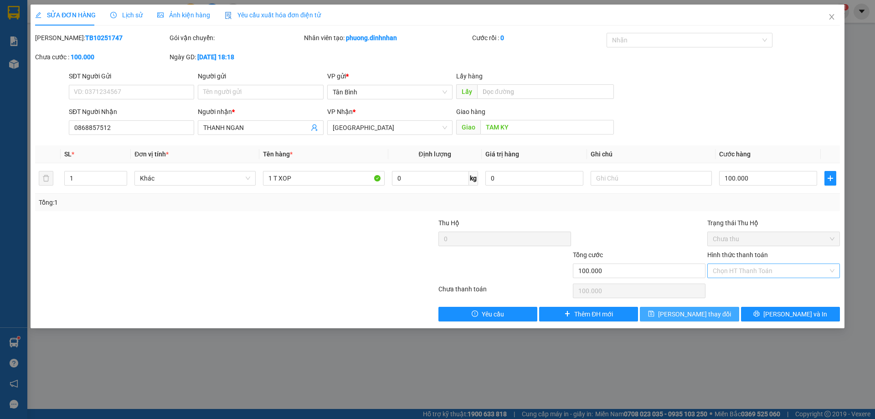
click at [710, 311] on span "[PERSON_NAME] thay đổi" at bounding box center [694, 314] width 73 height 10
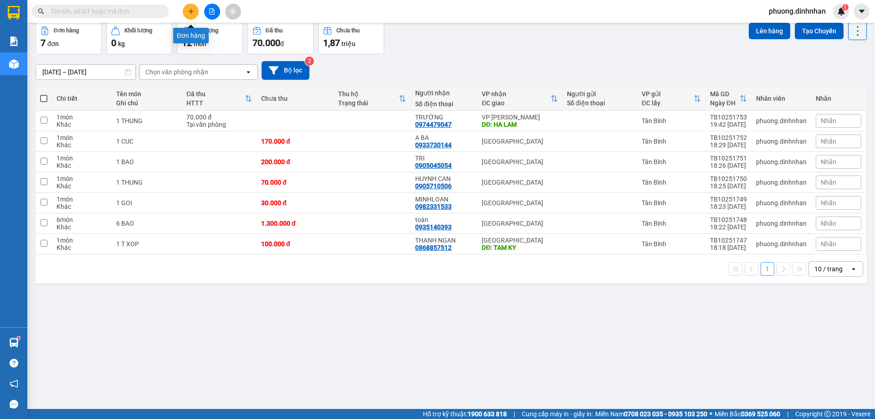
click at [195, 12] on button at bounding box center [191, 12] width 16 height 16
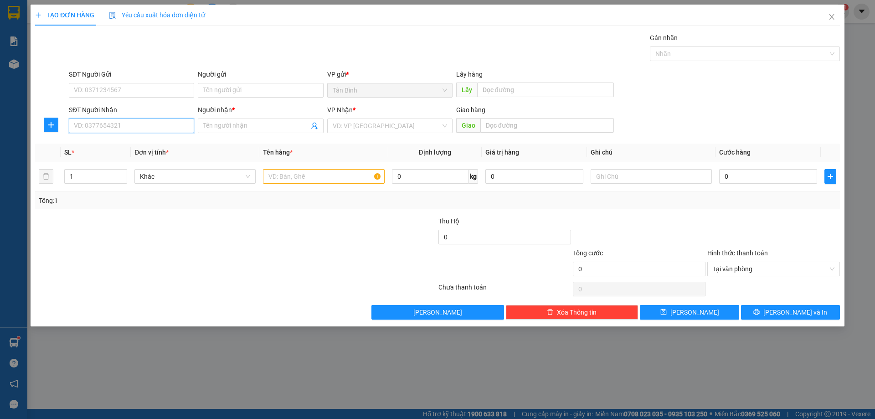
click at [174, 124] on input "SĐT Người Nhận" at bounding box center [131, 125] width 125 height 15
click at [276, 179] on input "text" at bounding box center [323, 176] width 121 height 15
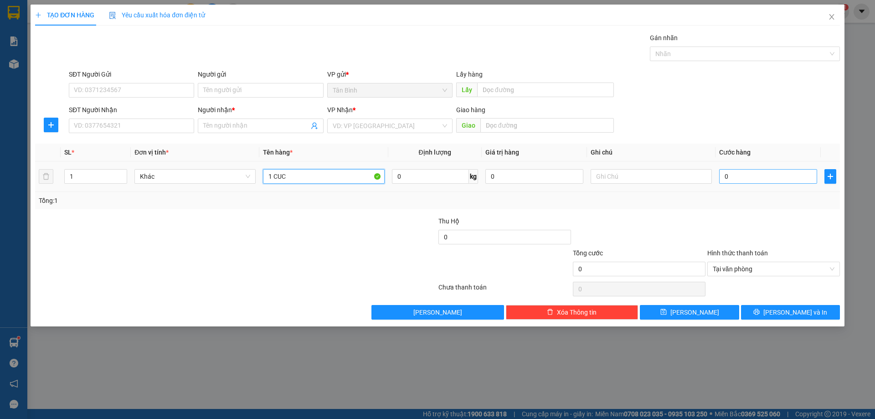
type input "1 CUC"
click at [739, 178] on input "0" at bounding box center [768, 176] width 98 height 15
type input "1"
type input "17"
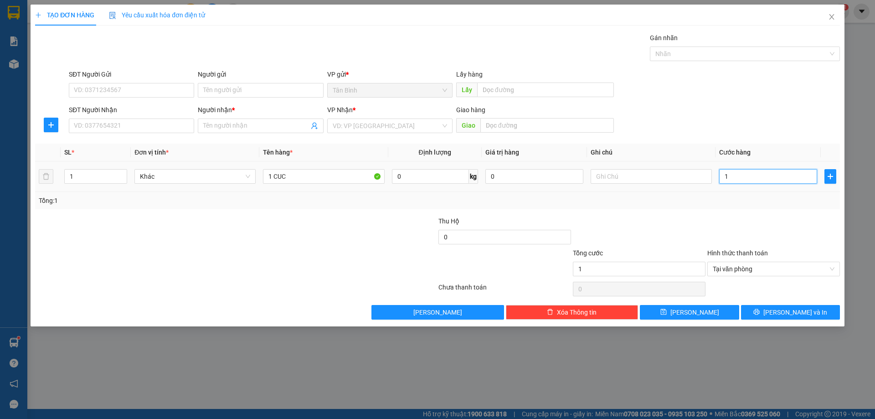
type input "17"
type input "170"
type input "1.700"
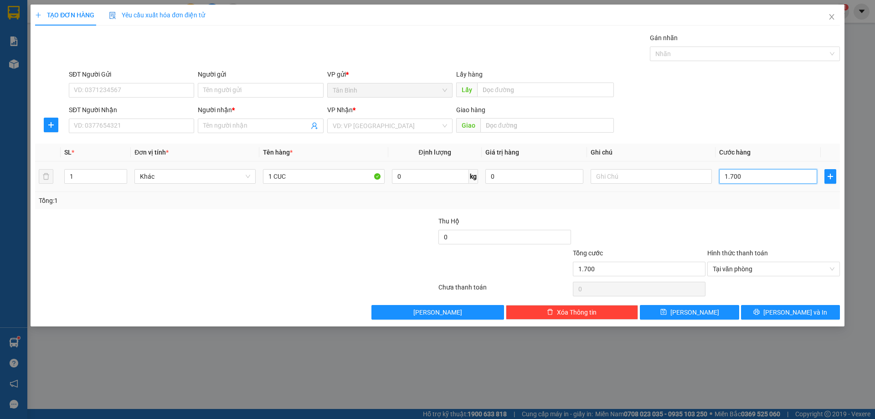
type input "17.000"
type input "170.000"
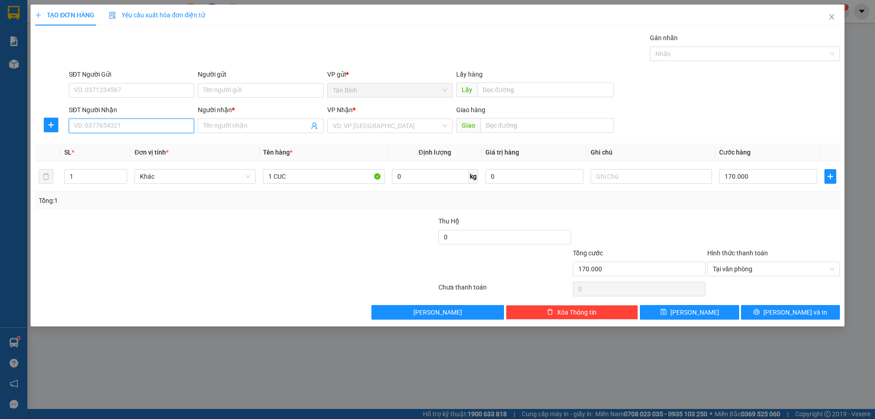
click at [155, 120] on input "SĐT Người Nhận" at bounding box center [131, 125] width 125 height 15
type input "0335752425"
click at [152, 128] on input "0335752425" at bounding box center [131, 125] width 125 height 15
click at [144, 141] on div "0335752425 - BON" at bounding box center [131, 144] width 114 height 10
type input "BON"
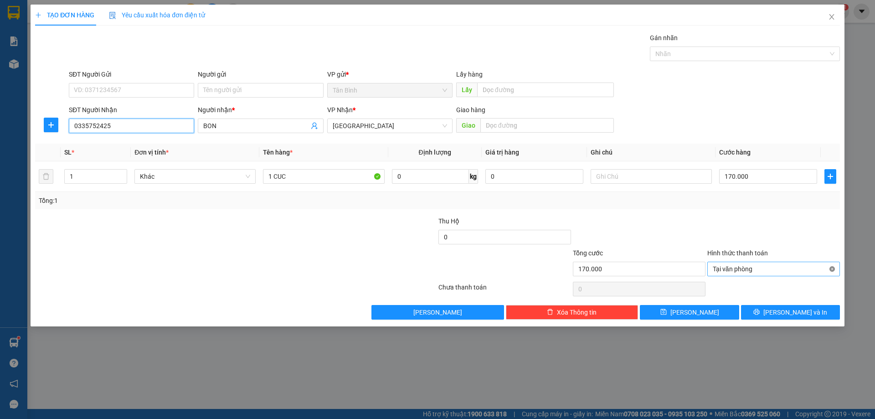
click at [830, 268] on div "Tại văn phòng" at bounding box center [773, 268] width 133 height 15
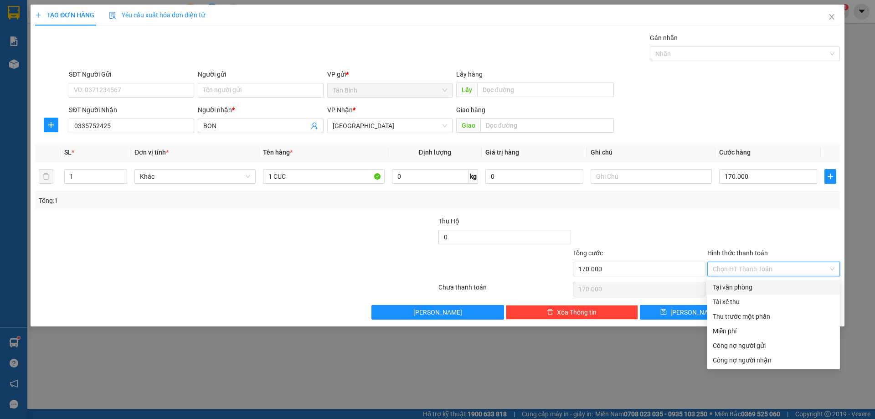
click at [823, 250] on div "Hình thức thanh toán" at bounding box center [773, 255] width 133 height 14
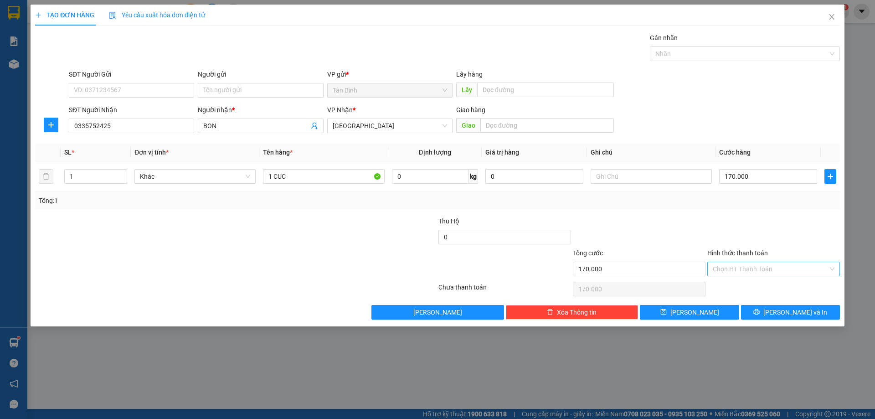
click at [819, 301] on div "Transit Pickup Surcharge Ids Transit Deliver Surcharge Ids Transit Deliver Surc…" at bounding box center [437, 176] width 804 height 287
click at [819, 310] on button "[PERSON_NAME] và In" at bounding box center [790, 312] width 99 height 15
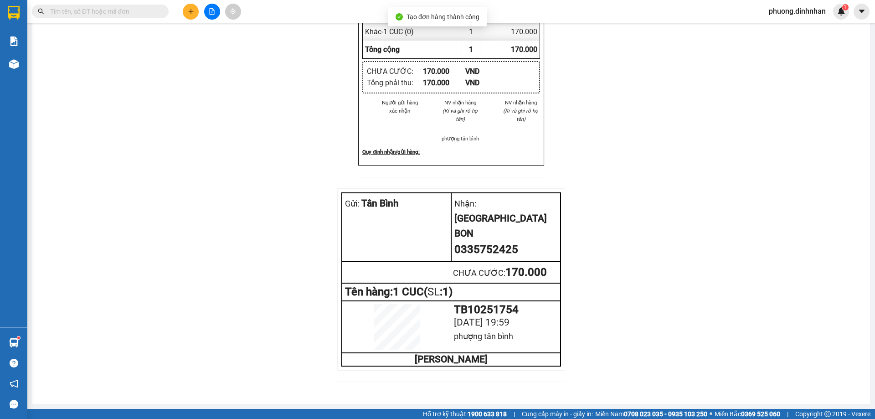
drag, startPoint x: 537, startPoint y: 49, endPoint x: 527, endPoint y: 49, distance: 9.6
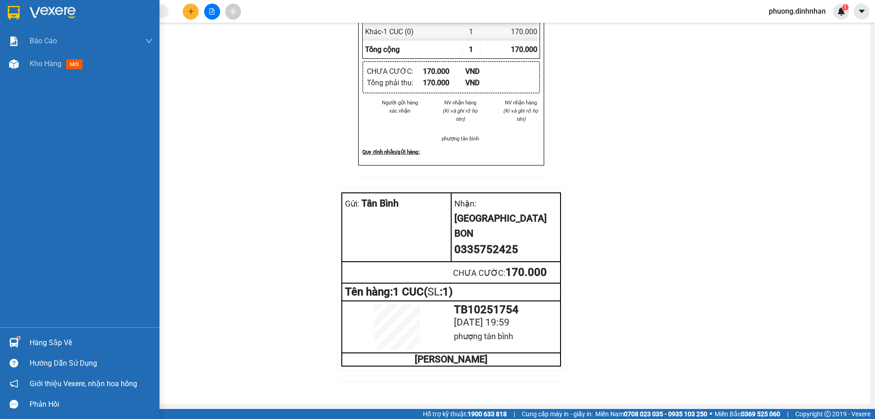
click at [0, 410] on div "Phản hồi" at bounding box center [79, 404] width 159 height 20
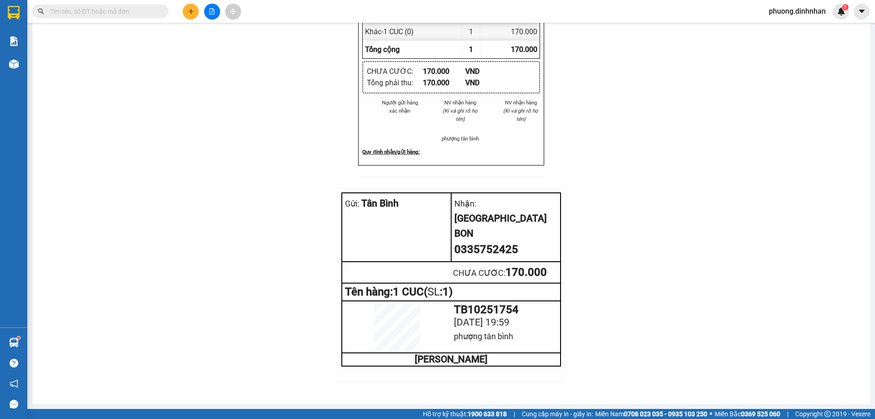
drag, startPoint x: 210, startPoint y: 405, endPoint x: 142, endPoint y: 65, distance: 346.9
